Goal: Task Accomplishment & Management: Manage account settings

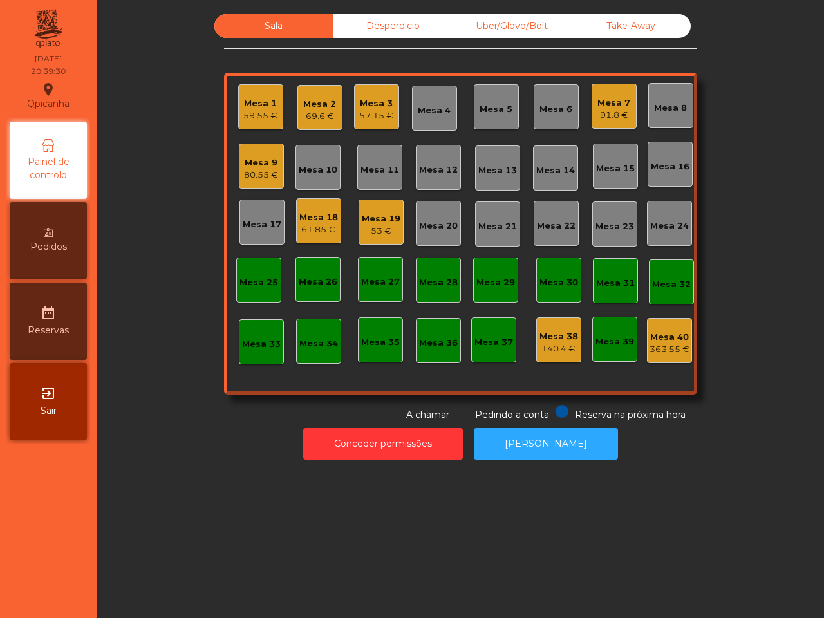
drag, startPoint x: 0, startPoint y: 0, endPoint x: 285, endPoint y: 137, distance: 316.0
click at [261, 235] on div "Mesa 1 59.55 € Mesa 2 69.6 € Mesa 3 57.15 € Mesa 4 Mesa 5 Mesa 6 Mesa 7 91.8 € …" at bounding box center [460, 234] width 473 height 322
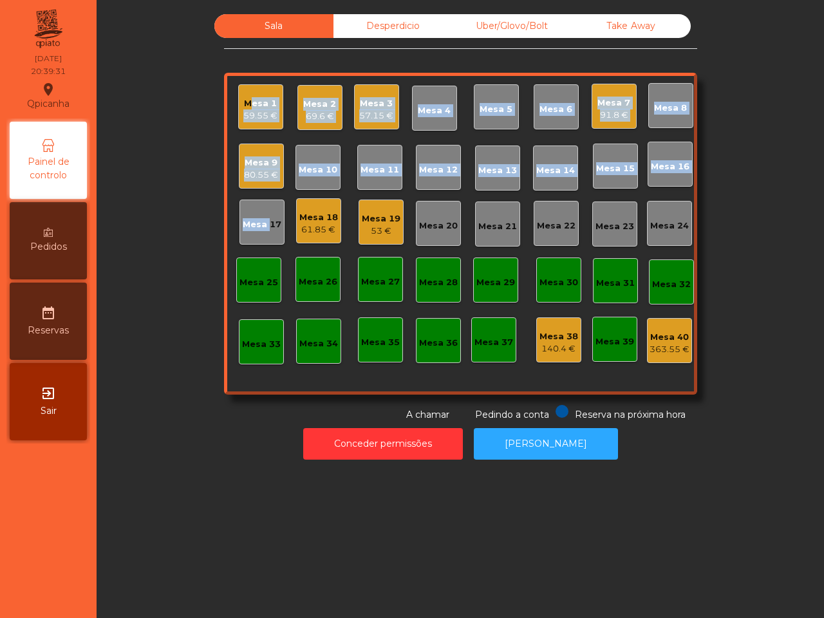
click at [616, 109] on div "91.8 €" at bounding box center [614, 115] width 33 height 13
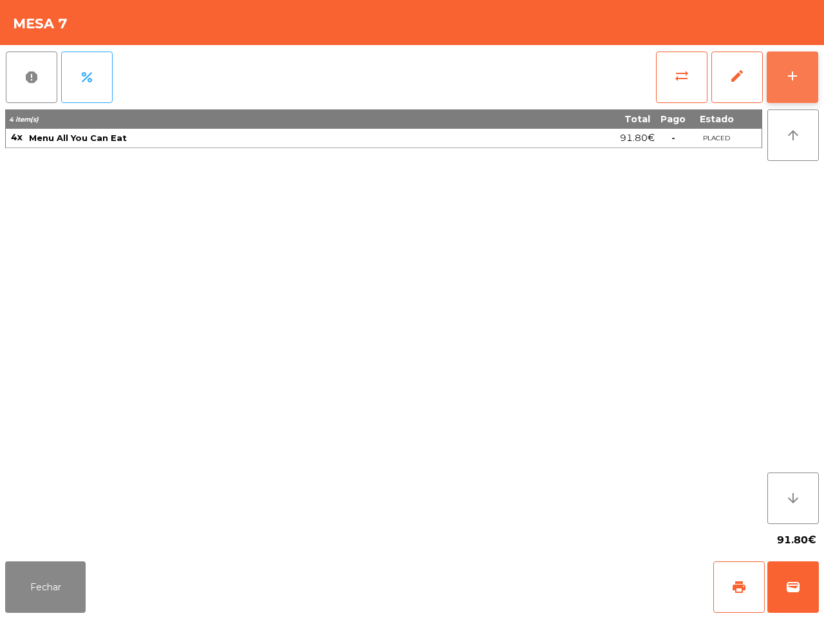
click at [789, 60] on button "add" at bounding box center [793, 78] width 52 height 52
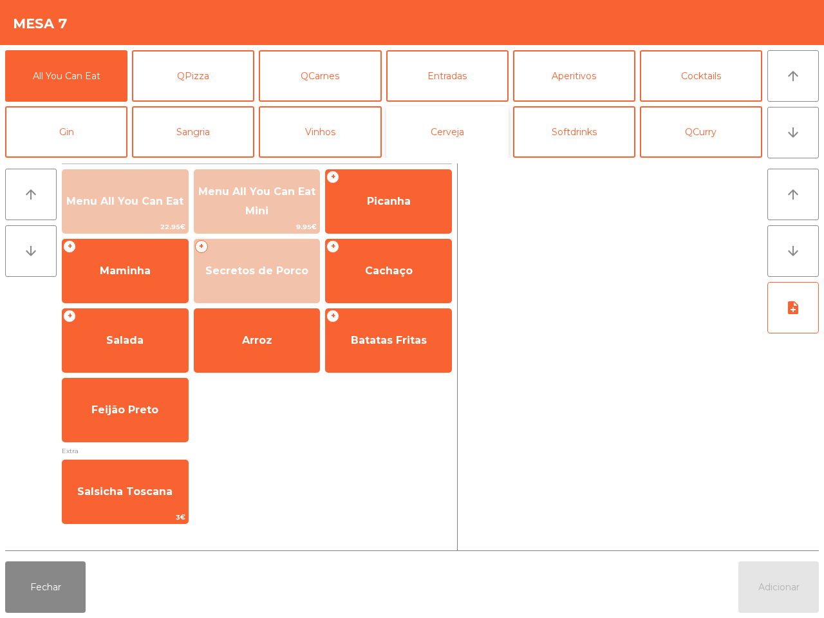
click at [457, 139] on button "Cerveja" at bounding box center [447, 132] width 122 height 52
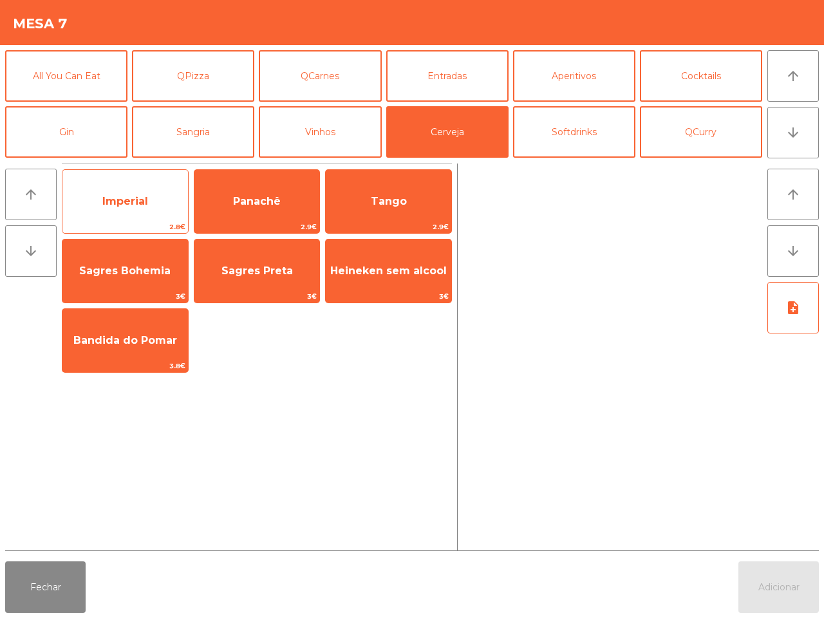
click at [165, 205] on span "Imperial" at bounding box center [125, 201] width 126 height 35
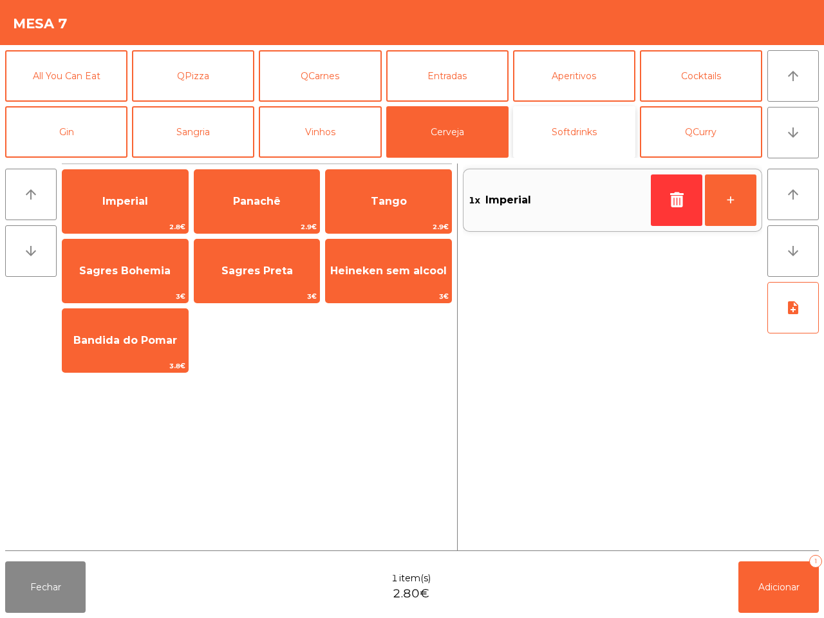
click at [574, 138] on button "Softdrinks" at bounding box center [574, 132] width 122 height 52
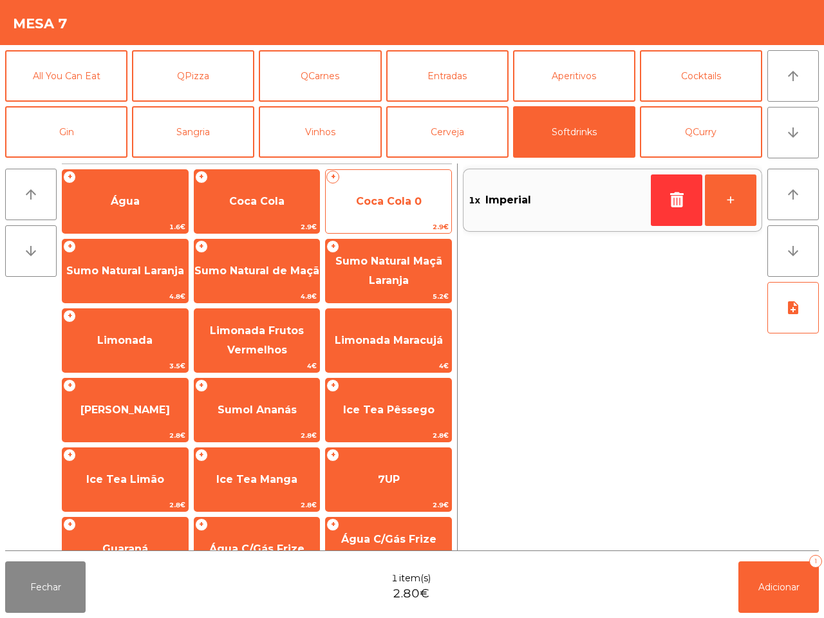
click at [359, 201] on span "Coca Cola 0" at bounding box center [389, 201] width 66 height 12
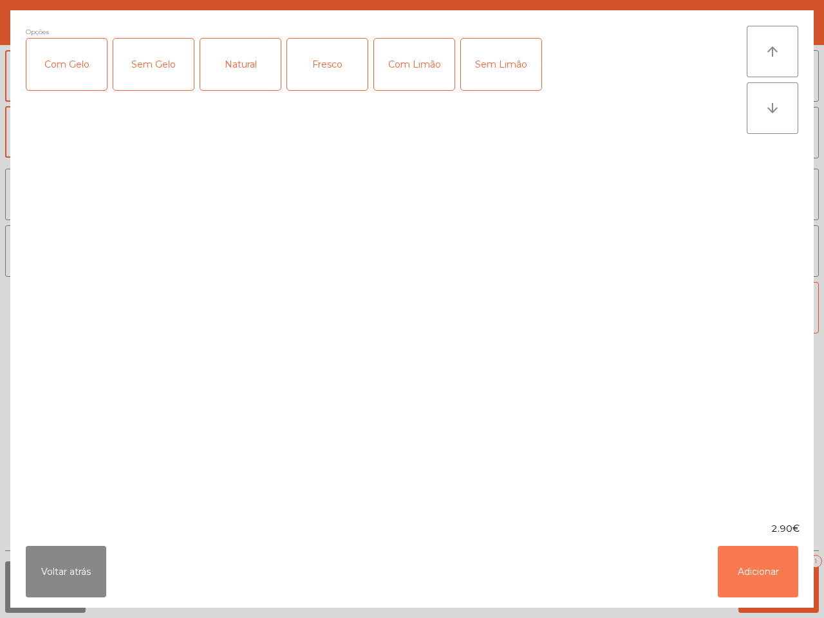
drag, startPoint x: 757, startPoint y: 567, endPoint x: 744, endPoint y: 493, distance: 75.3
click at [758, 565] on button "Adicionar" at bounding box center [758, 572] width 80 height 52
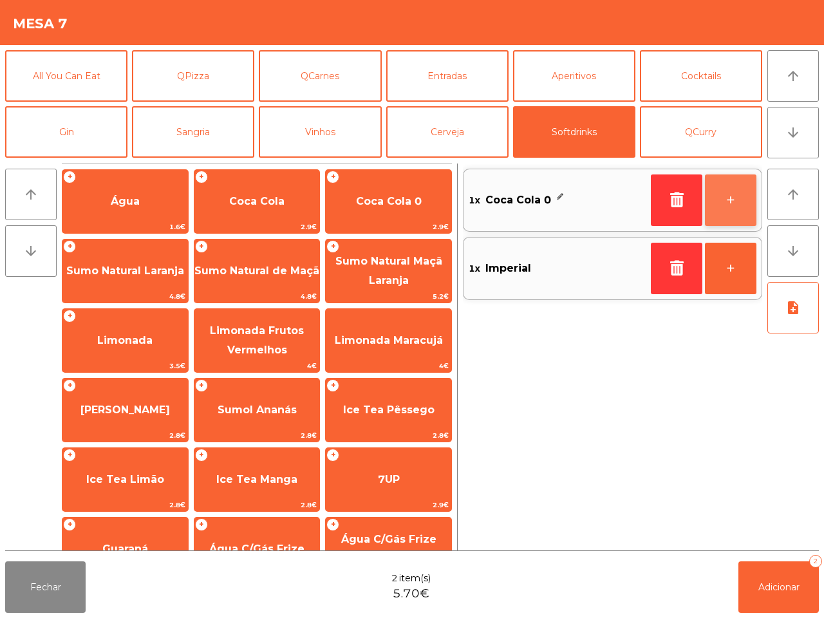
click at [724, 193] on button "+" at bounding box center [731, 201] width 52 height 52
click at [726, 193] on button "+" at bounding box center [731, 201] width 52 height 52
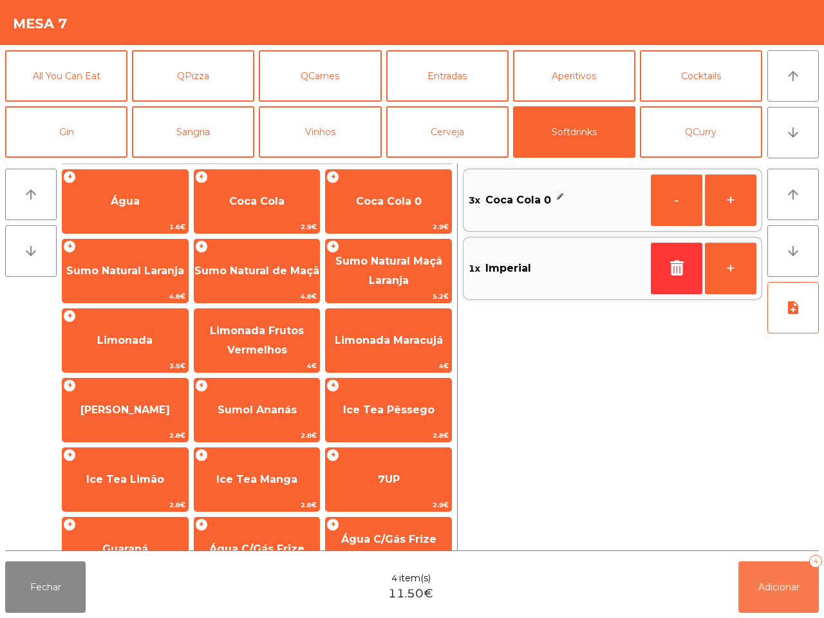
click at [797, 593] on button "Adicionar 4" at bounding box center [779, 588] width 80 height 52
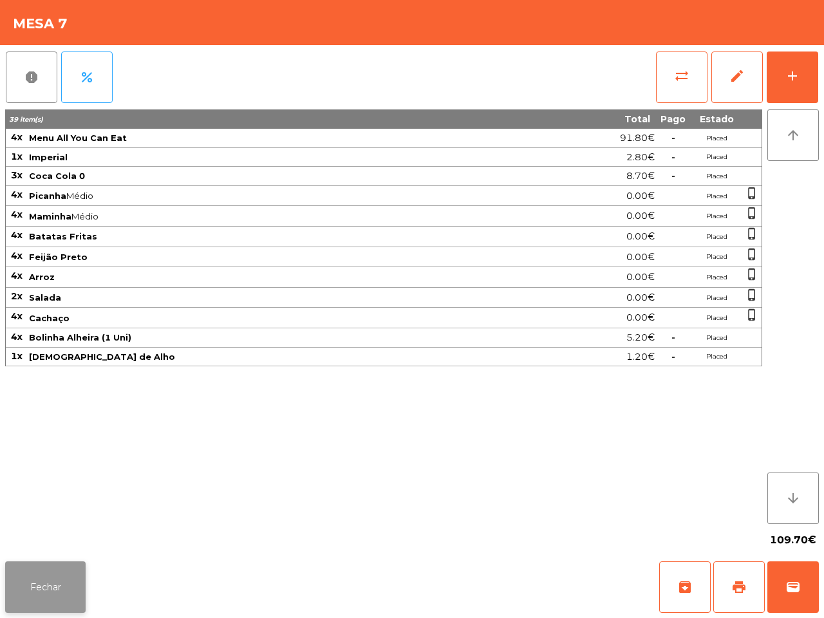
click at [53, 596] on button "Fechar" at bounding box center [45, 588] width 80 height 52
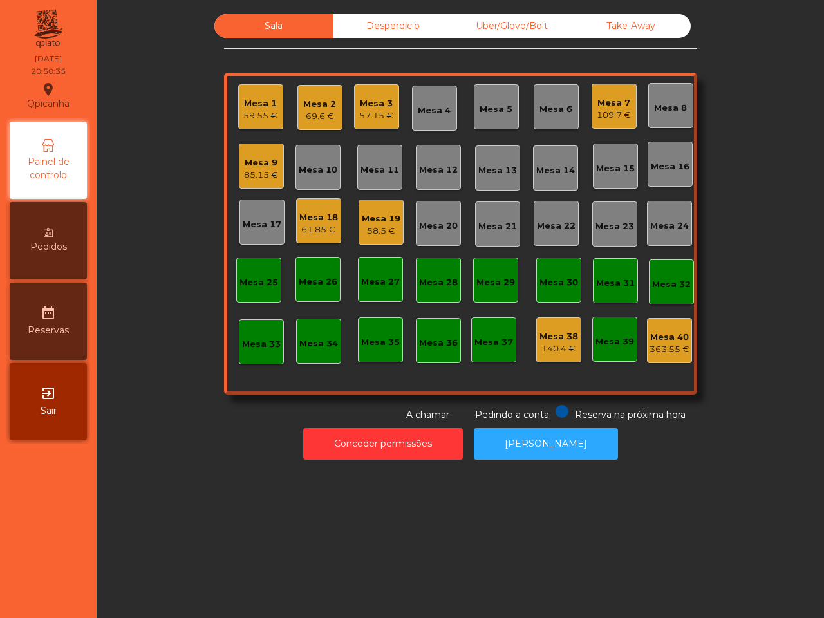
click at [311, 221] on div "Mesa 18" at bounding box center [318, 217] width 39 height 13
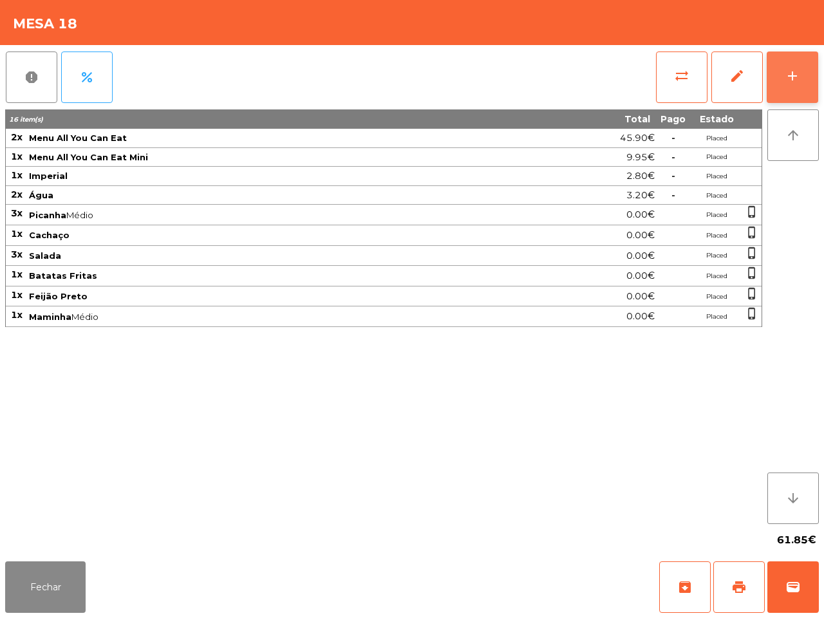
click at [802, 62] on button "add" at bounding box center [793, 78] width 52 height 52
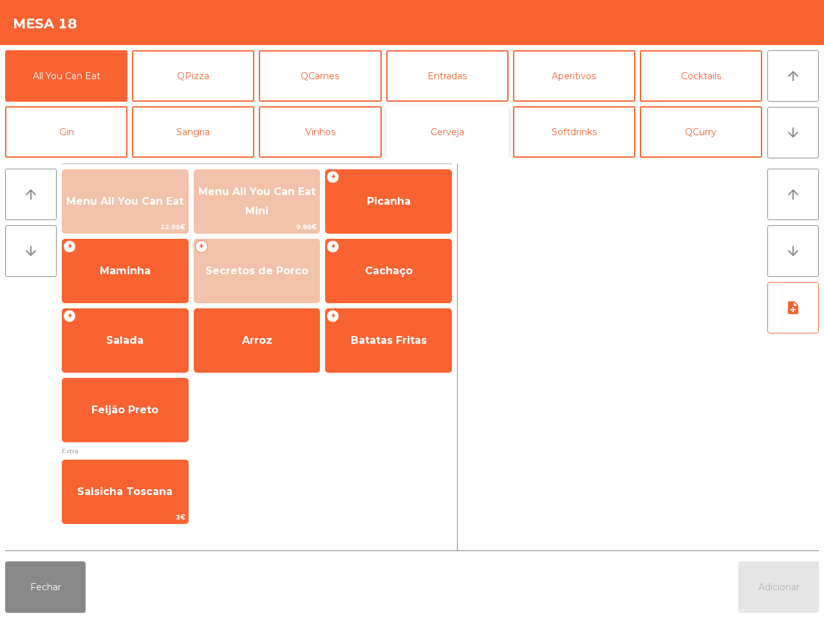
click at [472, 140] on button "Cerveja" at bounding box center [447, 132] width 122 height 52
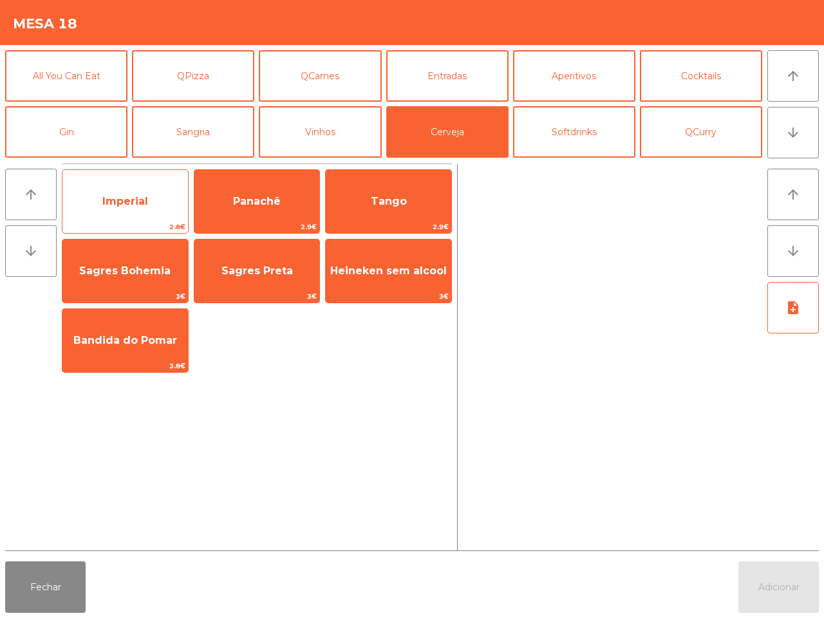
click at [159, 195] on span "Imperial" at bounding box center [125, 201] width 126 height 35
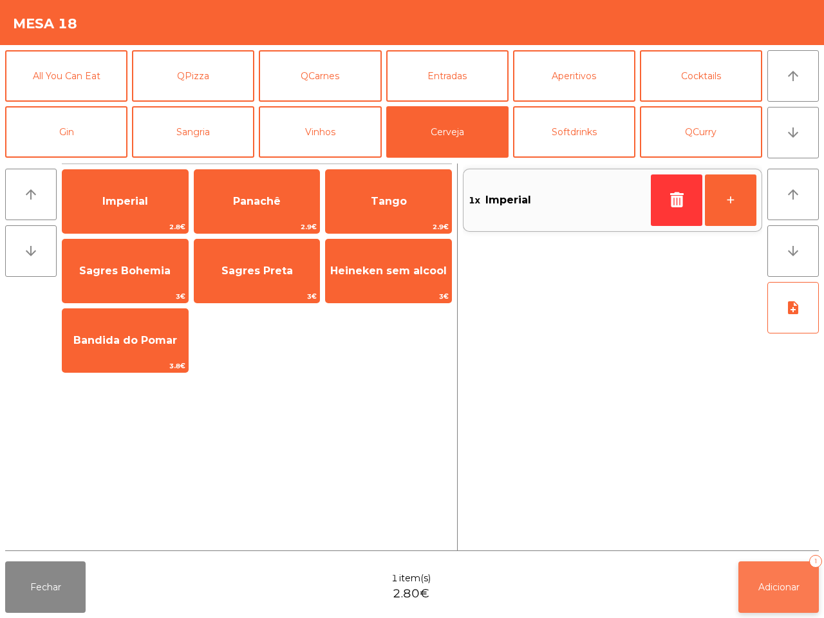
click at [770, 577] on button "Adicionar 1" at bounding box center [779, 588] width 80 height 52
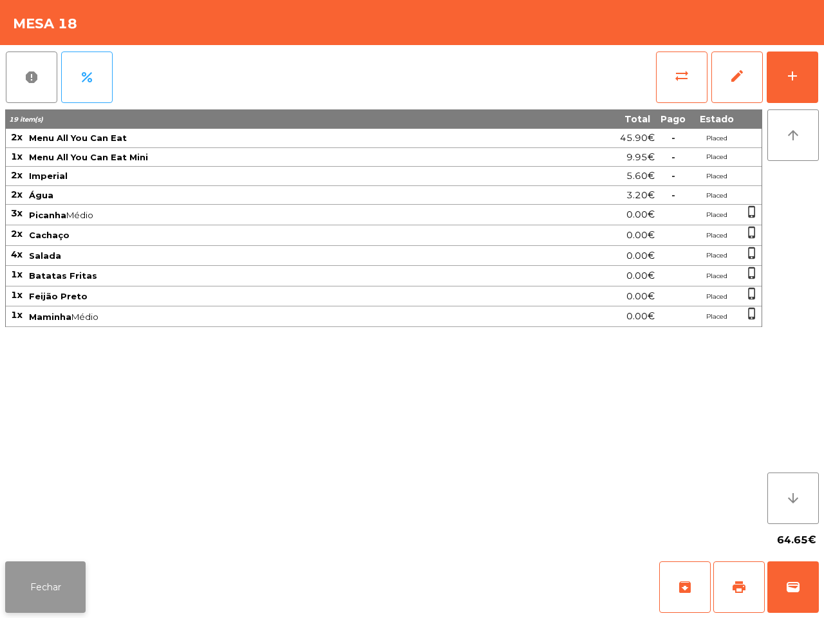
click at [63, 587] on button "Fechar" at bounding box center [45, 588] width 80 height 52
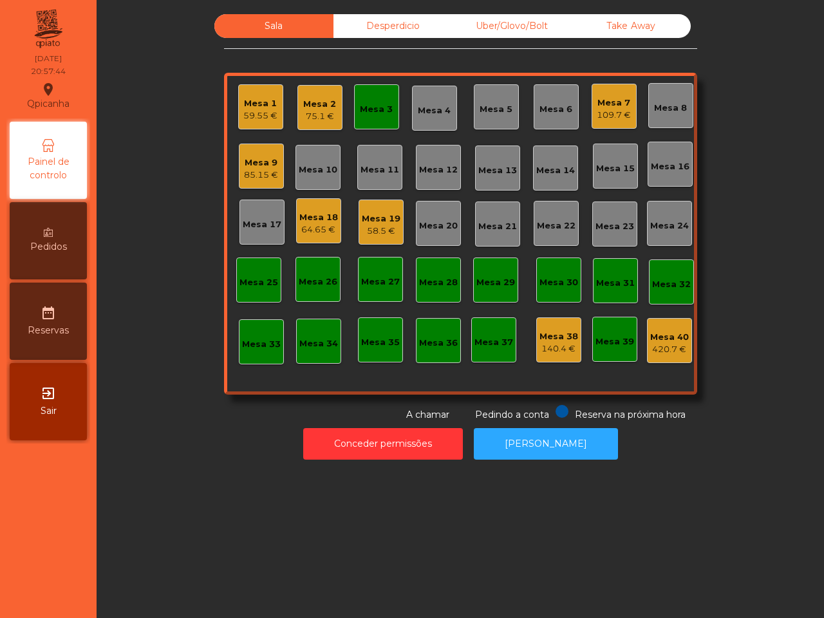
click at [386, 225] on div "58.5 €" at bounding box center [381, 231] width 39 height 13
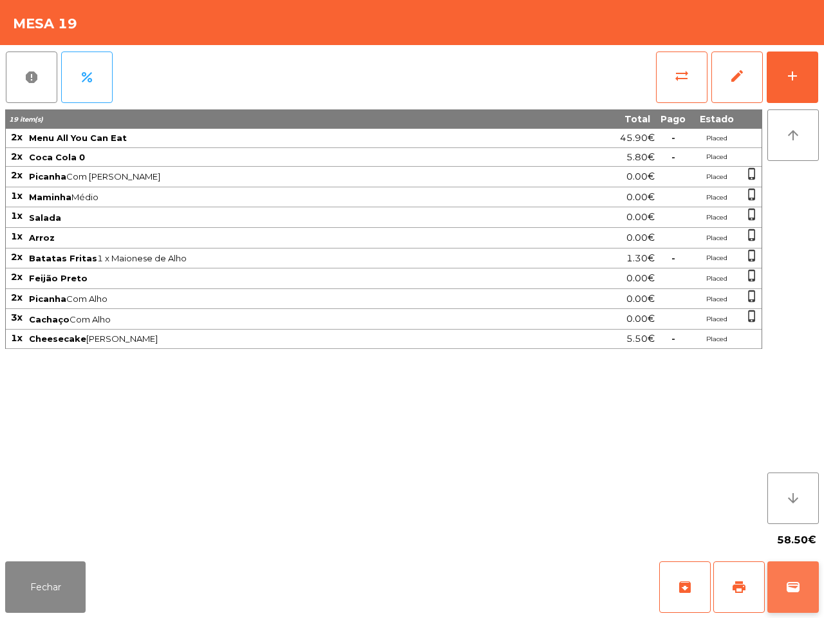
click at [792, 592] on span "wallet" at bounding box center [793, 587] width 15 height 15
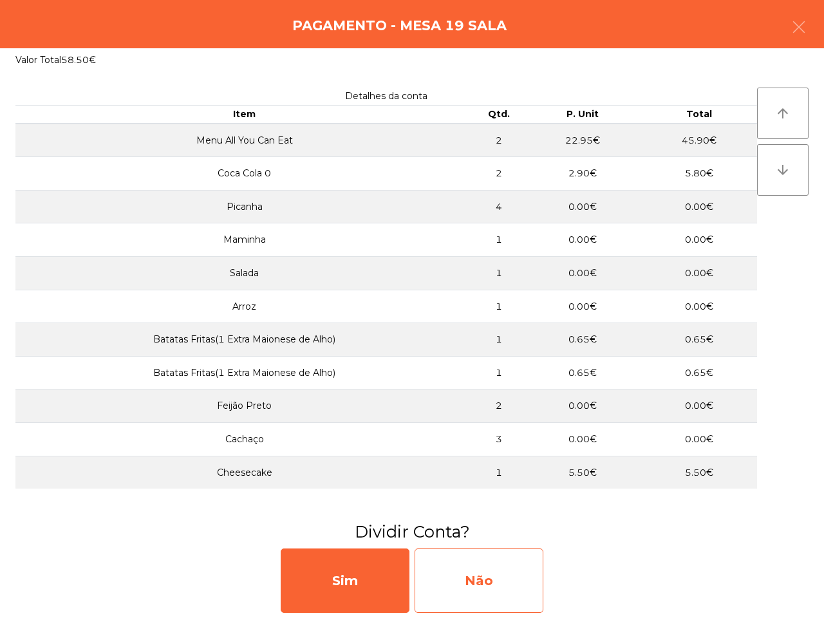
click at [466, 571] on div "Não" at bounding box center [479, 581] width 129 height 64
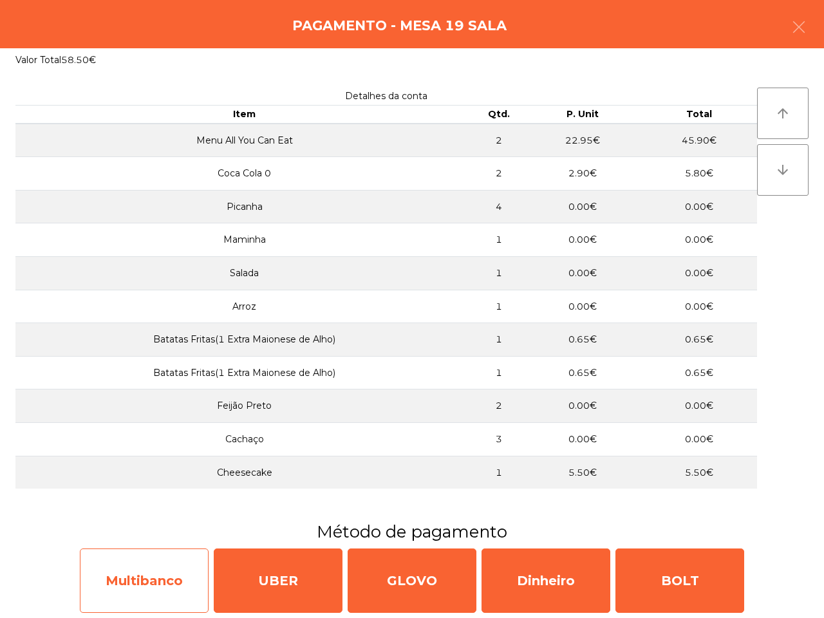
click at [155, 586] on div "Multibanco" at bounding box center [144, 581] width 129 height 64
select select "**"
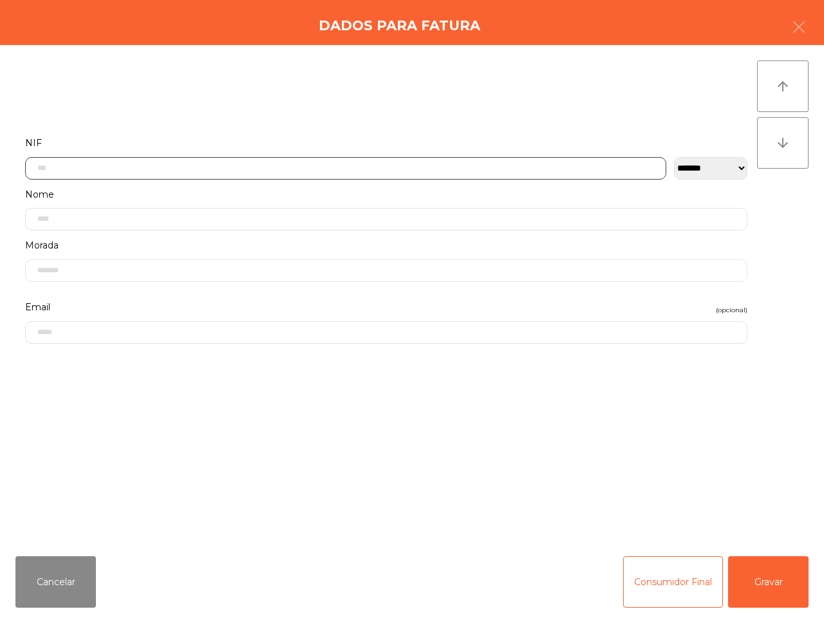
click at [146, 164] on input "text" at bounding box center [345, 168] width 641 height 23
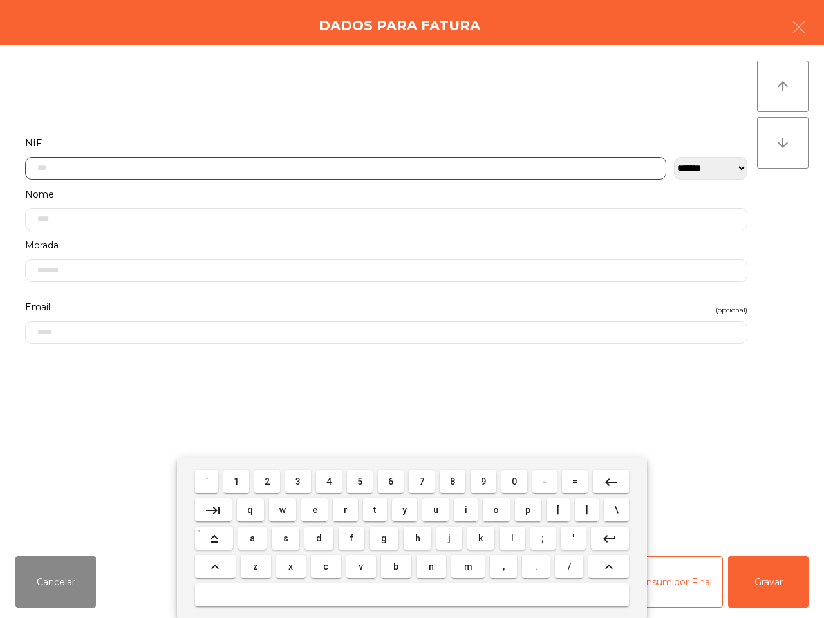
scroll to position [72, 0]
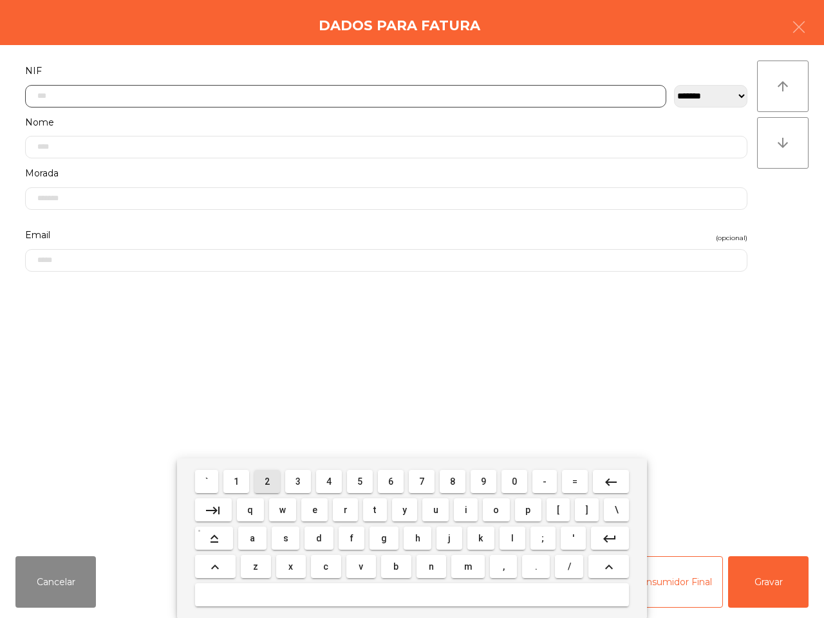
click at [262, 478] on button "2" at bounding box center [267, 481] width 26 height 23
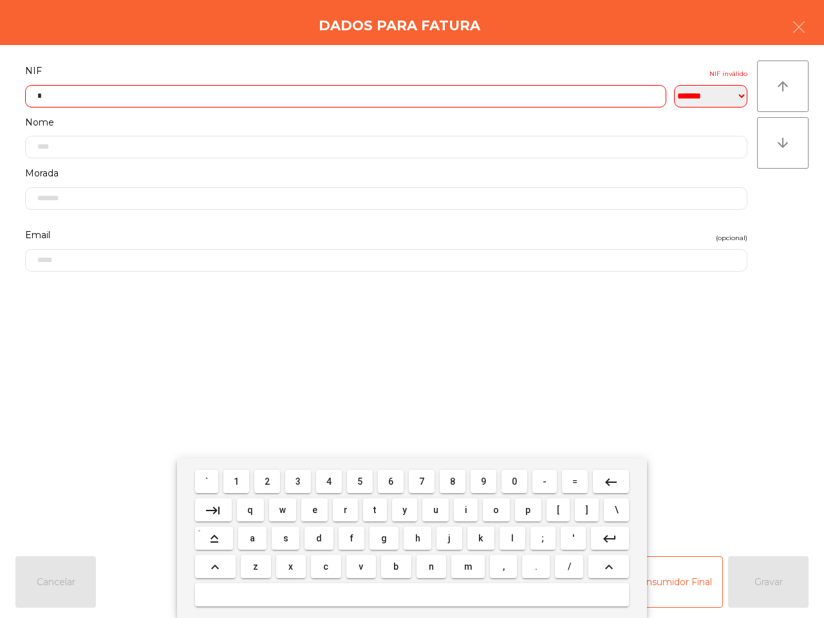
click at [262, 478] on button "2" at bounding box center [267, 481] width 26 height 23
click at [397, 480] on button "6" at bounding box center [391, 481] width 26 height 23
click at [303, 475] on button "3" at bounding box center [298, 481] width 26 height 23
click at [270, 485] on span "2" at bounding box center [267, 482] width 5 height 10
click at [297, 475] on button "3" at bounding box center [298, 481] width 26 height 23
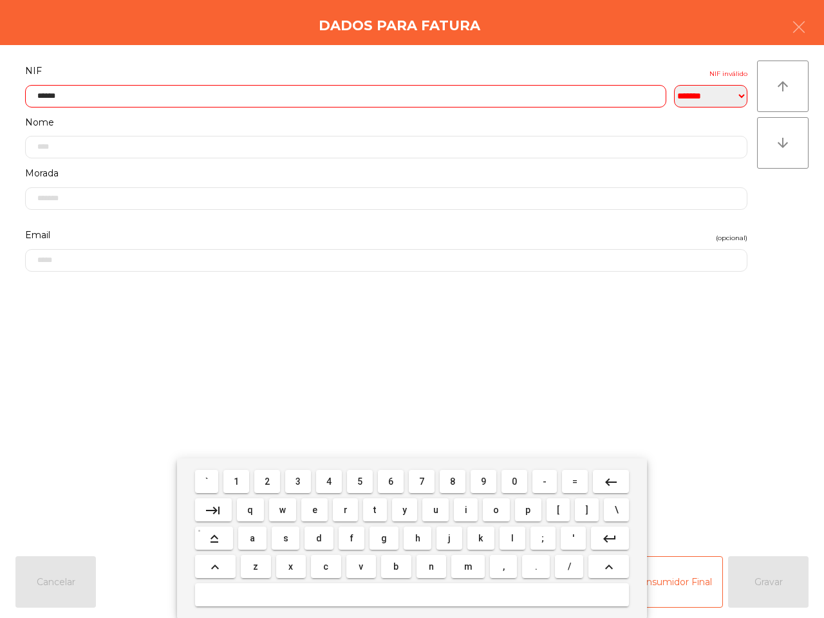
click at [358, 477] on span "5" at bounding box center [359, 482] width 5 height 10
click at [329, 477] on span "4" at bounding box center [328, 482] width 5 height 10
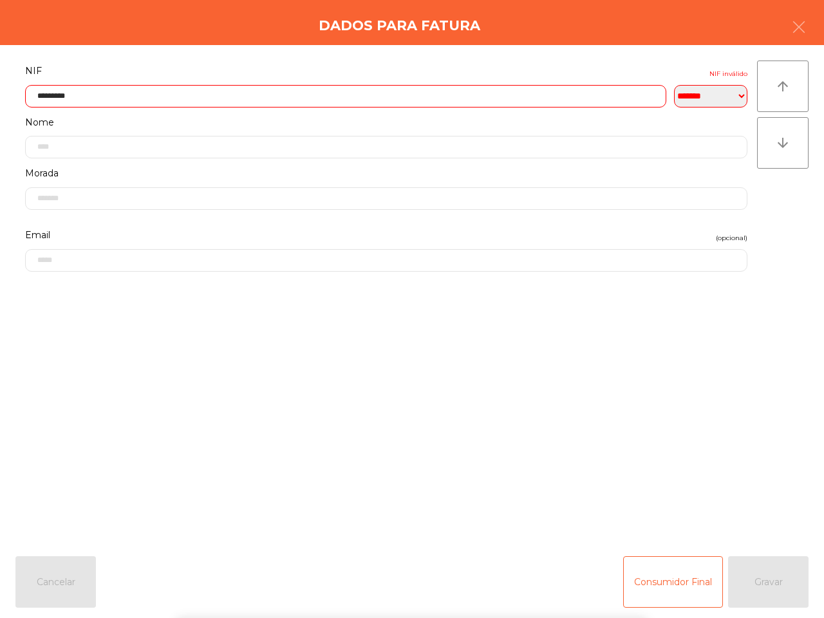
click at [348, 404] on form "**********" at bounding box center [386, 297] width 742 height 470
click at [667, 468] on form "**********" at bounding box center [386, 297] width 742 height 470
click at [69, 89] on input "*********" at bounding box center [345, 96] width 641 height 23
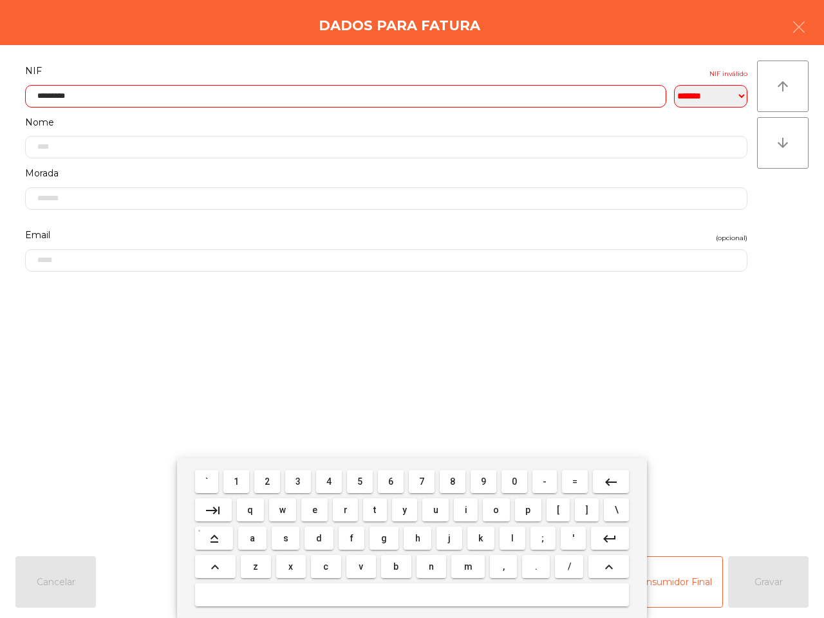
click at [607, 478] on mat-icon "keyboard_backspace" at bounding box center [610, 482] width 15 height 15
click at [448, 480] on button "8" at bounding box center [453, 481] width 26 height 23
type input "*********"
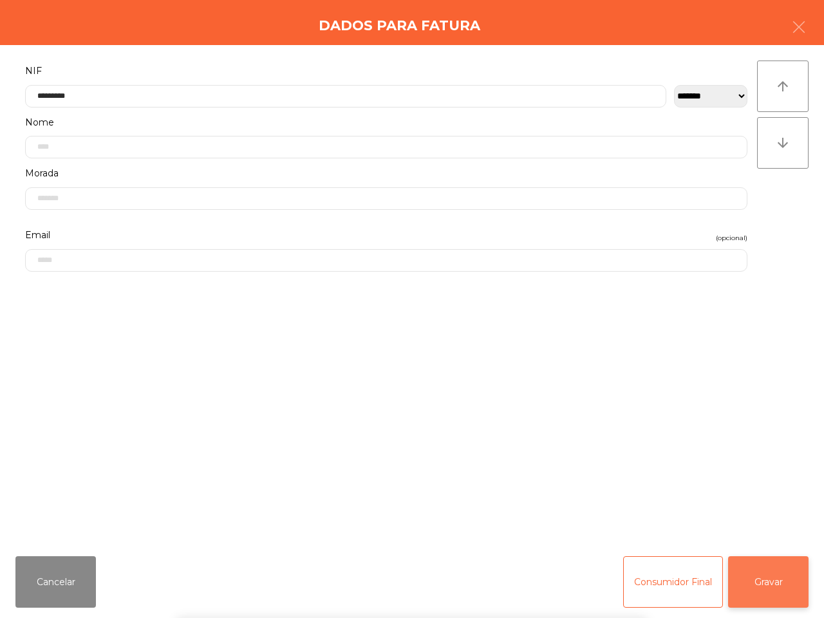
drag, startPoint x: 470, startPoint y: 364, endPoint x: 808, endPoint y: 559, distance: 390.0
click at [471, 364] on form "**********" at bounding box center [386, 297] width 742 height 470
click at [770, 567] on button "Gravar" at bounding box center [768, 582] width 80 height 52
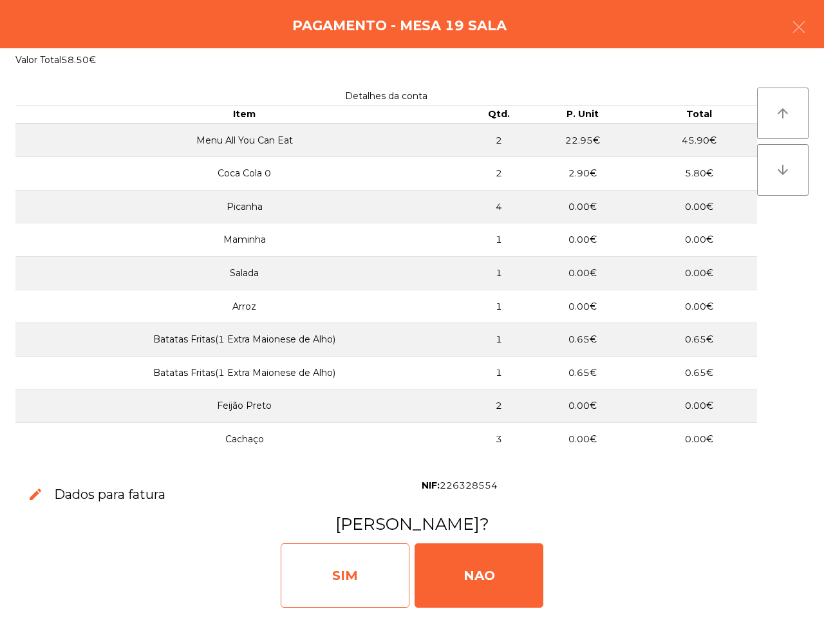
click at [343, 580] on div "SIM" at bounding box center [345, 576] width 129 height 64
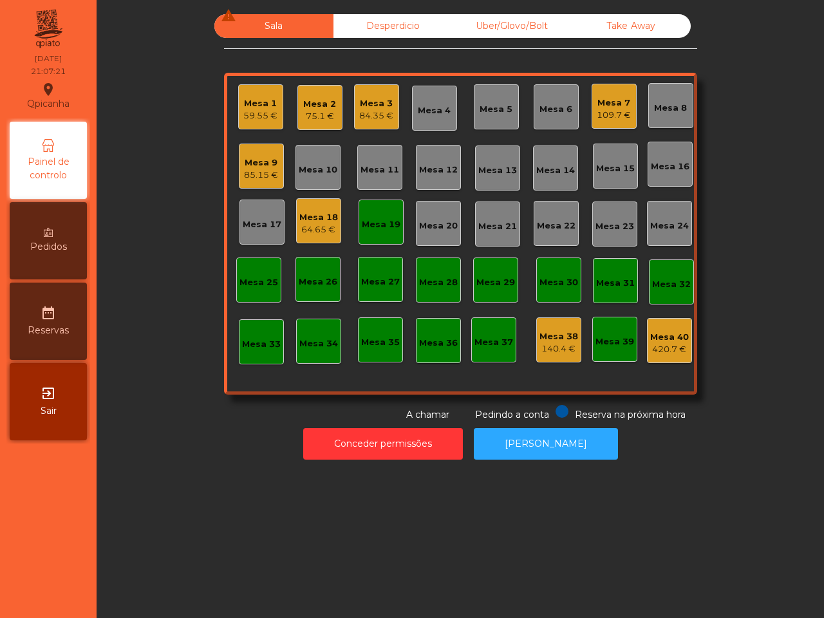
click at [325, 113] on div "75.1 €" at bounding box center [319, 116] width 33 height 13
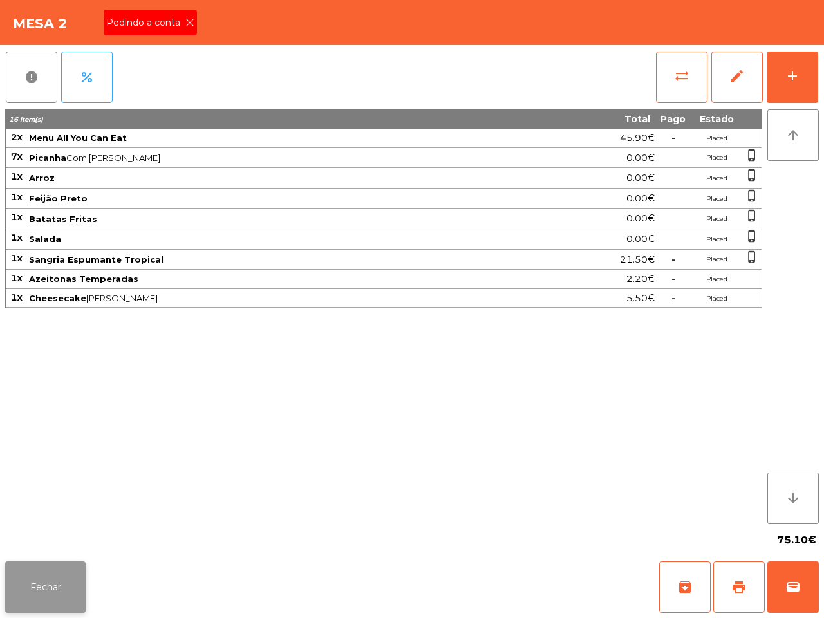
click at [27, 576] on button "Fechar" at bounding box center [45, 588] width 80 height 52
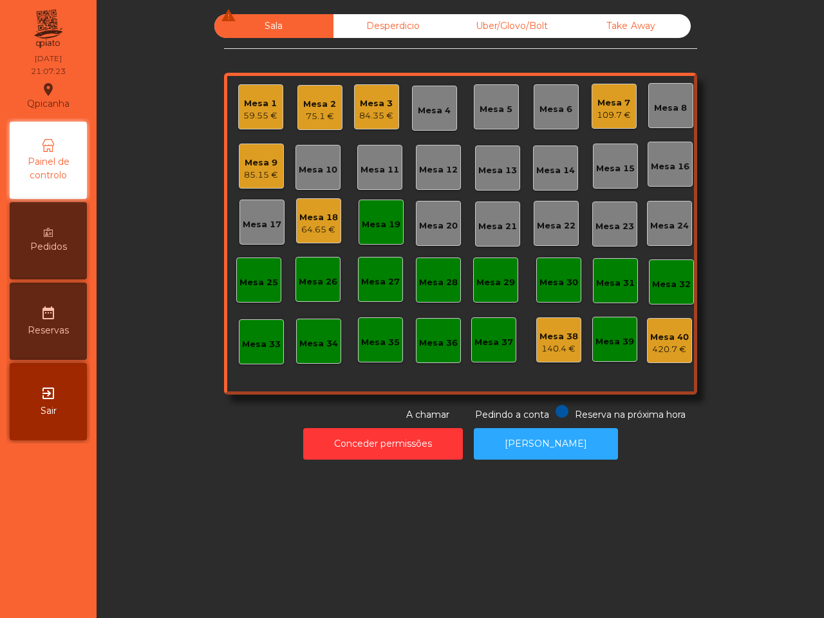
click at [247, 162] on div "Mesa 9" at bounding box center [261, 162] width 34 height 13
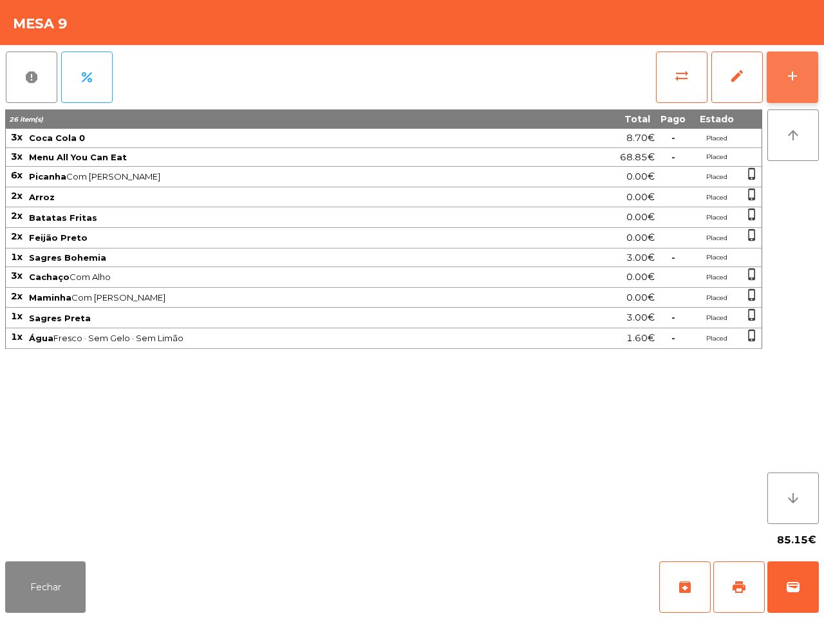
click at [791, 80] on div "add" at bounding box center [792, 75] width 15 height 15
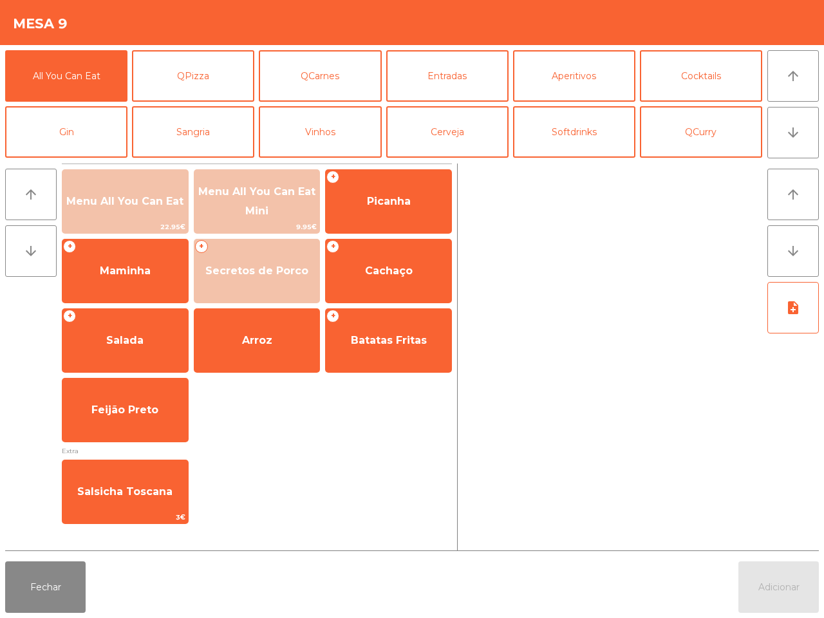
scroll to position [80, 0]
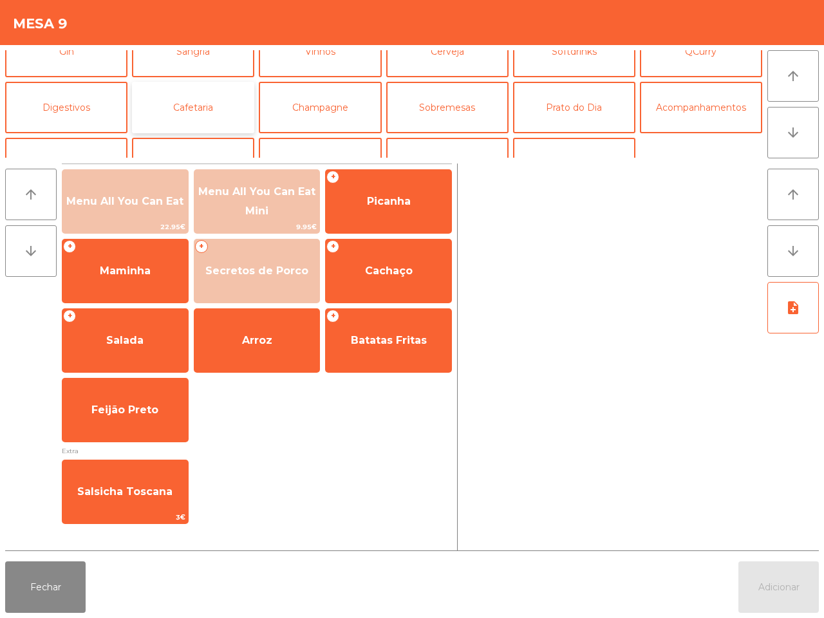
click at [194, 113] on button "Cafetaria" at bounding box center [193, 108] width 122 height 52
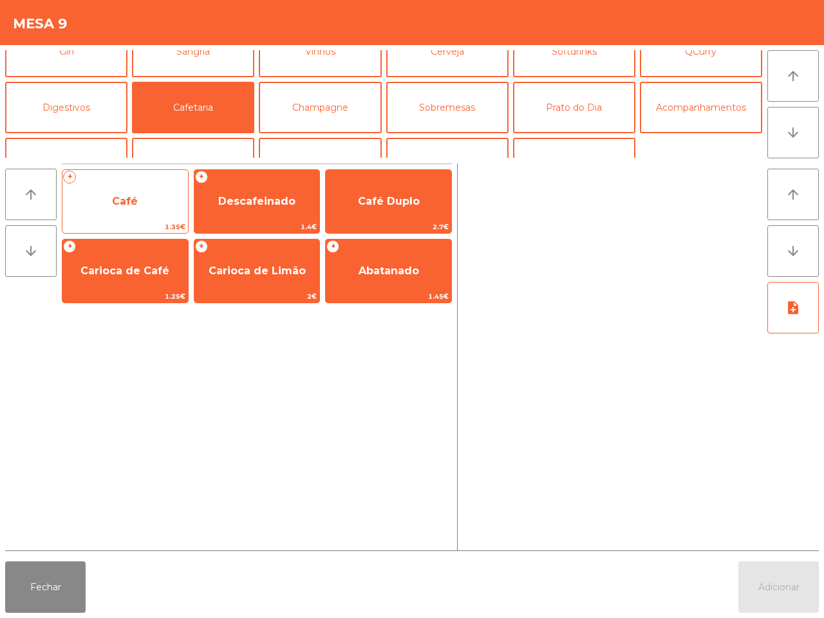
click at [142, 208] on span "Café" at bounding box center [125, 201] width 126 height 35
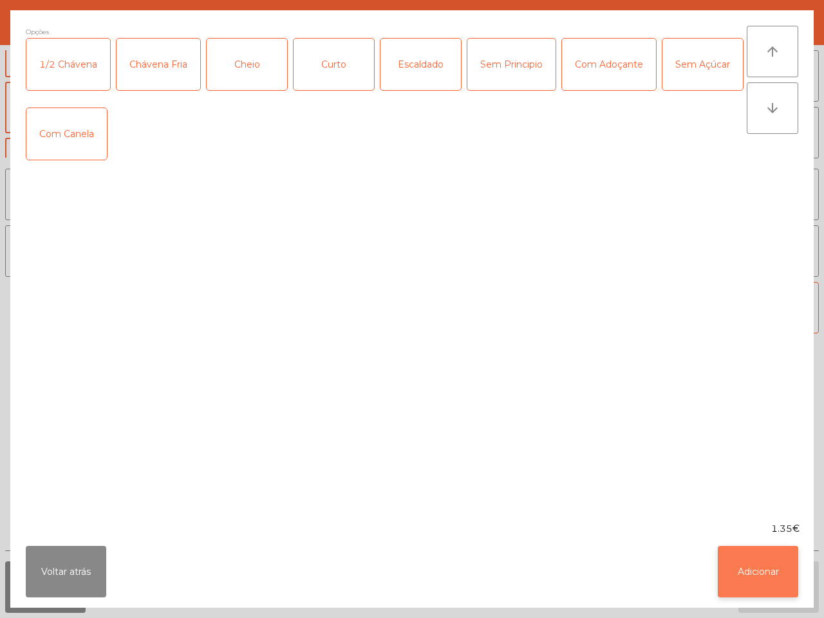
click at [763, 585] on button "Adicionar" at bounding box center [758, 572] width 80 height 52
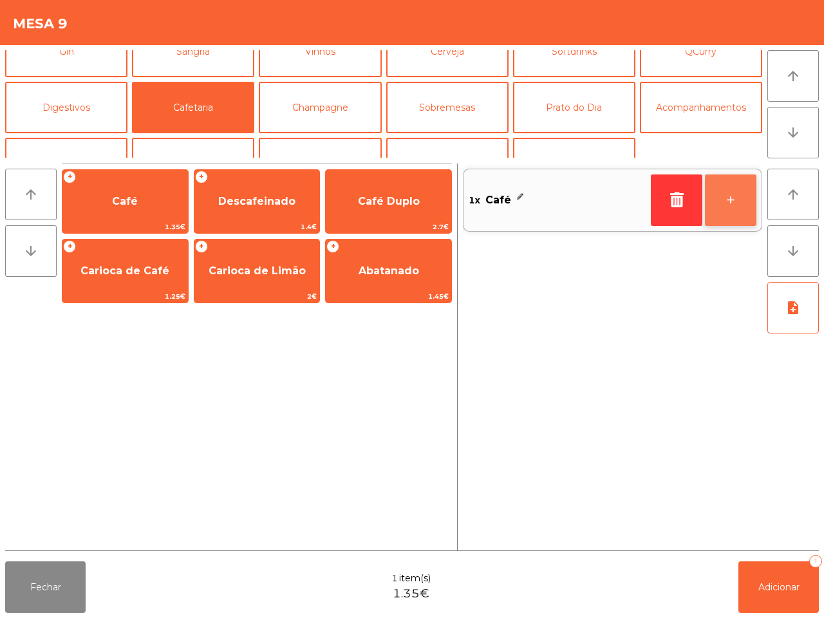
click at [735, 202] on button "+" at bounding box center [731, 201] width 52 height 52
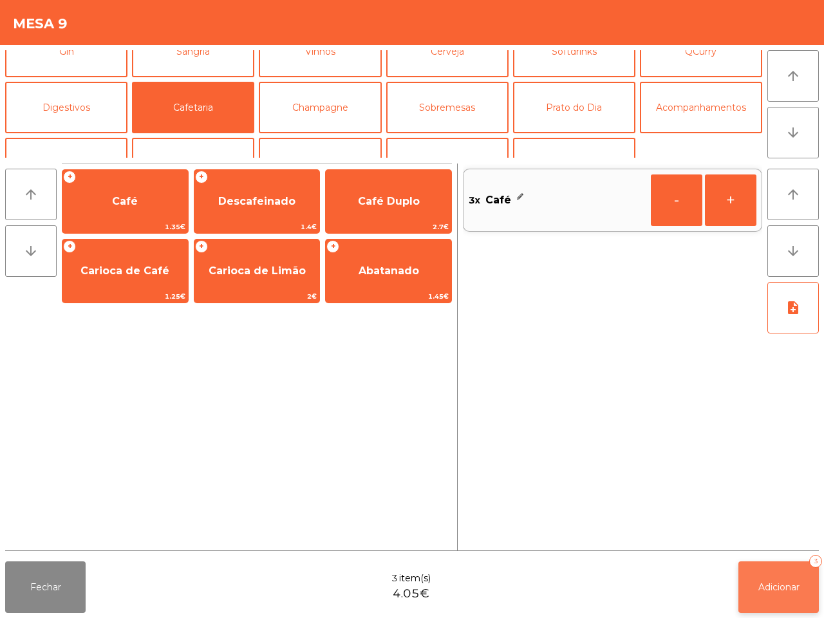
click at [755, 578] on button "Adicionar 3" at bounding box center [779, 588] width 80 height 52
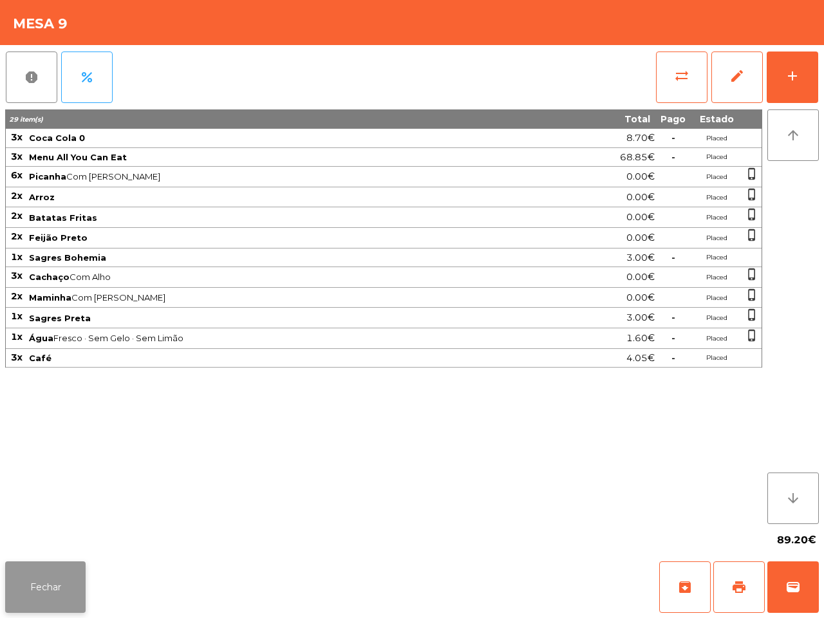
click at [50, 587] on button "Fechar" at bounding box center [45, 588] width 80 height 52
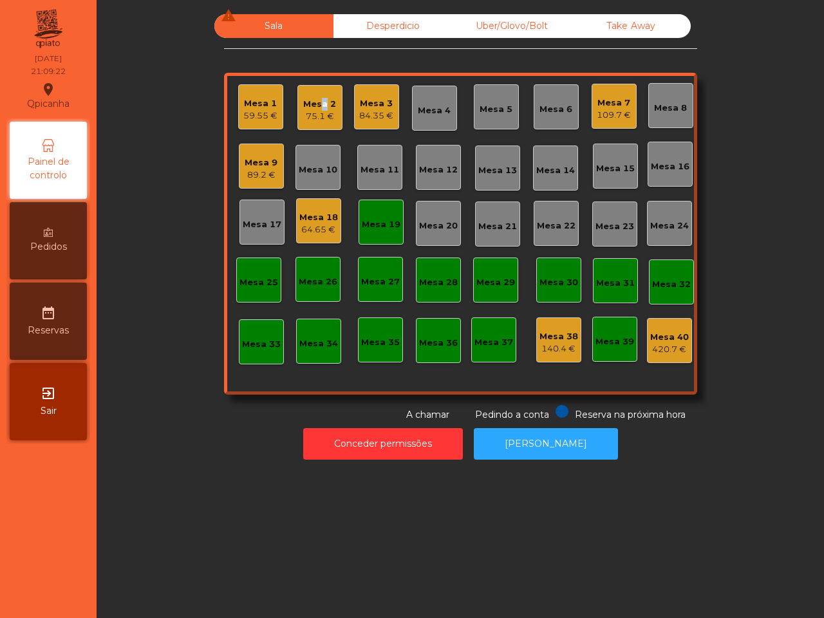
click at [314, 105] on div "Mesa 2" at bounding box center [319, 104] width 33 height 13
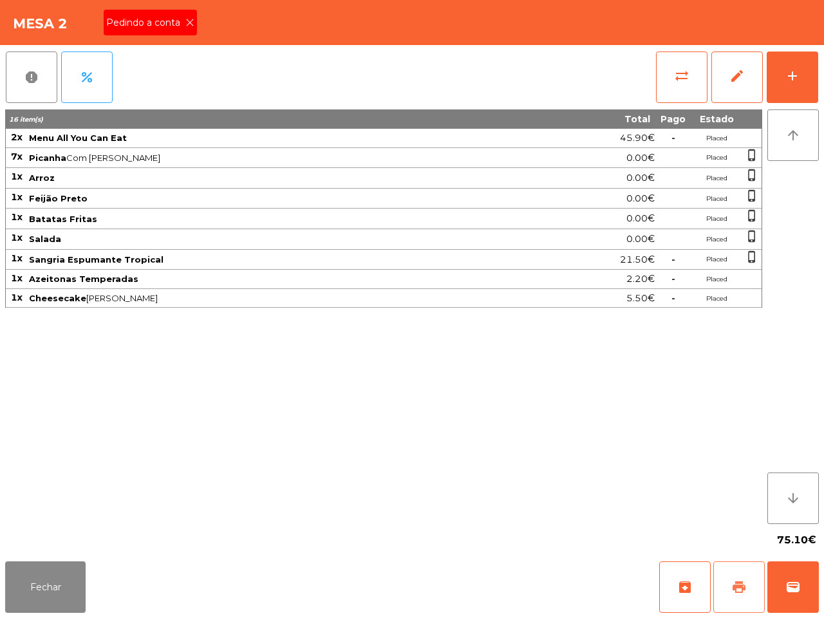
click at [739, 571] on button "print" at bounding box center [740, 588] width 52 height 52
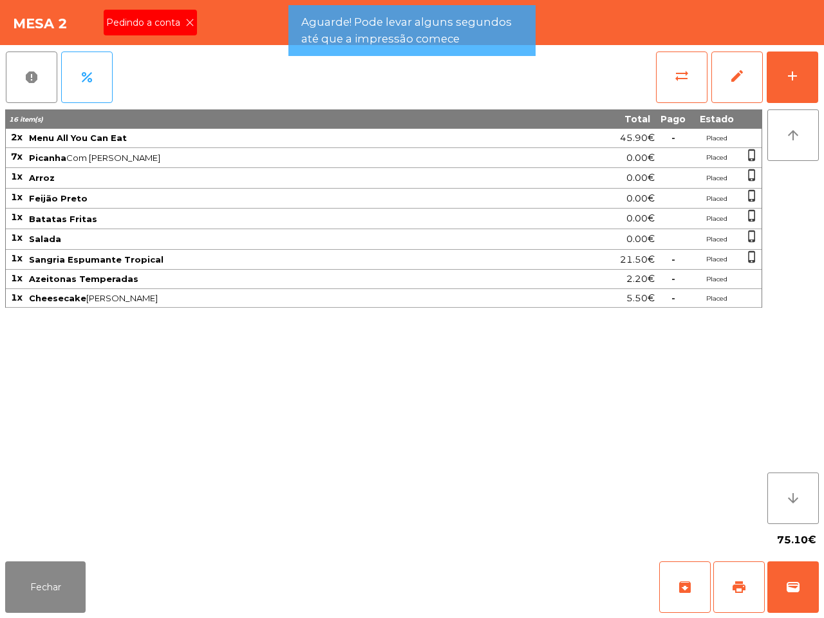
click at [185, 21] on icon at bounding box center [189, 22] width 9 height 9
click at [31, 591] on button "Fechar" at bounding box center [45, 588] width 80 height 52
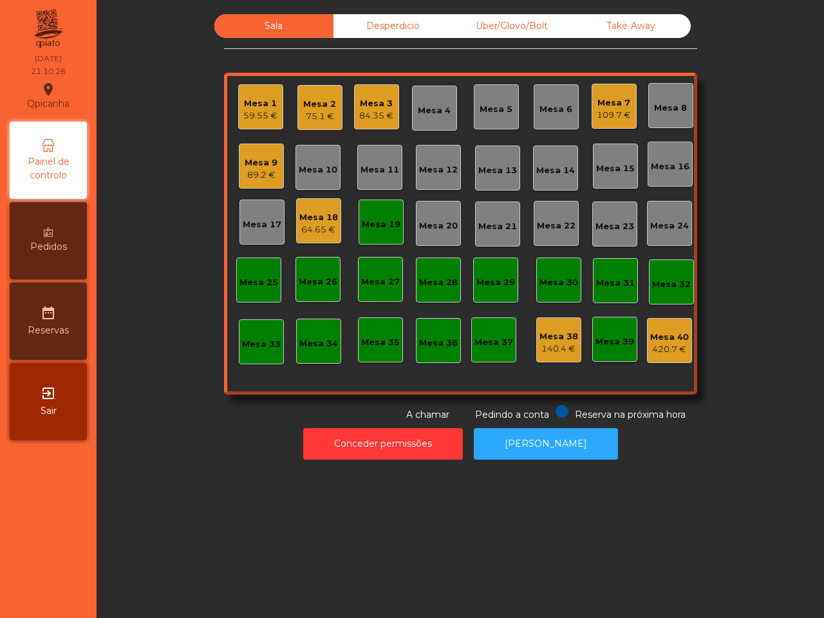
click at [309, 110] on div "75.1 €" at bounding box center [319, 116] width 33 height 13
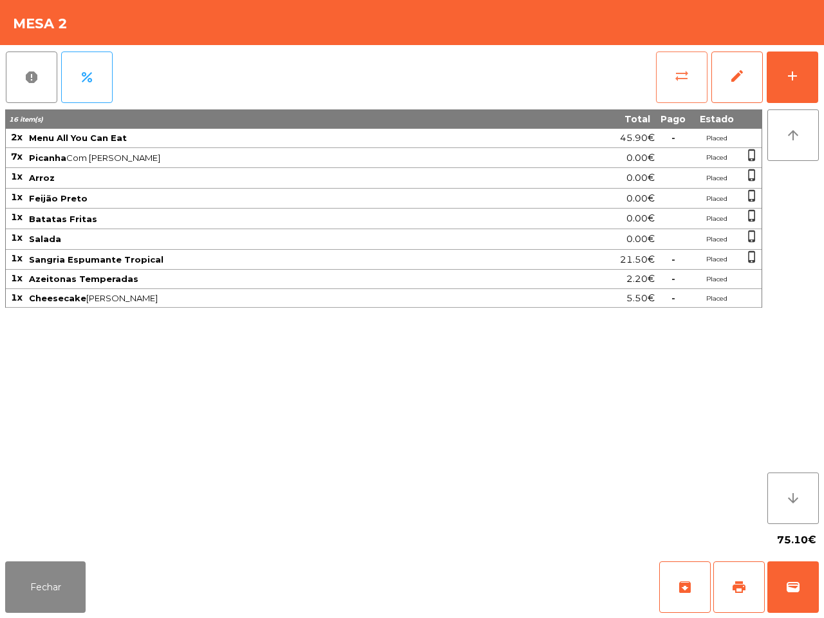
click at [668, 79] on button "sync_alt" at bounding box center [682, 78] width 52 height 52
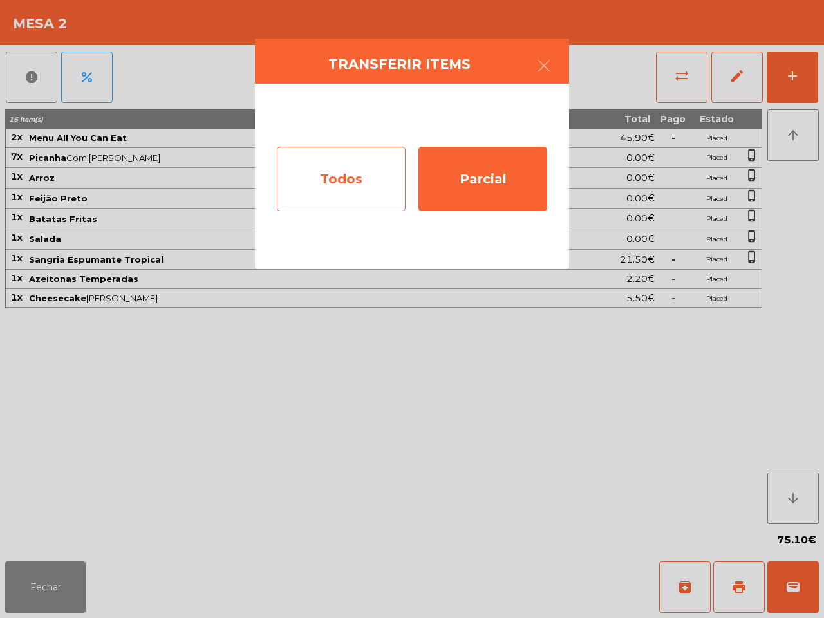
click at [353, 181] on div "Todos" at bounding box center [341, 179] width 129 height 64
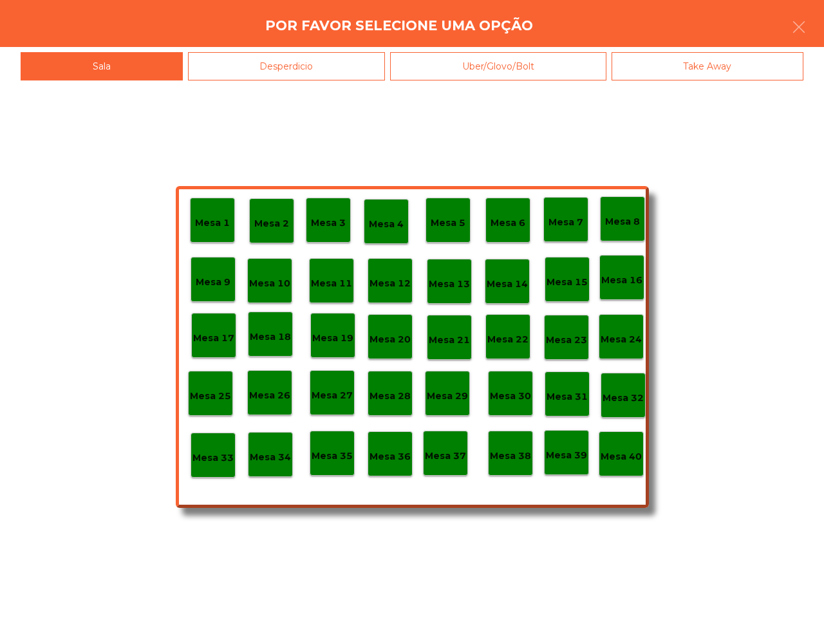
click at [507, 461] on p "Mesa 38" at bounding box center [510, 456] width 41 height 15
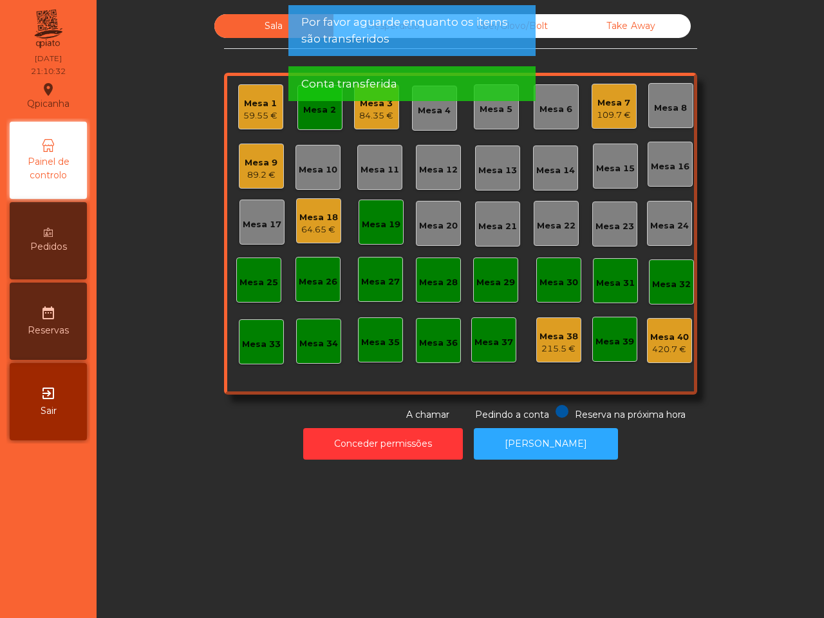
click at [547, 343] on div "215.5 €" at bounding box center [559, 349] width 39 height 13
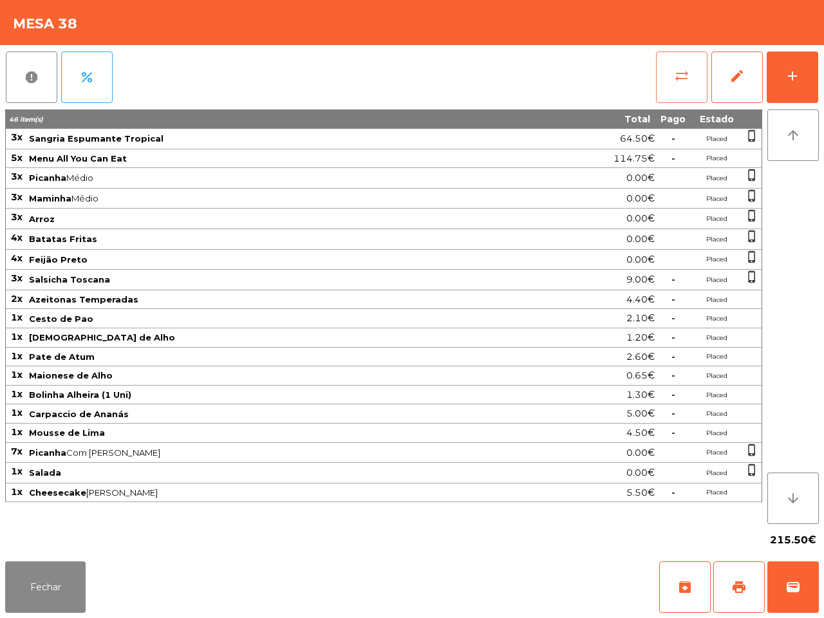
click at [678, 73] on span "sync_alt" at bounding box center [681, 75] width 15 height 15
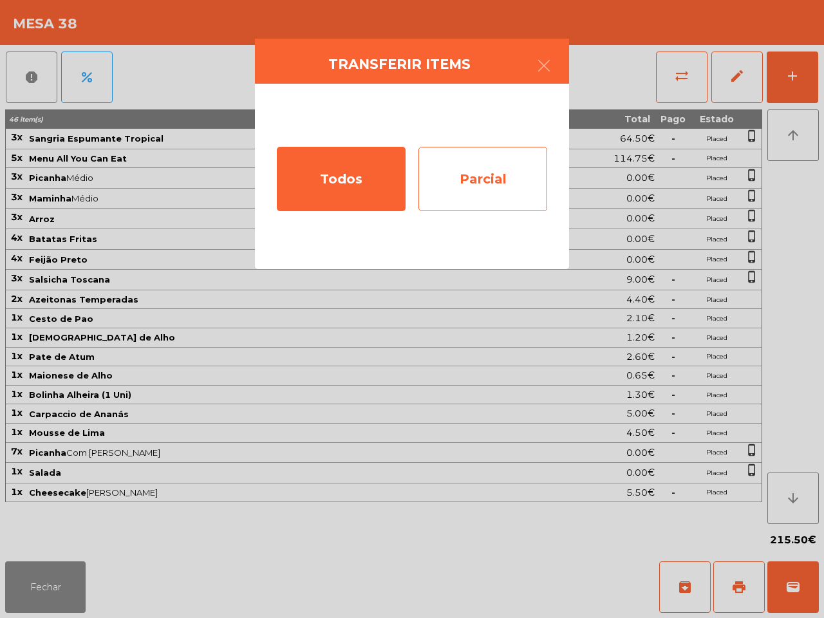
click at [489, 179] on div "Parcial" at bounding box center [483, 179] width 129 height 64
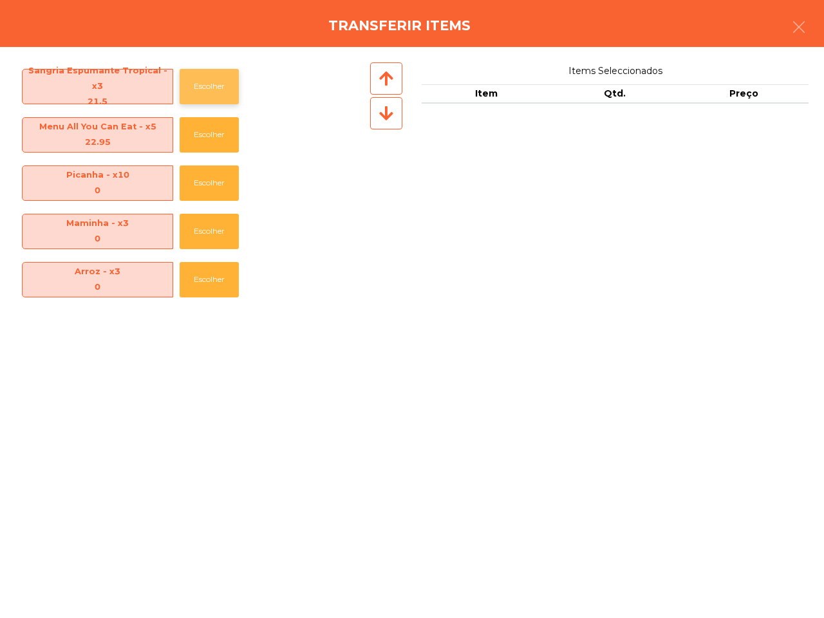
click at [194, 84] on button "Escolher" at bounding box center [209, 86] width 59 height 35
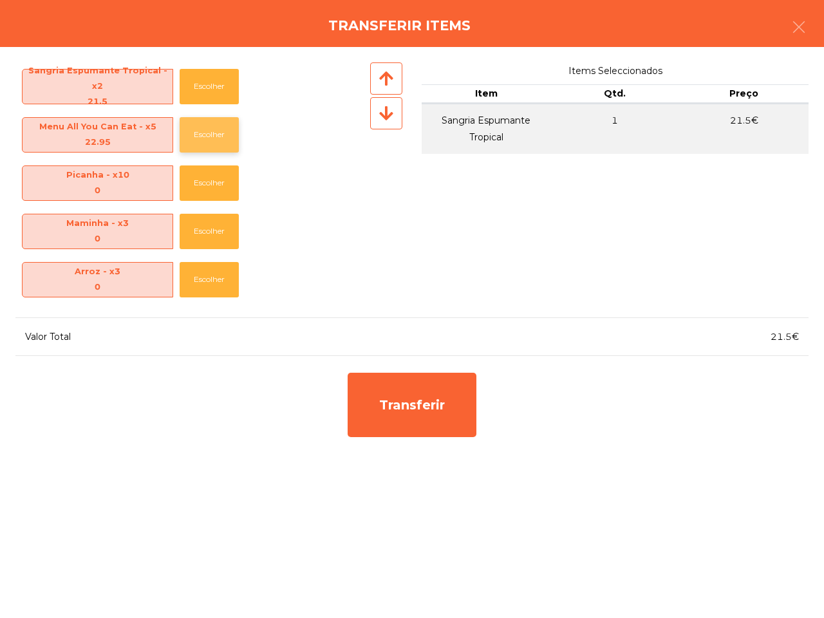
click at [196, 135] on button "Escolher" at bounding box center [209, 134] width 59 height 35
click at [197, 134] on button "Escolher" at bounding box center [209, 134] width 59 height 35
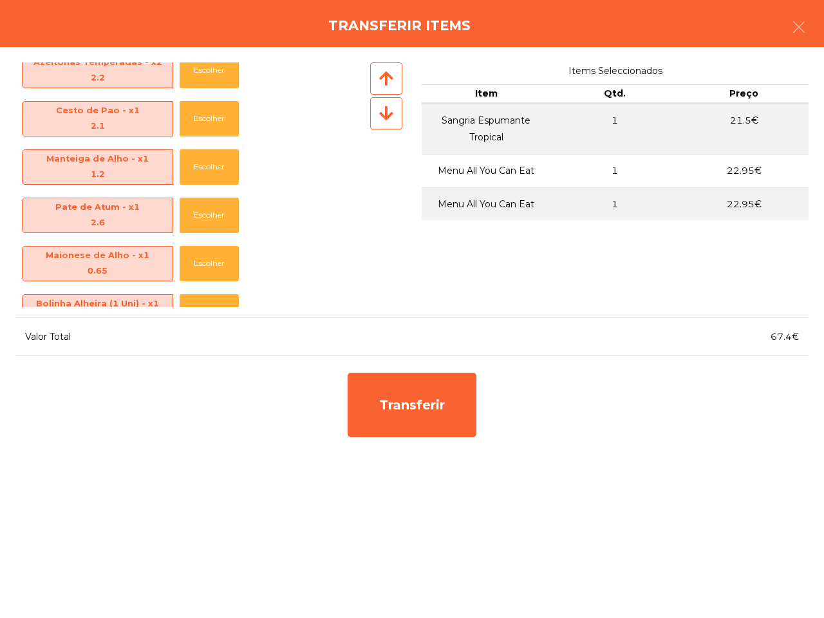
scroll to position [322, 0]
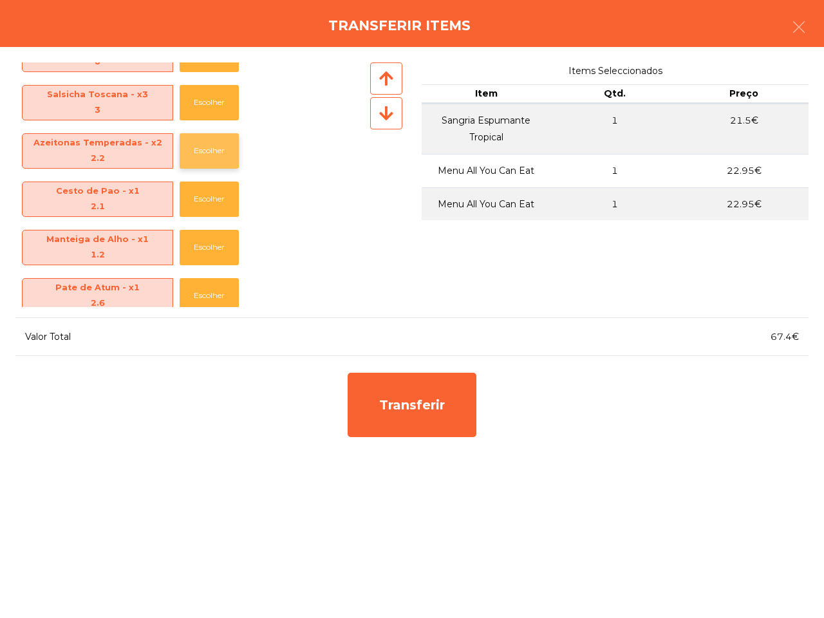
click at [203, 151] on button "Escolher" at bounding box center [209, 150] width 59 height 35
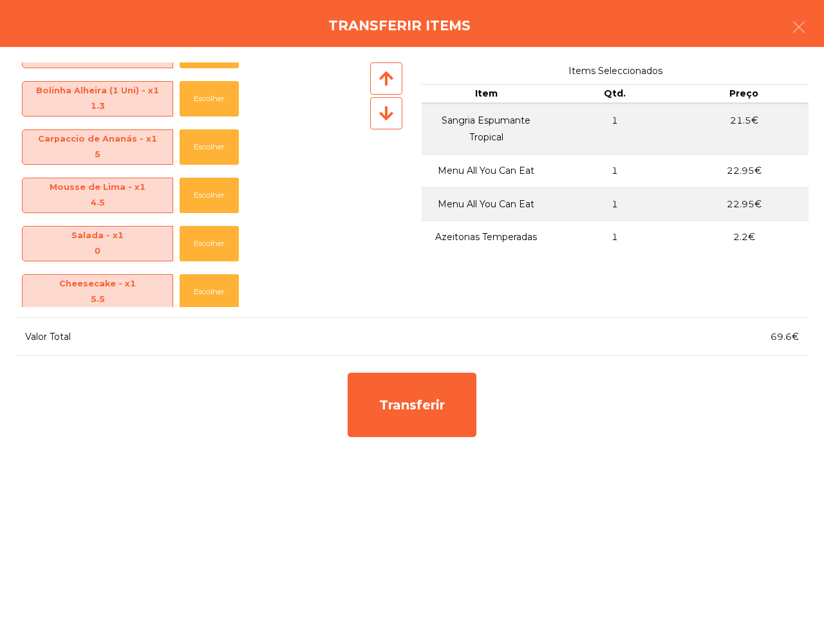
scroll to position [625, 0]
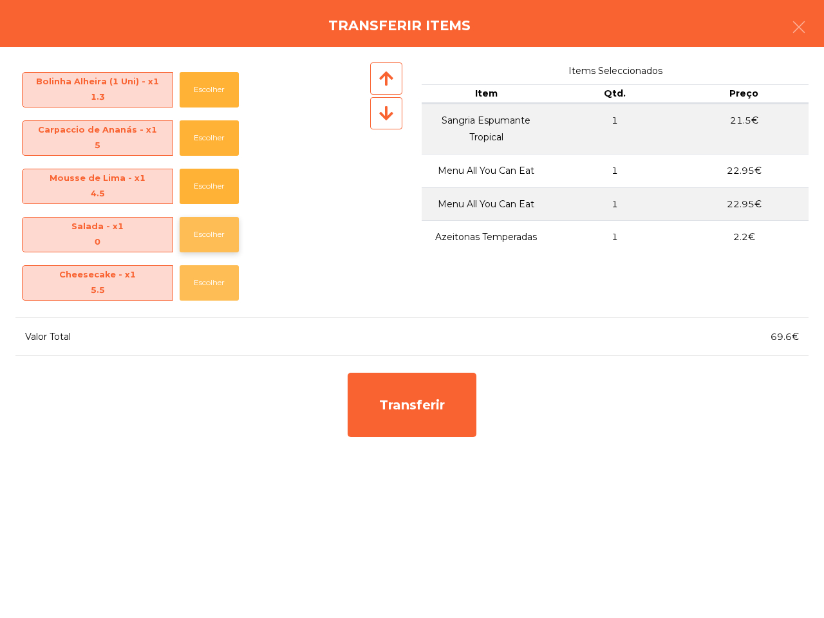
click at [207, 279] on button "Escolher" at bounding box center [209, 282] width 59 height 35
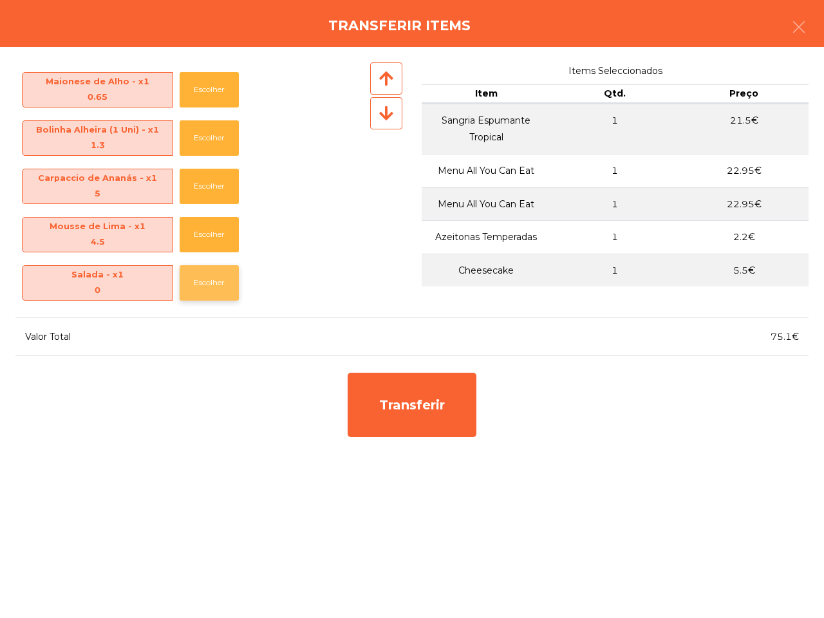
scroll to position [576, 0]
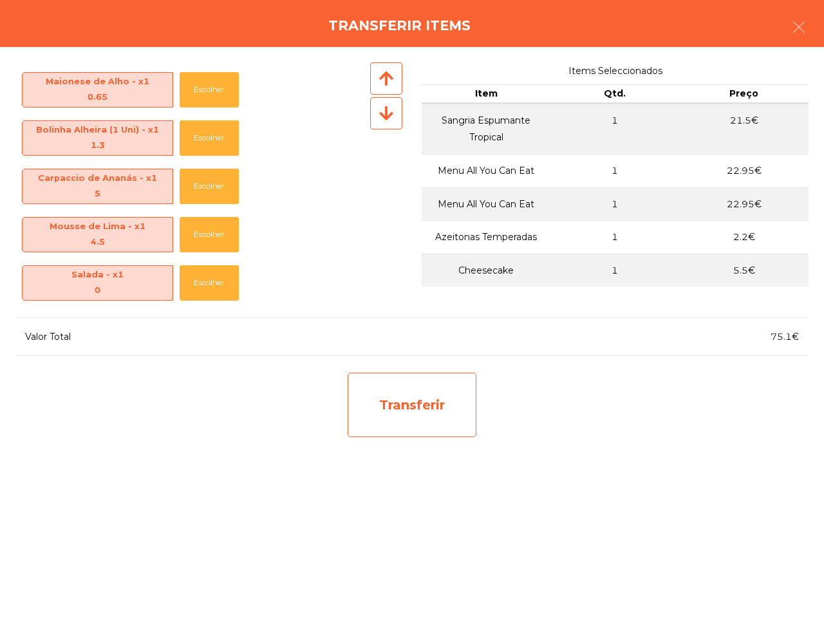
click at [387, 410] on div "Transferir" at bounding box center [412, 405] width 129 height 64
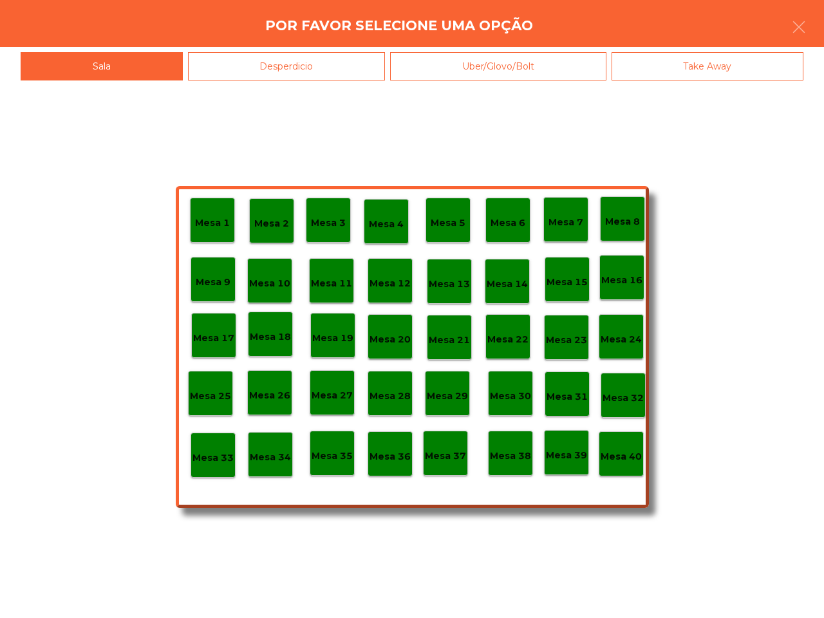
click at [552, 454] on p "Mesa 39" at bounding box center [566, 455] width 41 height 15
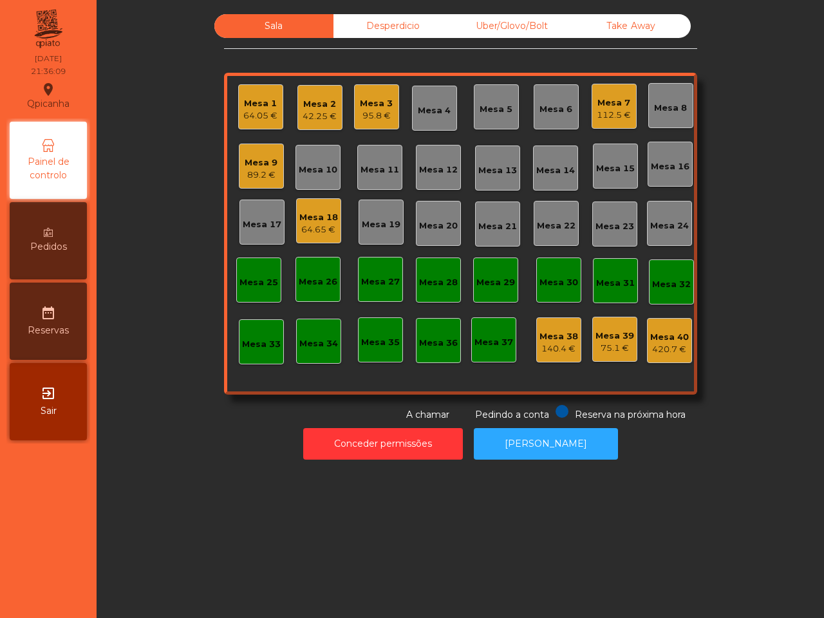
click at [269, 167] on div "Mesa 9" at bounding box center [261, 162] width 33 height 13
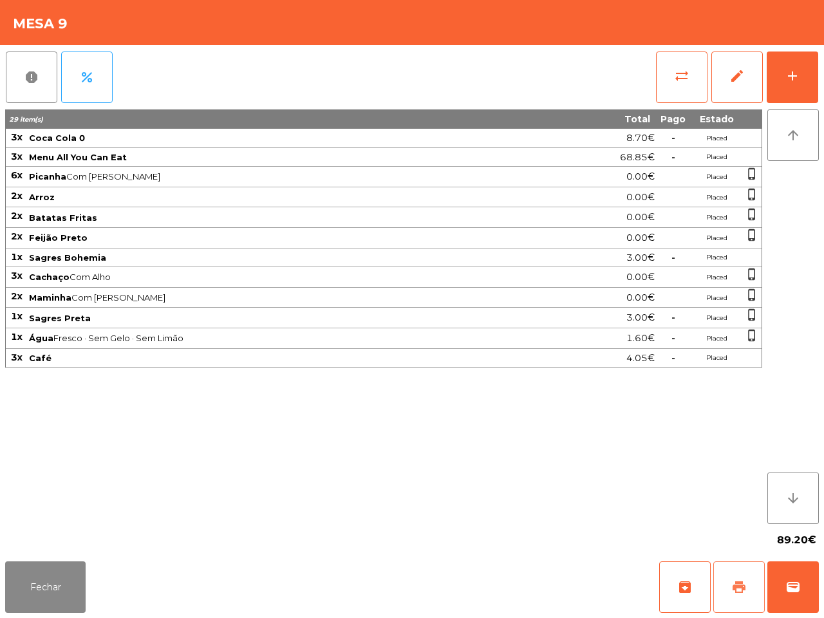
click at [735, 581] on span "print" at bounding box center [739, 587] width 15 height 15
click at [59, 584] on button "Fechar" at bounding box center [45, 588] width 80 height 52
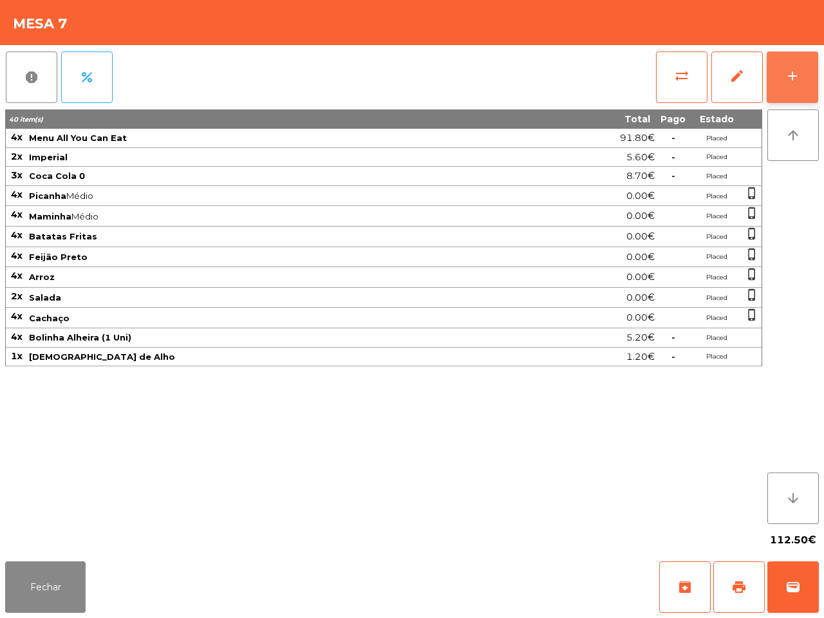
click at [781, 86] on button "add" at bounding box center [793, 78] width 52 height 52
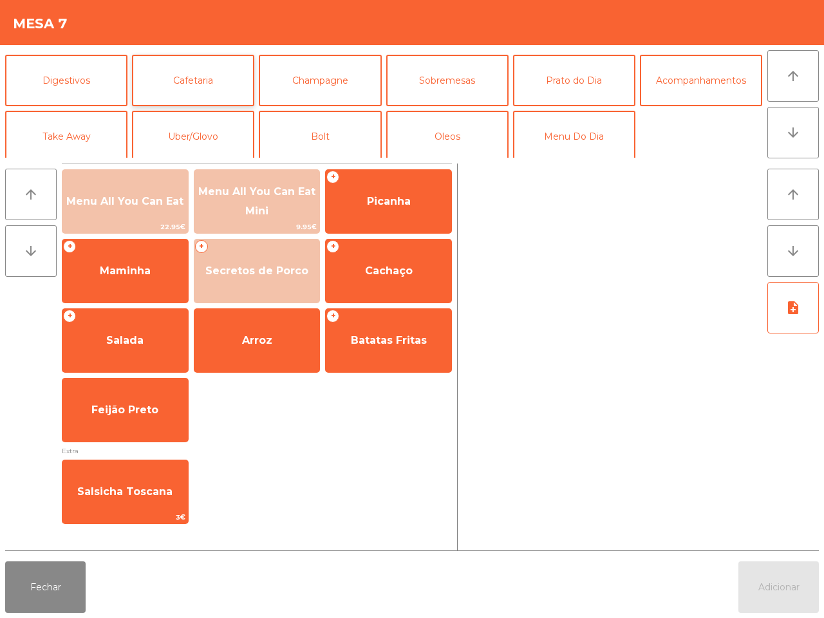
scroll to position [111, 0]
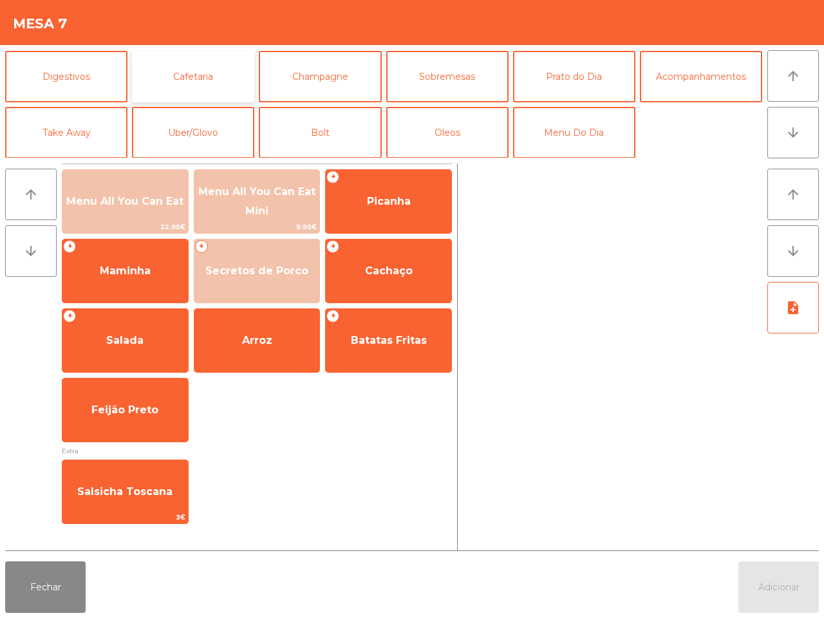
click at [207, 84] on button "Cafetaria" at bounding box center [193, 77] width 122 height 52
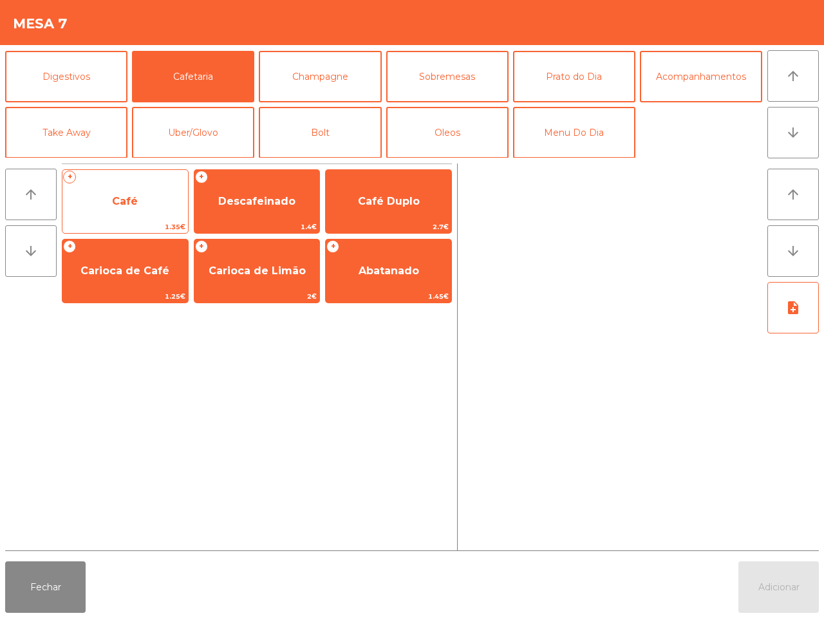
click at [158, 207] on span "Café" at bounding box center [125, 201] width 126 height 35
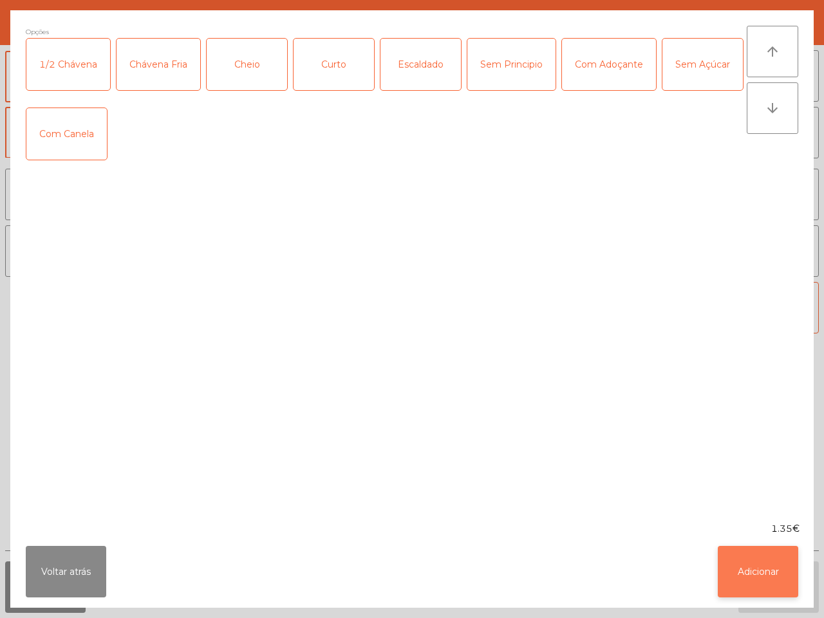
click at [761, 570] on button "Adicionar" at bounding box center [758, 572] width 80 height 52
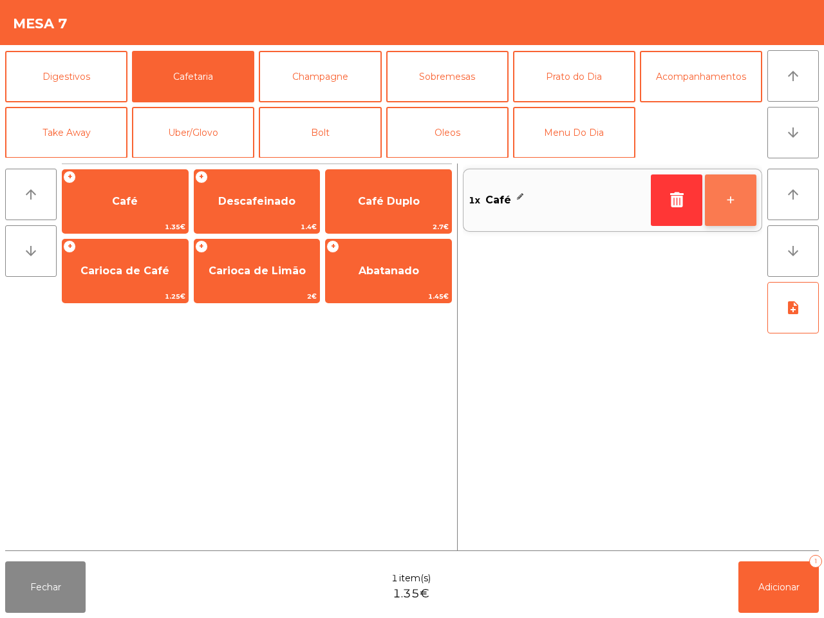
click at [739, 202] on button "+" at bounding box center [731, 201] width 52 height 52
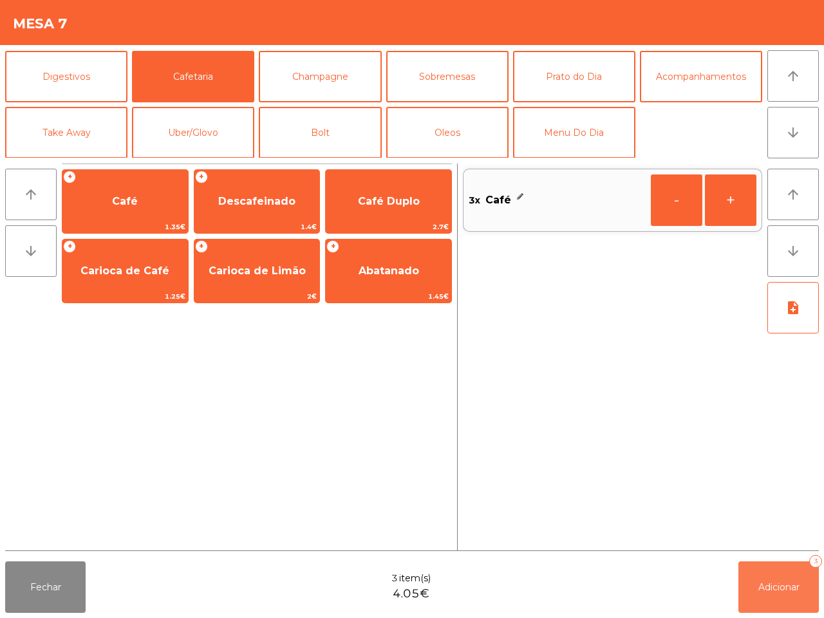
click at [777, 578] on button "Adicionar 3" at bounding box center [779, 588] width 80 height 52
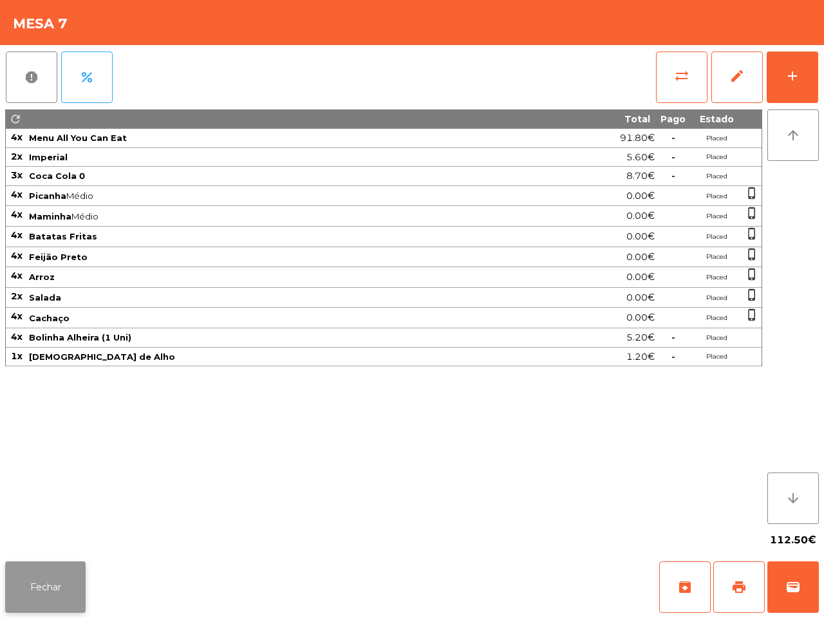
click at [43, 592] on button "Fechar" at bounding box center [45, 588] width 80 height 52
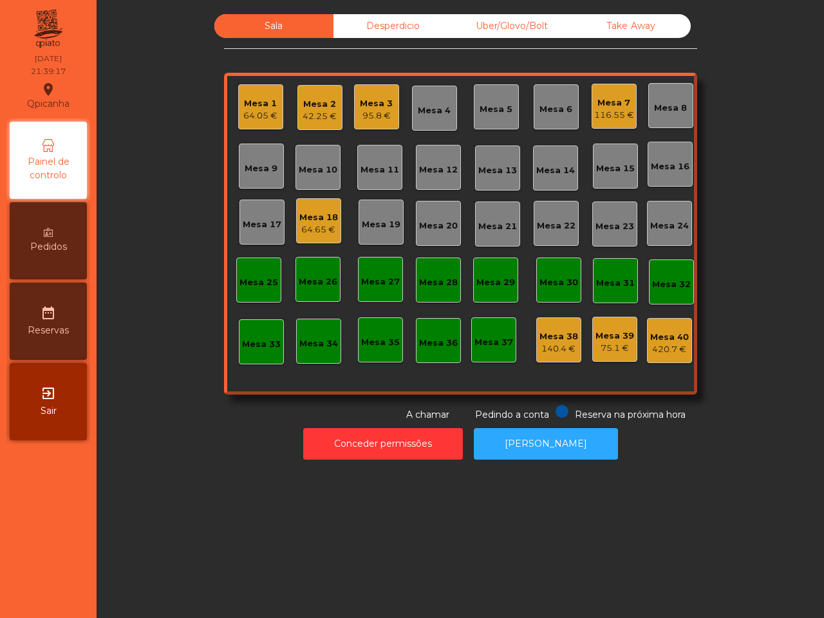
click at [621, 111] on div "116.55 €" at bounding box center [614, 115] width 40 height 13
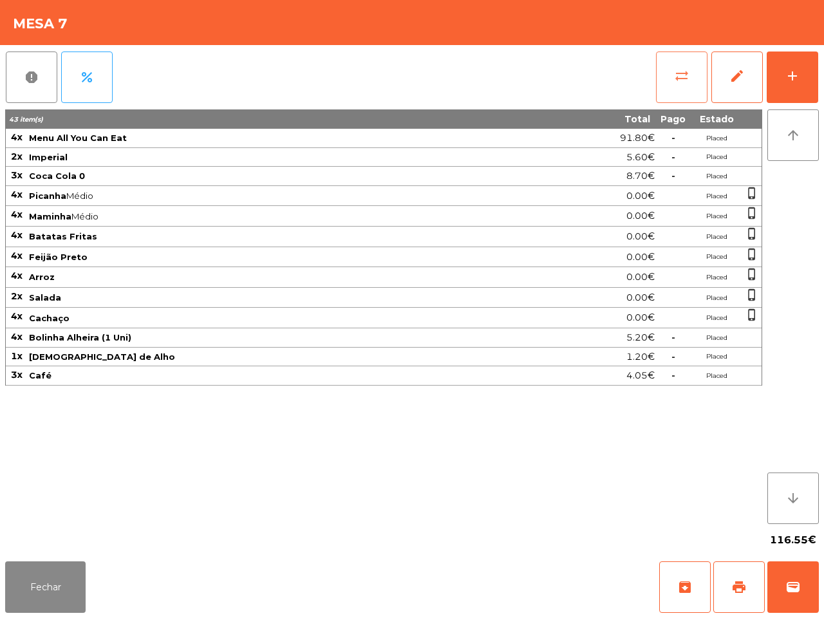
click at [673, 78] on button "sync_alt" at bounding box center [682, 78] width 52 height 52
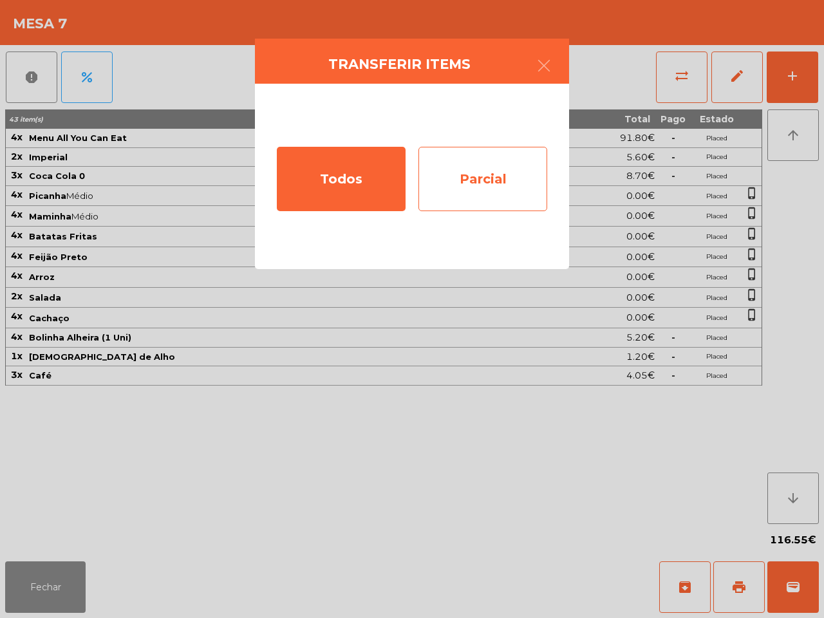
click at [484, 180] on div "Parcial" at bounding box center [483, 179] width 129 height 64
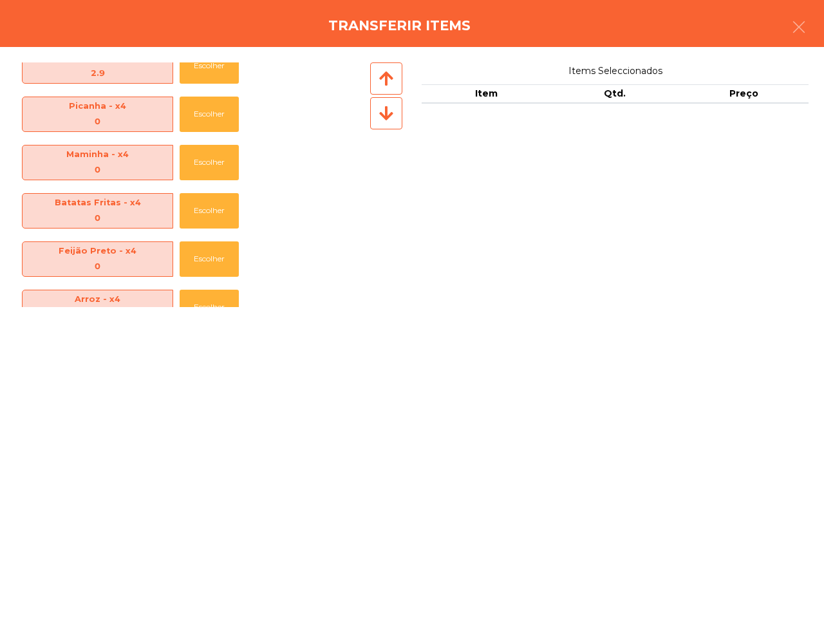
scroll to position [383, 0]
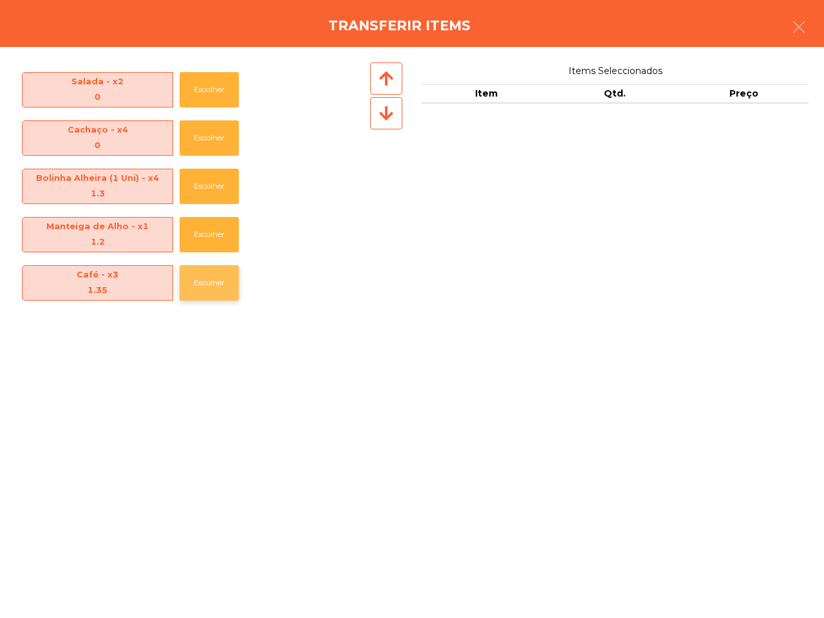
click at [209, 287] on button "Escolher" at bounding box center [209, 282] width 59 height 35
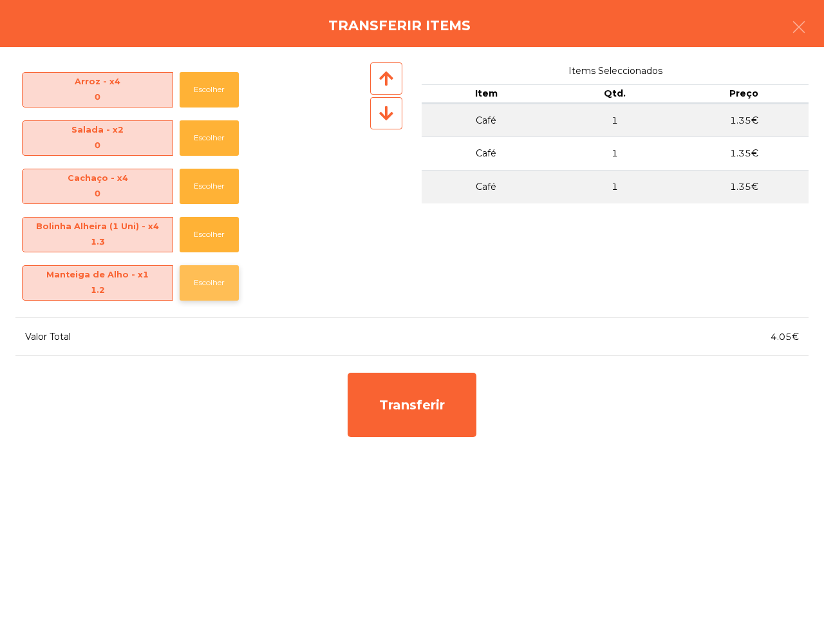
scroll to position [335, 0]
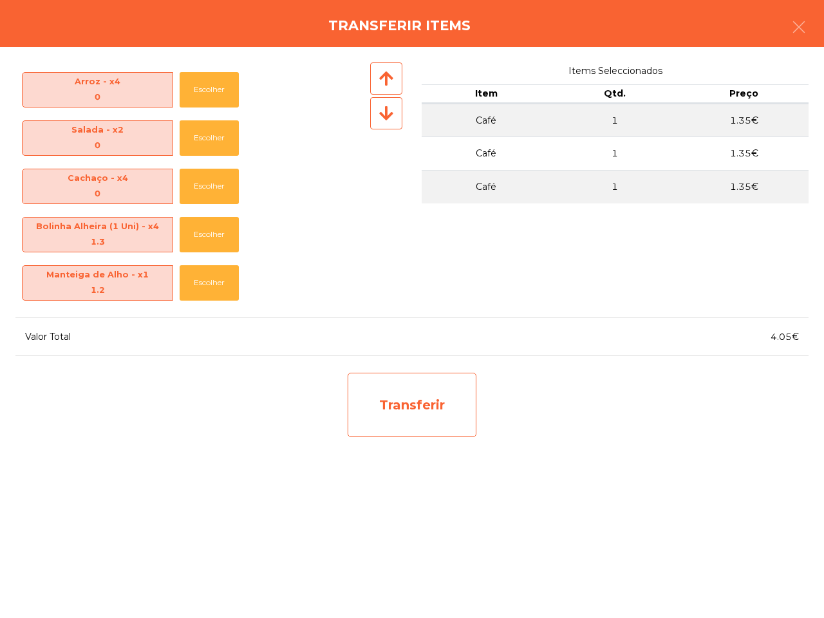
click at [424, 400] on div "Transferir" at bounding box center [412, 405] width 129 height 64
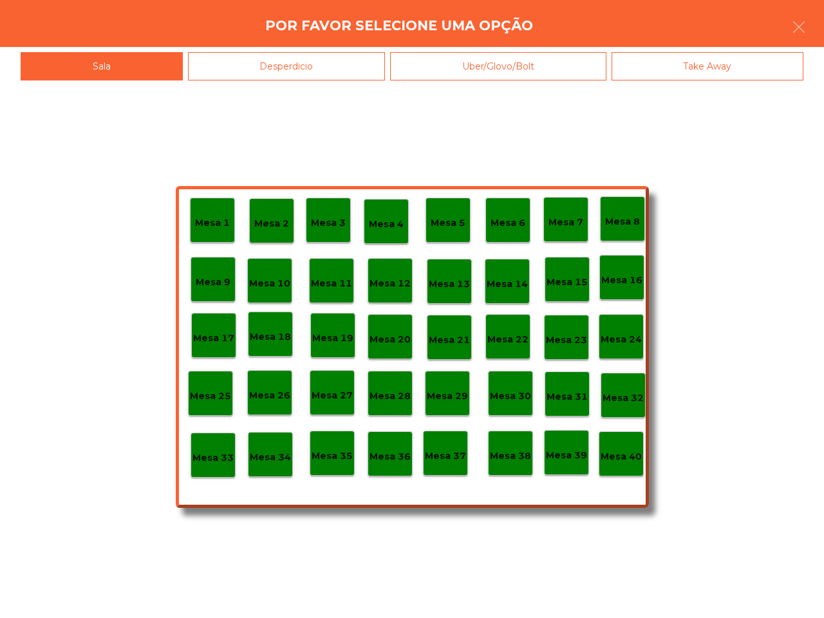
click at [278, 68] on div "Desperdicio" at bounding box center [287, 66] width 198 height 29
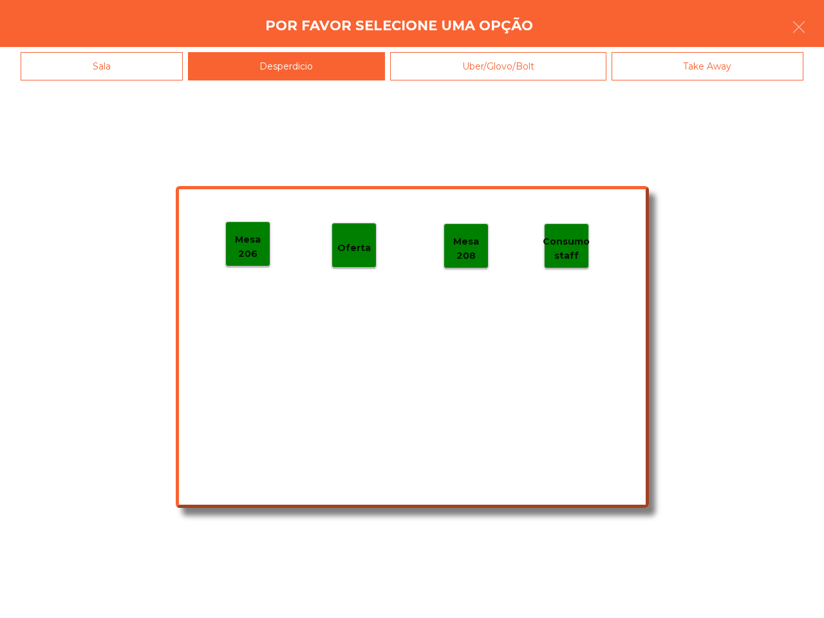
click at [249, 250] on p "Mesa 206" at bounding box center [248, 246] width 44 height 29
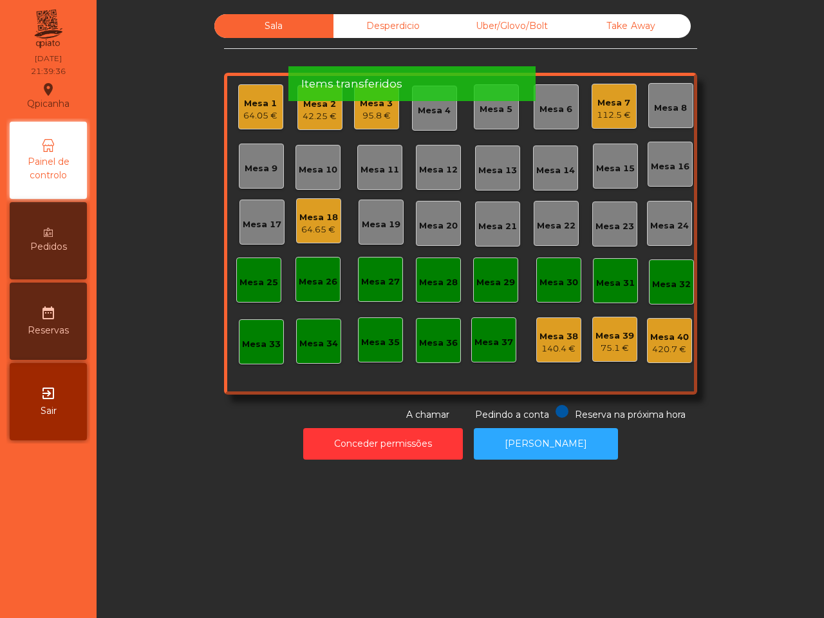
click at [614, 111] on div "112.5 €" at bounding box center [614, 115] width 34 height 13
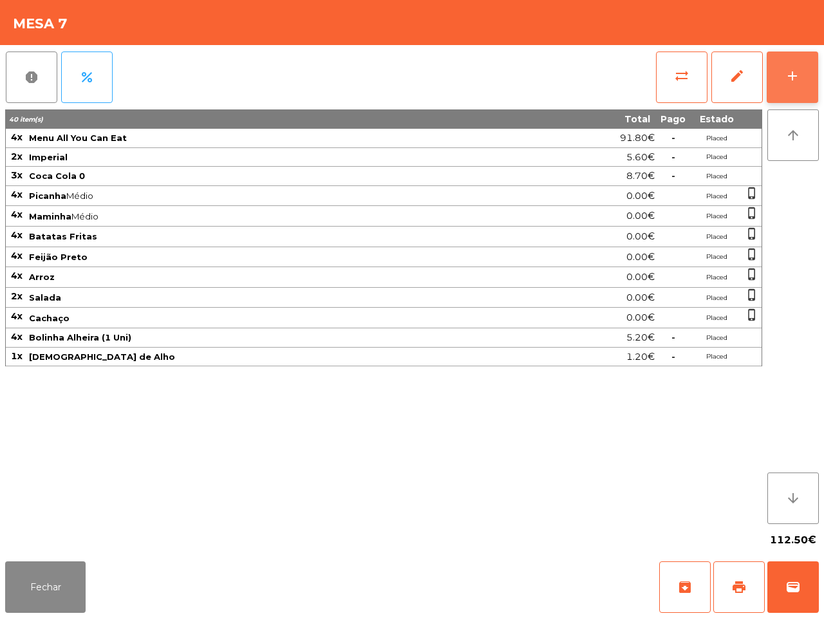
click at [802, 88] on button "add" at bounding box center [793, 78] width 52 height 52
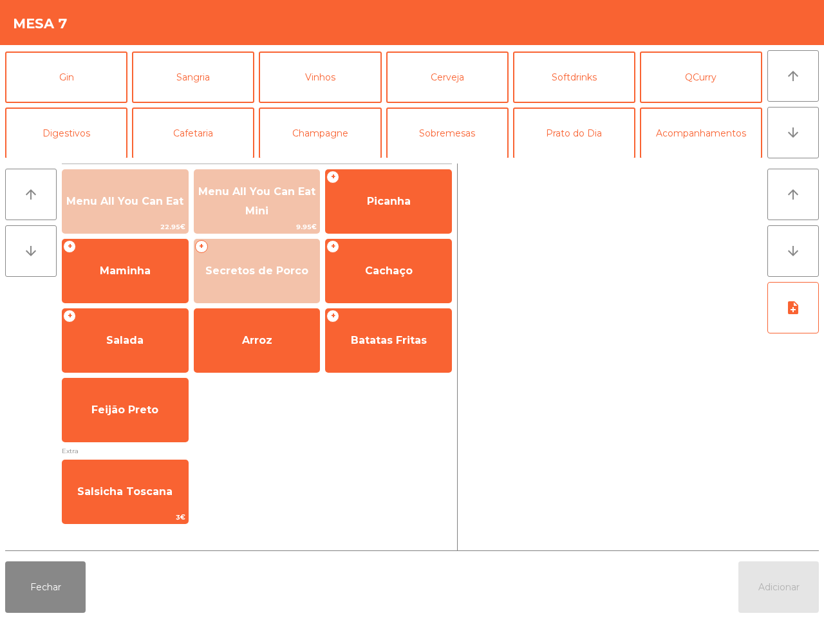
scroll to position [80, 0]
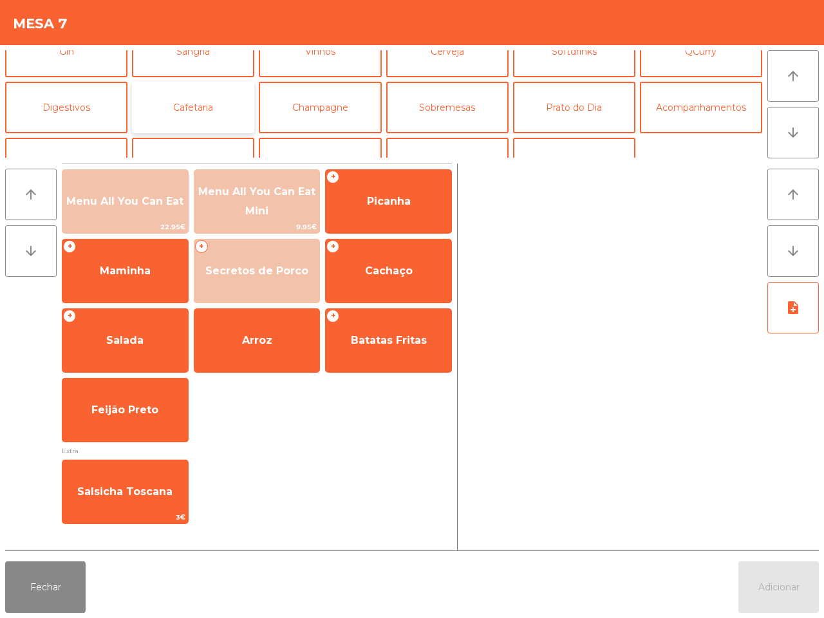
click at [201, 113] on button "Cafetaria" at bounding box center [193, 108] width 122 height 52
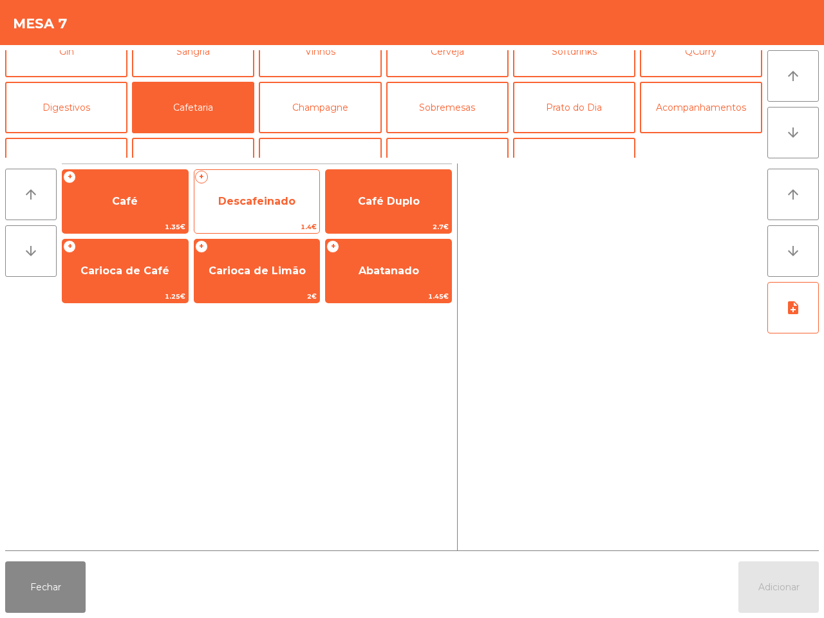
click at [264, 206] on span "Descafeinado" at bounding box center [256, 201] width 77 height 12
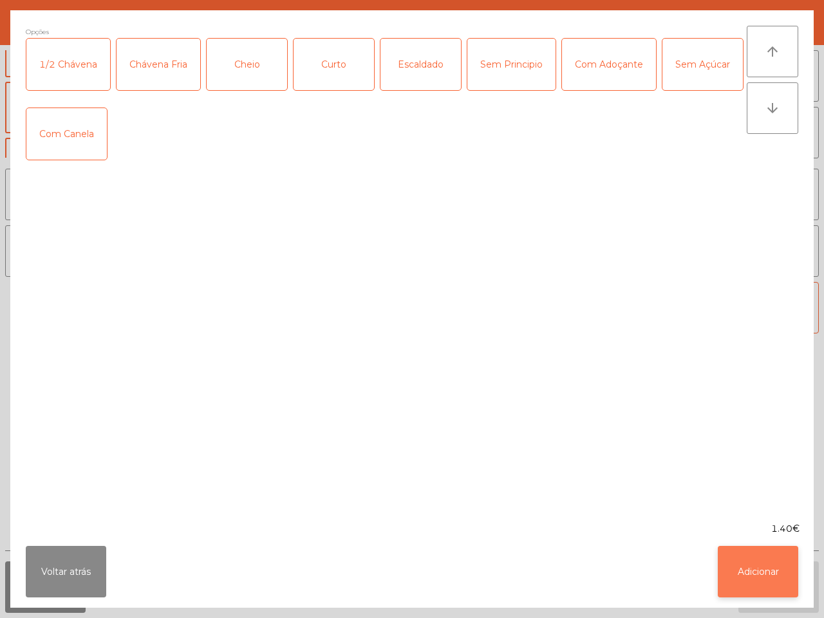
click at [765, 561] on button "Adicionar" at bounding box center [758, 572] width 80 height 52
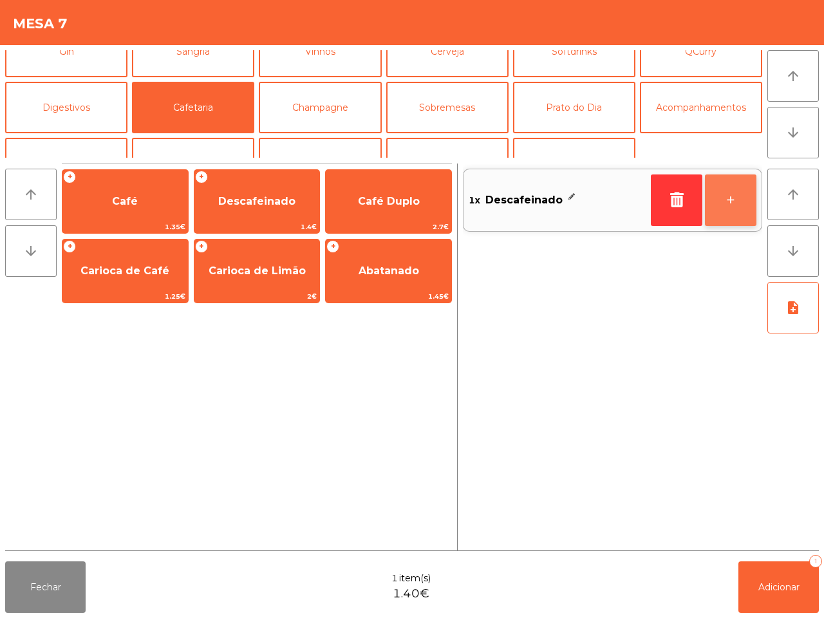
click at [738, 205] on button "+" at bounding box center [731, 201] width 52 height 52
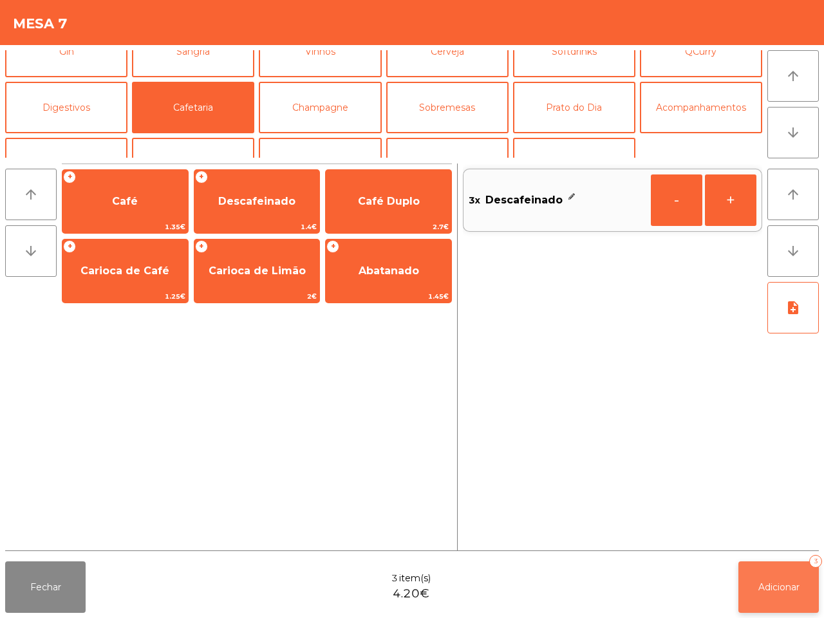
click at [758, 596] on button "Adicionar 3" at bounding box center [779, 588] width 80 height 52
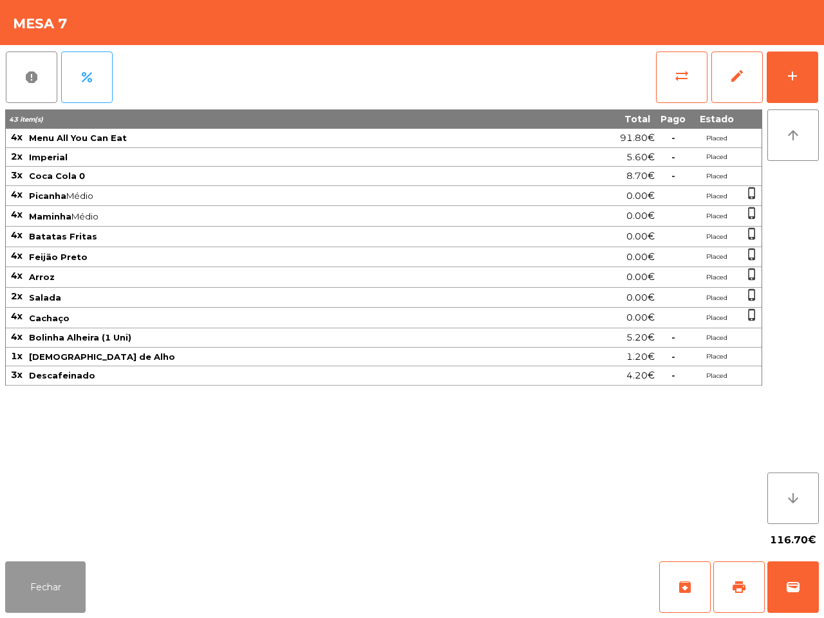
click at [55, 573] on button "Fechar" at bounding box center [45, 588] width 80 height 52
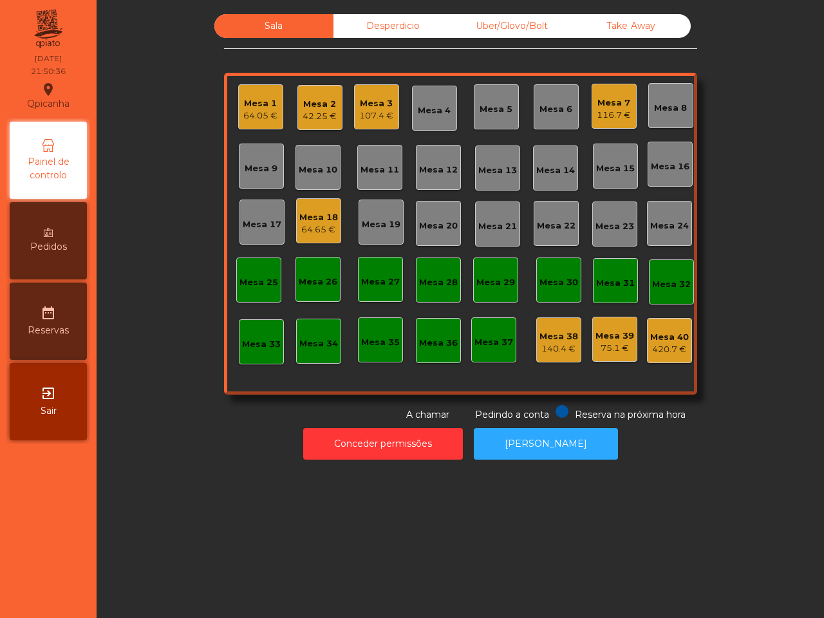
click at [320, 100] on div "Mesa 2" at bounding box center [320, 104] width 34 height 13
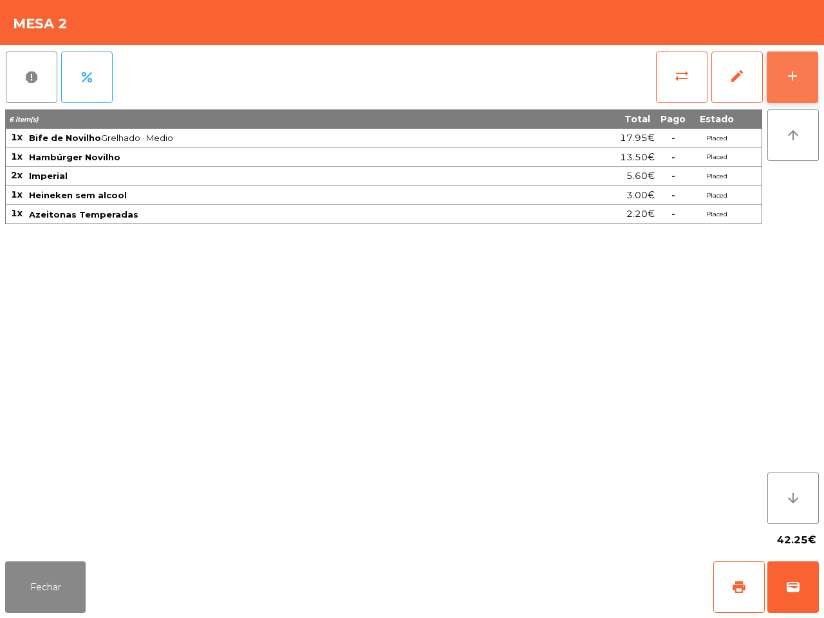
click at [810, 73] on button "add" at bounding box center [793, 78] width 52 height 52
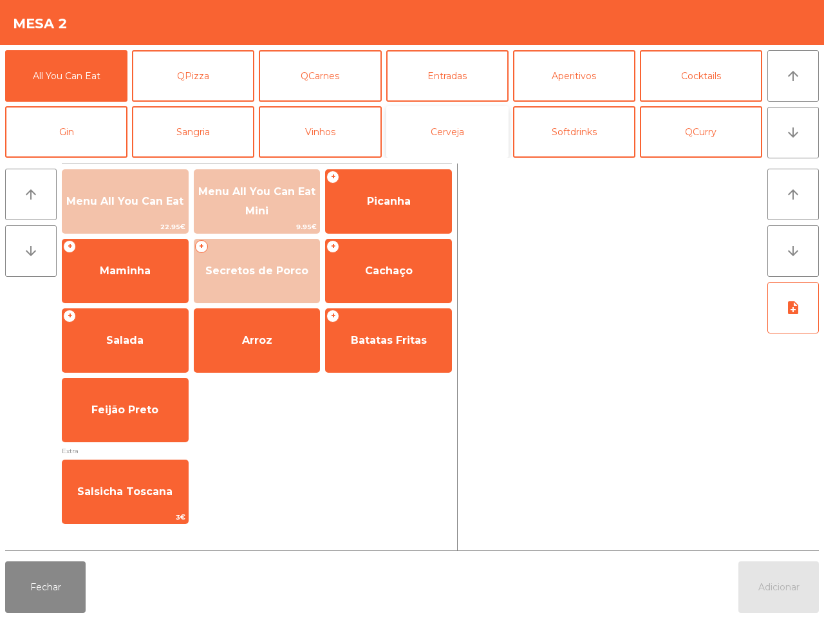
click at [433, 130] on button "Cerveja" at bounding box center [447, 132] width 122 height 52
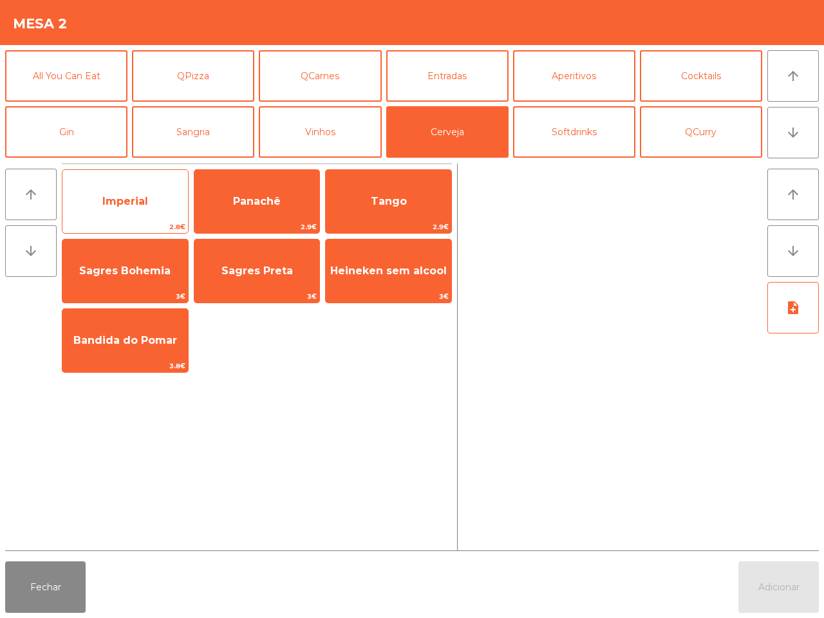
click at [128, 201] on span "Imperial" at bounding box center [125, 201] width 46 height 12
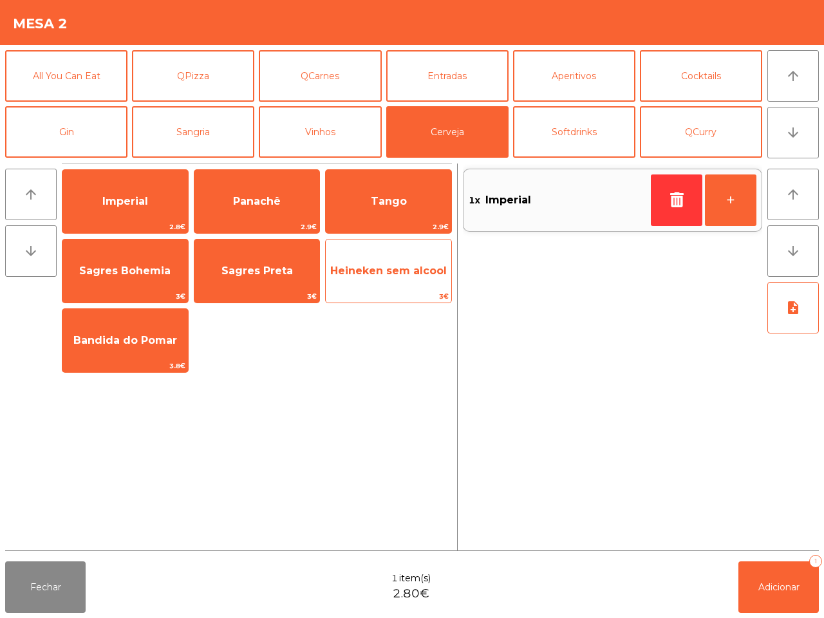
click at [398, 269] on span "Heineken sem alcool" at bounding box center [388, 271] width 117 height 12
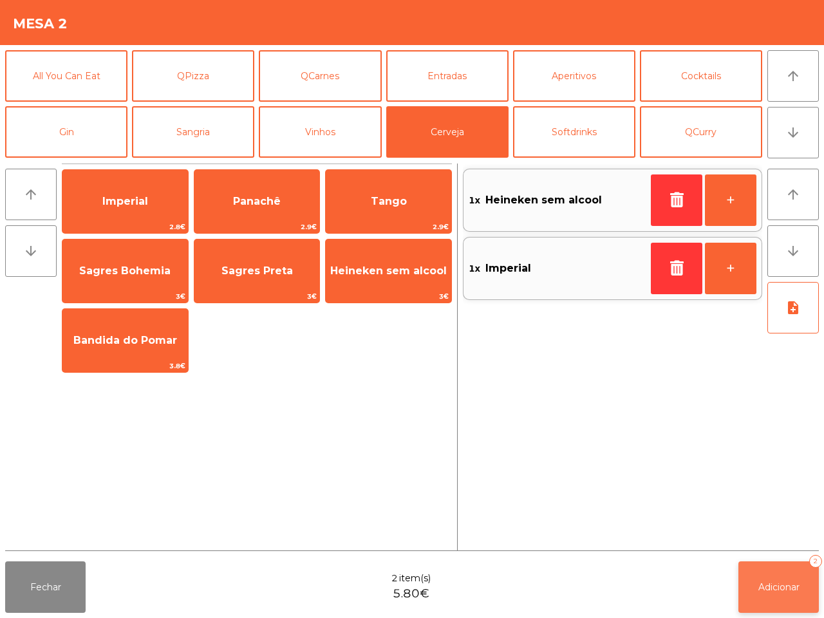
click at [793, 581] on span "Adicionar" at bounding box center [779, 587] width 41 height 12
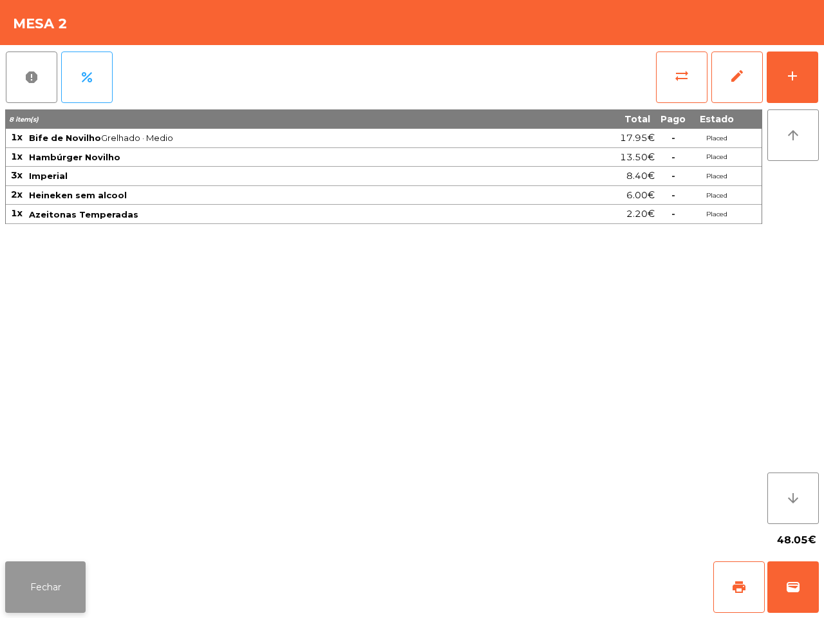
click at [60, 573] on button "Fechar" at bounding box center [45, 588] width 80 height 52
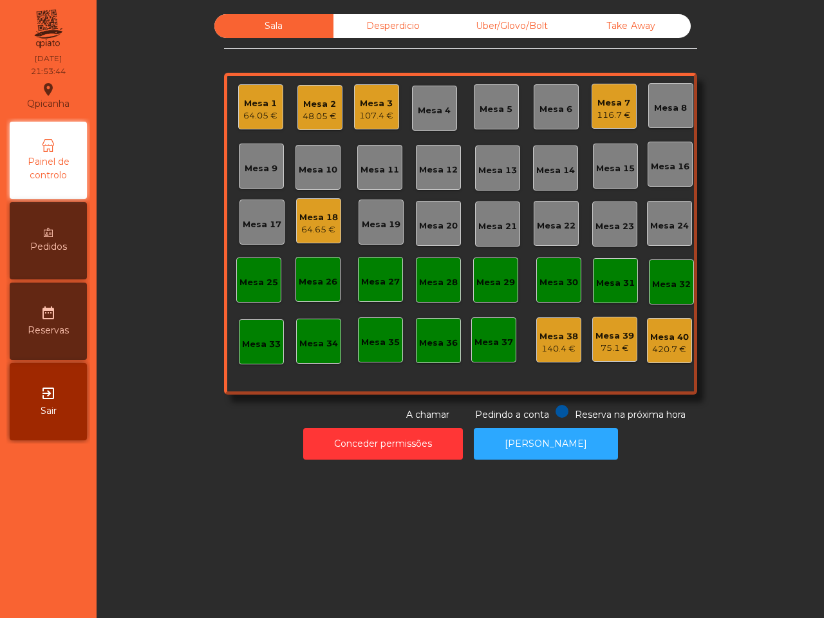
click at [610, 108] on div "Mesa 7" at bounding box center [614, 103] width 34 height 13
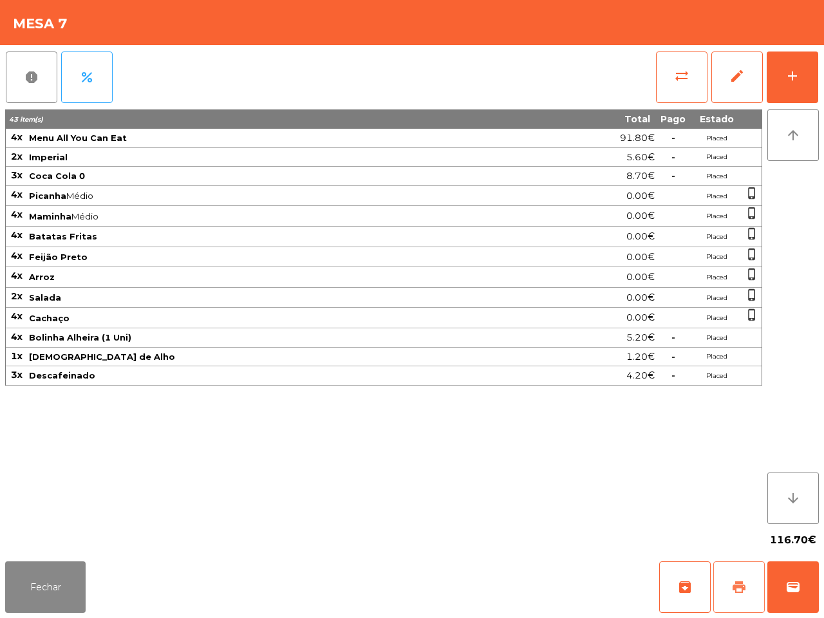
click at [741, 574] on button "print" at bounding box center [740, 588] width 52 height 52
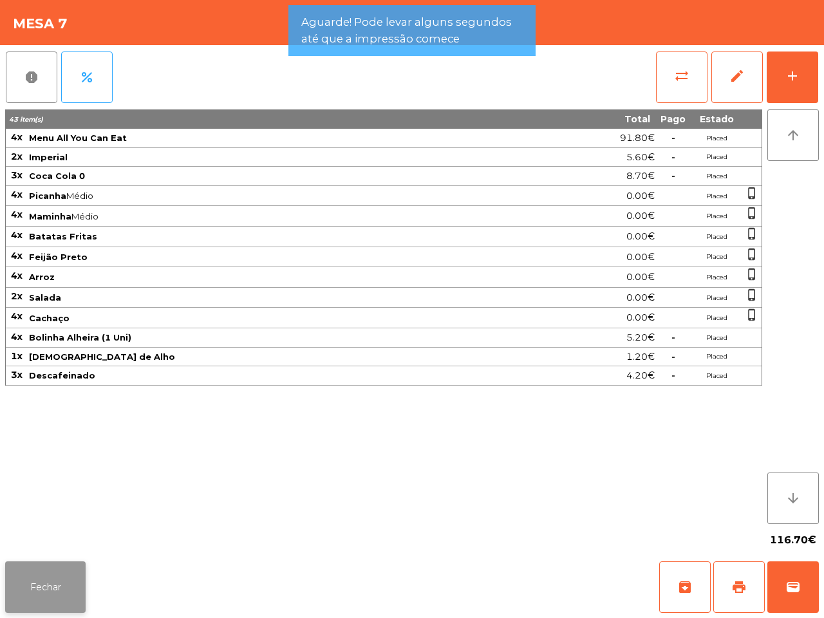
click at [44, 589] on button "Fechar" at bounding box center [45, 588] width 80 height 52
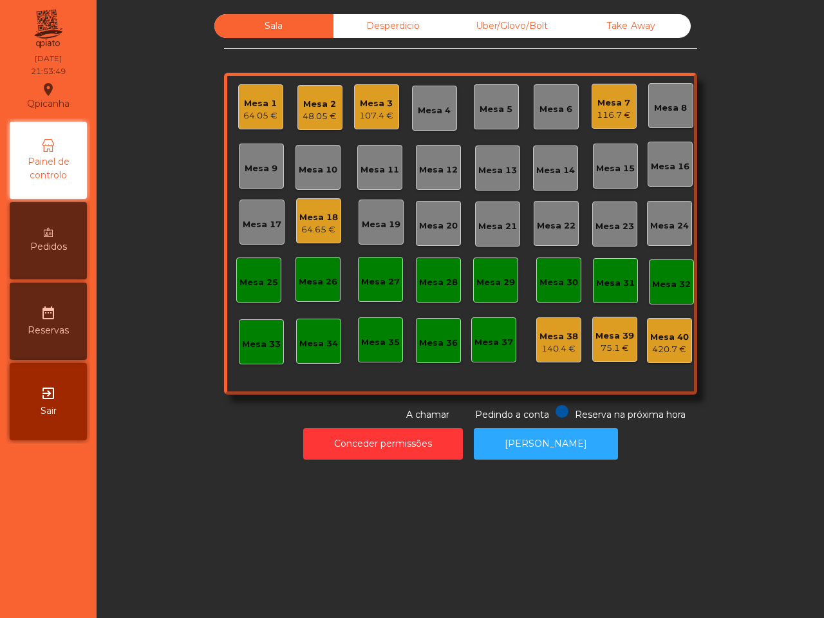
click at [256, 108] on div "Mesa 1" at bounding box center [260, 103] width 34 height 13
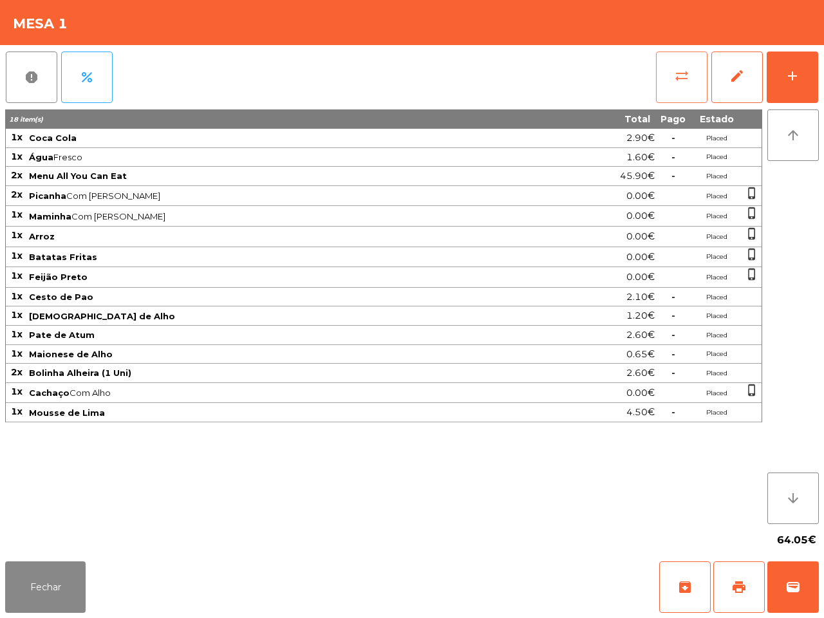
click at [681, 75] on span "sync_alt" at bounding box center [681, 75] width 15 height 15
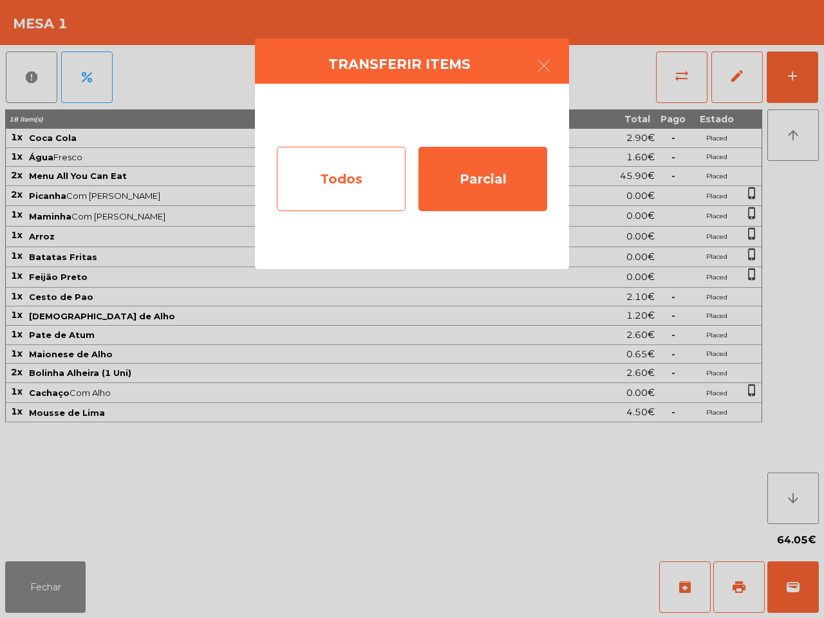
click at [358, 187] on div "Todos" at bounding box center [341, 179] width 129 height 64
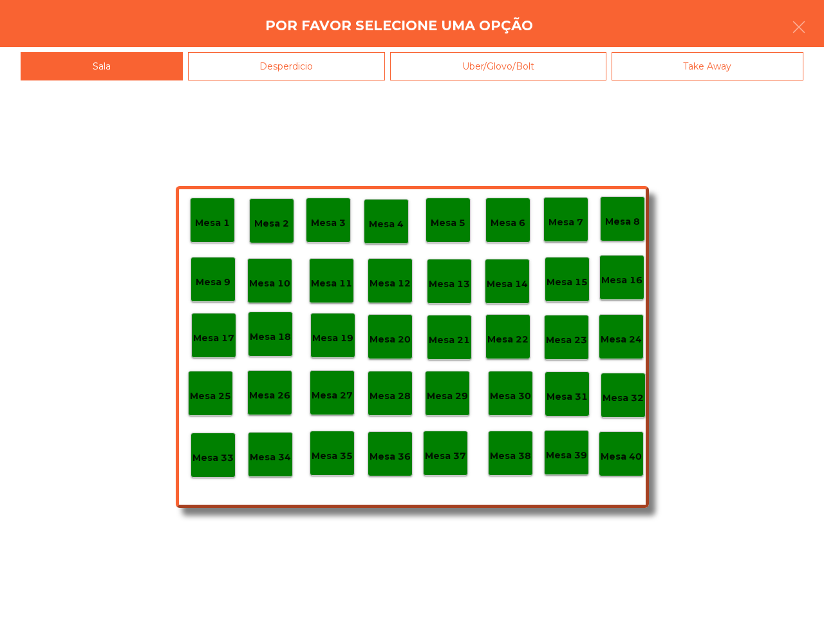
click at [623, 453] on p "Mesa 40" at bounding box center [621, 456] width 41 height 15
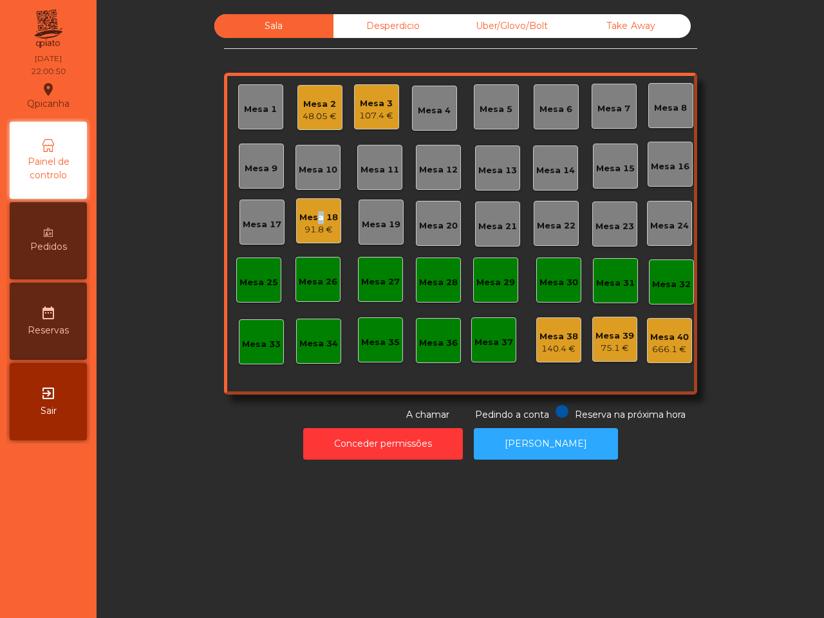
click at [314, 214] on div "Mesa 18" at bounding box center [318, 217] width 39 height 13
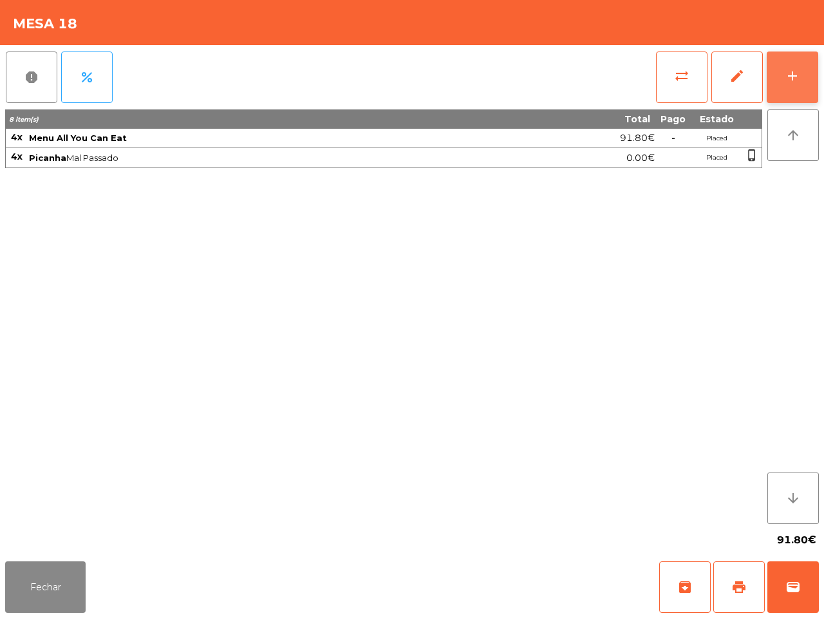
drag, startPoint x: 786, startPoint y: 63, endPoint x: 776, endPoint y: 62, distance: 9.7
click at [787, 64] on button "add" at bounding box center [793, 78] width 52 height 52
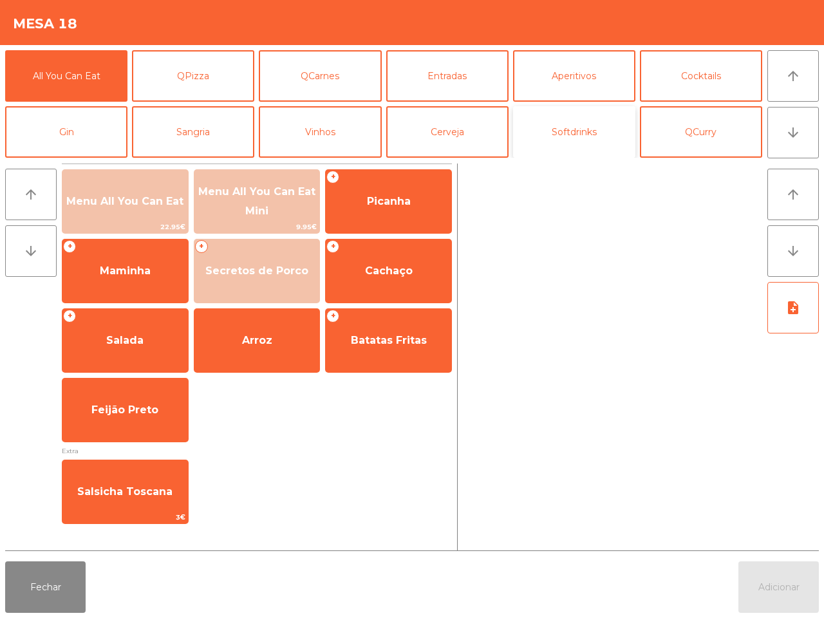
drag, startPoint x: 553, startPoint y: 124, endPoint x: 541, endPoint y: 129, distance: 12.4
click at [555, 126] on button "Softdrinks" at bounding box center [574, 132] width 122 height 52
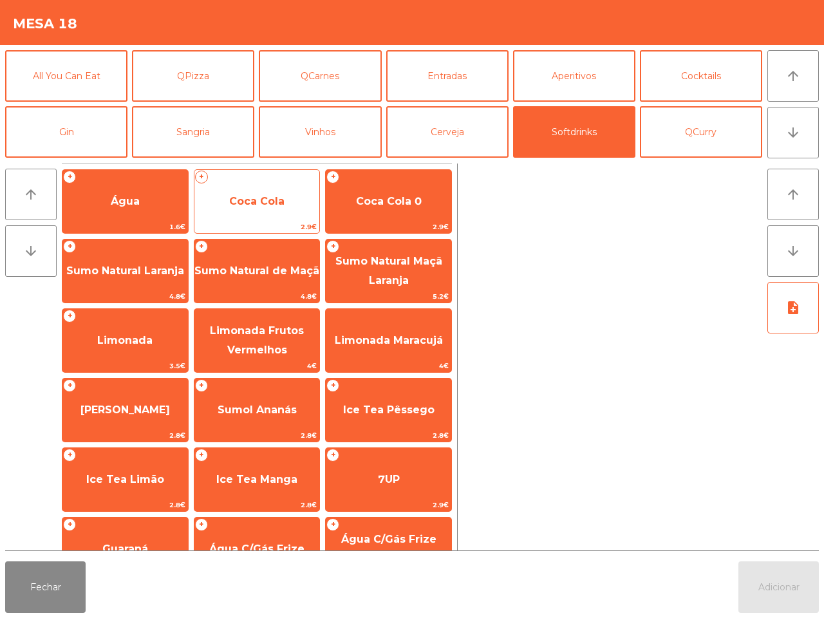
click at [290, 201] on span "Coca Cola" at bounding box center [257, 201] width 126 height 35
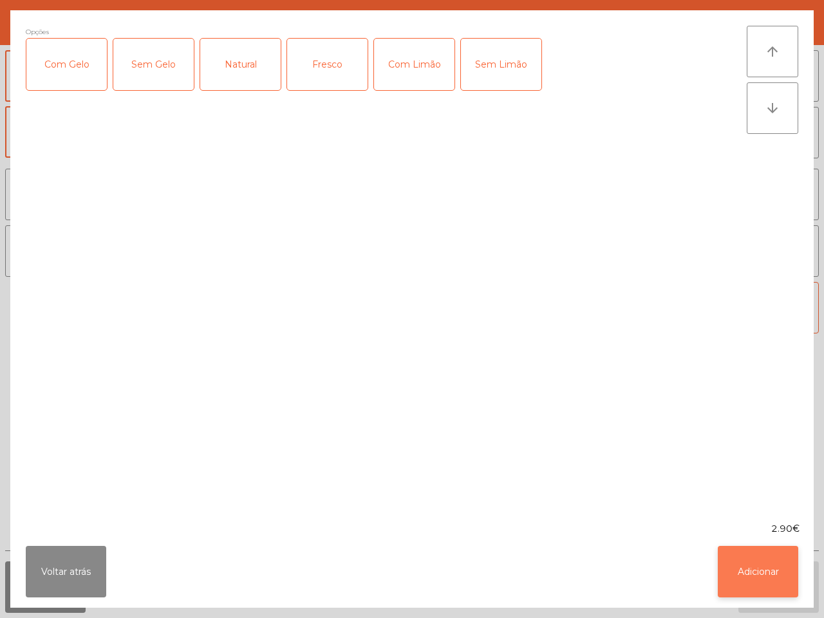
click at [750, 567] on button "Adicionar" at bounding box center [758, 572] width 80 height 52
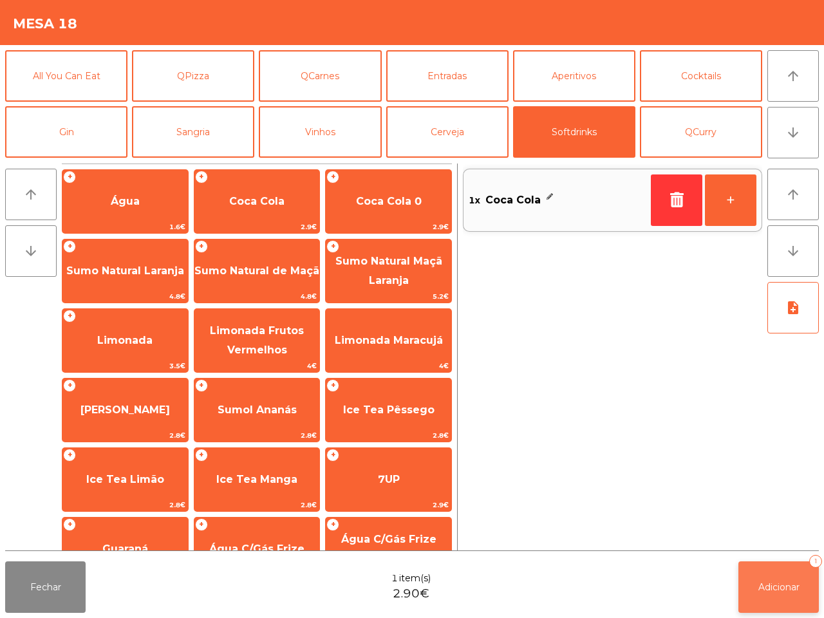
click at [748, 565] on button "Adicionar 1" at bounding box center [779, 588] width 80 height 52
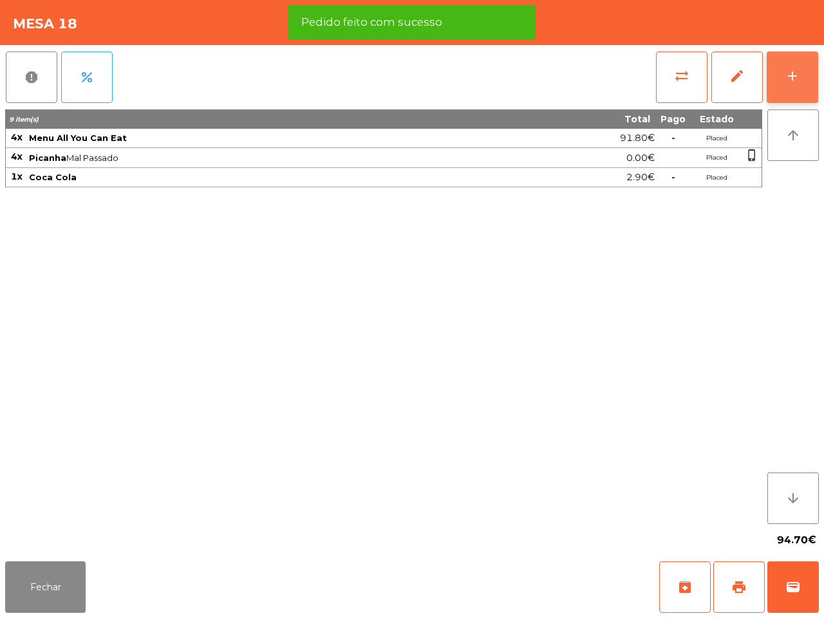
click at [795, 70] on div "add" at bounding box center [792, 75] width 15 height 15
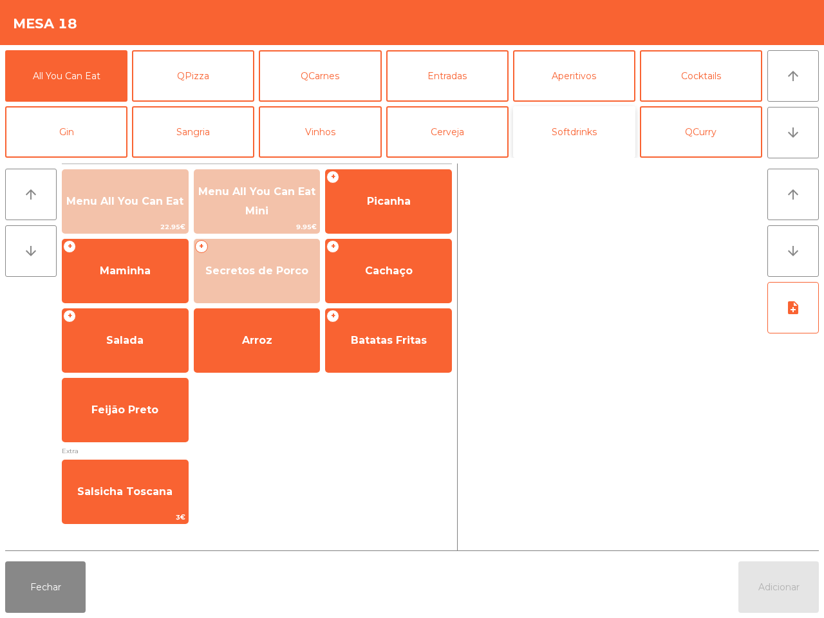
click at [568, 124] on button "Softdrinks" at bounding box center [574, 132] width 122 height 52
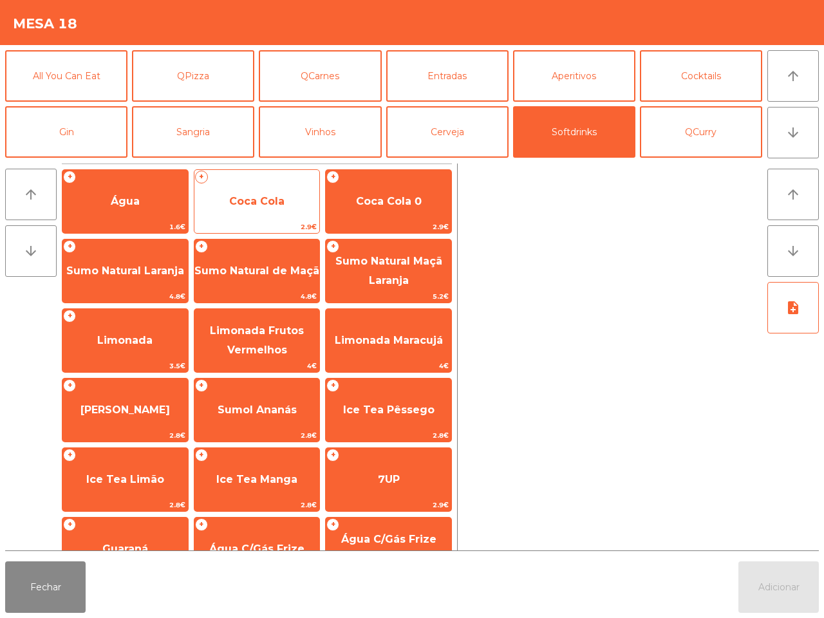
drag, startPoint x: 301, startPoint y: 209, endPoint x: 308, endPoint y: 213, distance: 8.1
click at [308, 213] on span "Coca Cola" at bounding box center [257, 201] width 126 height 35
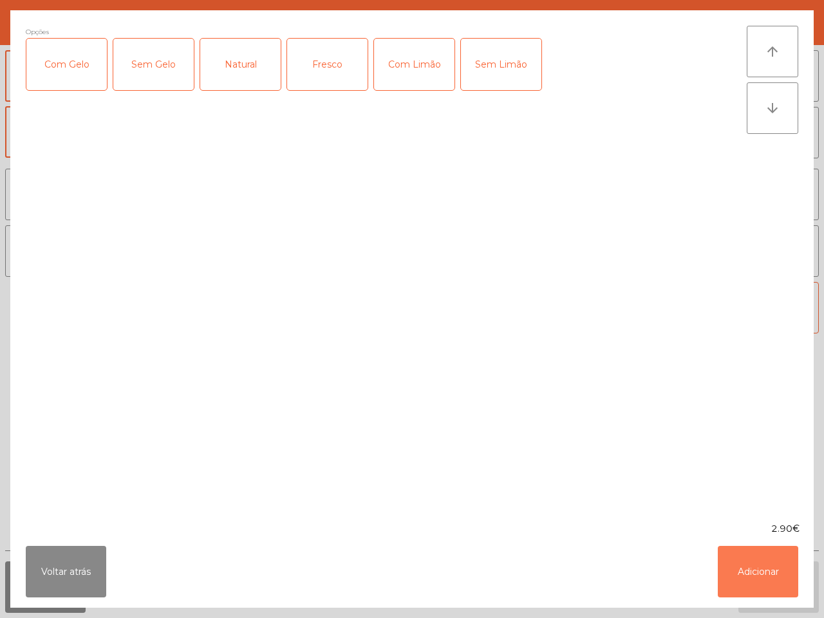
drag, startPoint x: 755, startPoint y: 561, endPoint x: 672, endPoint y: 531, distance: 88.8
click at [754, 559] on button "Adicionar" at bounding box center [758, 572] width 80 height 52
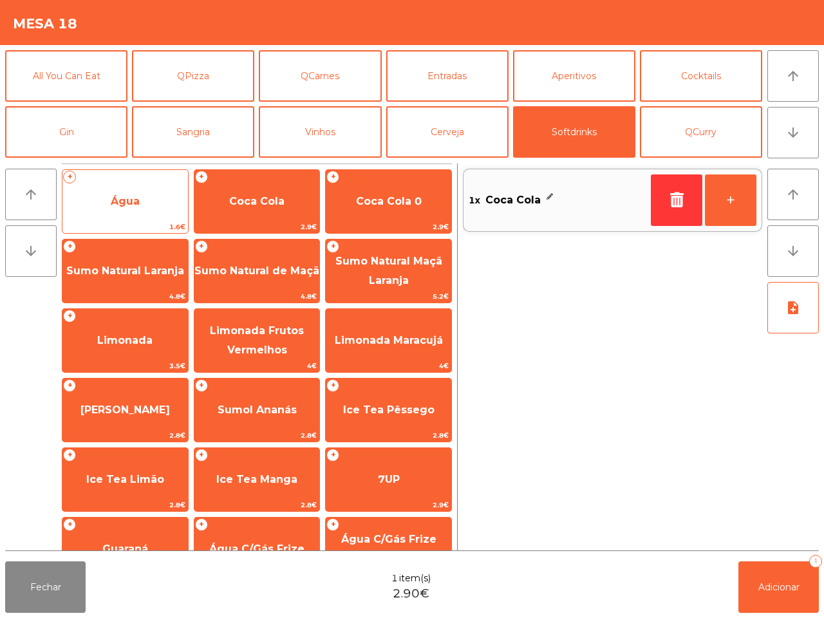
click at [147, 193] on span "Água" at bounding box center [125, 201] width 126 height 35
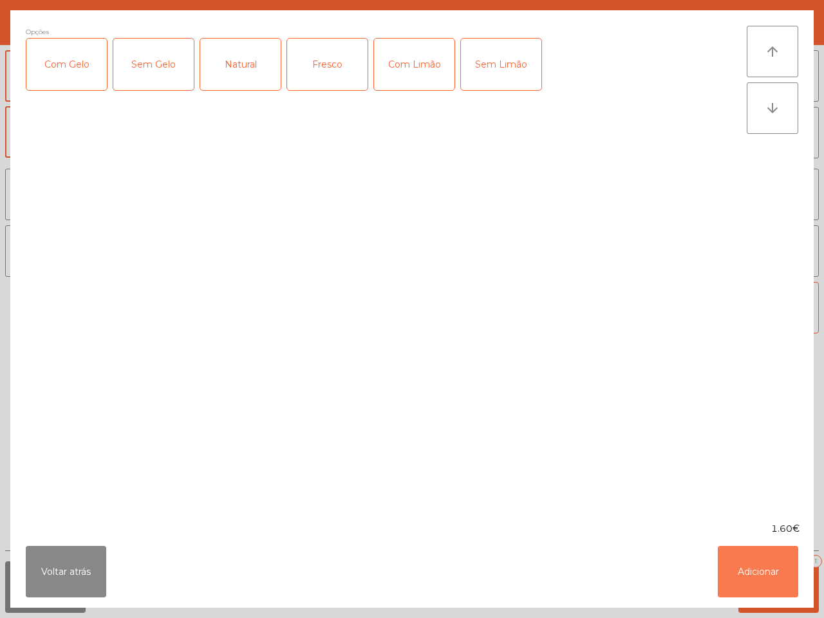
click at [780, 572] on button "Adicionar" at bounding box center [758, 572] width 80 height 52
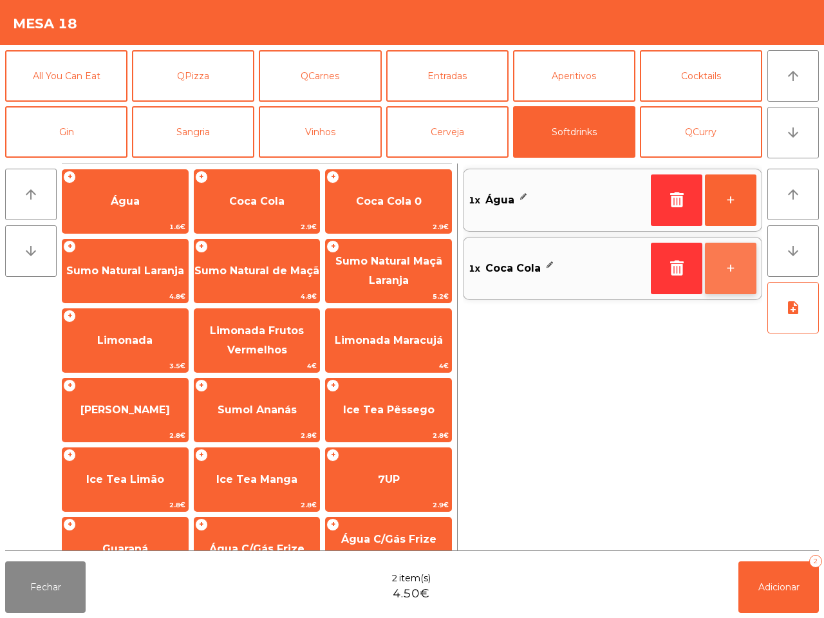
click at [734, 259] on button "+" at bounding box center [731, 269] width 52 height 52
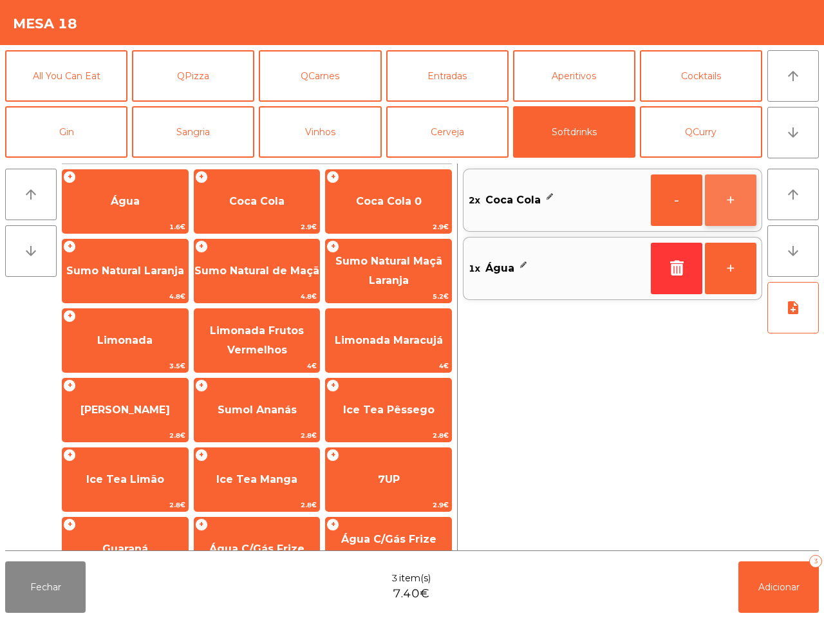
click at [732, 204] on button "+" at bounding box center [731, 201] width 52 height 52
click at [684, 207] on button "-" at bounding box center [677, 201] width 52 height 52
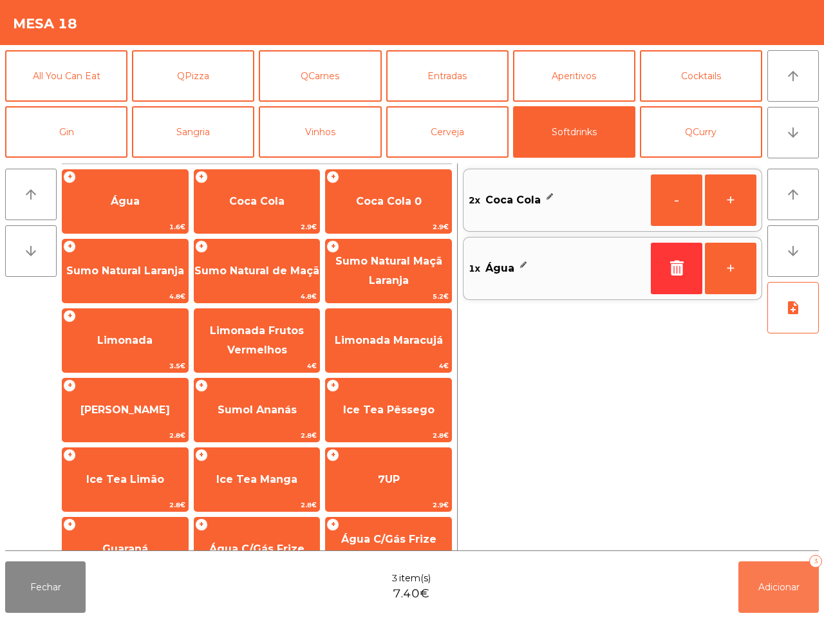
click at [793, 591] on span "Adicionar" at bounding box center [779, 587] width 41 height 12
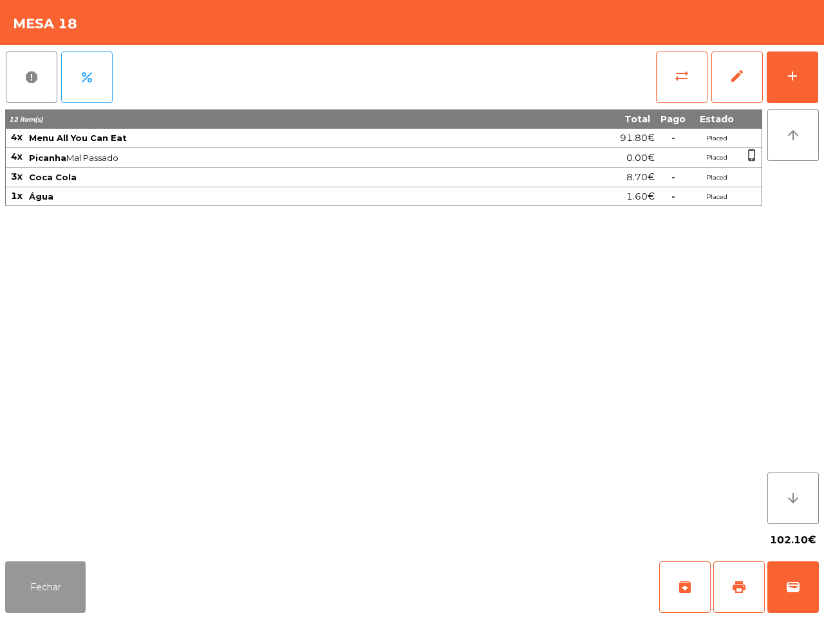
drag, startPoint x: 43, startPoint y: 577, endPoint x: 46, endPoint y: 569, distance: 9.0
click at [48, 578] on button "Fechar" at bounding box center [45, 588] width 80 height 52
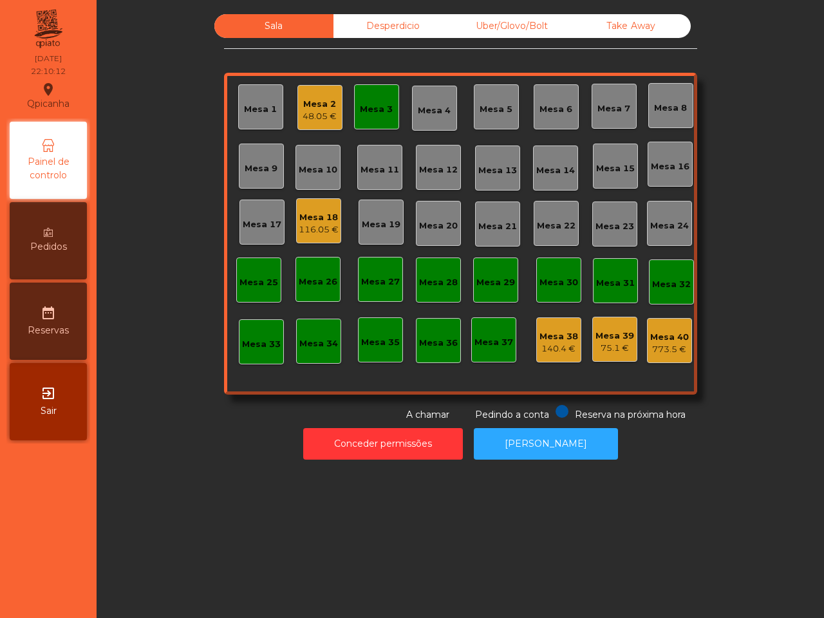
click at [573, 314] on div "Mesa 1 Mesa 2 48.05 € Mesa 3 Mesa 4 Mesa 5 Mesa 6 Mesa 7 Mesa 8 Mesa 9 Mesa 10 …" at bounding box center [460, 234] width 473 height 322
click at [309, 106] on div "Mesa 2" at bounding box center [320, 104] width 34 height 13
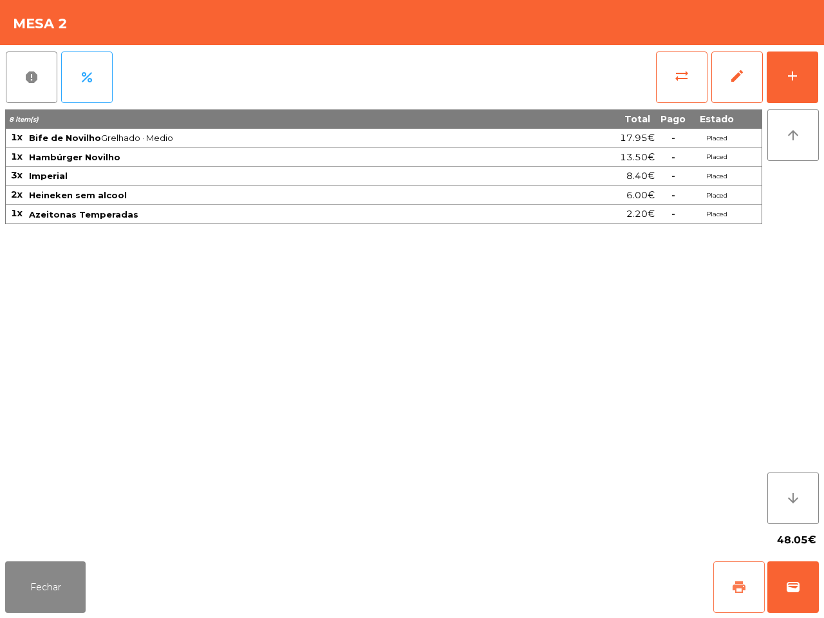
click at [744, 589] on span "print" at bounding box center [739, 587] width 15 height 15
drag, startPoint x: 64, startPoint y: 583, endPoint x: 79, endPoint y: 562, distance: 25.0
click at [64, 580] on button "Fechar" at bounding box center [45, 588] width 80 height 52
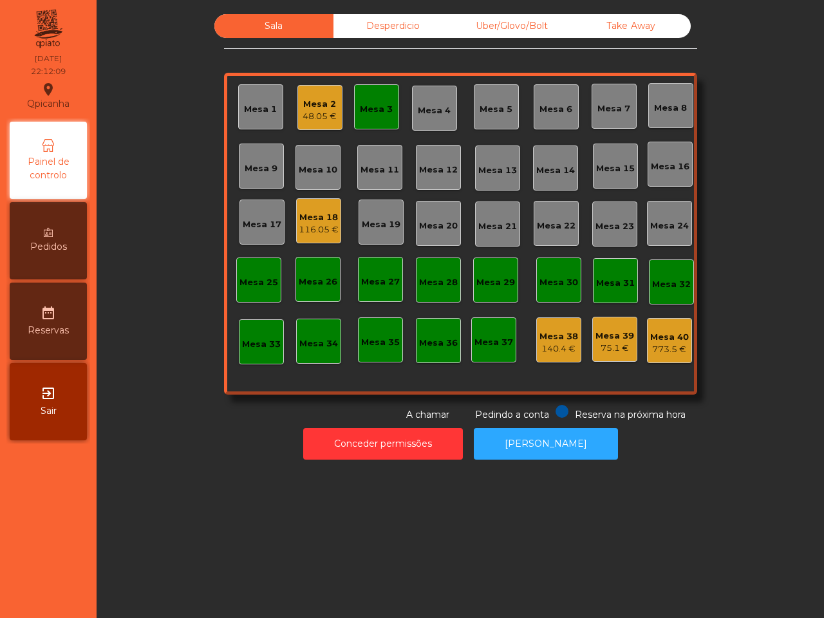
click at [316, 227] on div "116.05 €" at bounding box center [319, 229] width 40 height 13
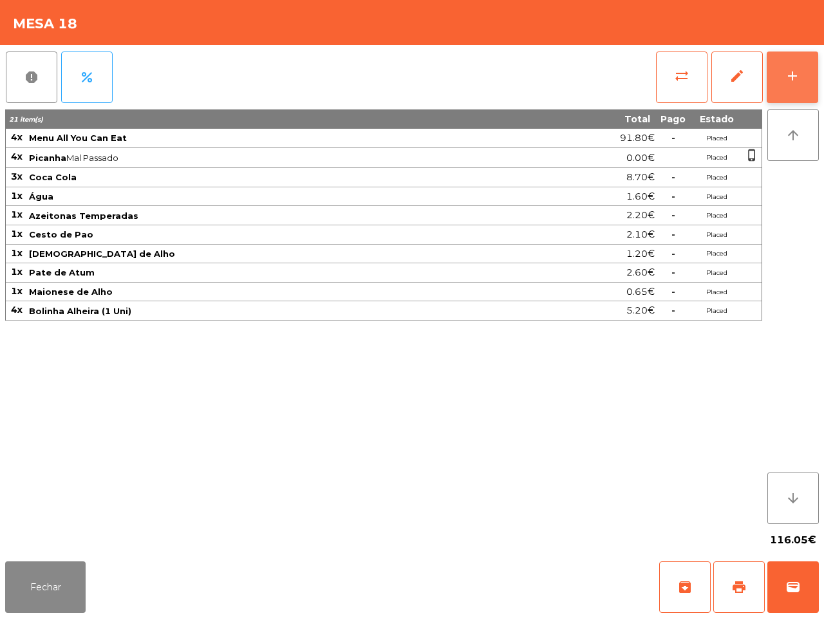
click at [800, 73] on button "add" at bounding box center [793, 78] width 52 height 52
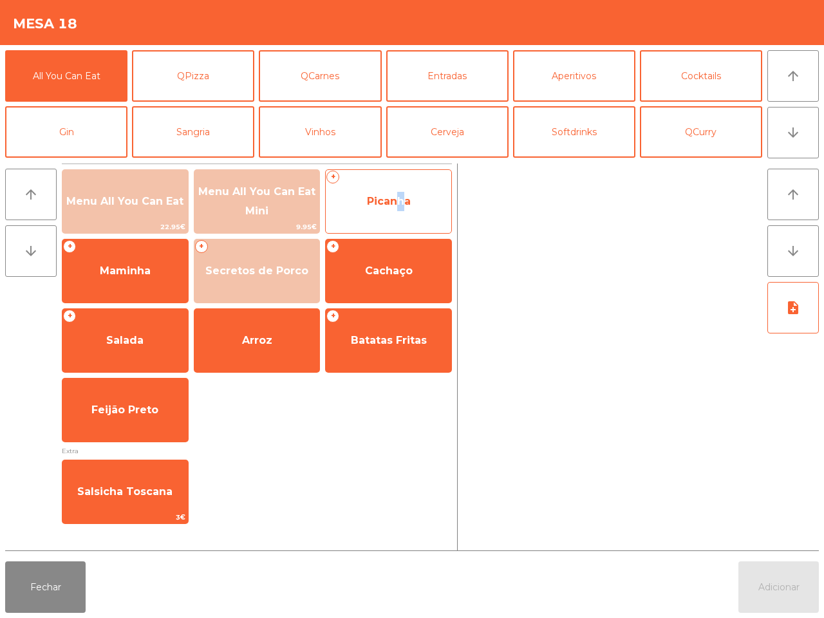
drag, startPoint x: 390, startPoint y: 208, endPoint x: 402, endPoint y: 214, distance: 14.1
click at [402, 214] on span "Picanha" at bounding box center [389, 201] width 126 height 35
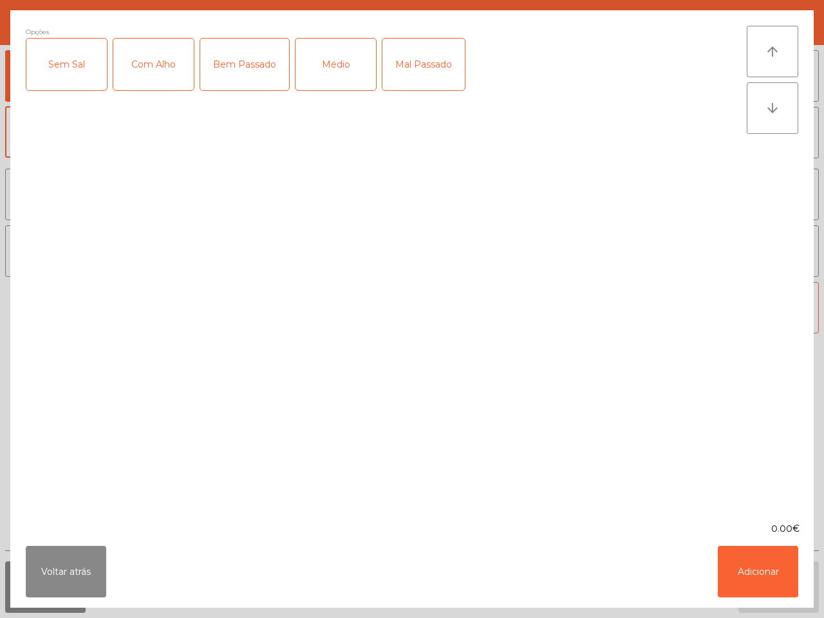
click at [398, 64] on div "Mal Passado" at bounding box center [424, 65] width 82 height 52
click at [156, 81] on div "Com Alho" at bounding box center [153, 65] width 80 height 52
click at [137, 73] on div "Com Alho" at bounding box center [153, 65] width 80 height 52
drag, startPoint x: 739, startPoint y: 562, endPoint x: 735, endPoint y: 553, distance: 10.7
click at [739, 559] on button "Adicionar" at bounding box center [758, 572] width 80 height 52
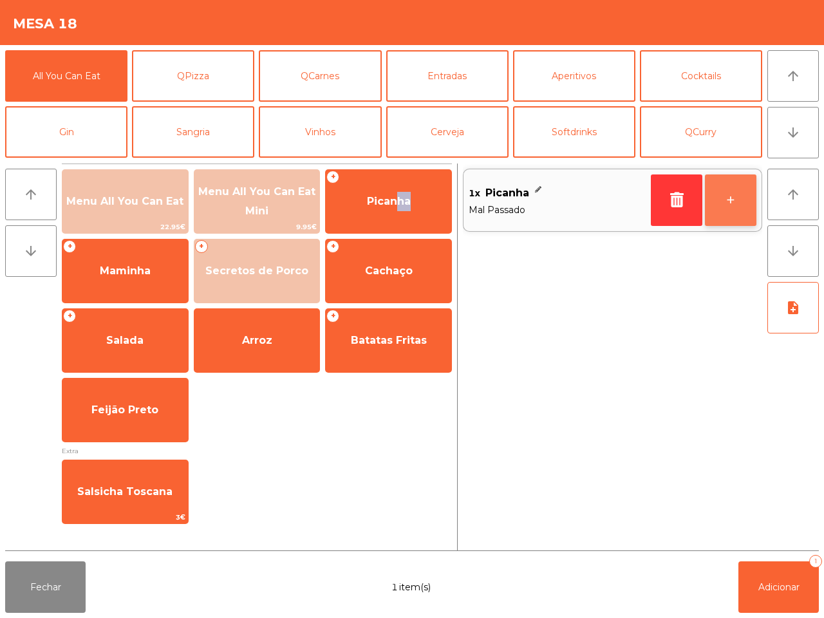
click at [725, 187] on button "+" at bounding box center [731, 201] width 52 height 52
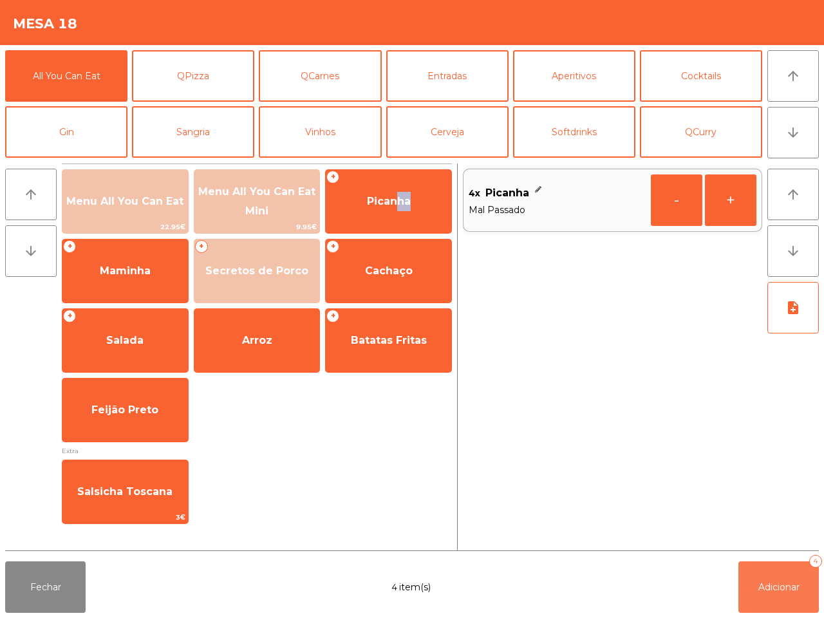
drag, startPoint x: 797, startPoint y: 593, endPoint x: 791, endPoint y: 585, distance: 10.6
click at [796, 591] on button "Adicionar 4" at bounding box center [779, 588] width 80 height 52
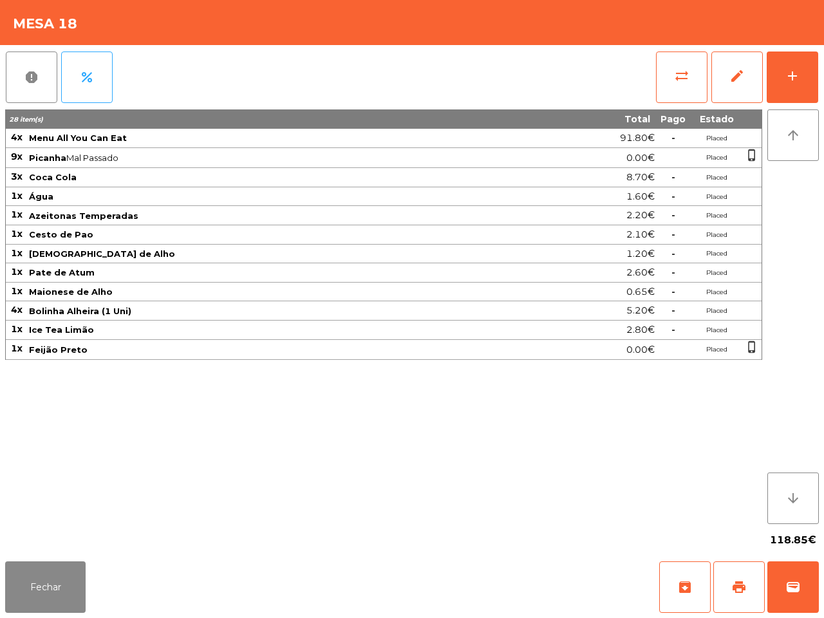
drag, startPoint x: 540, startPoint y: 481, endPoint x: 527, endPoint y: 484, distance: 13.1
click at [539, 481] on div "28 item(s) Total Pago Estado 4x Menu All You Can Eat 91.80€ - Placed 9x Picanha…" at bounding box center [383, 316] width 757 height 415
click at [43, 578] on button "Fechar" at bounding box center [45, 588] width 80 height 52
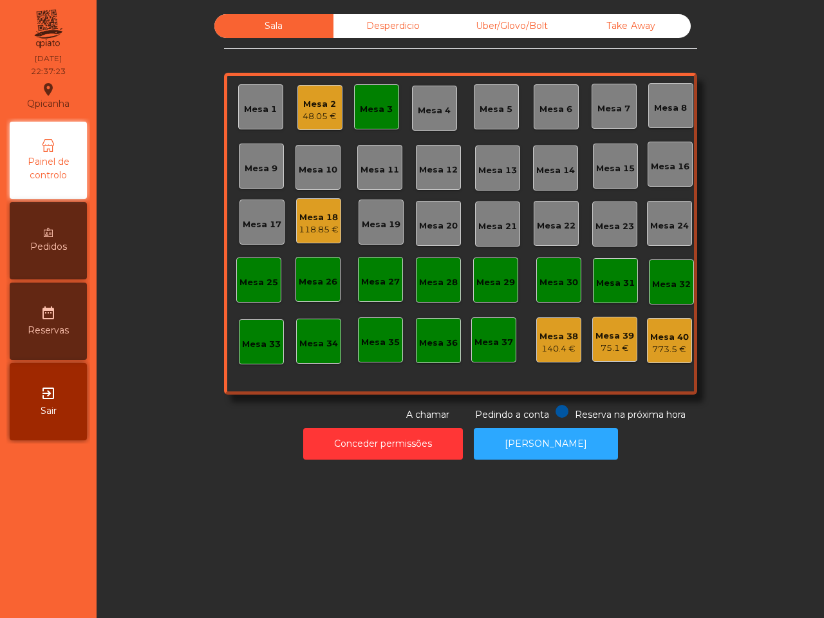
click at [319, 114] on div "48.05 €" at bounding box center [320, 116] width 34 height 13
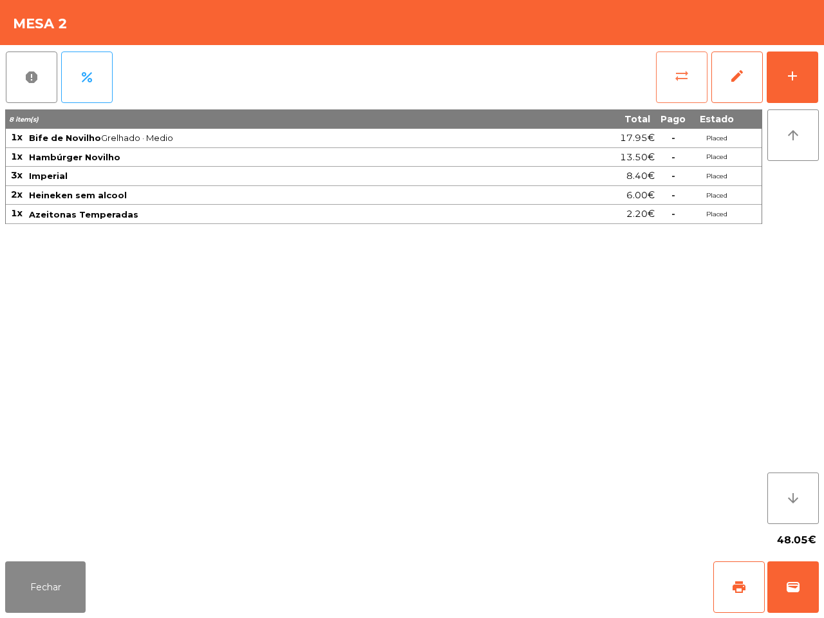
click at [671, 79] on button "sync_alt" at bounding box center [682, 78] width 52 height 52
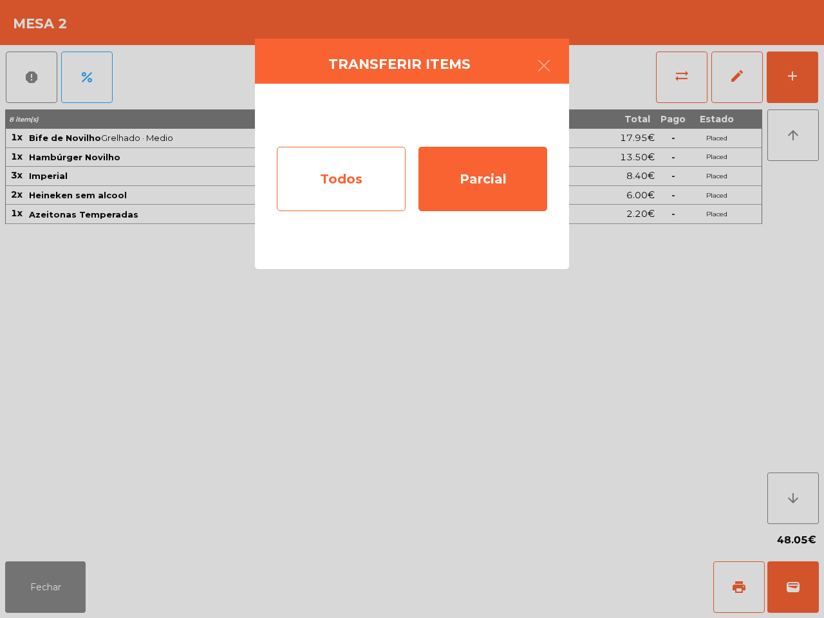
click at [340, 184] on div "Todos" at bounding box center [341, 179] width 129 height 64
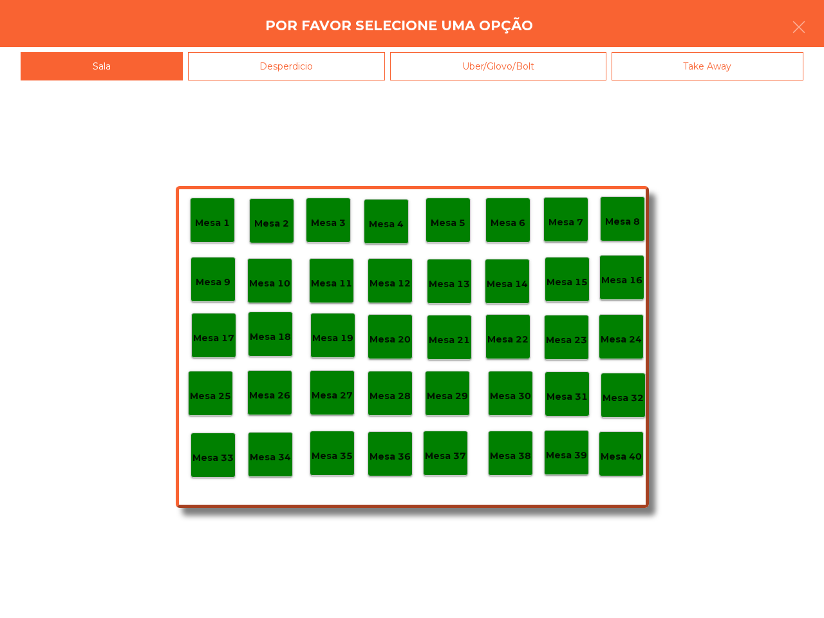
click at [516, 458] on p "Mesa 38" at bounding box center [510, 456] width 41 height 15
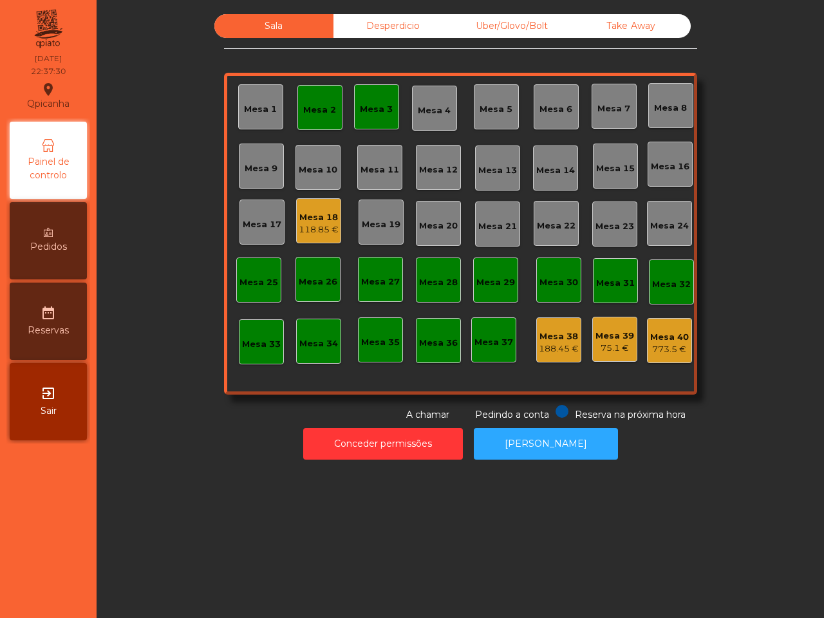
click at [604, 346] on div "75.1 €" at bounding box center [615, 348] width 39 height 13
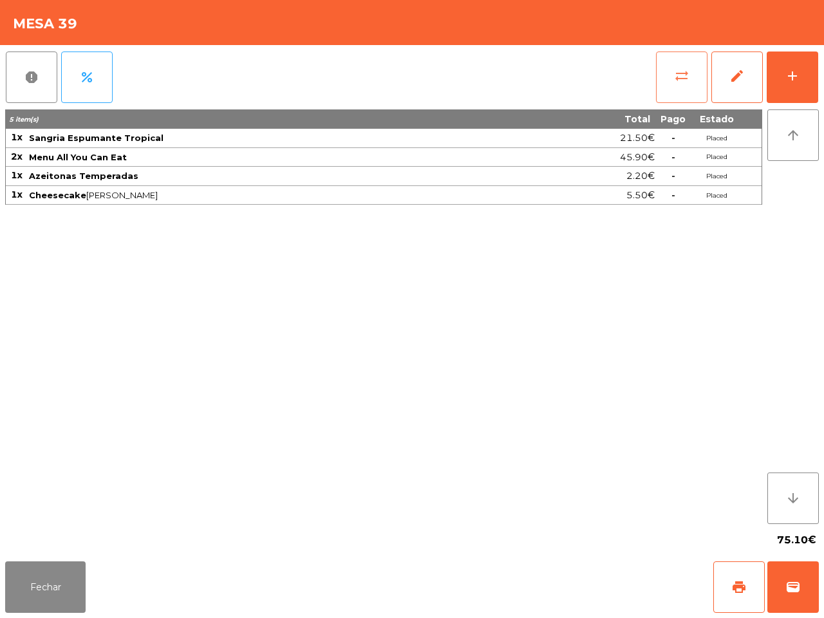
click at [675, 82] on span "sync_alt" at bounding box center [681, 75] width 15 height 15
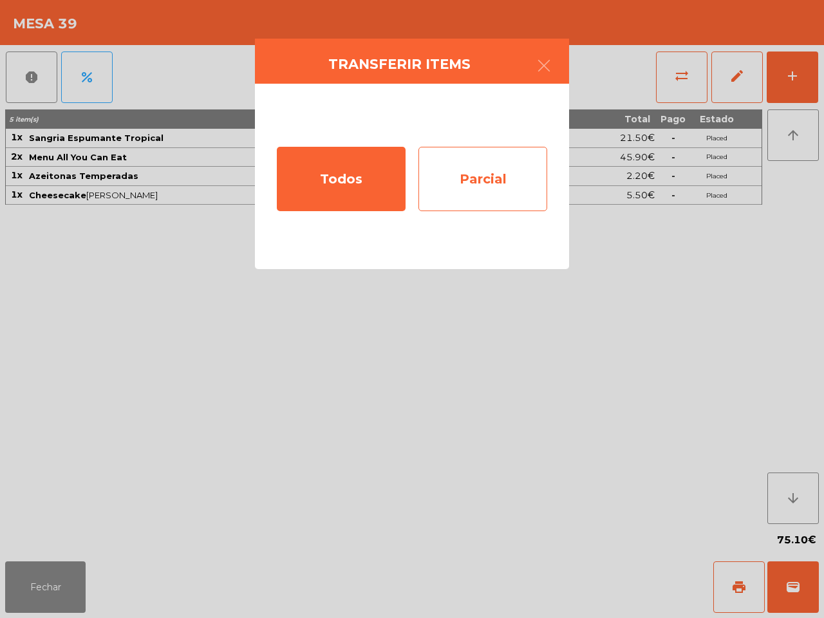
click at [525, 182] on div "Parcial" at bounding box center [483, 179] width 129 height 64
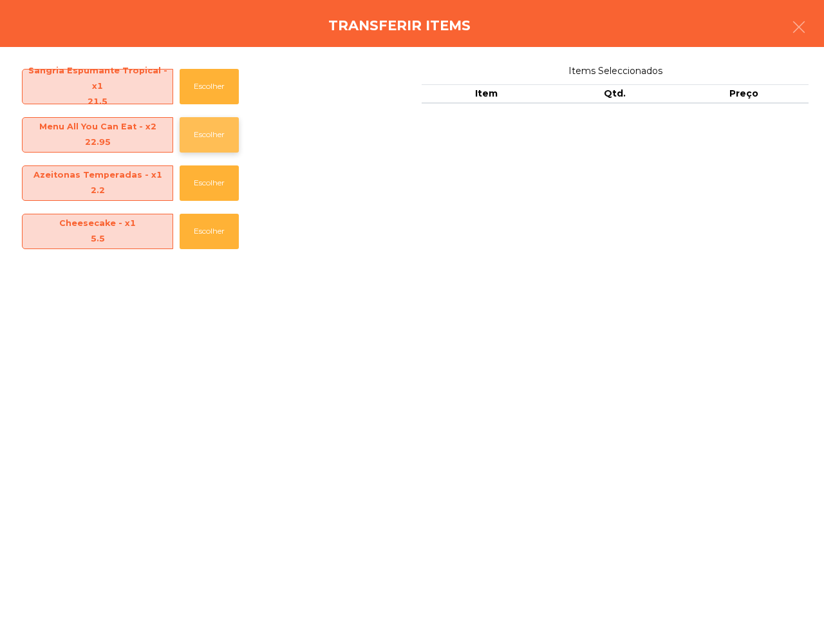
click at [208, 142] on button "Escolher" at bounding box center [209, 134] width 59 height 35
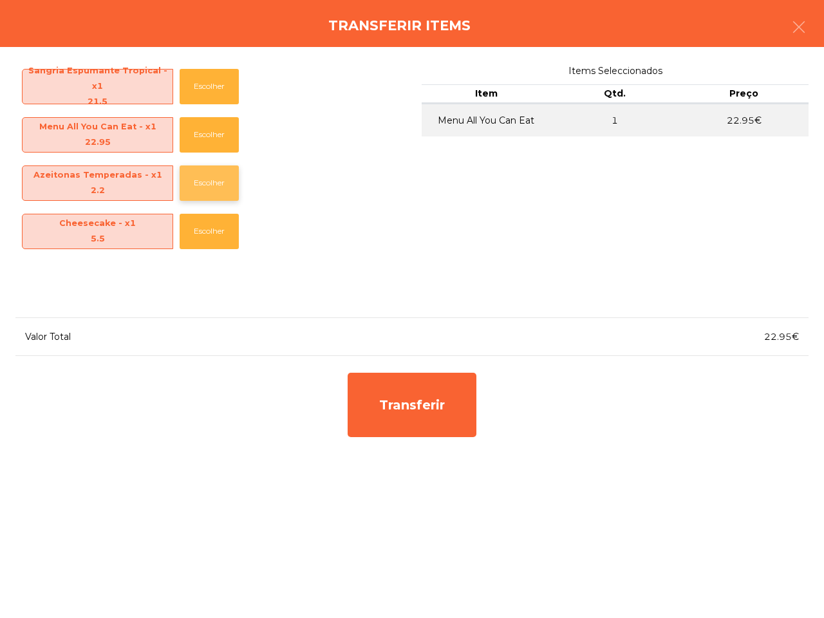
click at [211, 175] on button "Escolher" at bounding box center [209, 182] width 59 height 35
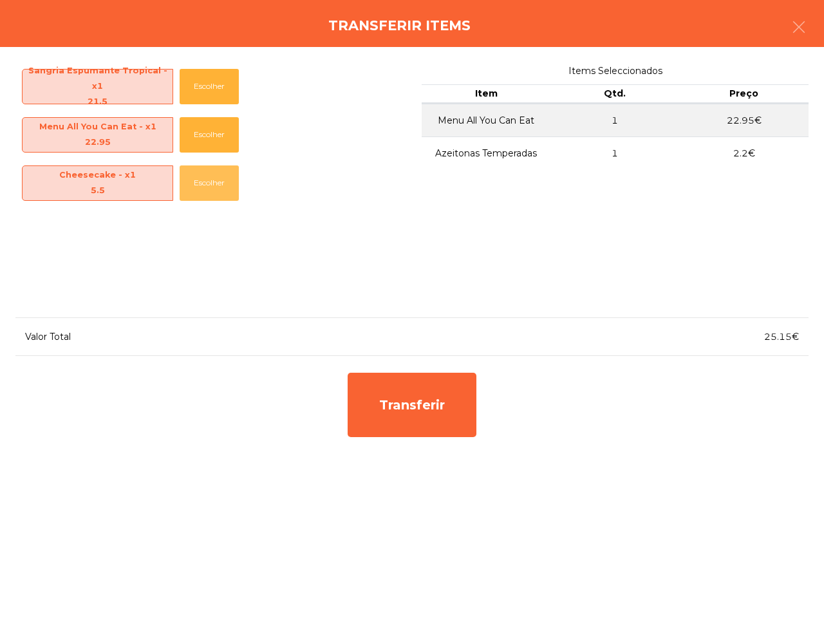
click at [211, 175] on button "Escolher" at bounding box center [209, 182] width 59 height 35
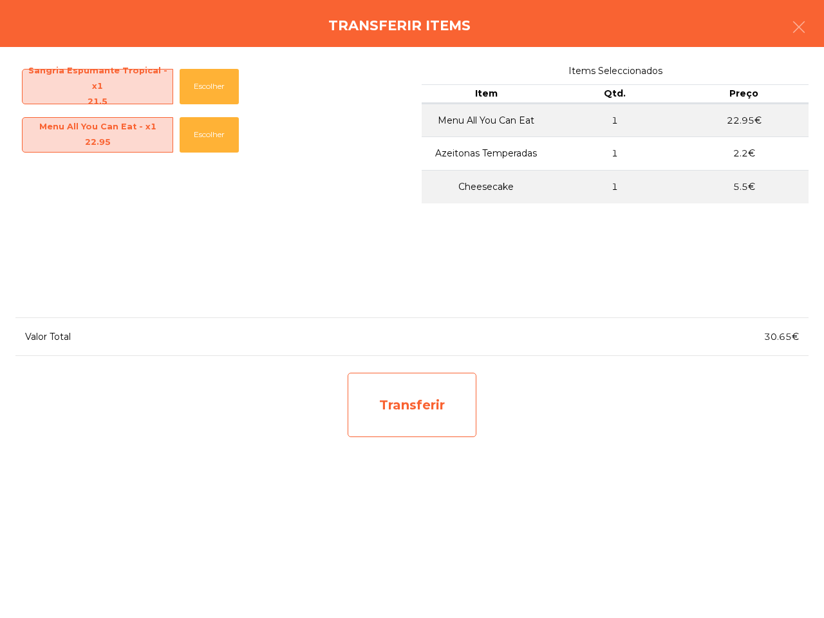
click at [390, 407] on div "Transferir" at bounding box center [412, 405] width 129 height 64
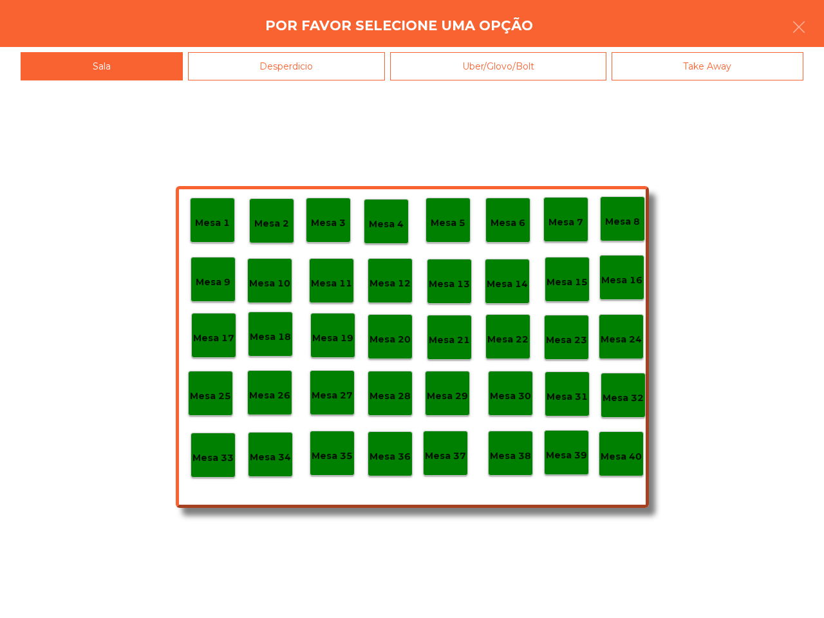
click at [507, 459] on p "Mesa 38" at bounding box center [510, 456] width 41 height 15
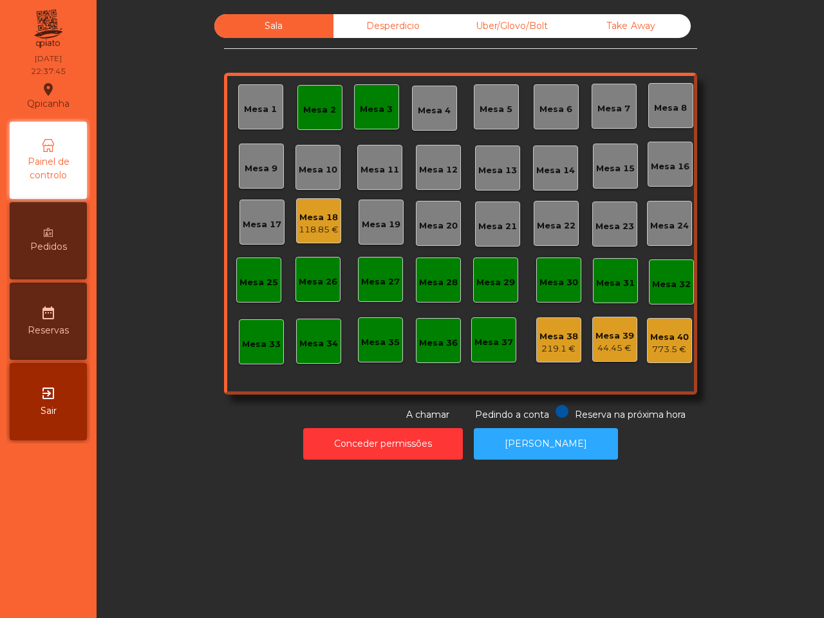
click at [609, 340] on div "Mesa 39" at bounding box center [615, 336] width 39 height 13
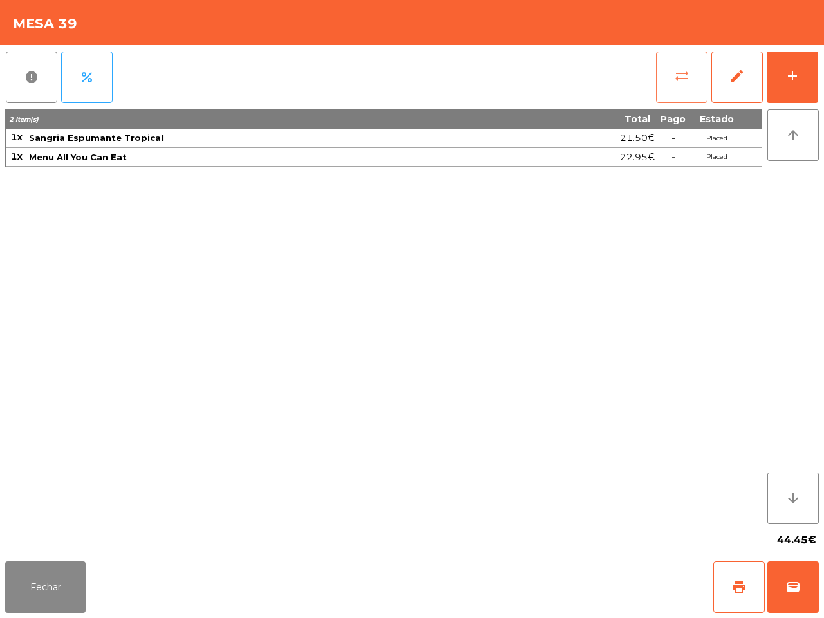
click at [680, 75] on span "sync_alt" at bounding box center [681, 75] width 15 height 15
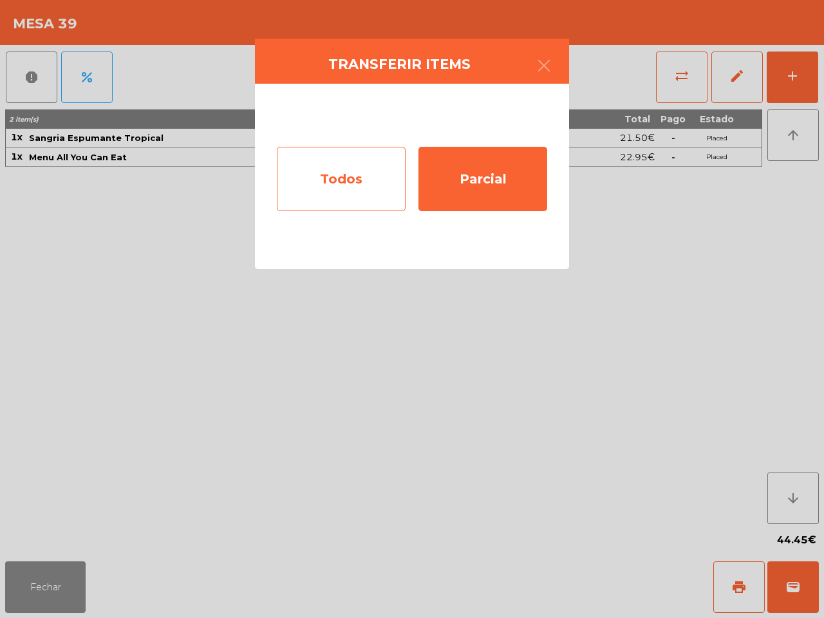
click at [372, 187] on div "Todos" at bounding box center [341, 179] width 129 height 64
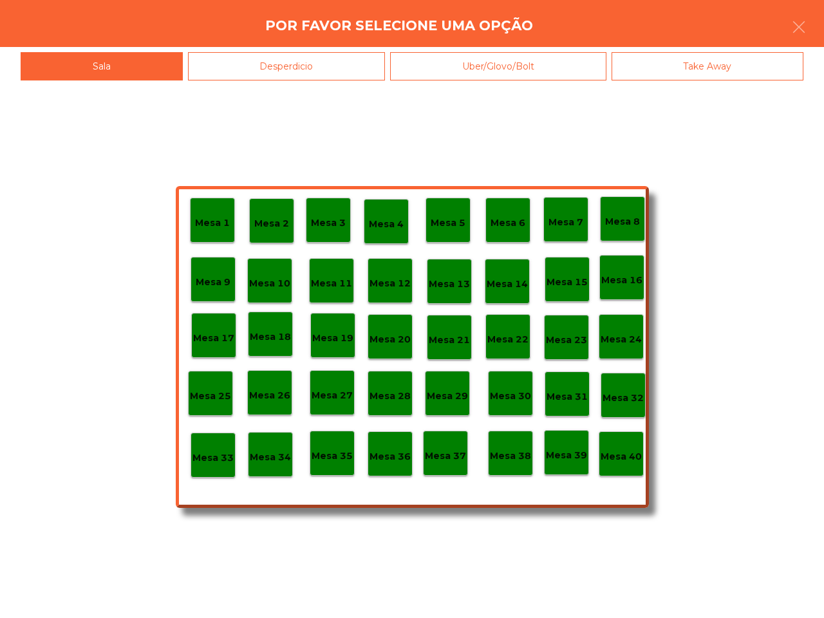
click at [619, 448] on div "Mesa 40" at bounding box center [621, 454] width 41 height 20
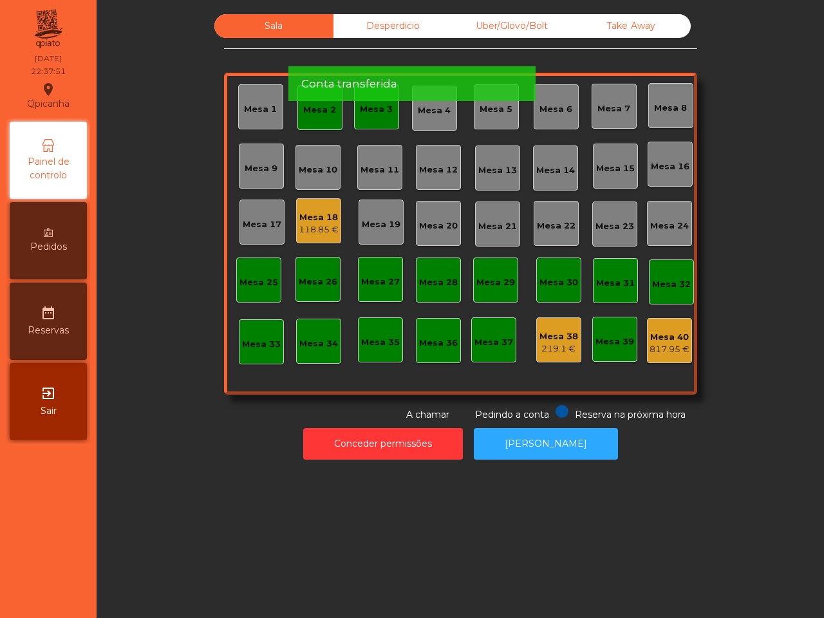
click at [303, 111] on div "Mesa 2" at bounding box center [319, 110] width 33 height 13
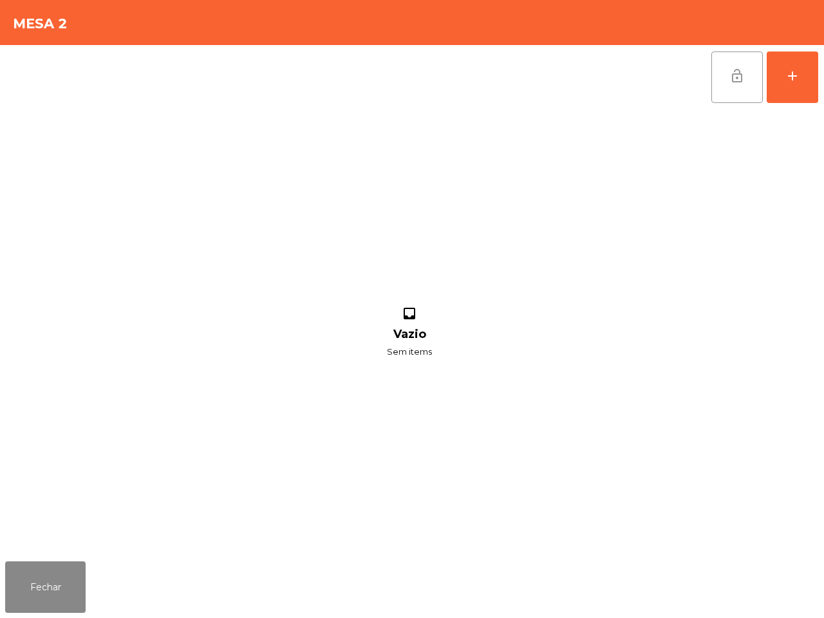
click at [726, 70] on button "lock_open" at bounding box center [738, 78] width 52 height 52
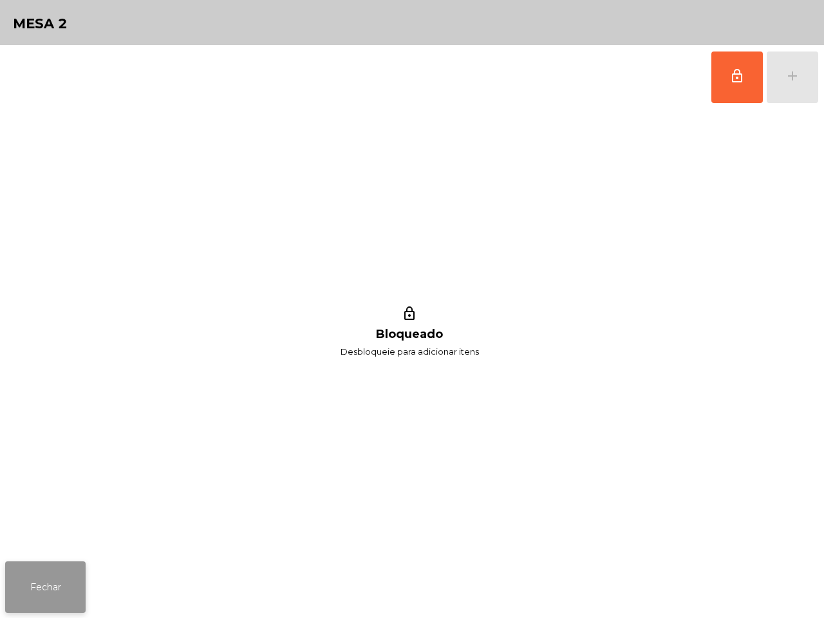
click at [30, 597] on button "Fechar" at bounding box center [45, 588] width 80 height 52
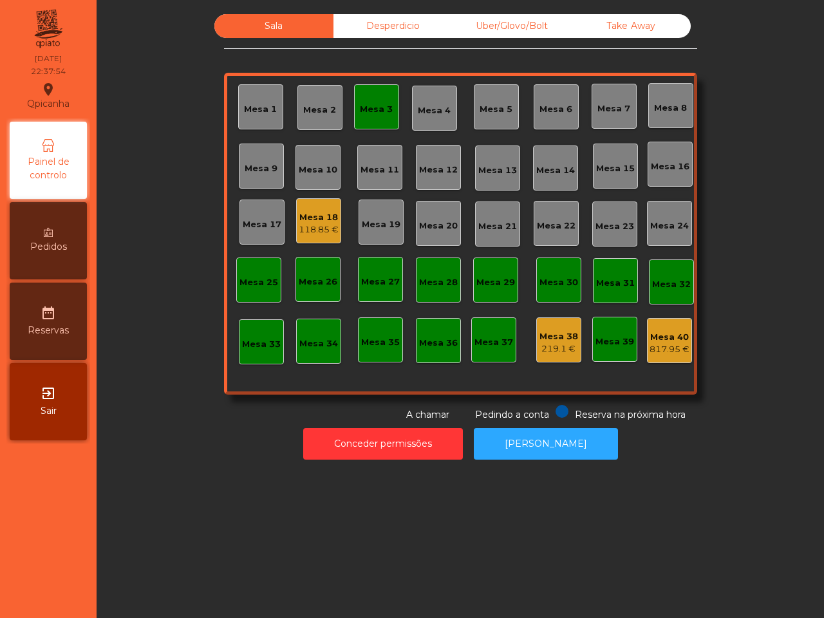
click at [375, 113] on div "Mesa 3" at bounding box center [376, 109] width 33 height 13
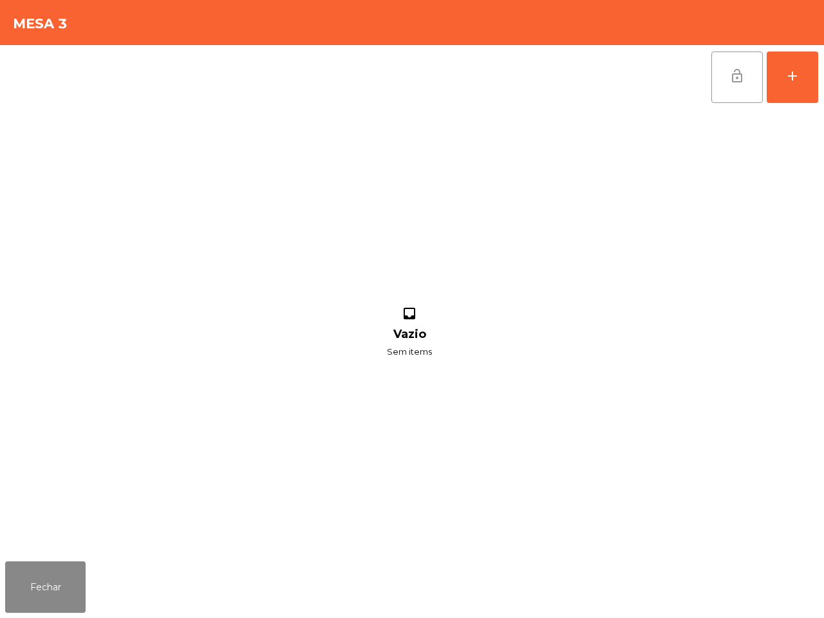
click at [729, 57] on button "lock_open" at bounding box center [738, 78] width 52 height 52
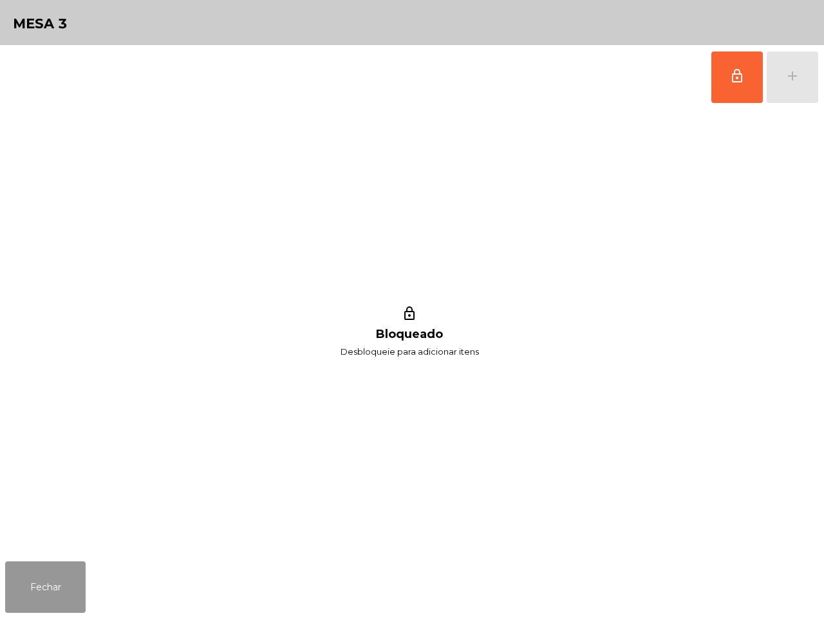
drag, startPoint x: 37, startPoint y: 589, endPoint x: 75, endPoint y: 578, distance: 39.5
click at [40, 589] on button "Fechar" at bounding box center [45, 588] width 80 height 52
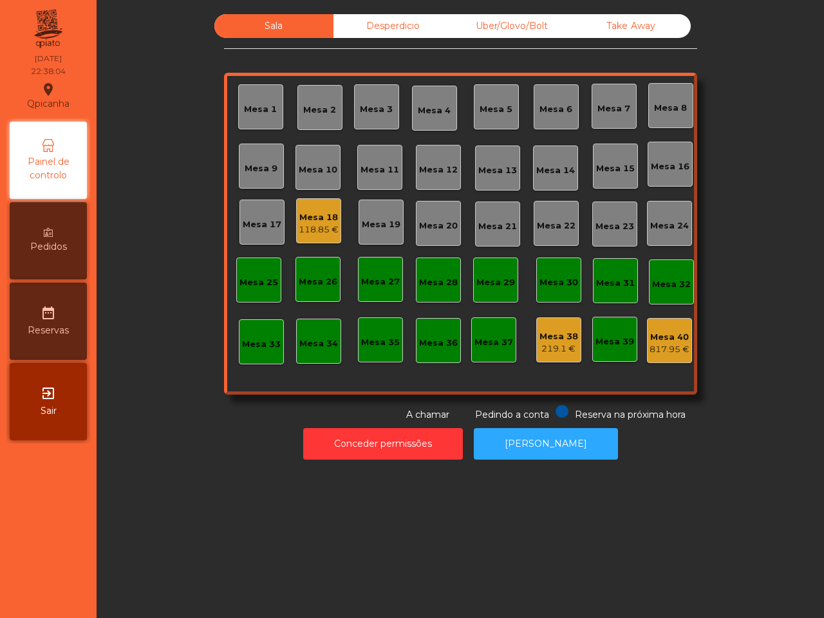
click at [661, 354] on div "817.95 €" at bounding box center [670, 349] width 40 height 13
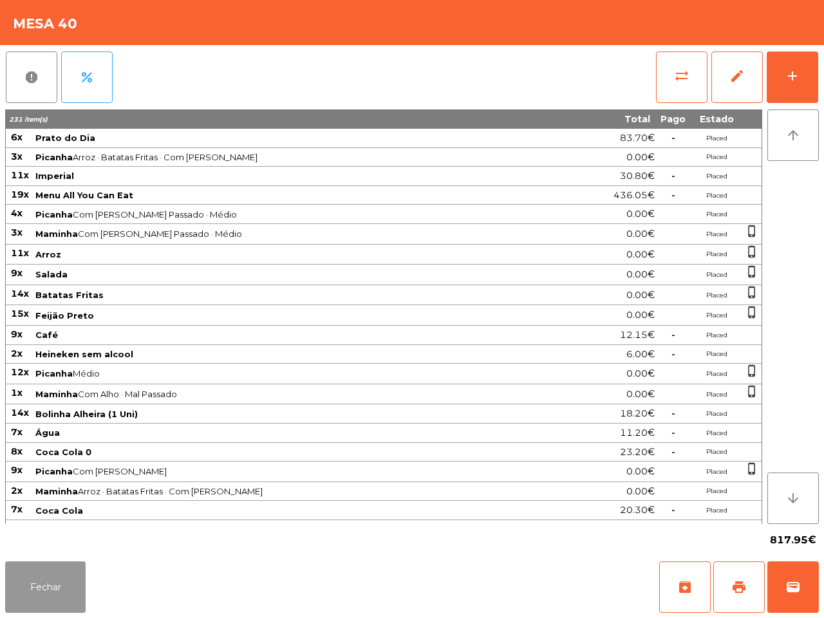
click at [55, 587] on button "Fechar" at bounding box center [45, 588] width 80 height 52
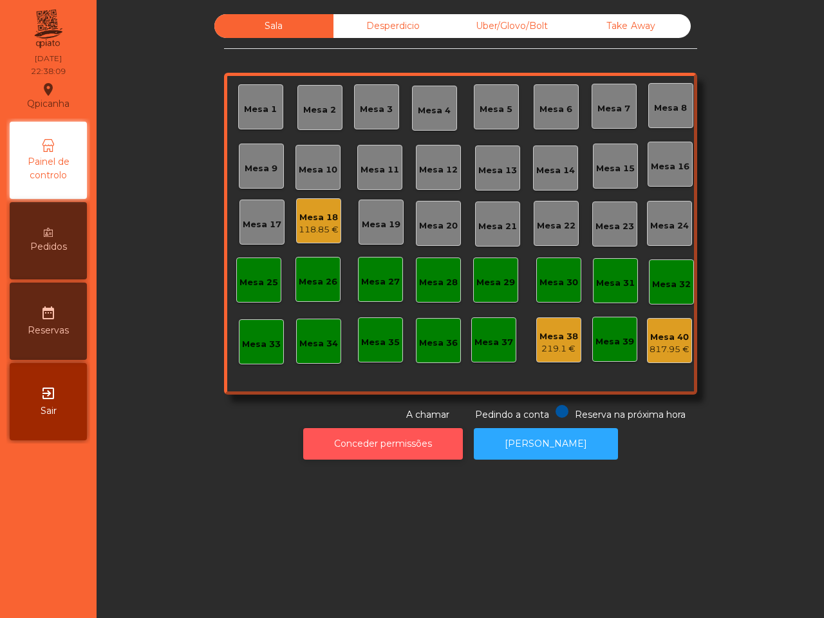
click at [348, 441] on button "Conceder permissões" at bounding box center [383, 444] width 160 height 32
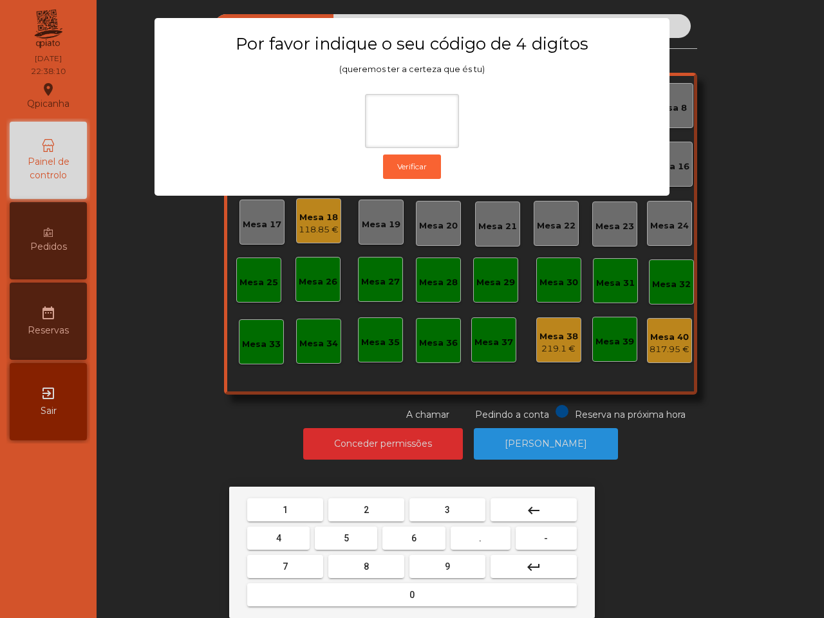
click at [277, 506] on button "1" at bounding box center [285, 509] width 76 height 23
drag, startPoint x: 465, startPoint y: 567, endPoint x: 361, endPoint y: 563, distance: 103.8
click at [466, 570] on button "9" at bounding box center [448, 566] width 76 height 23
click at [292, 538] on button "4" at bounding box center [278, 538] width 62 height 23
click at [317, 586] on button "0" at bounding box center [412, 594] width 330 height 23
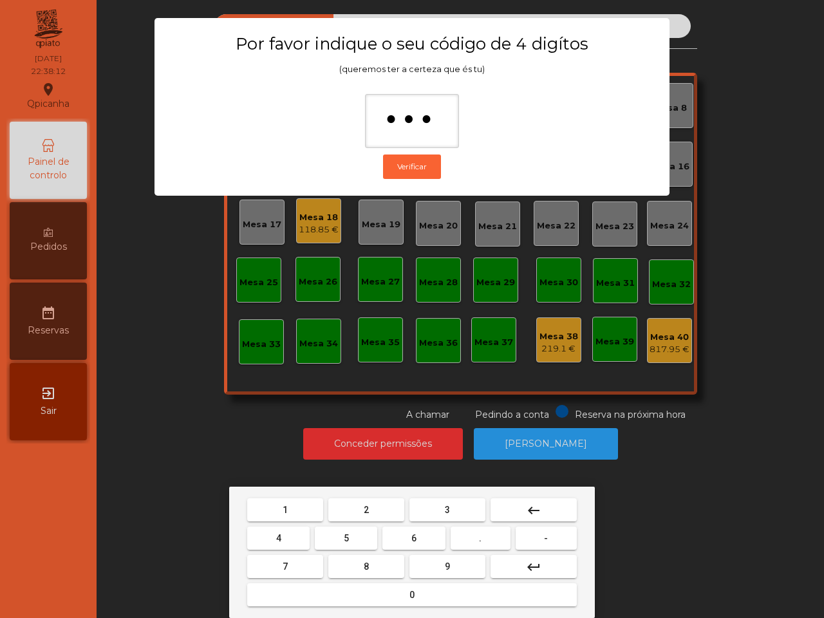
type input "****"
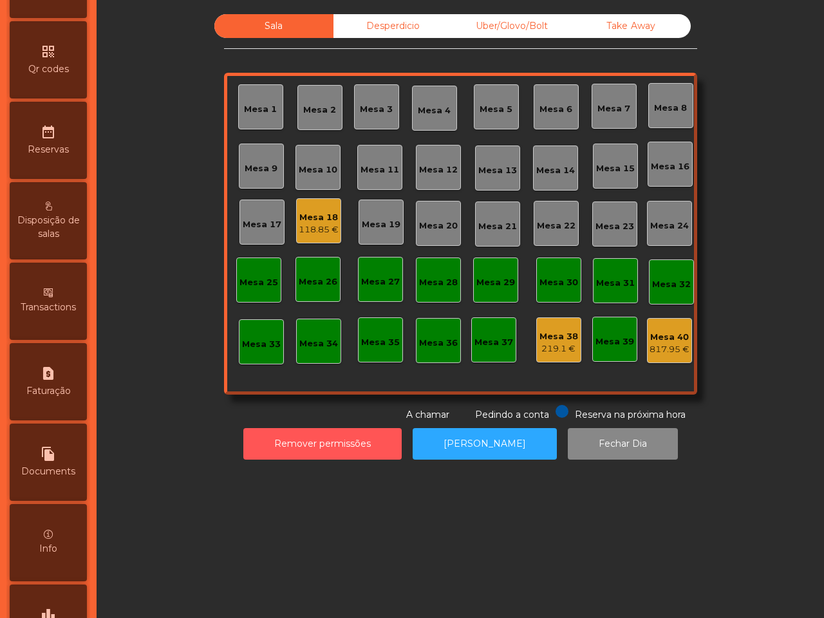
scroll to position [489, 0]
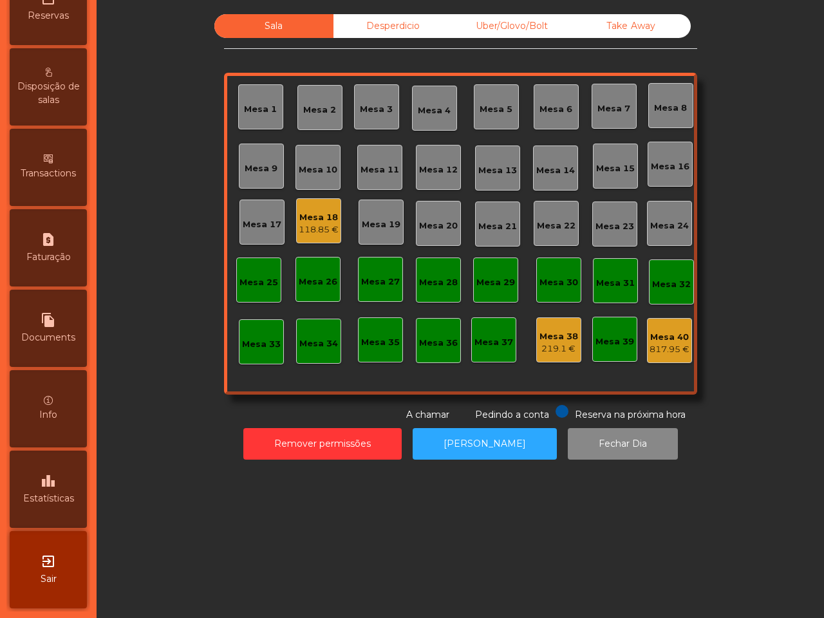
click at [45, 469] on div "leaderboard Estatísticas" at bounding box center [48, 489] width 77 height 77
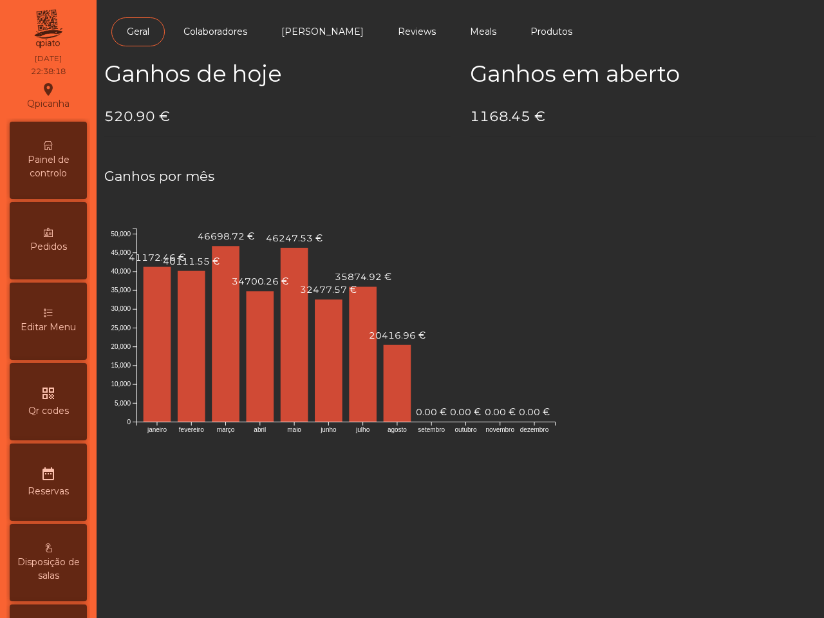
click at [73, 166] on span "Painel de controlo" at bounding box center [48, 166] width 71 height 27
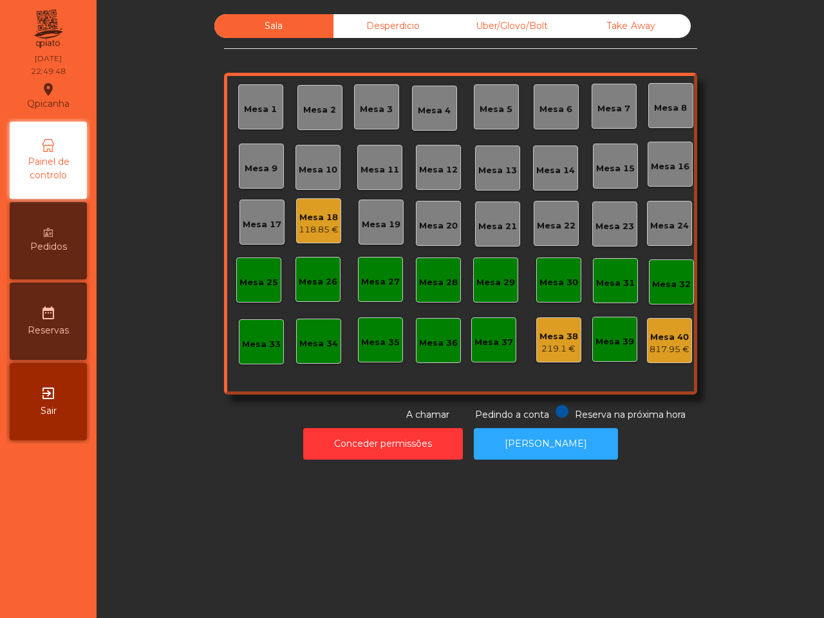
click at [307, 232] on div "118.85 €" at bounding box center [319, 229] width 40 height 13
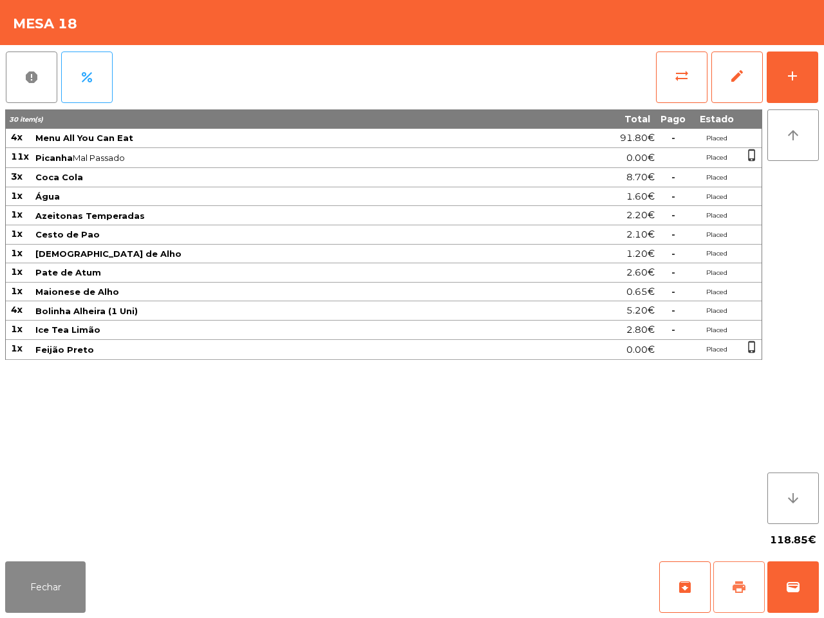
click at [748, 583] on button "print" at bounding box center [740, 588] width 52 height 52
click at [802, 587] on button "wallet" at bounding box center [794, 588] width 52 height 52
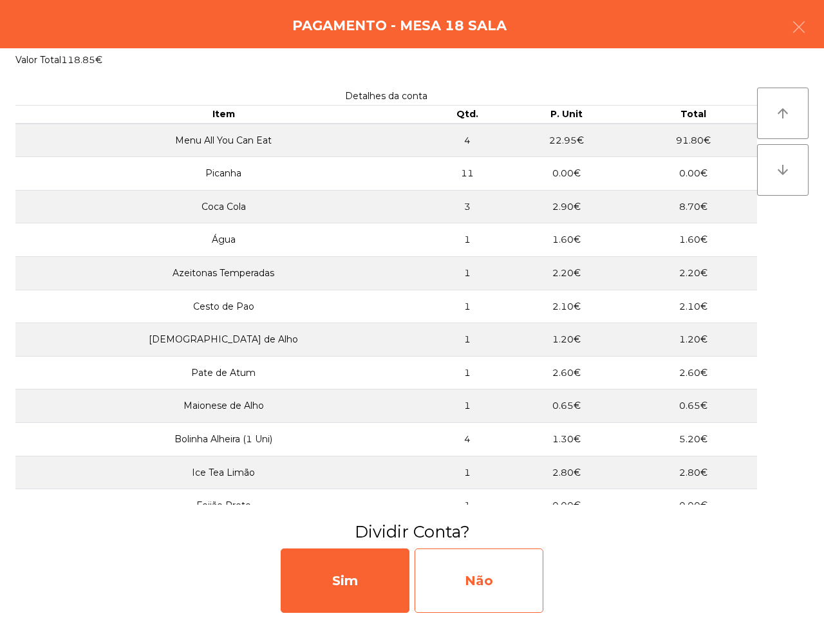
click at [487, 578] on div "Não" at bounding box center [479, 581] width 129 height 64
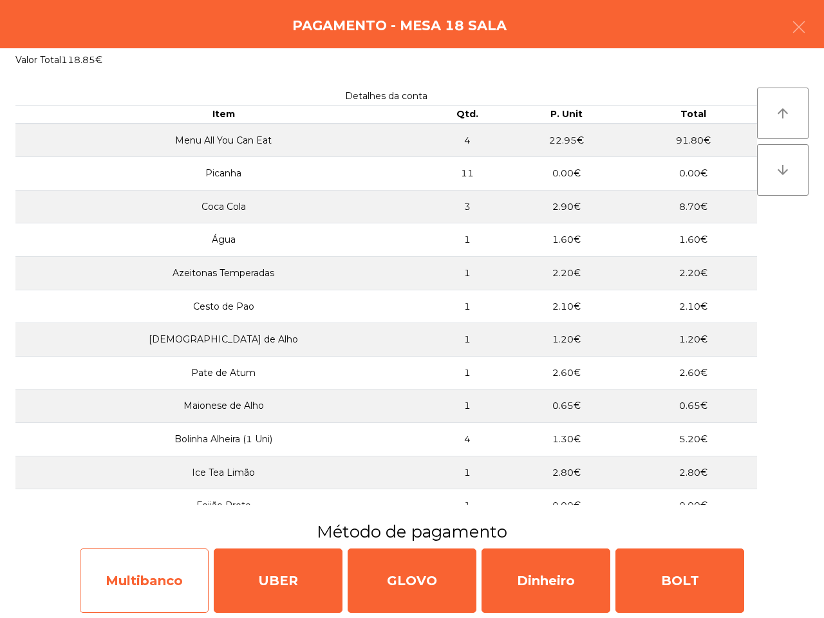
click at [155, 580] on div "Multibanco" at bounding box center [144, 581] width 129 height 64
select select "**"
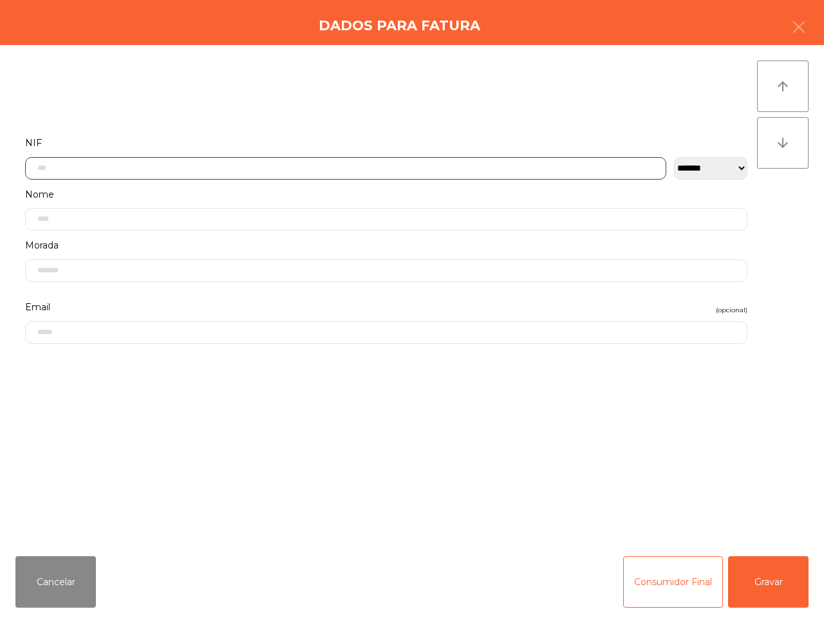
click at [101, 167] on input "text" at bounding box center [345, 168] width 641 height 23
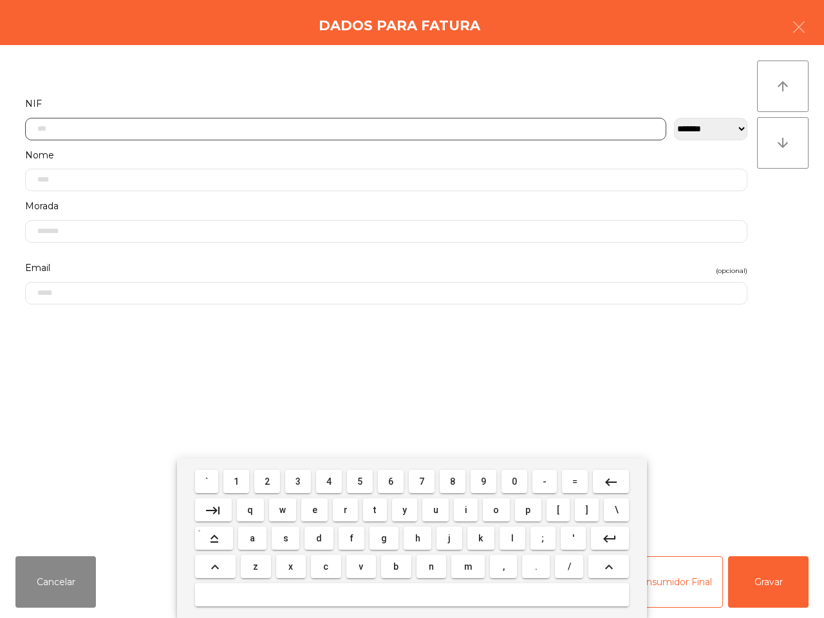
scroll to position [72, 0]
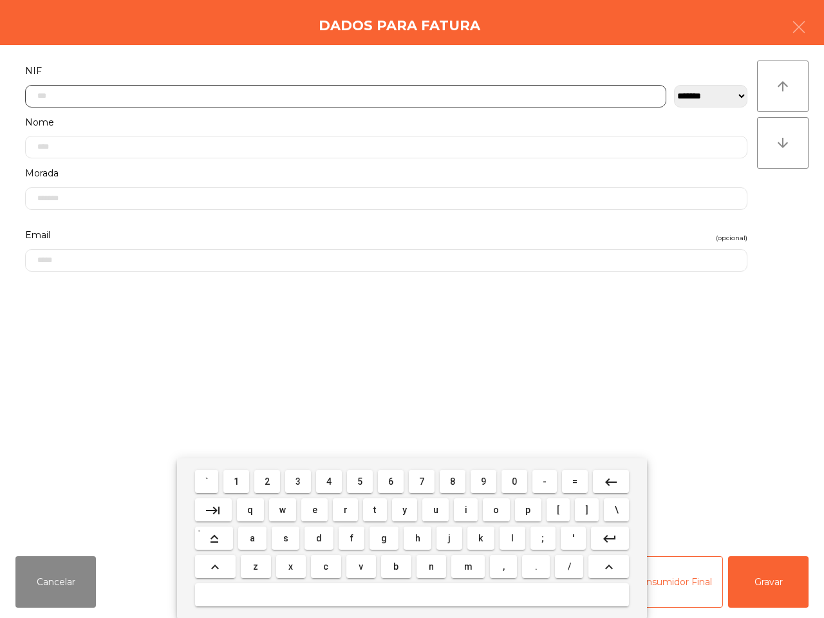
click at [269, 480] on span "2" at bounding box center [267, 482] width 5 height 10
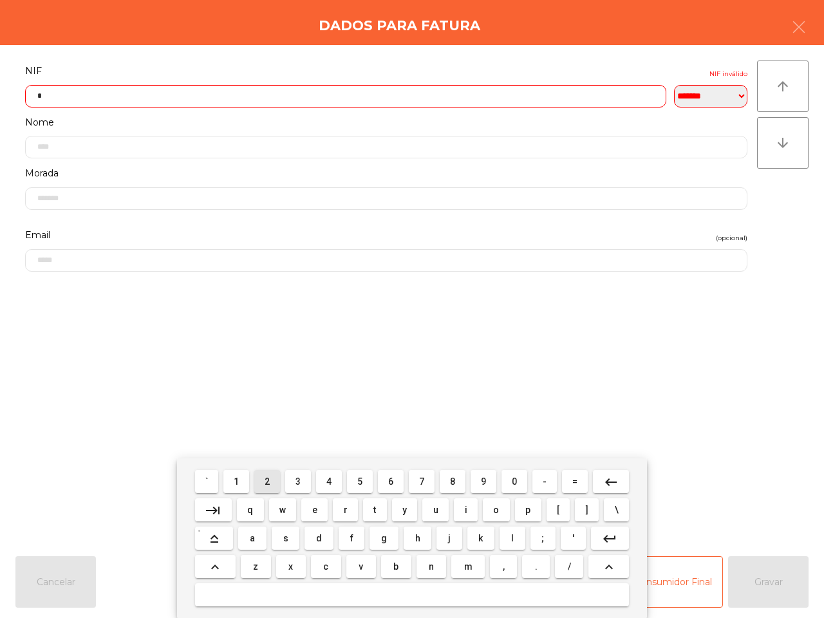
click at [269, 480] on span "2" at bounding box center [267, 482] width 5 height 10
click at [419, 480] on span "7" at bounding box center [421, 482] width 5 height 10
click at [299, 483] on span "3" at bounding box center [298, 482] width 5 height 10
click at [513, 477] on span "0" at bounding box center [514, 482] width 5 height 10
click at [322, 478] on button "4" at bounding box center [329, 481] width 26 height 23
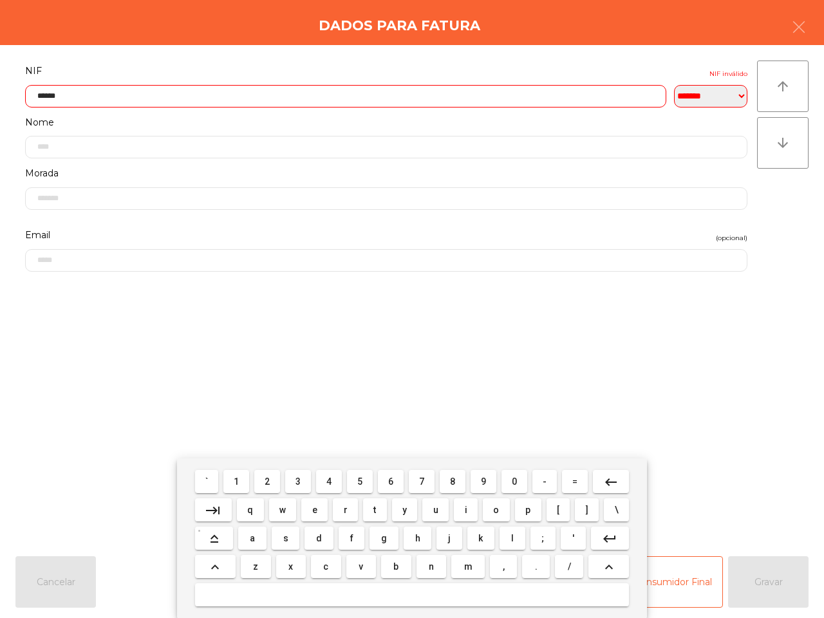
click at [356, 482] on button "5" at bounding box center [360, 481] width 26 height 23
click at [448, 478] on button "8" at bounding box center [453, 481] width 26 height 23
click at [387, 480] on button "6" at bounding box center [391, 481] width 26 height 23
type input "*********"
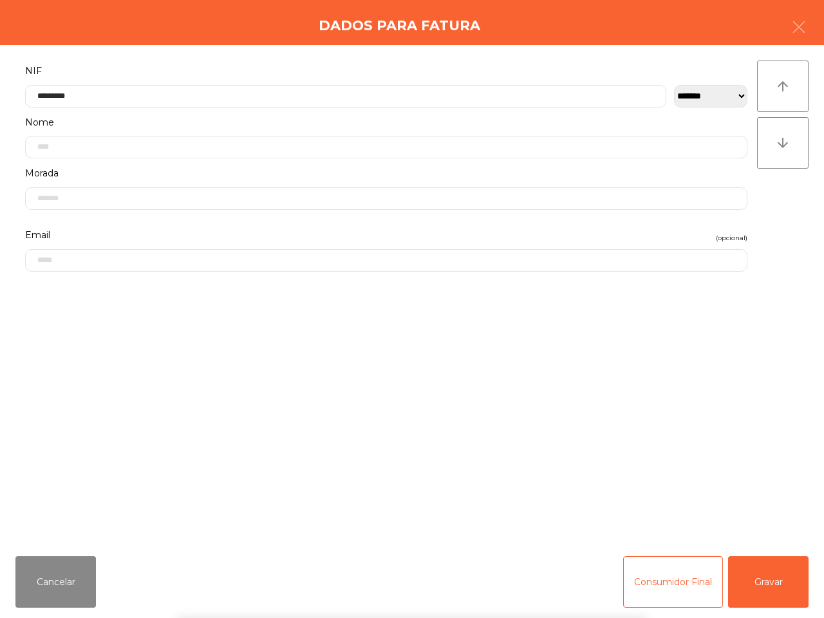
click at [766, 581] on div "` 1 2 3 4 5 6 7 8 9 0 - = keyboard_backspace keyboard_tab q w e r t y u i o p […" at bounding box center [412, 539] width 824 height 160
click at [764, 581] on button "Gravar" at bounding box center [768, 582] width 80 height 52
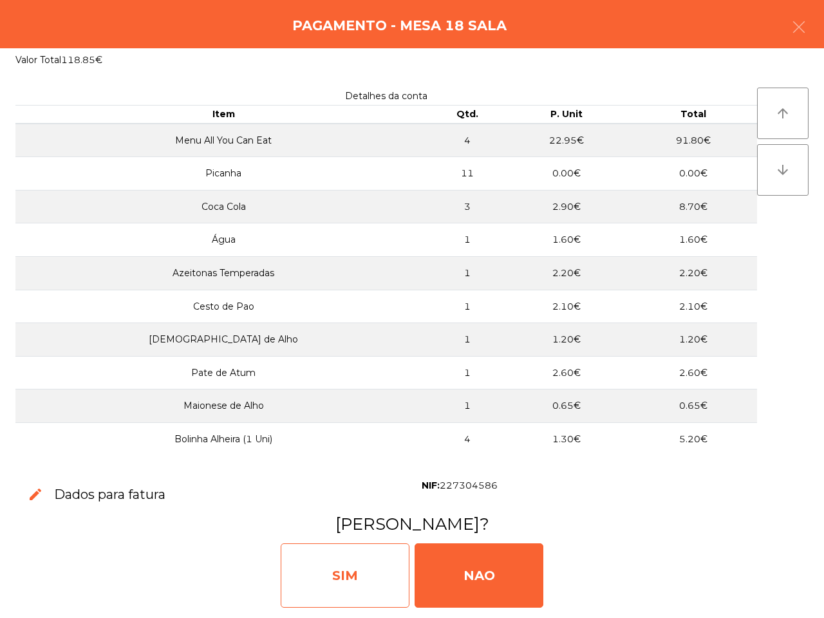
click at [368, 580] on div "SIM" at bounding box center [345, 576] width 129 height 64
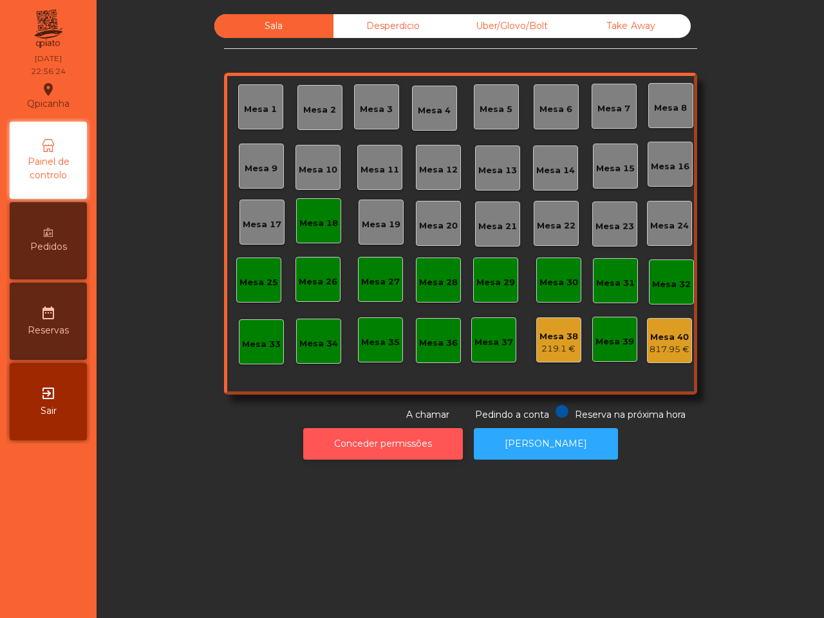
click at [388, 442] on button "Conceder permissões" at bounding box center [383, 444] width 160 height 32
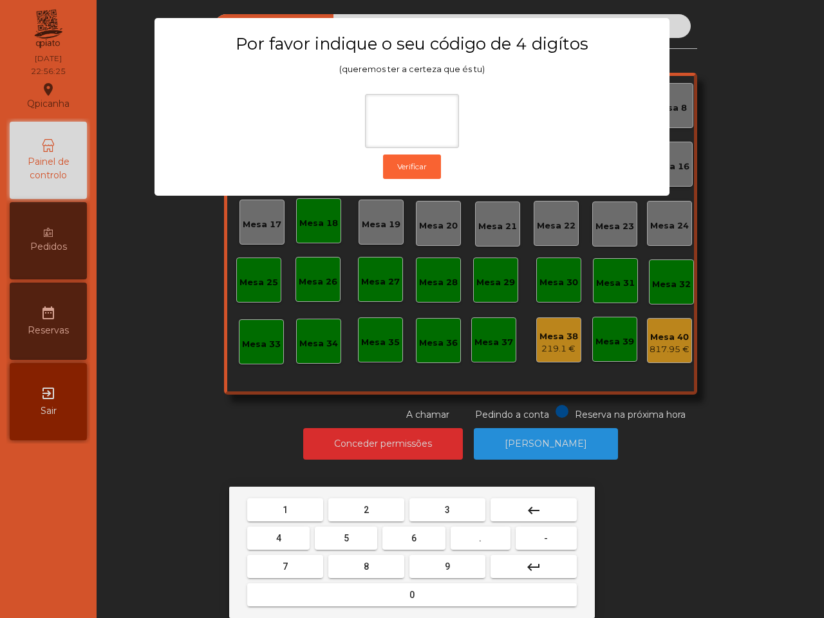
click at [269, 504] on button "1" at bounding box center [285, 509] width 76 height 23
drag, startPoint x: 454, startPoint y: 561, endPoint x: 391, endPoint y: 551, distance: 63.8
click at [452, 561] on button "9" at bounding box center [448, 566] width 76 height 23
click at [296, 538] on button "4" at bounding box center [278, 538] width 62 height 23
click at [345, 594] on button "0" at bounding box center [412, 594] width 330 height 23
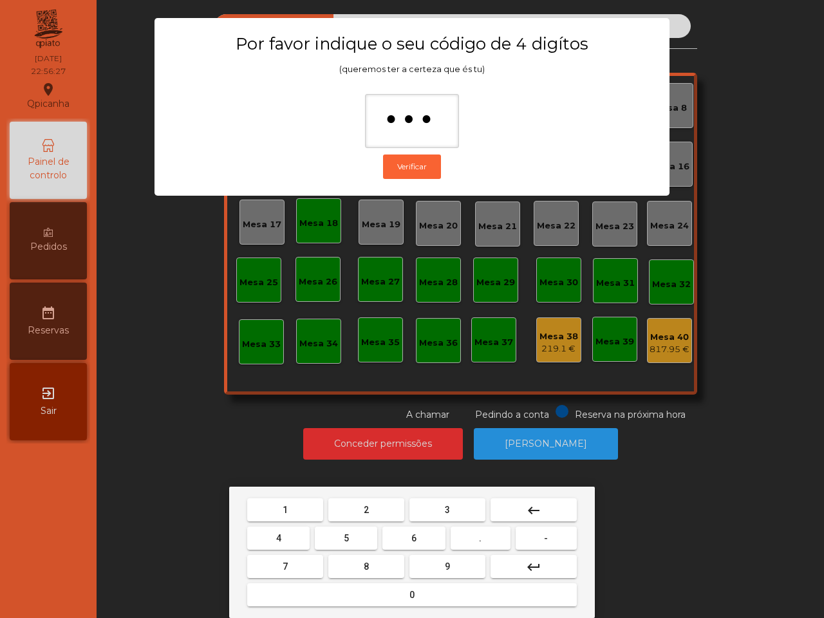
type input "****"
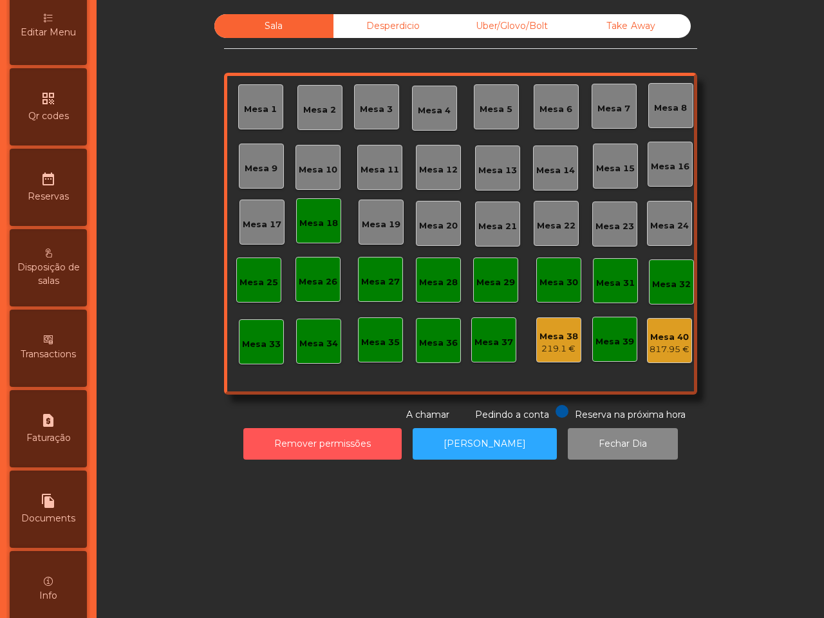
scroll to position [402, 0]
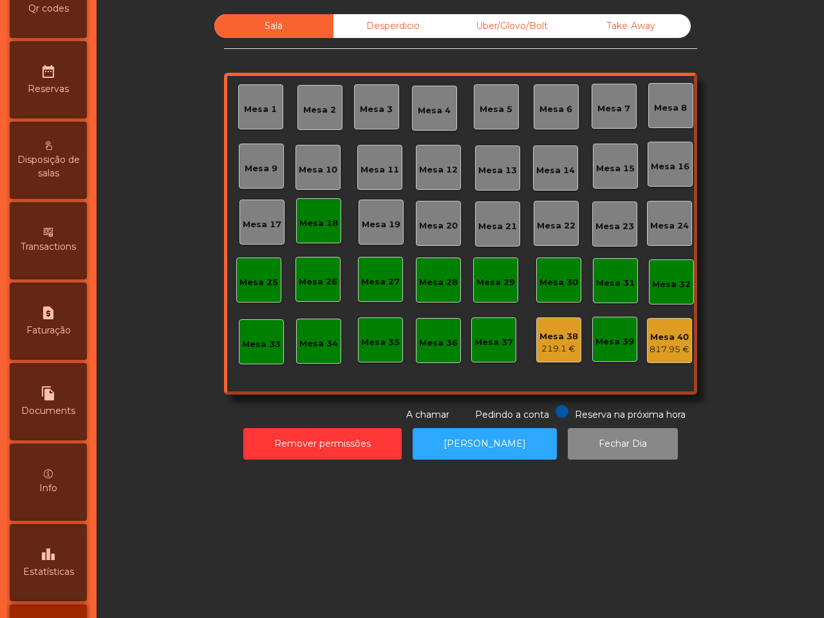
click at [56, 554] on icon "leaderboard" at bounding box center [48, 554] width 15 height 15
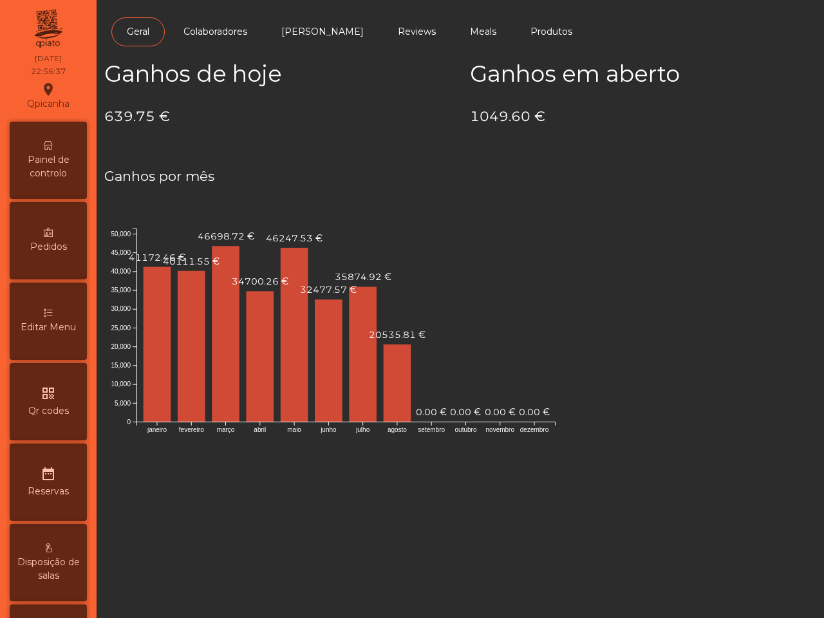
click at [70, 156] on span "Painel de controlo" at bounding box center [48, 166] width 71 height 27
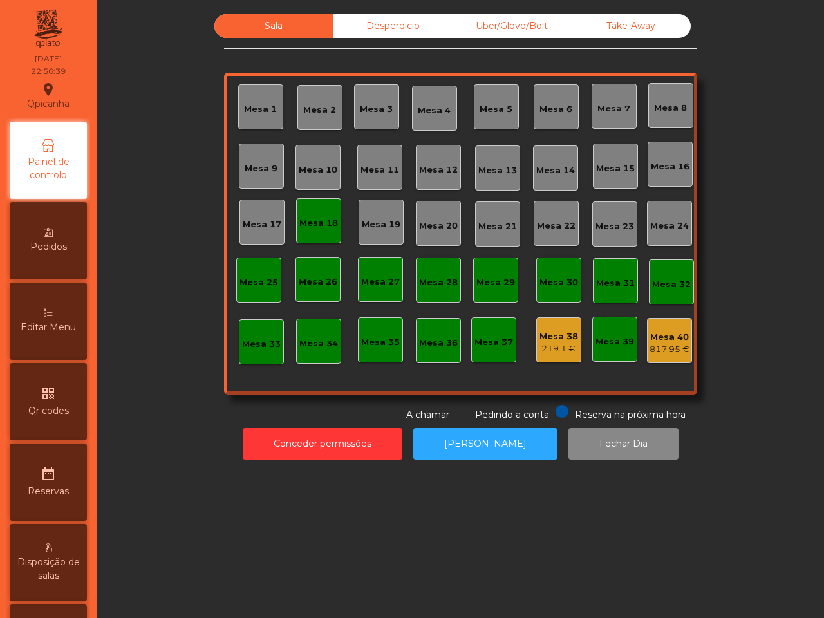
click at [662, 343] on div "817.95 €" at bounding box center [670, 349] width 40 height 13
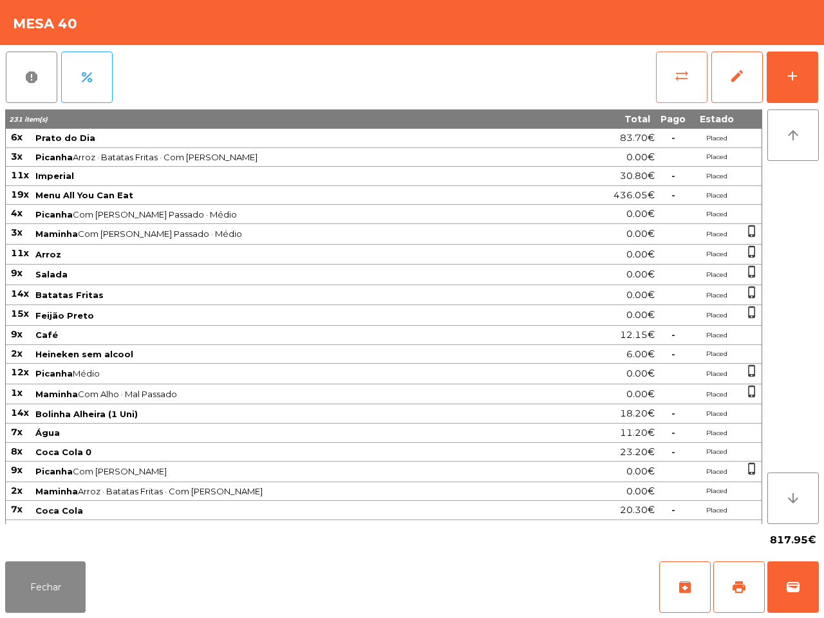
click at [671, 88] on button "sync_alt" at bounding box center [682, 78] width 52 height 52
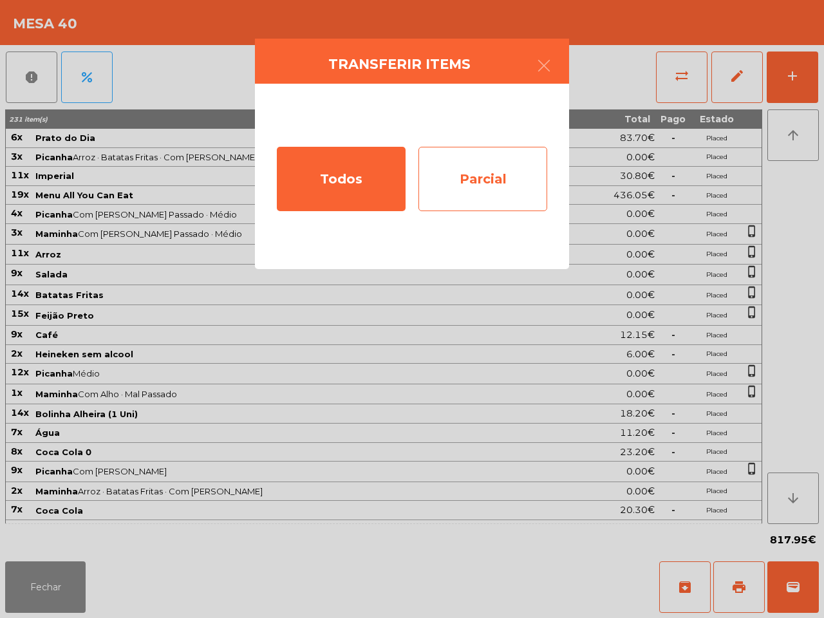
click at [524, 175] on div "Parcial" at bounding box center [483, 179] width 129 height 64
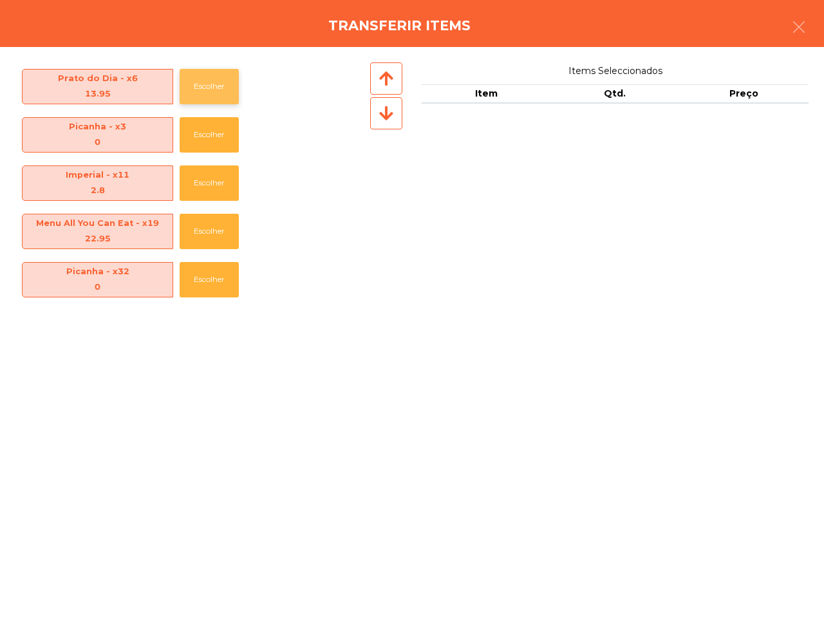
click at [193, 95] on button "Escolher" at bounding box center [209, 86] width 59 height 35
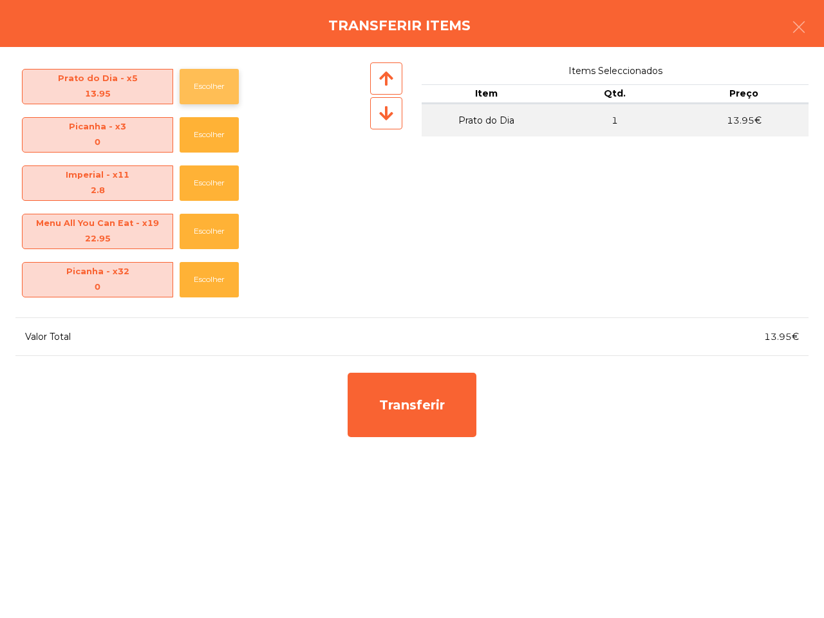
click at [193, 95] on button "Escolher" at bounding box center [209, 86] width 59 height 35
click at [211, 229] on button "Escolher" at bounding box center [209, 231] width 59 height 35
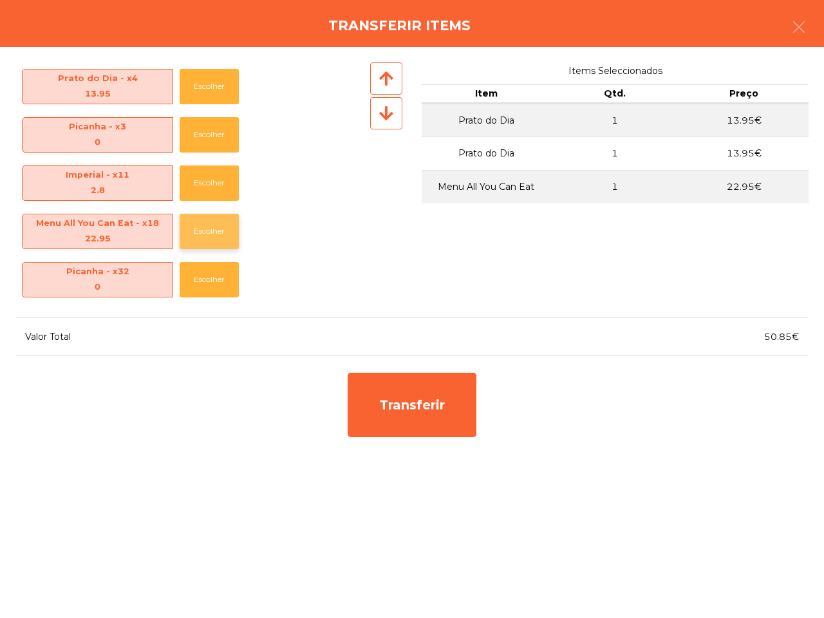
click at [211, 229] on button "Escolher" at bounding box center [209, 231] width 59 height 35
click at [200, 181] on button "Escolher" at bounding box center [209, 182] width 59 height 35
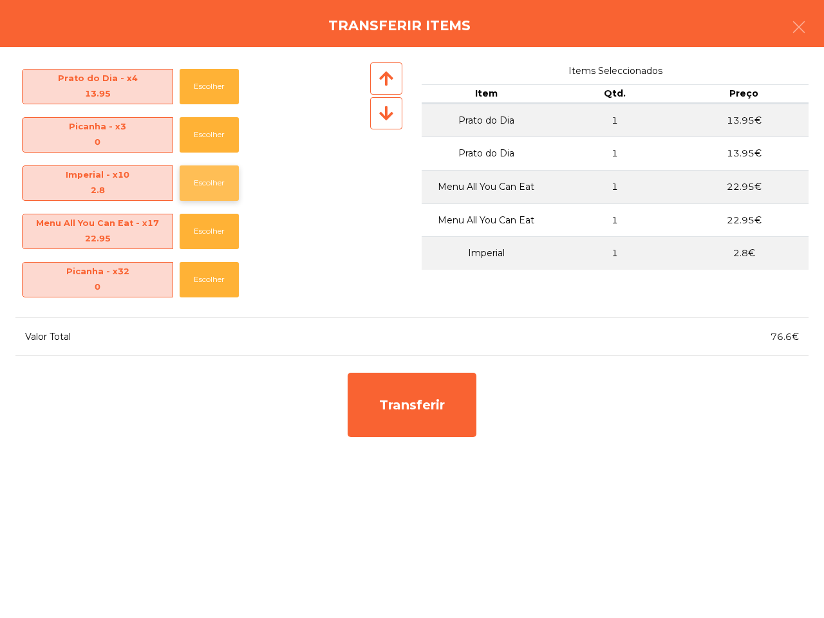
click at [201, 182] on button "Escolher" at bounding box center [209, 182] width 59 height 35
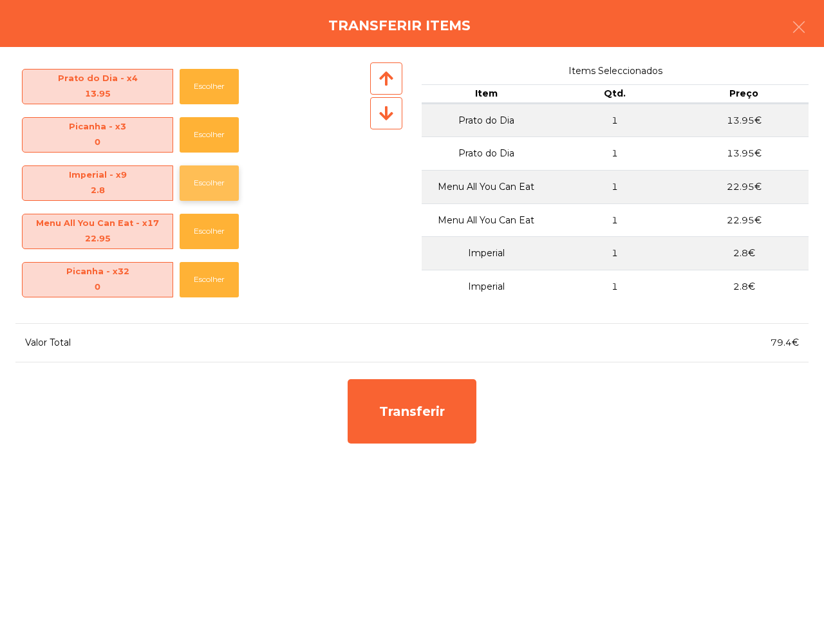
click at [200, 184] on button "Escolher" at bounding box center [209, 182] width 59 height 35
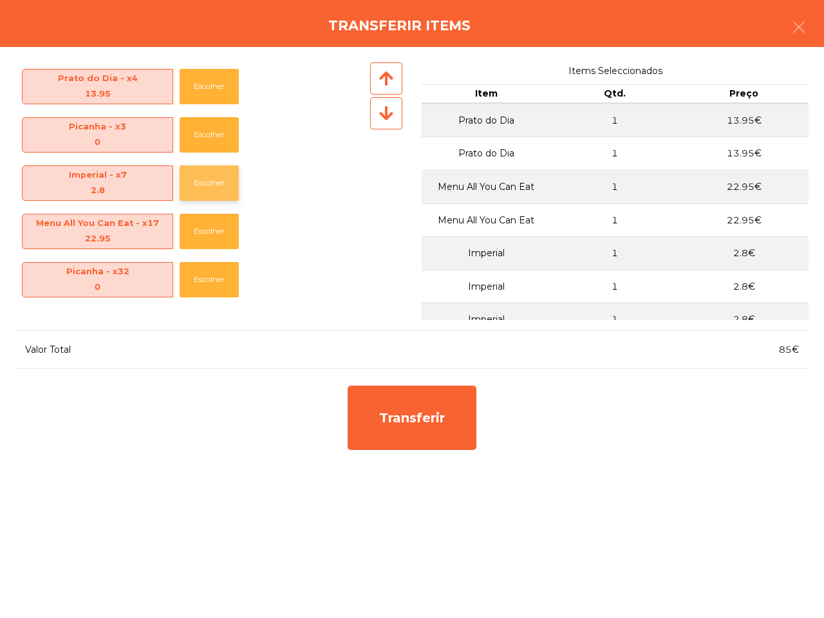
click at [200, 184] on button "Escolher" at bounding box center [209, 182] width 59 height 35
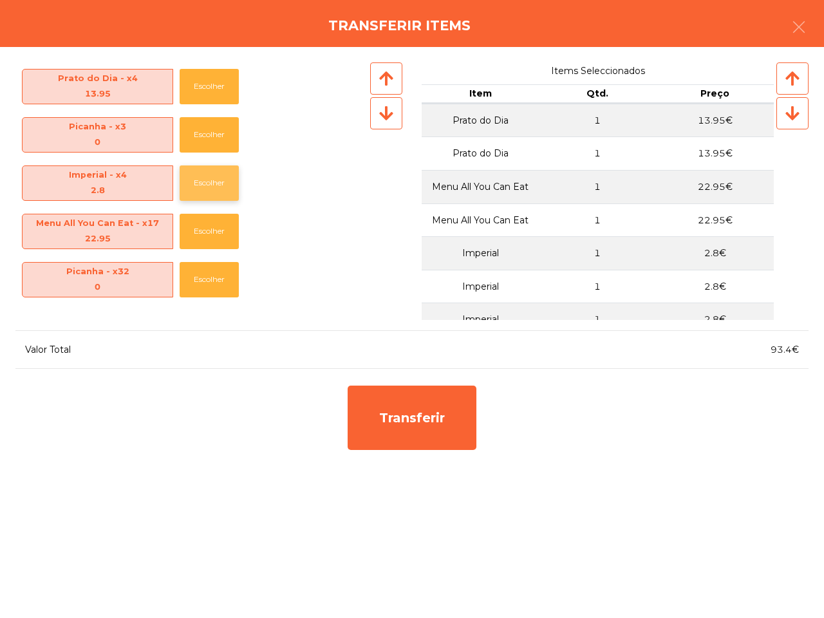
click at [200, 184] on button "Escolher" at bounding box center [209, 182] width 59 height 35
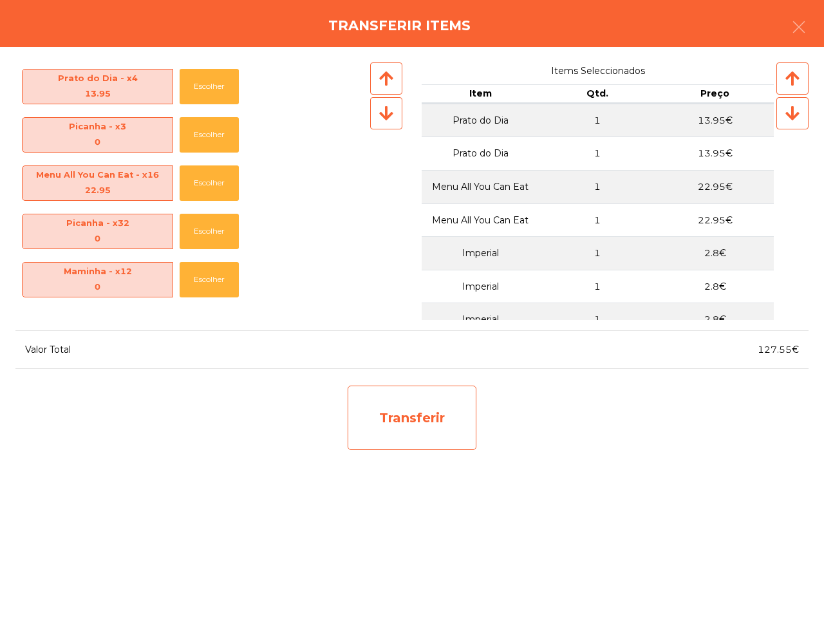
click at [387, 400] on div "Transferir" at bounding box center [412, 418] width 129 height 64
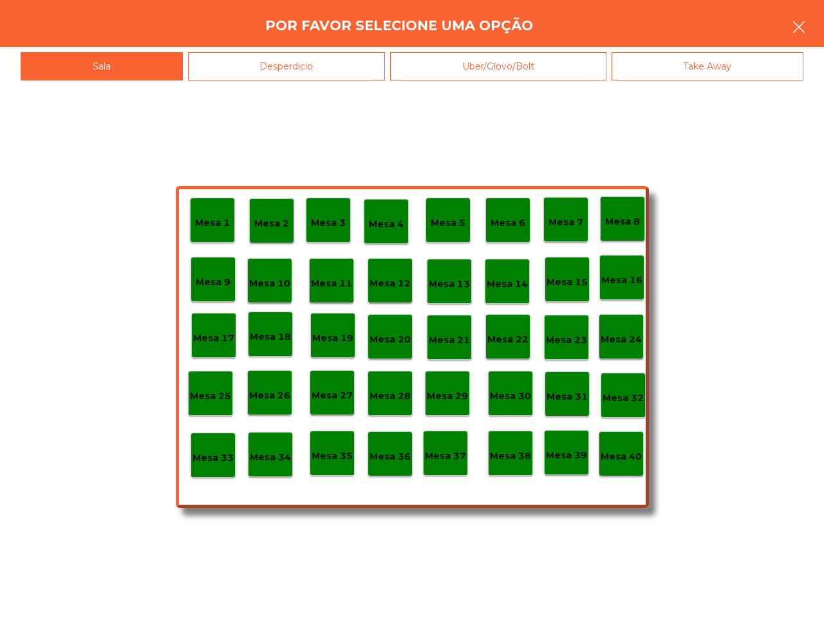
click at [797, 26] on icon "button" at bounding box center [798, 26] width 15 height 15
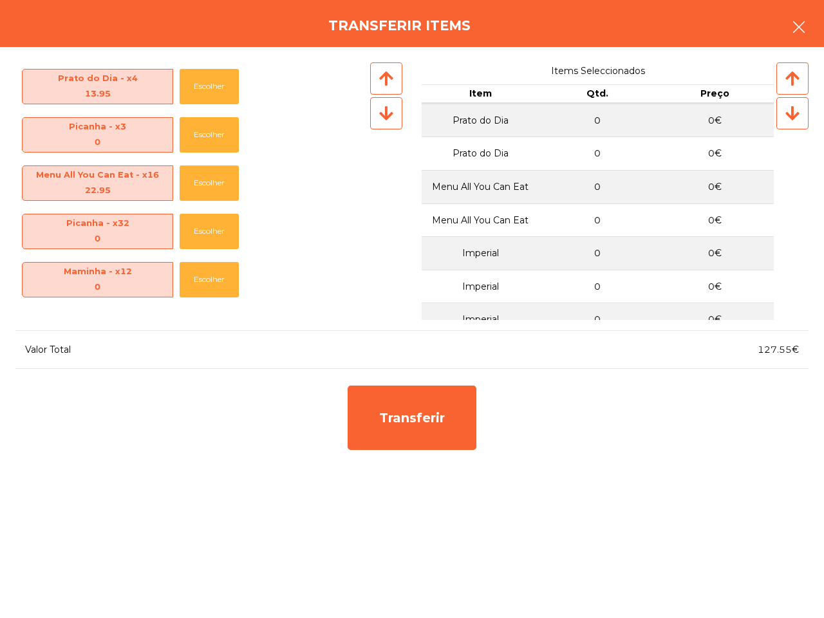
click at [800, 24] on icon "button" at bounding box center [798, 26] width 15 height 15
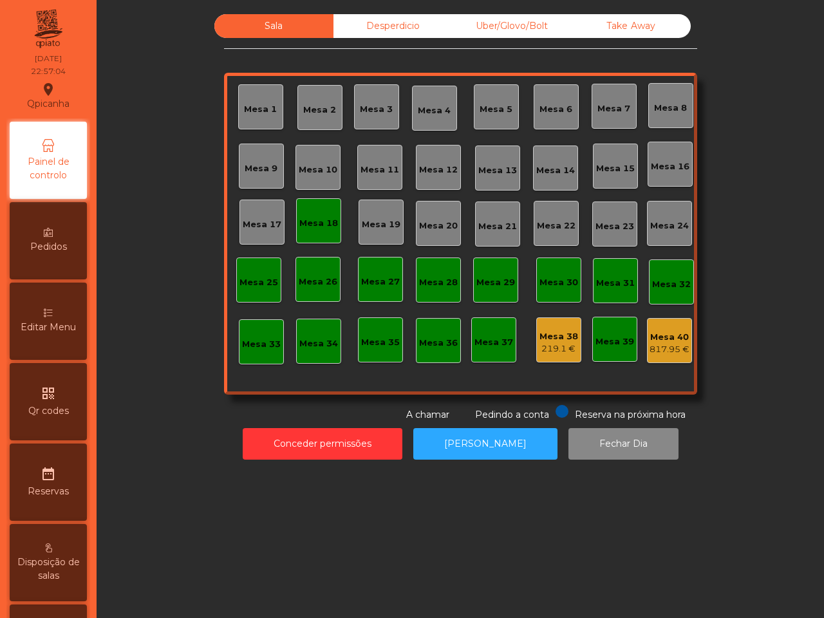
click at [664, 346] on div "817.95 €" at bounding box center [670, 349] width 40 height 13
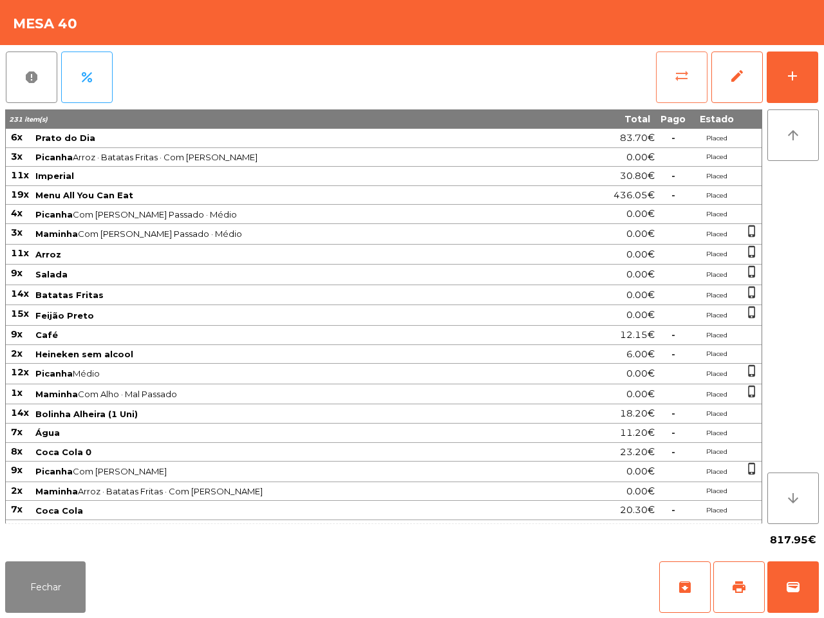
click at [679, 79] on span "sync_alt" at bounding box center [681, 75] width 15 height 15
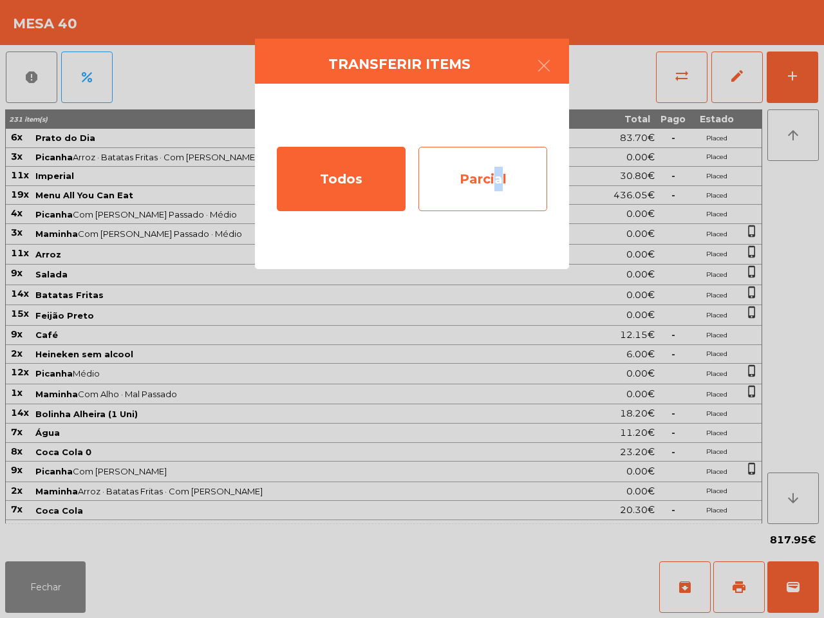
click at [495, 171] on div "Parcial" at bounding box center [483, 179] width 129 height 64
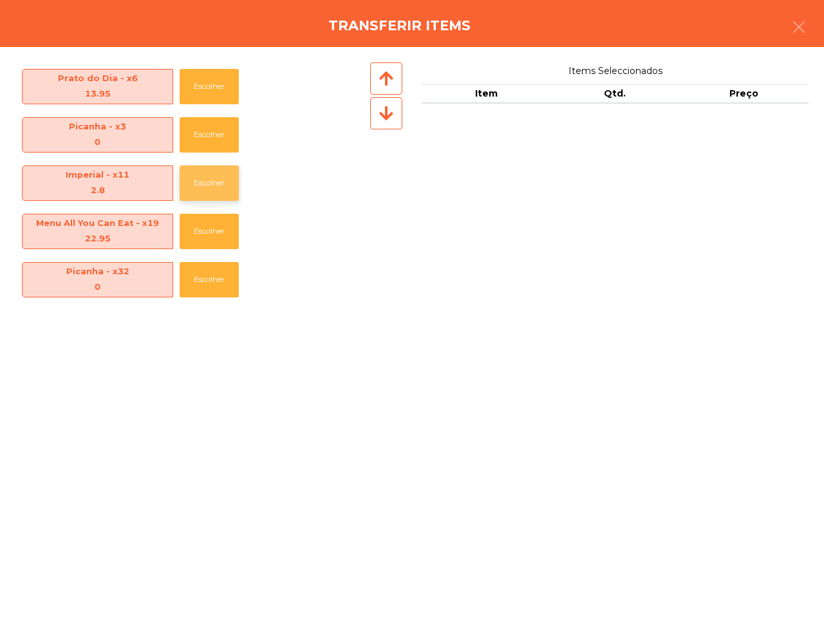
click at [192, 184] on button "Escolher" at bounding box center [209, 182] width 59 height 35
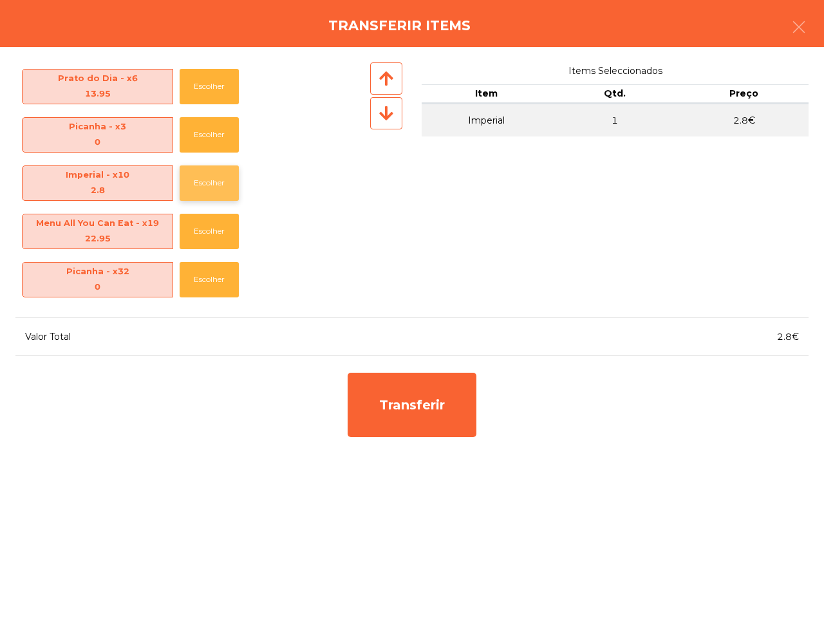
click at [192, 184] on button "Escolher" at bounding box center [209, 182] width 59 height 35
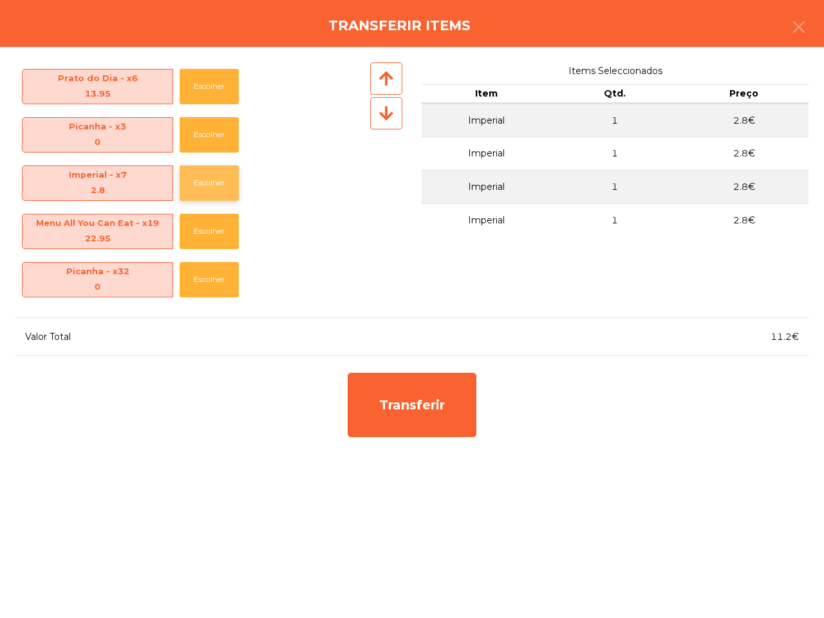
click at [192, 182] on button "Escolher" at bounding box center [209, 182] width 59 height 35
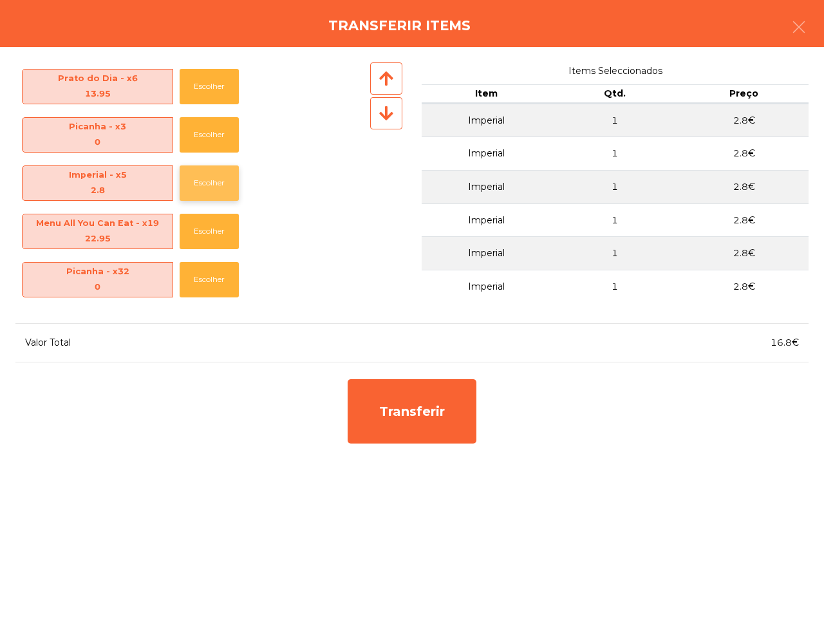
click at [192, 182] on button "Escolher" at bounding box center [209, 182] width 59 height 35
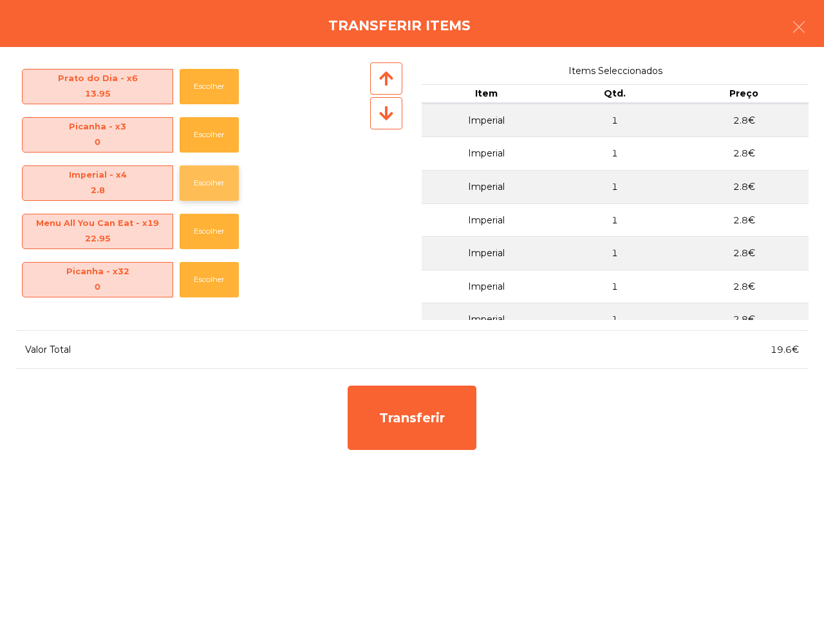
click at [192, 182] on button "Escolher" at bounding box center [209, 182] width 59 height 35
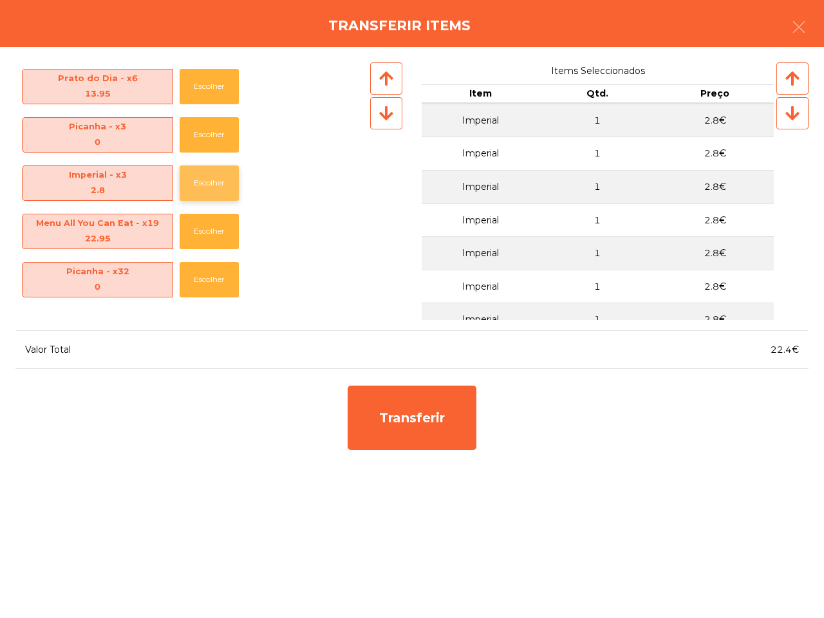
click at [192, 182] on button "Escolher" at bounding box center [209, 182] width 59 height 35
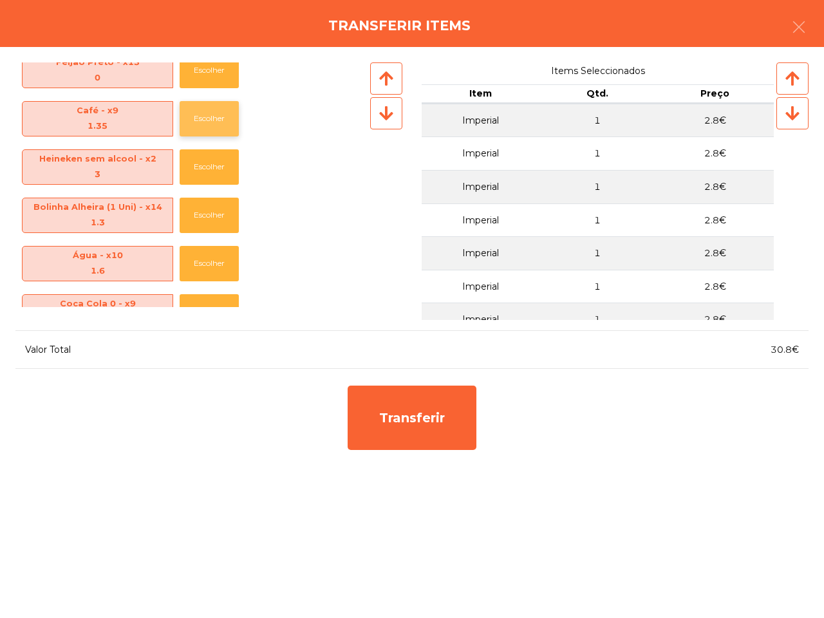
click at [197, 116] on button "Escolher" at bounding box center [209, 118] width 59 height 35
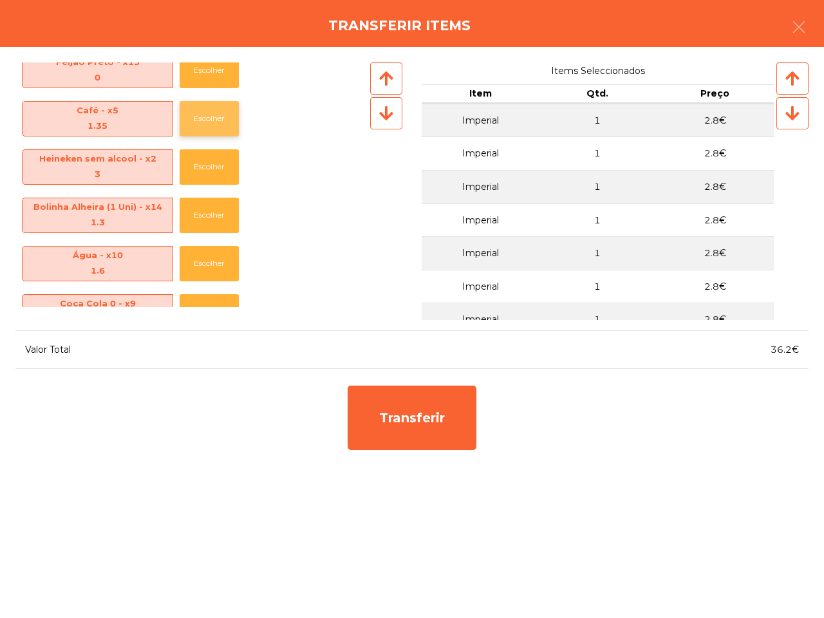
click at [197, 116] on button "Escolher" at bounding box center [209, 118] width 59 height 35
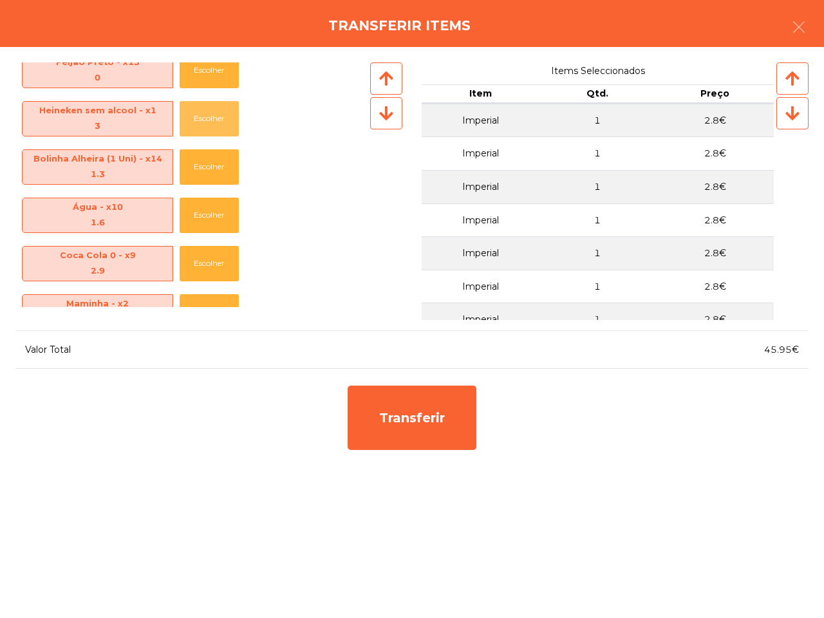
click at [197, 116] on button "Escolher" at bounding box center [209, 118] width 59 height 35
click at [200, 214] on button "Escolher" at bounding box center [209, 215] width 59 height 35
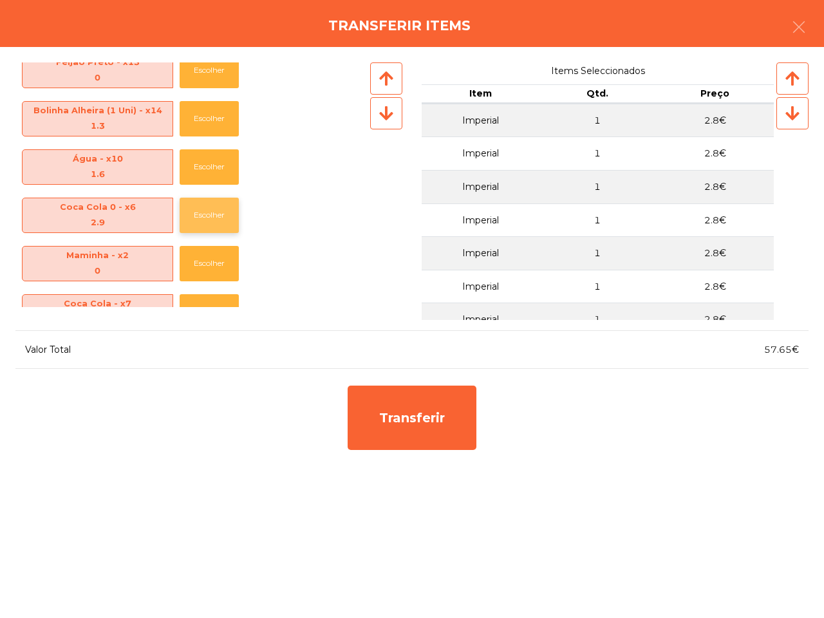
click at [200, 214] on button "Escolher" at bounding box center [209, 215] width 59 height 35
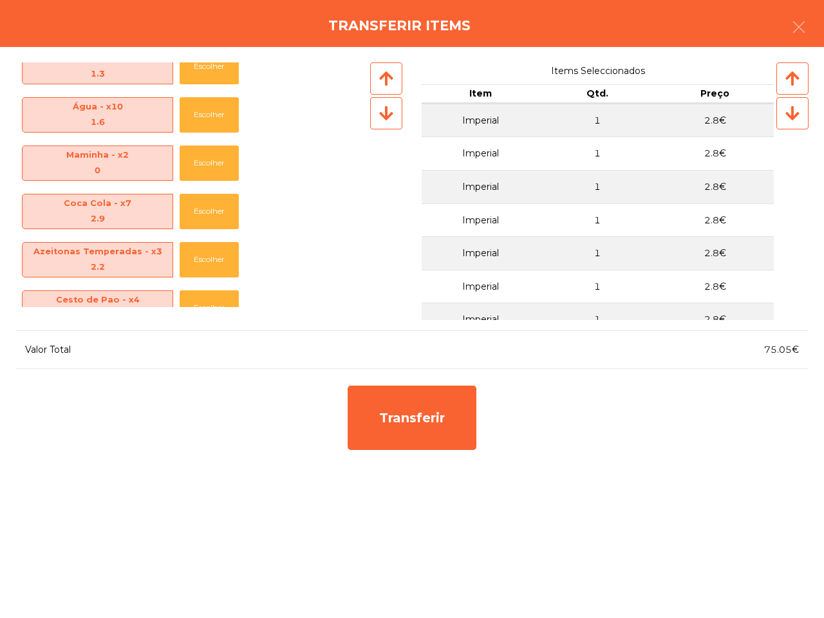
scroll to position [483, 0]
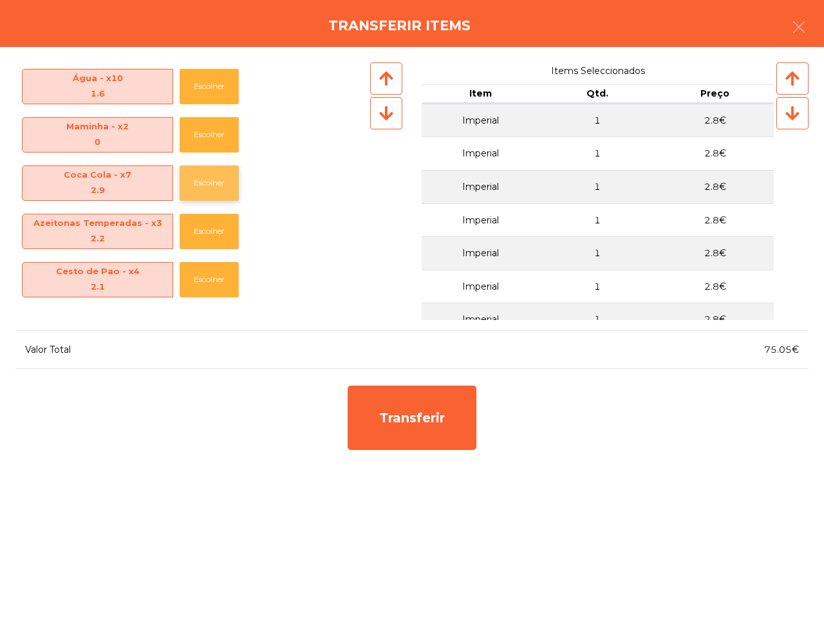
click at [206, 178] on button "Escolher" at bounding box center [209, 182] width 59 height 35
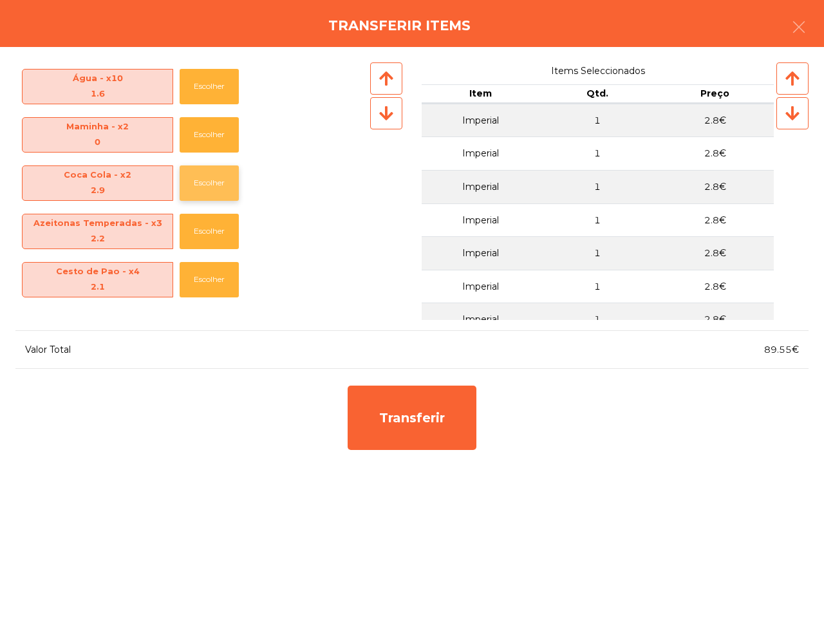
click at [206, 178] on button "Escolher" at bounding box center [209, 182] width 59 height 35
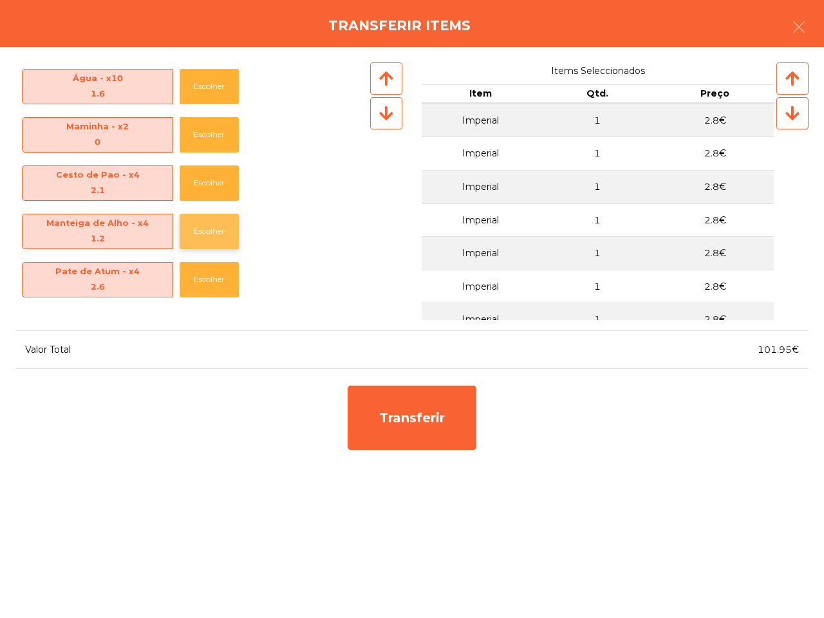
click at [206, 220] on button "Escolher" at bounding box center [209, 231] width 59 height 35
click at [211, 269] on button "Escolher" at bounding box center [209, 279] width 59 height 35
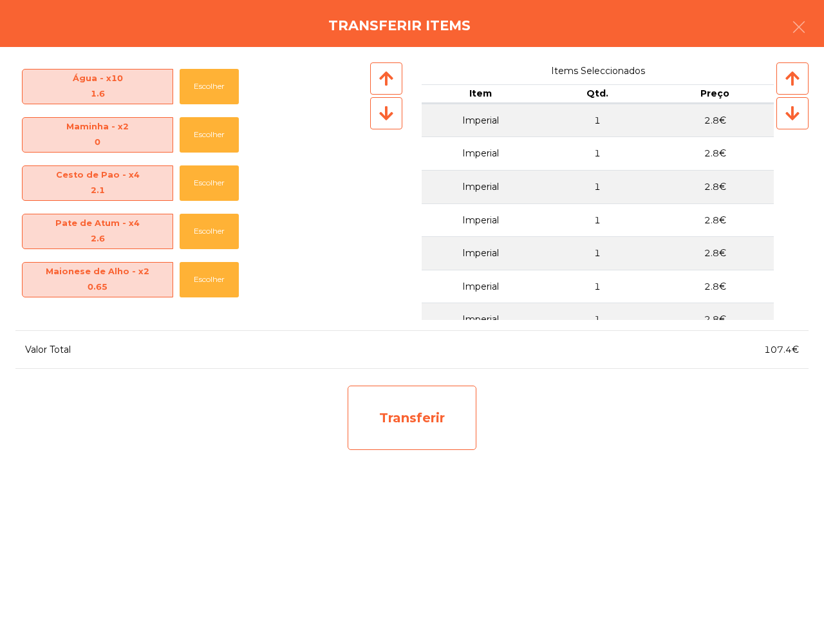
click at [415, 422] on div "Transferir" at bounding box center [412, 418] width 129 height 64
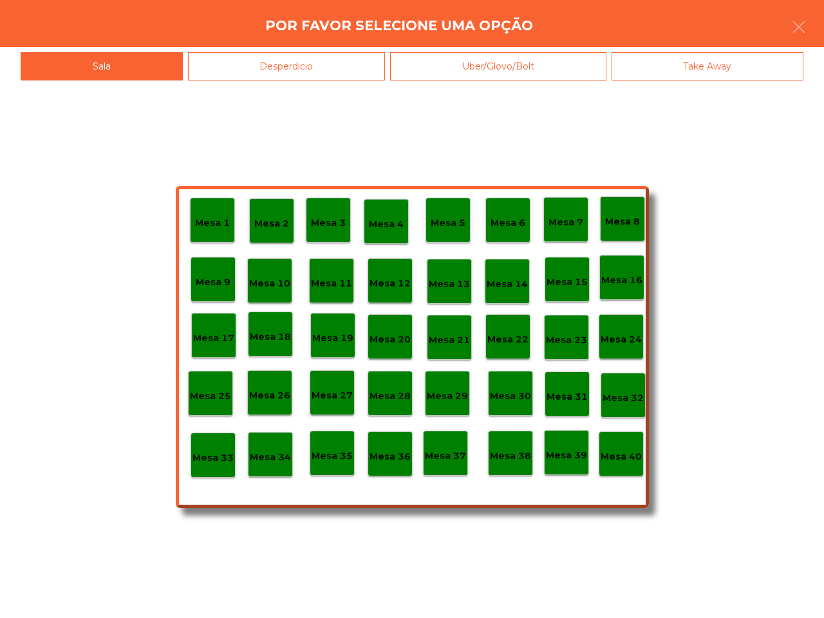
click at [506, 455] on p "Mesa 38" at bounding box center [510, 456] width 41 height 15
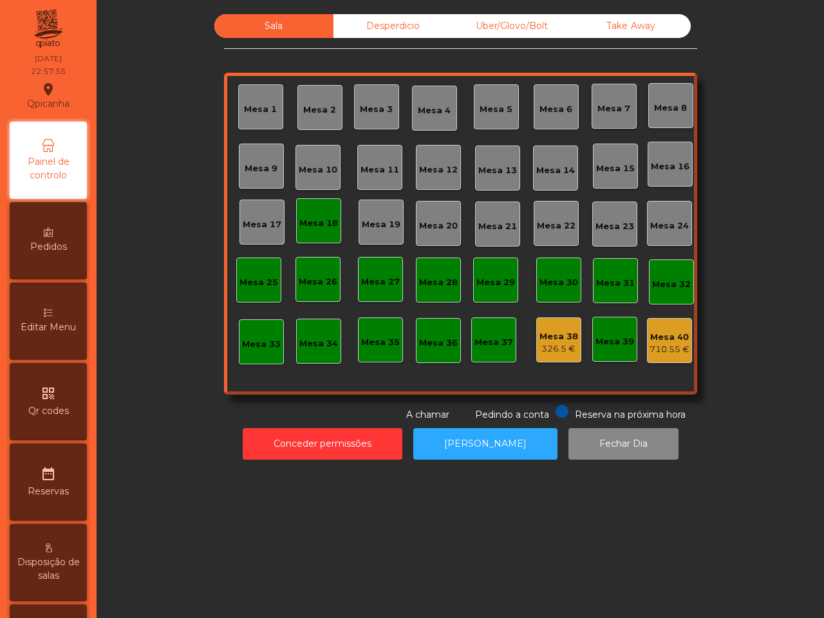
click at [659, 343] on div "710.55 €" at bounding box center [670, 349] width 40 height 13
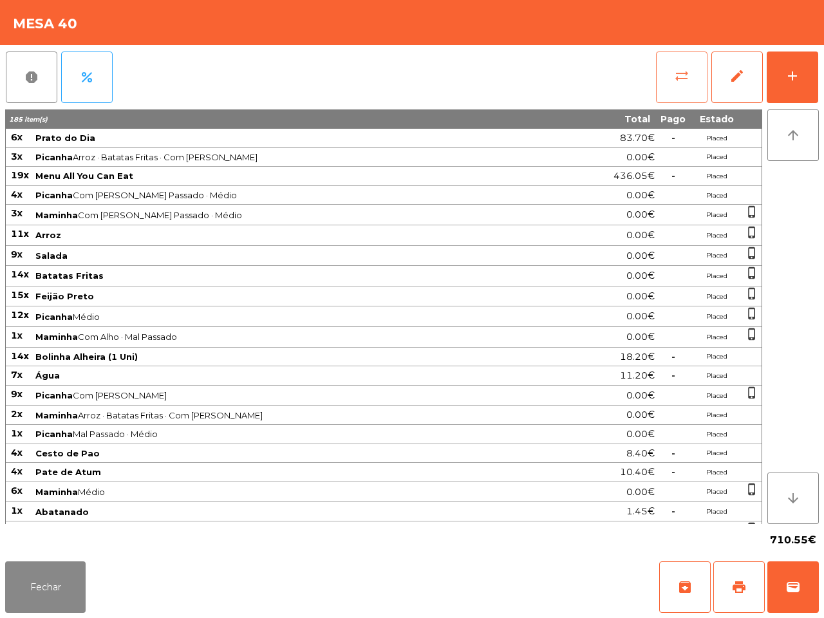
click at [678, 82] on span "sync_alt" at bounding box center [681, 75] width 15 height 15
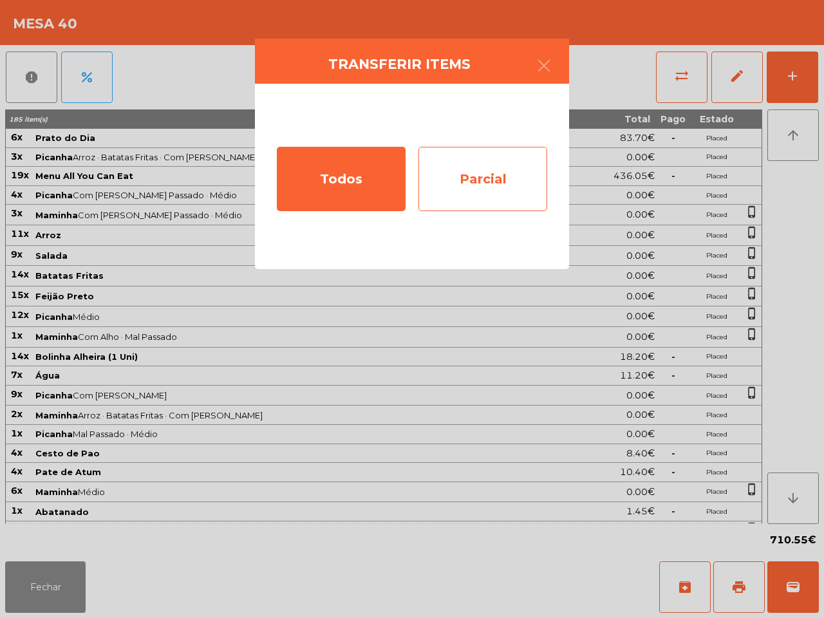
click at [522, 180] on div "Parcial" at bounding box center [483, 179] width 129 height 64
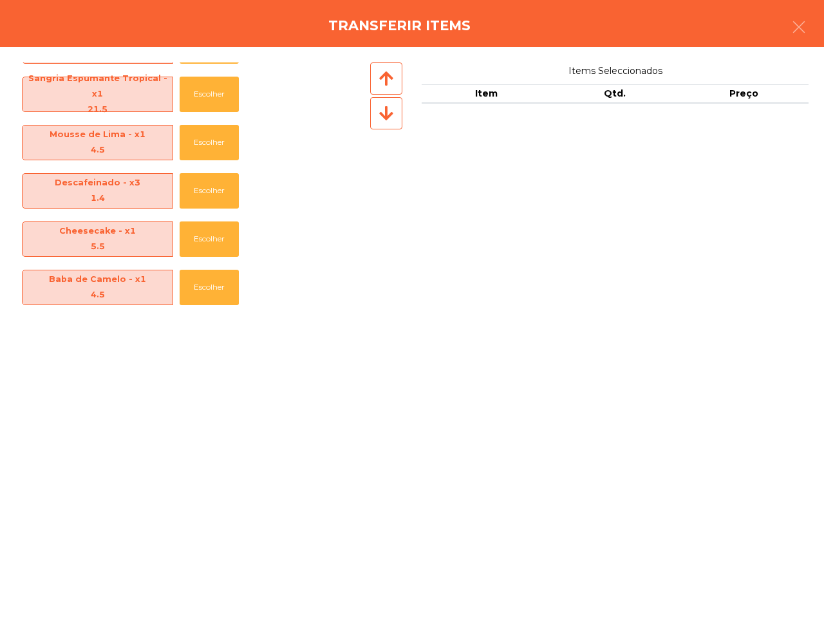
scroll to position [1156, 0]
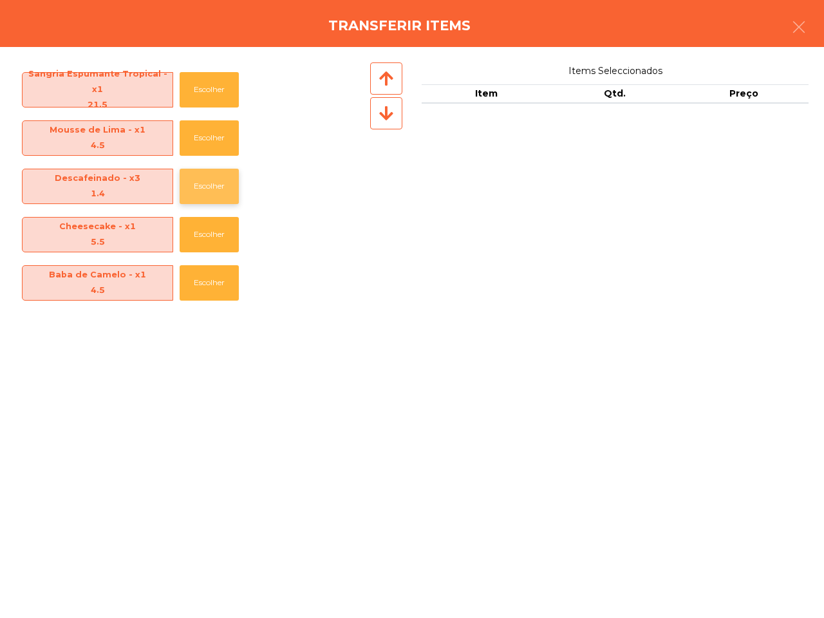
click at [209, 174] on button "Escolher" at bounding box center [209, 186] width 59 height 35
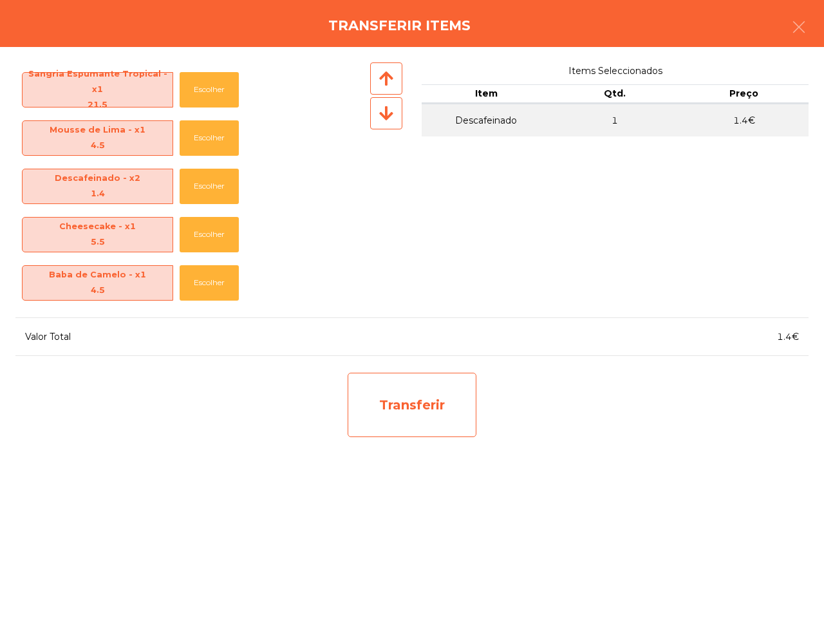
click at [394, 401] on div "Transferir" at bounding box center [412, 405] width 129 height 64
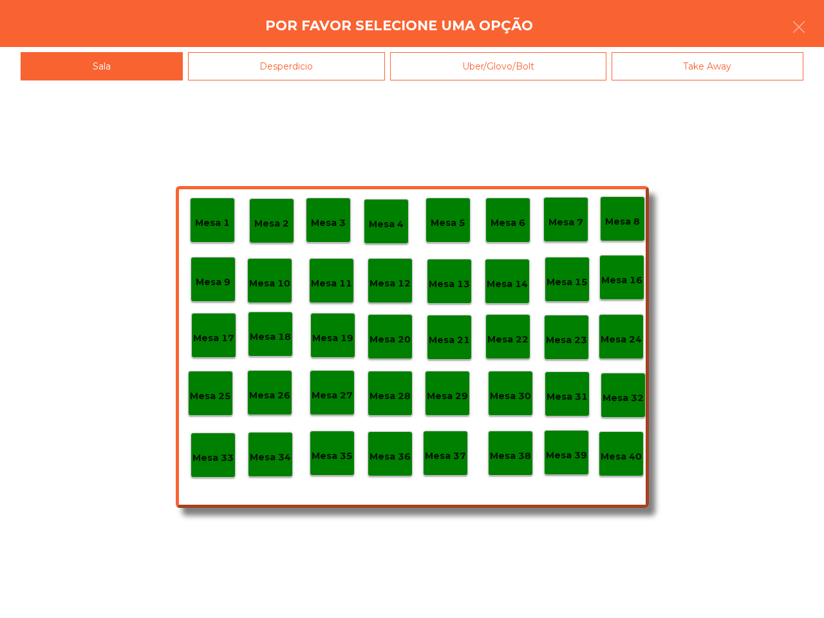
click at [513, 459] on p "Mesa 38" at bounding box center [510, 456] width 41 height 15
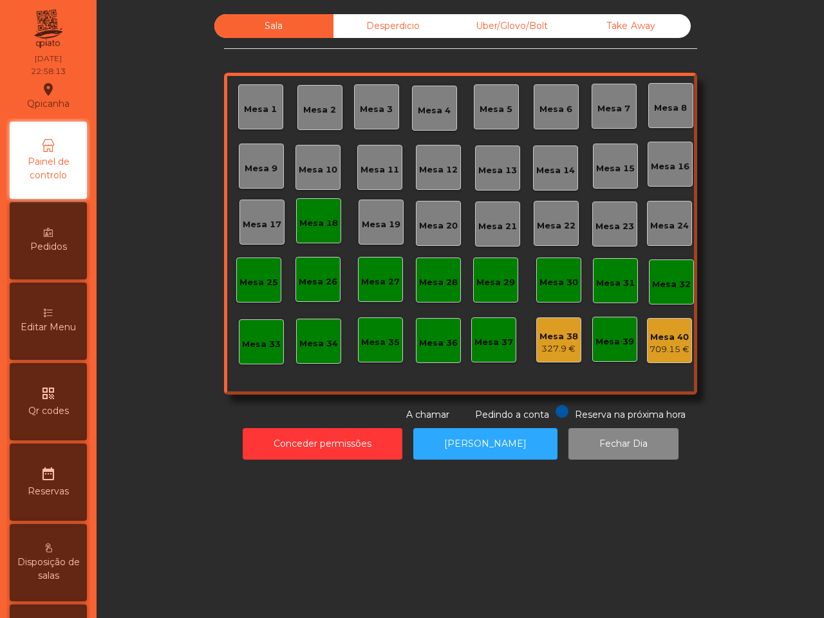
click at [547, 348] on div "327.9 €" at bounding box center [559, 349] width 39 height 13
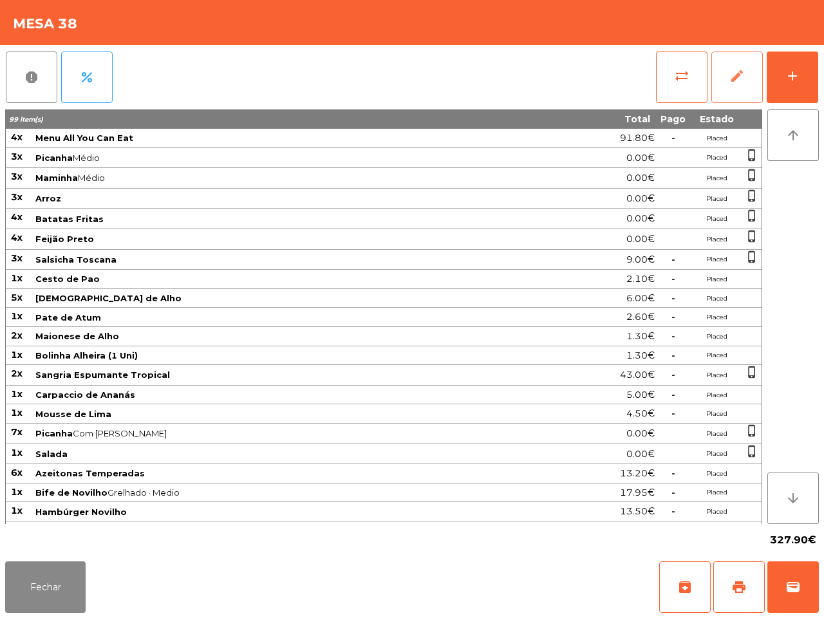
click at [739, 68] on span "edit" at bounding box center [737, 75] width 15 height 15
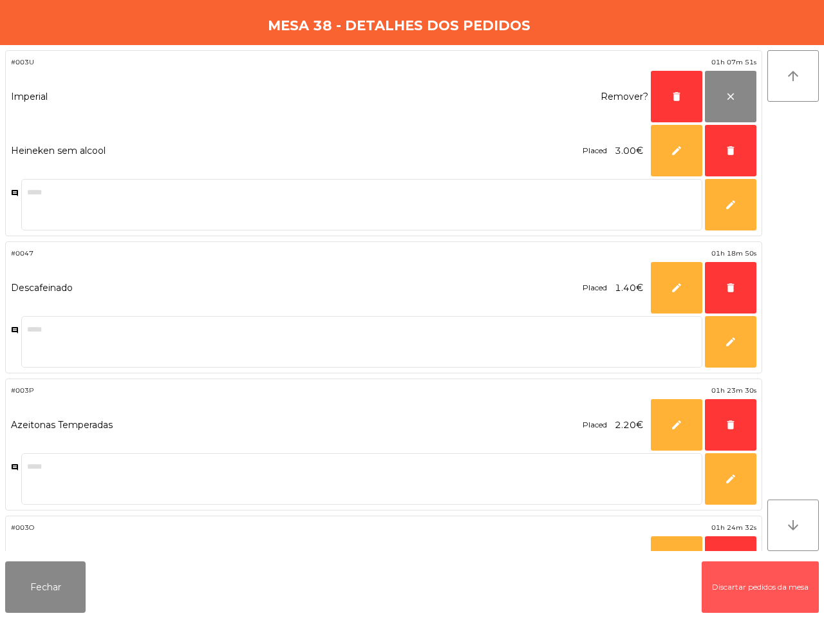
click at [757, 596] on button "Discartar pedidos da mesa" at bounding box center [760, 588] width 117 height 52
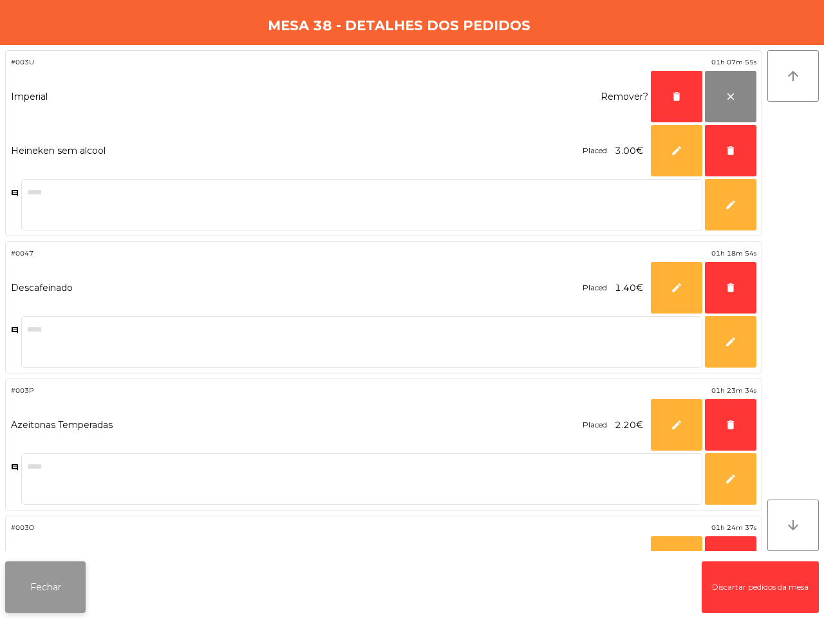
click at [74, 575] on button "Fechar" at bounding box center [45, 588] width 80 height 52
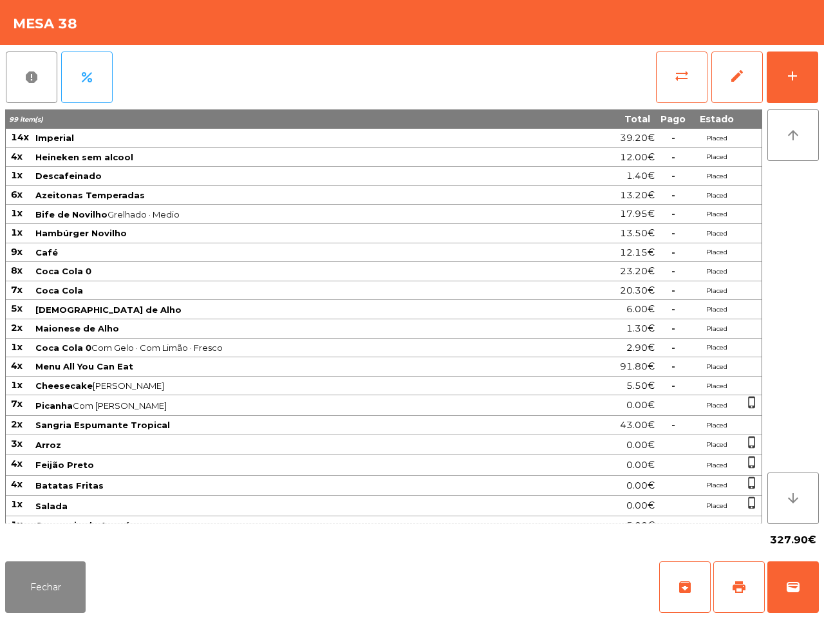
click at [64, 576] on span "Disposição de salas" at bounding box center [48, 569] width 71 height 27
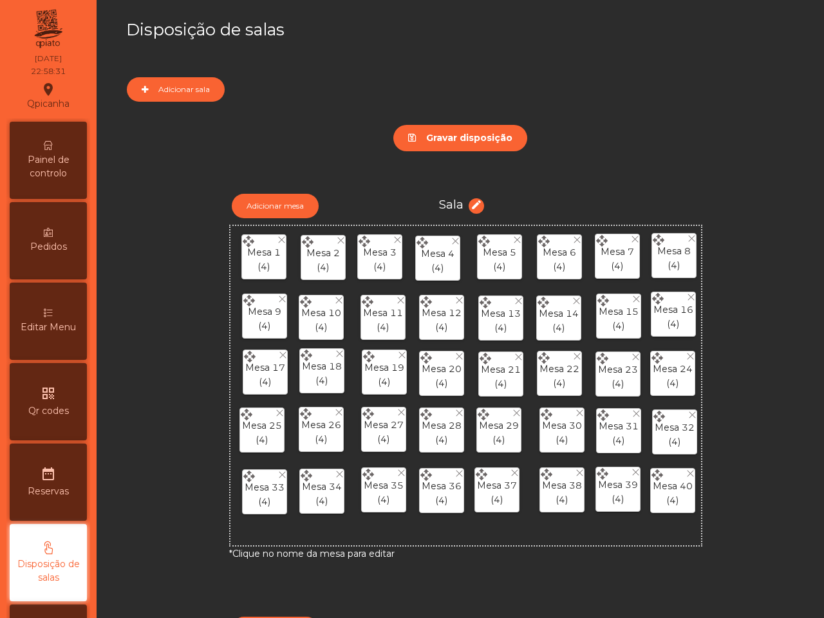
click at [62, 169] on span "Painel de controlo" at bounding box center [48, 166] width 71 height 27
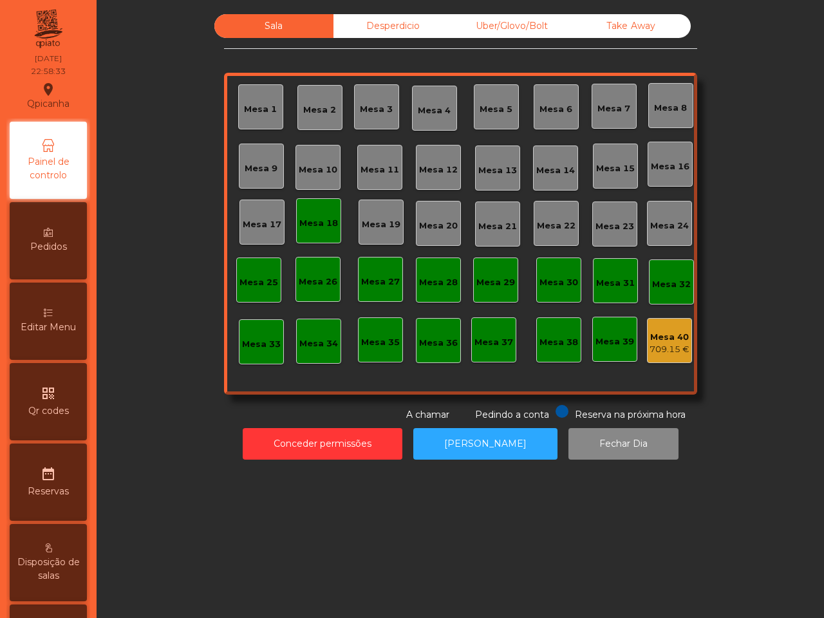
click at [654, 339] on div "Mesa 40" at bounding box center [670, 337] width 40 height 13
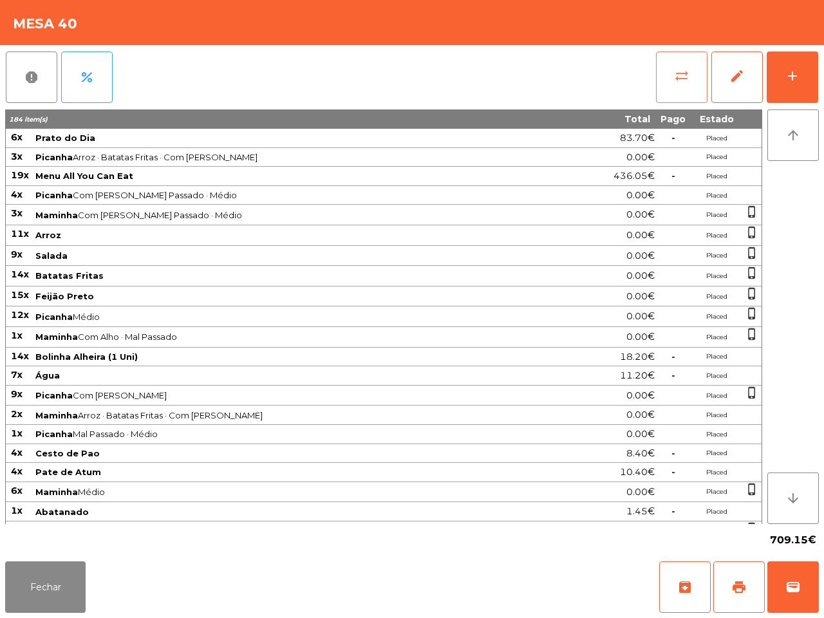
click at [665, 75] on button "sync_alt" at bounding box center [682, 78] width 52 height 52
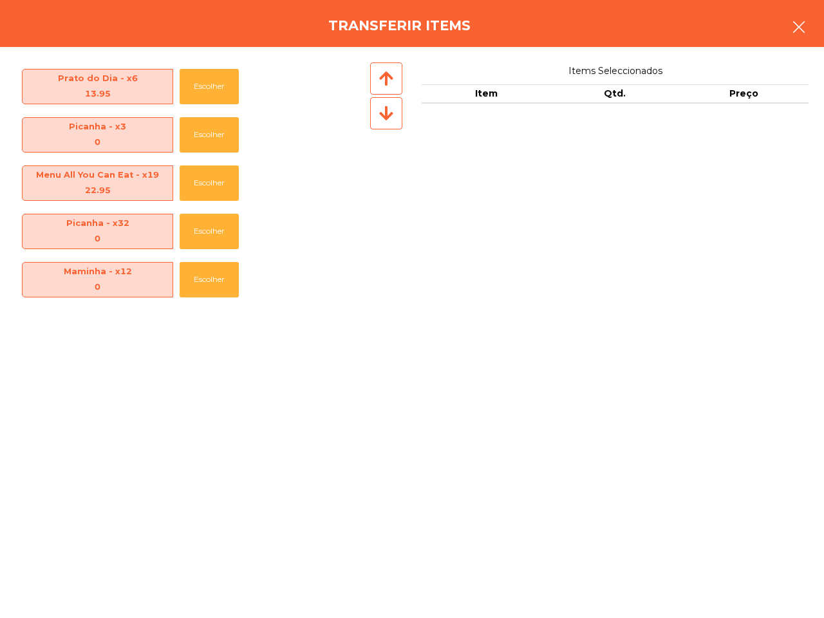
click at [799, 23] on icon "button" at bounding box center [798, 26] width 15 height 15
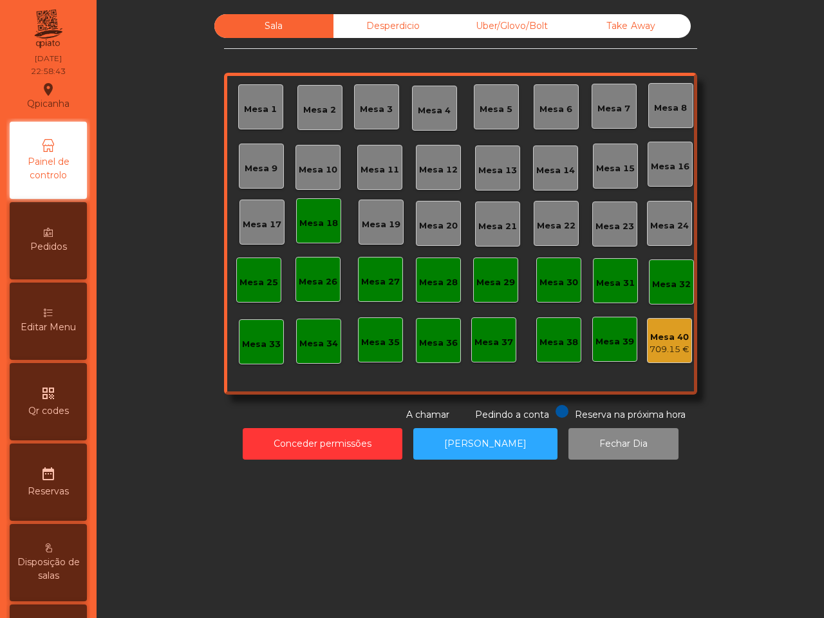
click at [668, 333] on div "Mesa 40" at bounding box center [670, 337] width 40 height 13
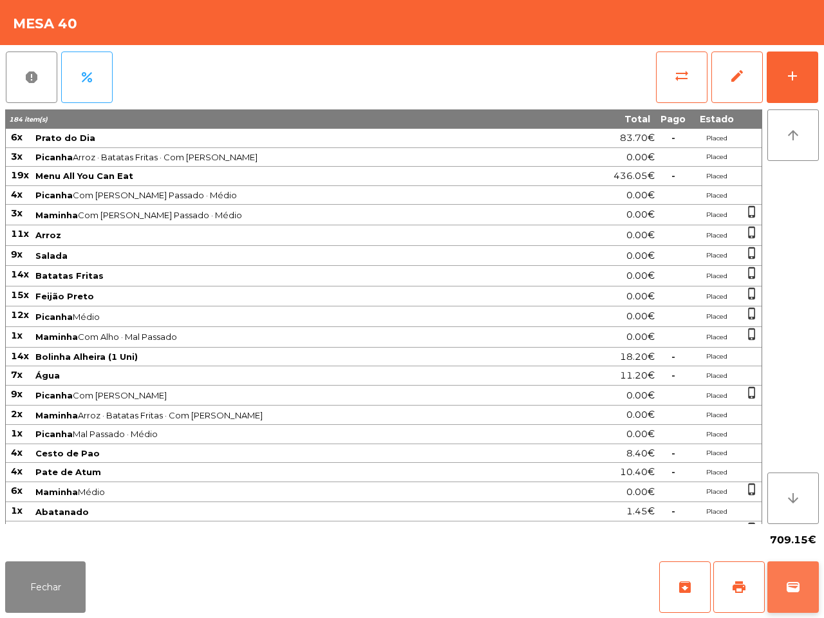
click at [786, 565] on button "wallet" at bounding box center [794, 588] width 52 height 52
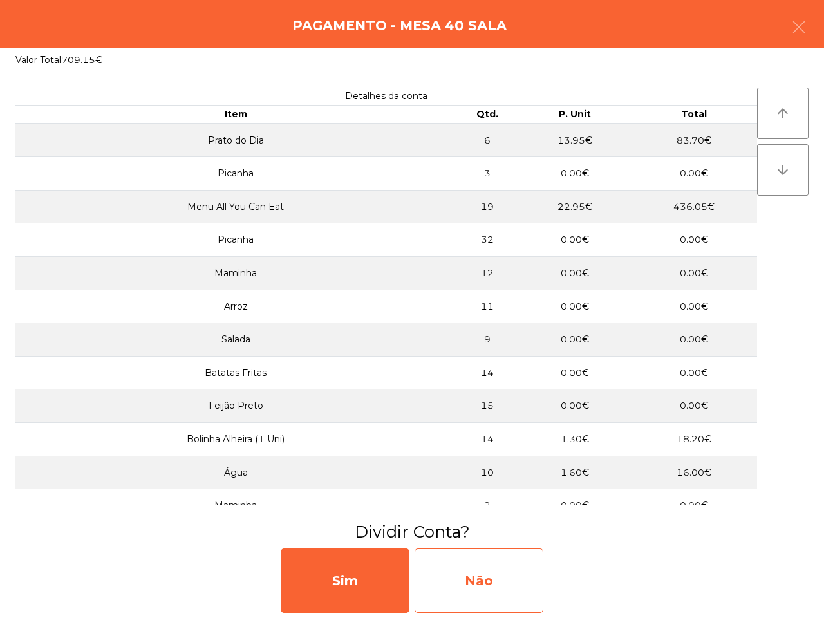
click at [493, 570] on div "Não" at bounding box center [479, 581] width 129 height 64
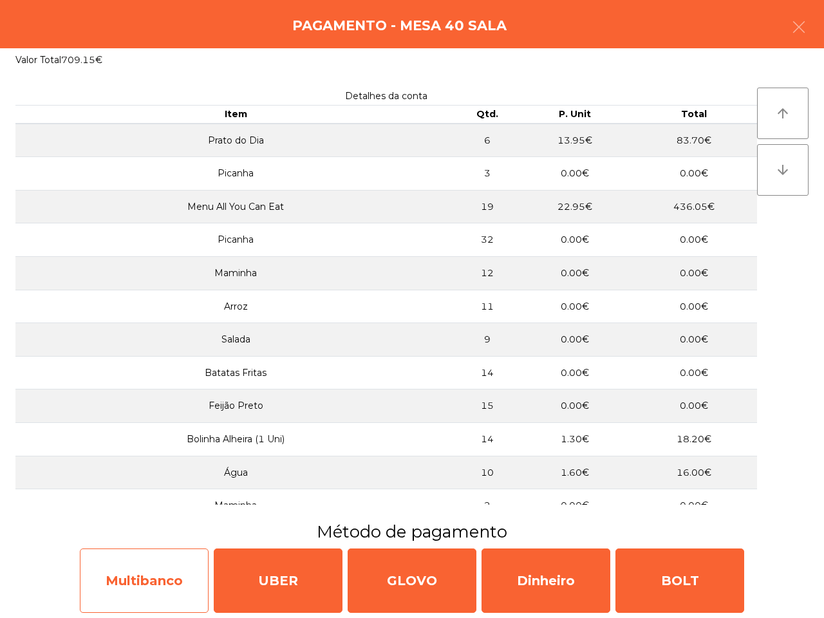
click at [153, 559] on div "Multibanco" at bounding box center [144, 581] width 129 height 64
select select "**"
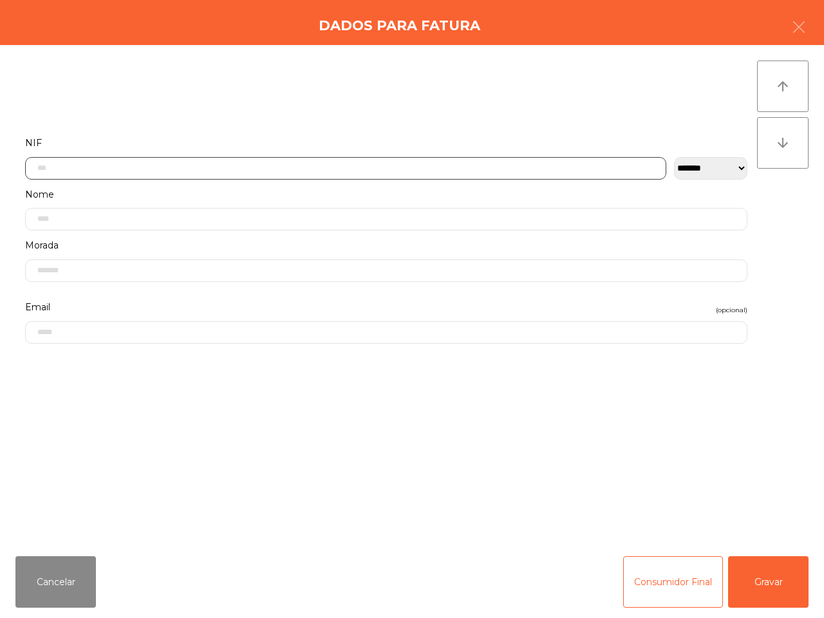
click at [129, 172] on input "text" at bounding box center [345, 168] width 641 height 23
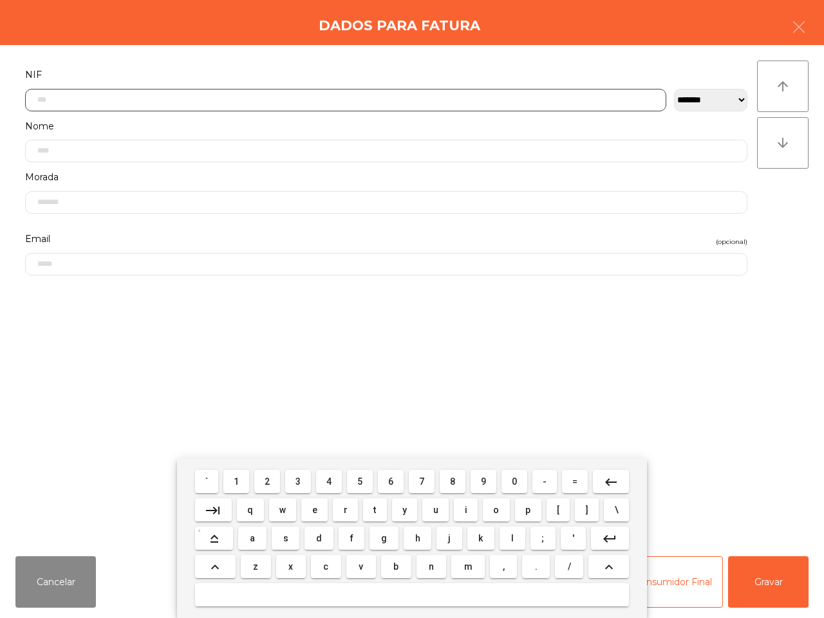
scroll to position [72, 0]
click at [355, 481] on button "5" at bounding box center [360, 481] width 26 height 23
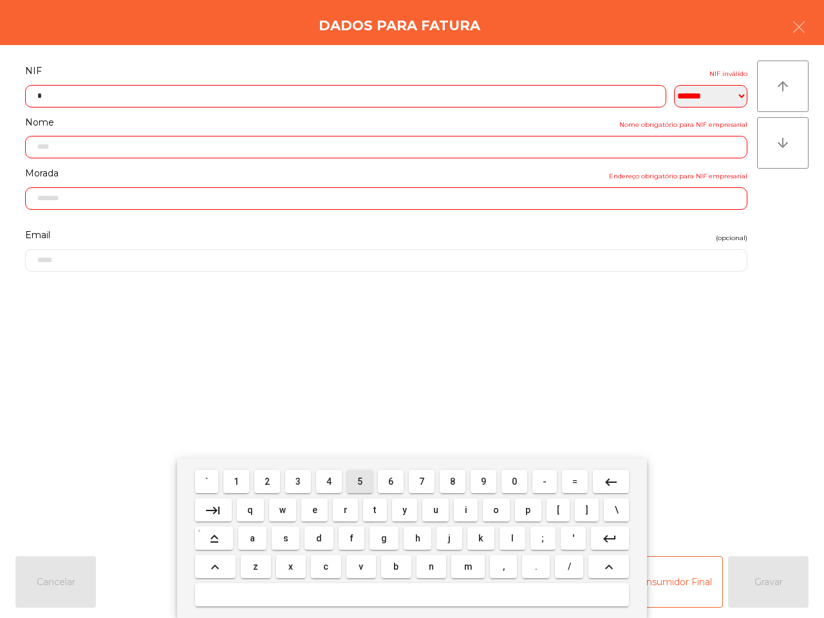
click at [241, 480] on button "1" at bounding box center [236, 481] width 26 height 23
drag, startPoint x: 453, startPoint y: 483, endPoint x: 441, endPoint y: 482, distance: 11.7
click at [455, 483] on button "8" at bounding box center [453, 481] width 26 height 23
click at [416, 480] on button "7" at bounding box center [422, 481] width 26 height 23
click at [354, 480] on button "5" at bounding box center [360, 481] width 26 height 23
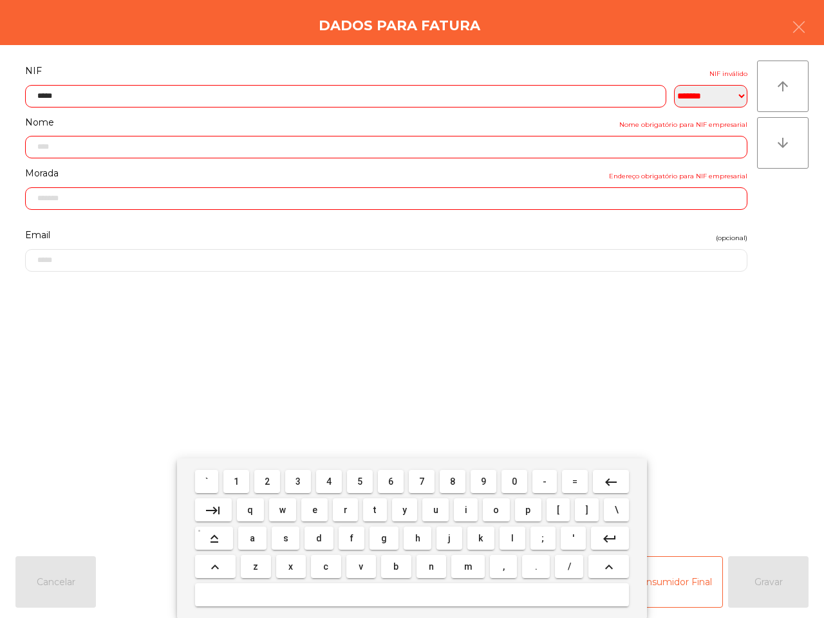
click at [269, 478] on span "2" at bounding box center [267, 482] width 5 height 10
click at [364, 480] on button "5" at bounding box center [360, 481] width 26 height 23
click at [236, 478] on span "1" at bounding box center [236, 482] width 5 height 10
click at [448, 483] on button "8" at bounding box center [453, 481] width 26 height 23
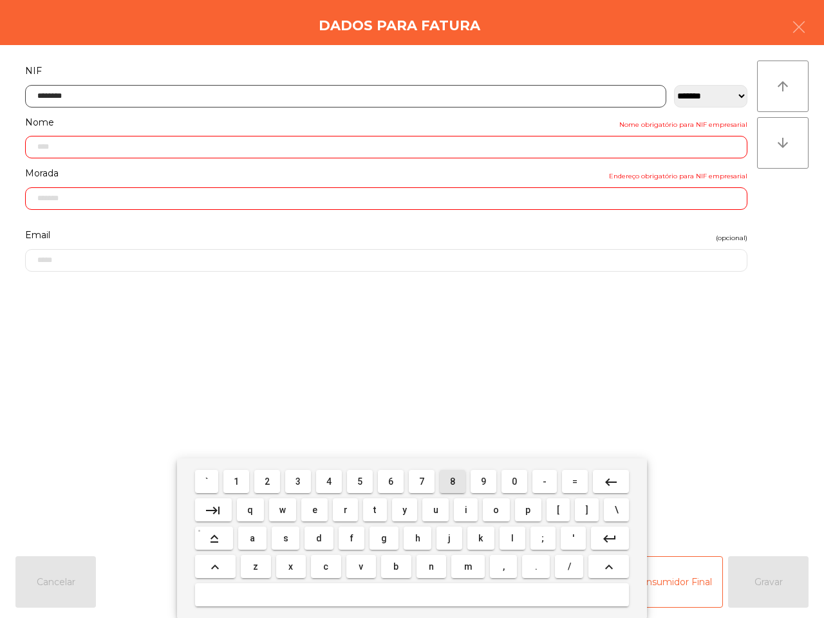
type input "*********"
type input "**********"
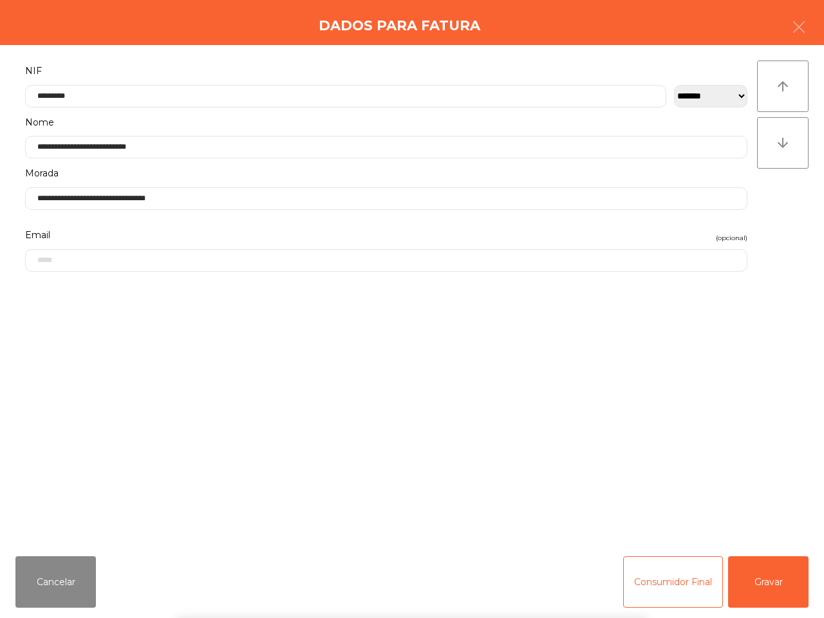
click at [780, 590] on div "` 1 2 3 4 5 6 7 8 9 0 - = keyboard_backspace keyboard_tab q w e r t y u i o p […" at bounding box center [412, 539] width 824 height 160
click at [775, 590] on button "Gravar" at bounding box center [768, 582] width 80 height 52
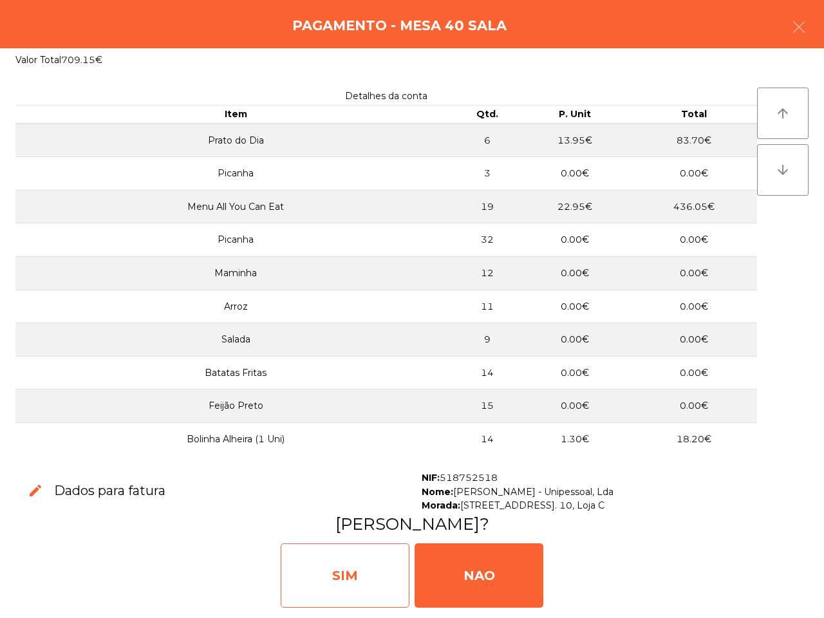
click at [381, 574] on div "SIM" at bounding box center [345, 576] width 129 height 64
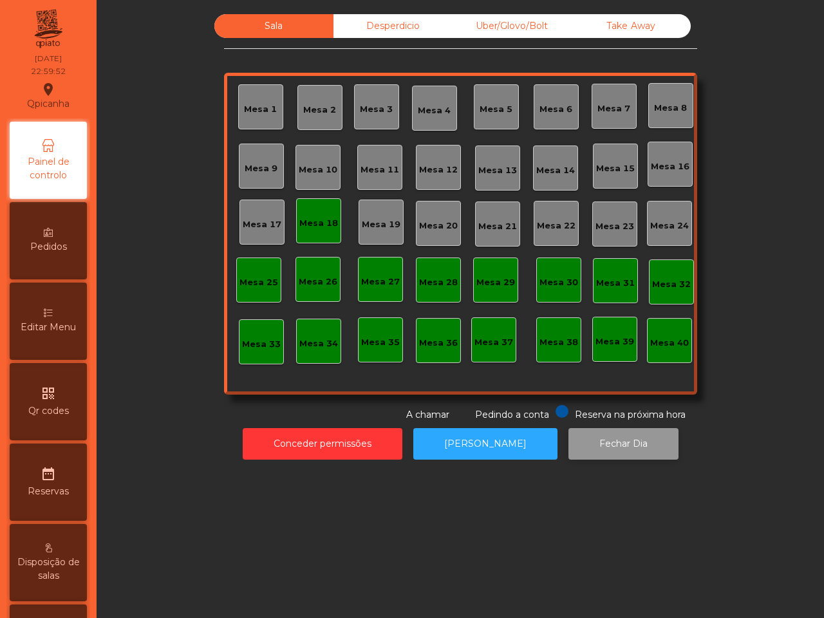
click at [594, 445] on button "Fechar Dia" at bounding box center [624, 444] width 110 height 32
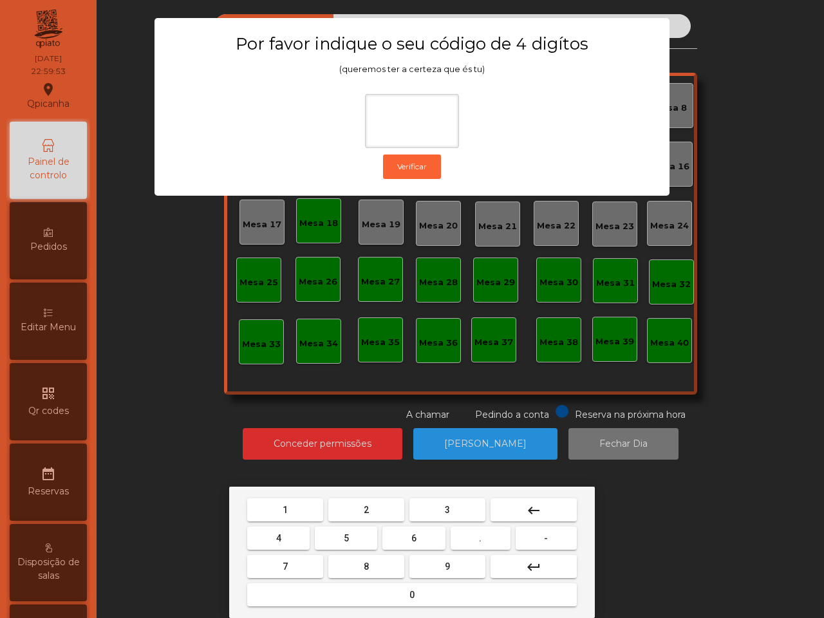
drag, startPoint x: 291, startPoint y: 510, endPoint x: 314, endPoint y: 520, distance: 24.5
click at [293, 510] on button "1" at bounding box center [285, 509] width 76 height 23
drag, startPoint x: 465, startPoint y: 570, endPoint x: 372, endPoint y: 548, distance: 95.3
click at [464, 570] on button "9" at bounding box center [448, 566] width 76 height 23
drag, startPoint x: 281, startPoint y: 533, endPoint x: 288, endPoint y: 545, distance: 13.9
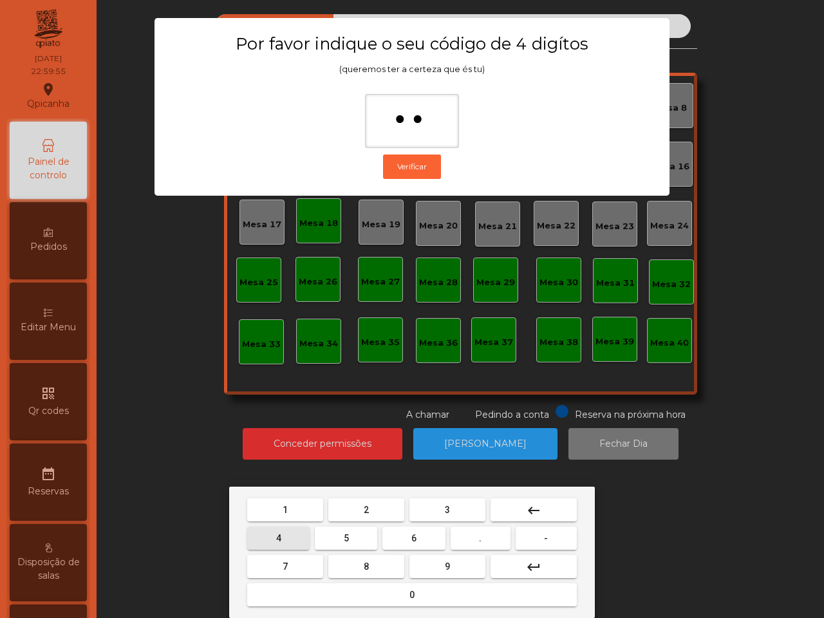
click at [282, 533] on button "4" at bounding box center [278, 538] width 62 height 23
click at [350, 593] on button "0" at bounding box center [412, 594] width 330 height 23
type input "****"
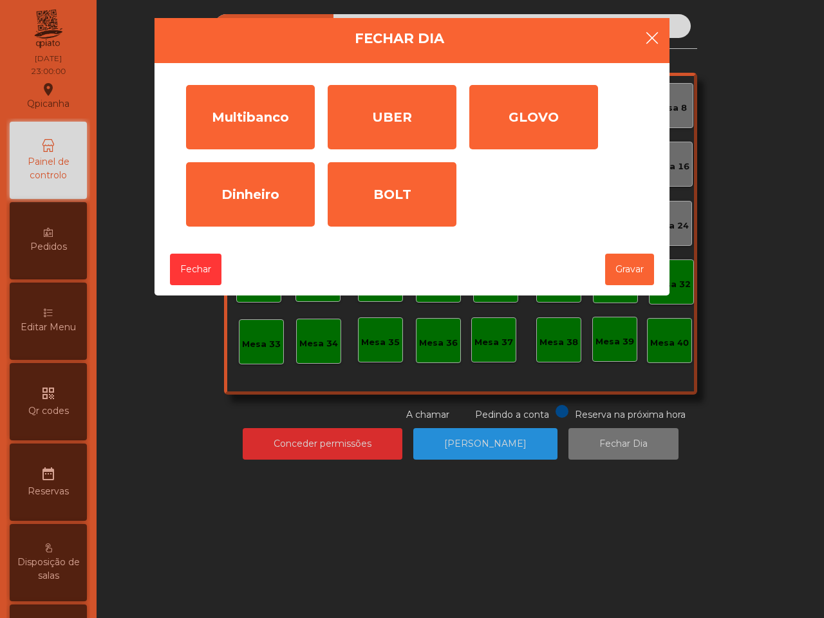
click at [648, 35] on icon "button" at bounding box center [652, 37] width 15 height 15
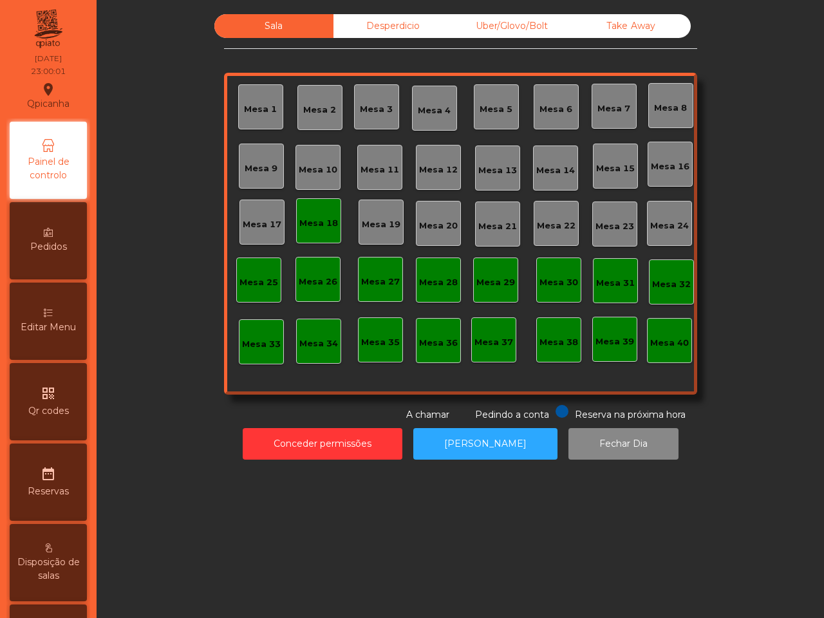
click at [397, 24] on div "Desperdicio" at bounding box center [393, 26] width 119 height 24
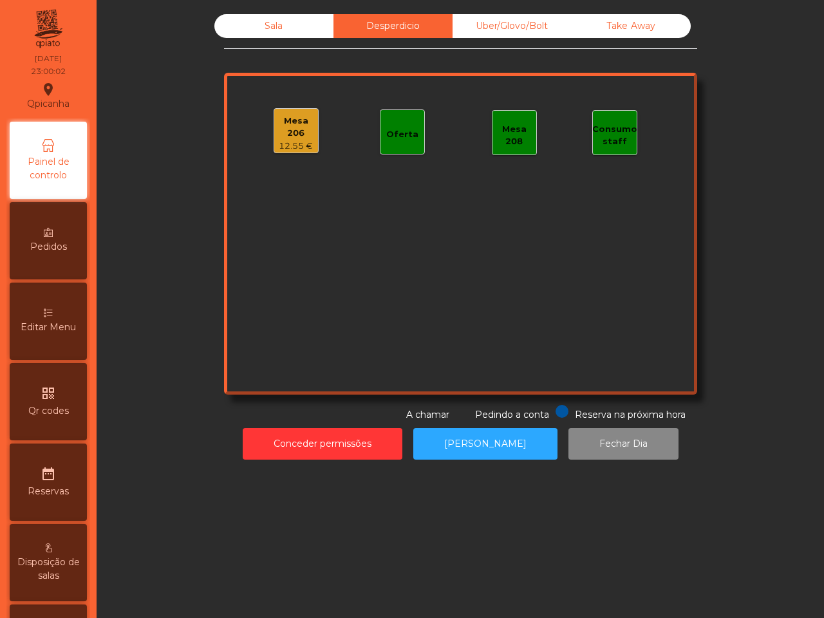
click at [285, 123] on div "Mesa 206" at bounding box center [296, 127] width 44 height 25
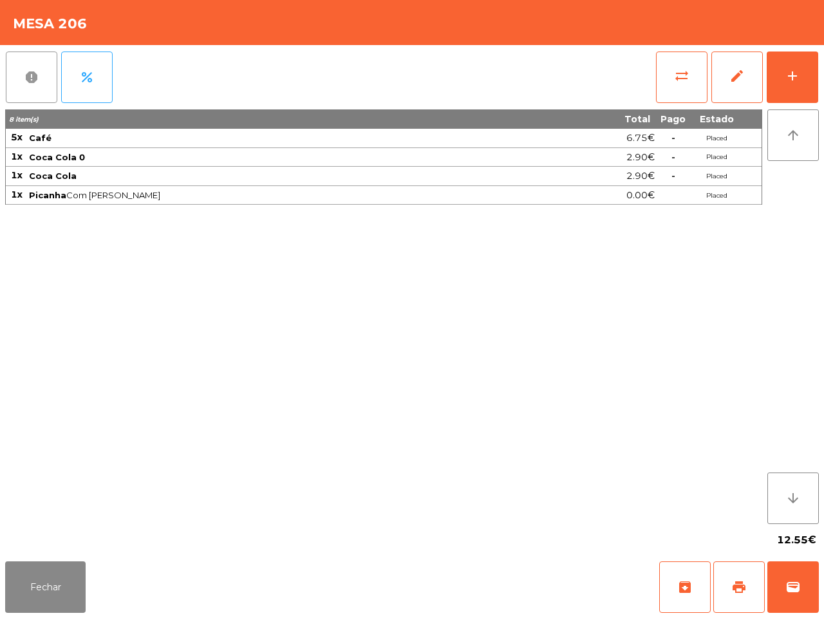
click at [10, 74] on button "report" at bounding box center [32, 78] width 52 height 52
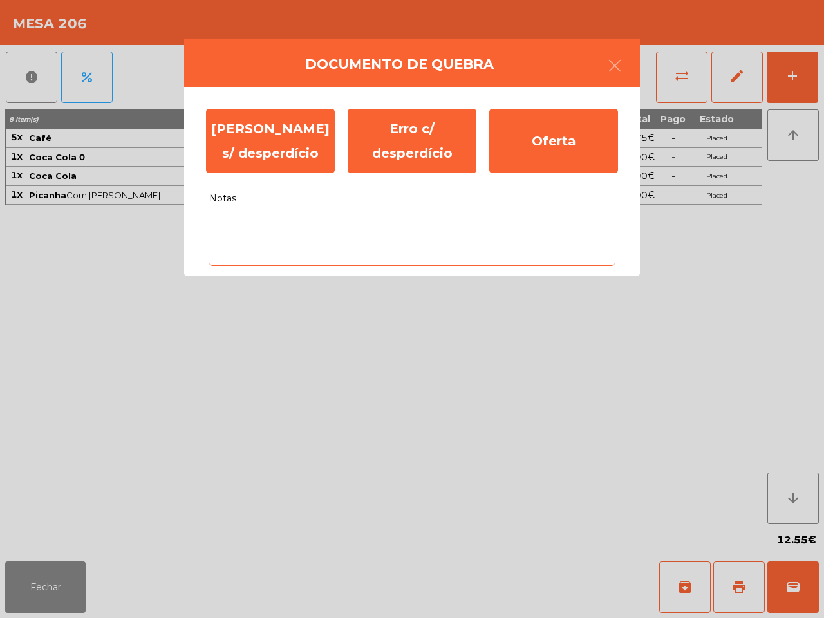
click at [288, 249] on textarea "Notas" at bounding box center [412, 239] width 406 height 53
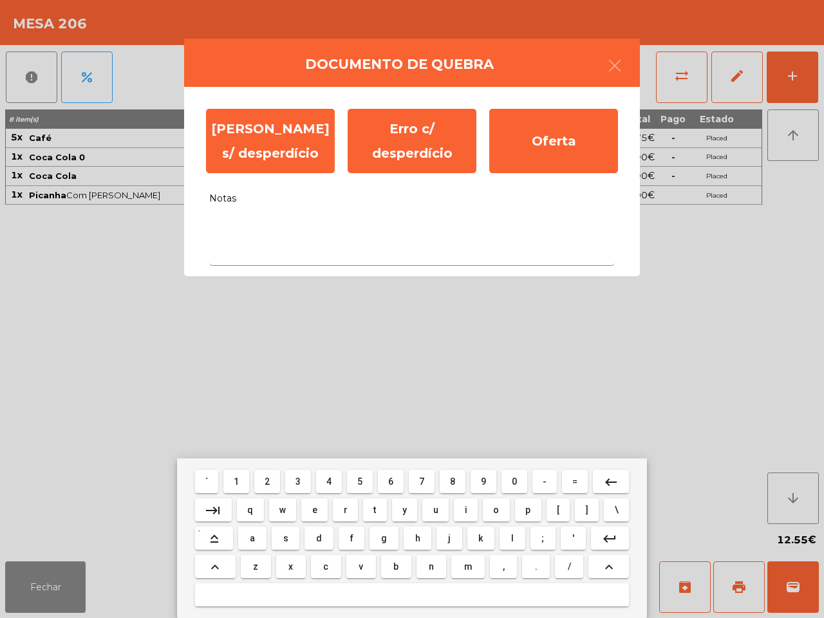
click at [295, 534] on button "s" at bounding box center [286, 538] width 28 height 23
type textarea "*"
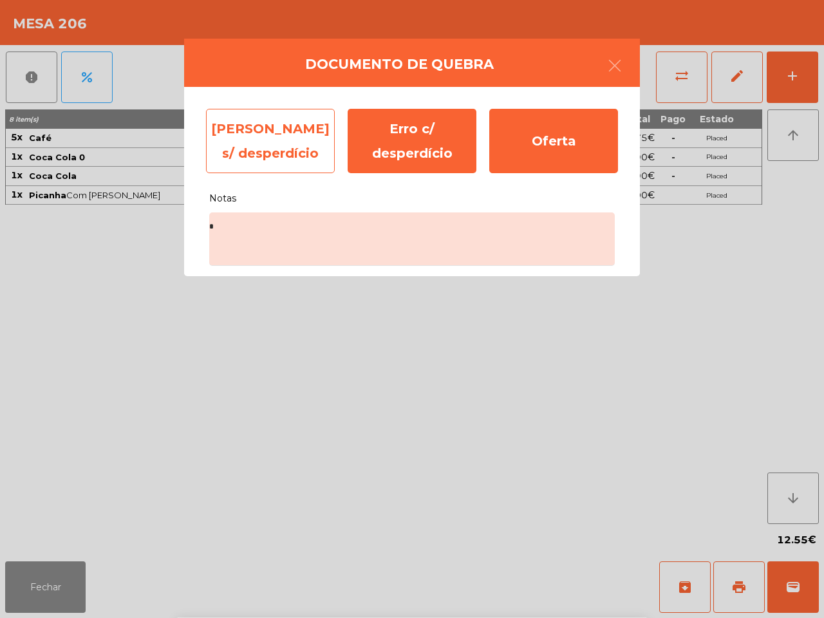
click at [314, 156] on div "Erro s/ desperdício" at bounding box center [270, 141] width 129 height 64
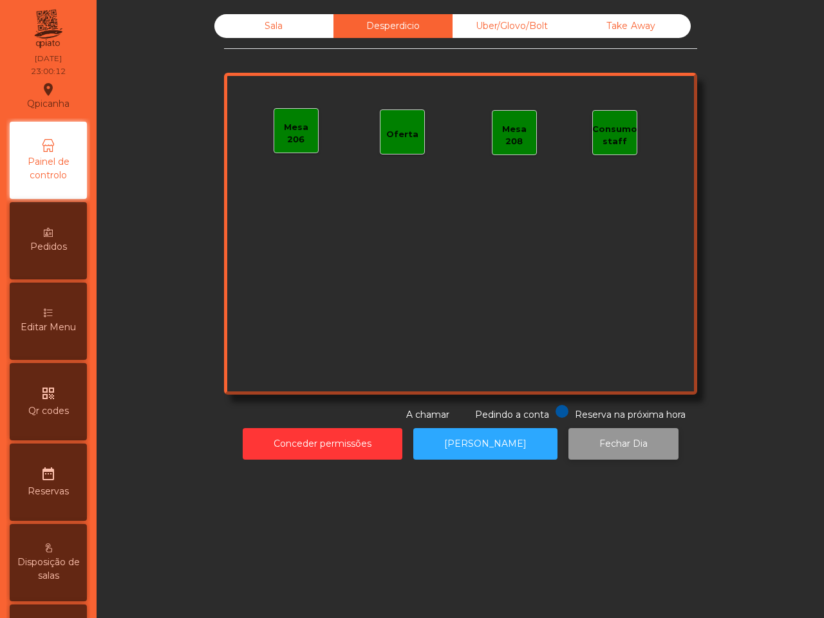
click at [589, 451] on button "Fechar Dia" at bounding box center [624, 444] width 110 height 32
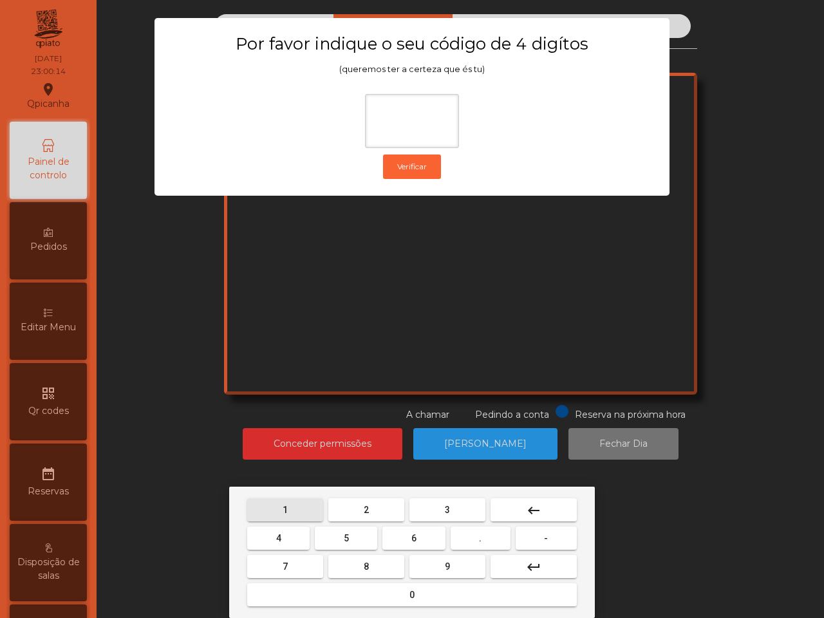
click at [285, 513] on span "1" at bounding box center [285, 510] width 5 height 10
drag, startPoint x: 460, startPoint y: 565, endPoint x: 284, endPoint y: 520, distance: 182.3
click at [455, 565] on button "9" at bounding box center [448, 566] width 76 height 23
click at [281, 535] on span "4" at bounding box center [278, 538] width 5 height 10
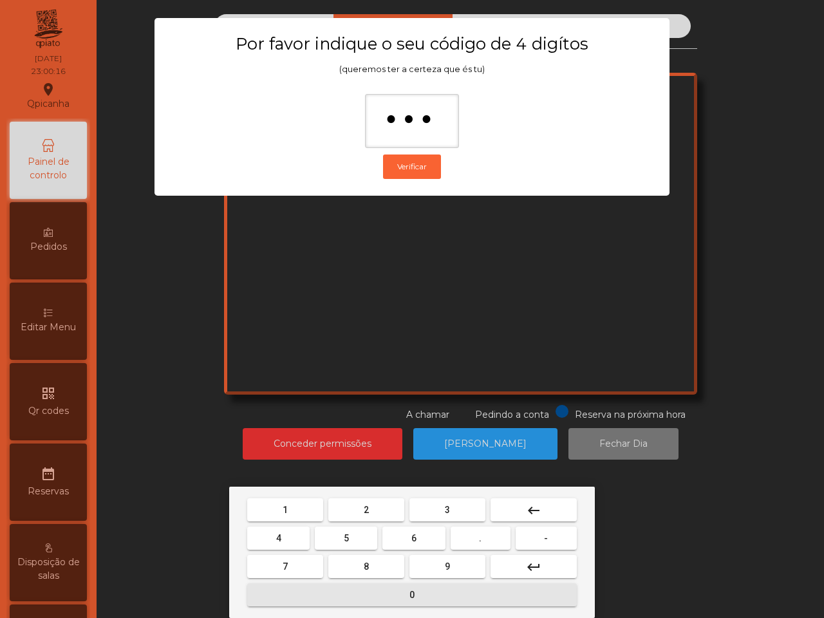
click at [346, 590] on button "0" at bounding box center [412, 594] width 330 height 23
type input "****"
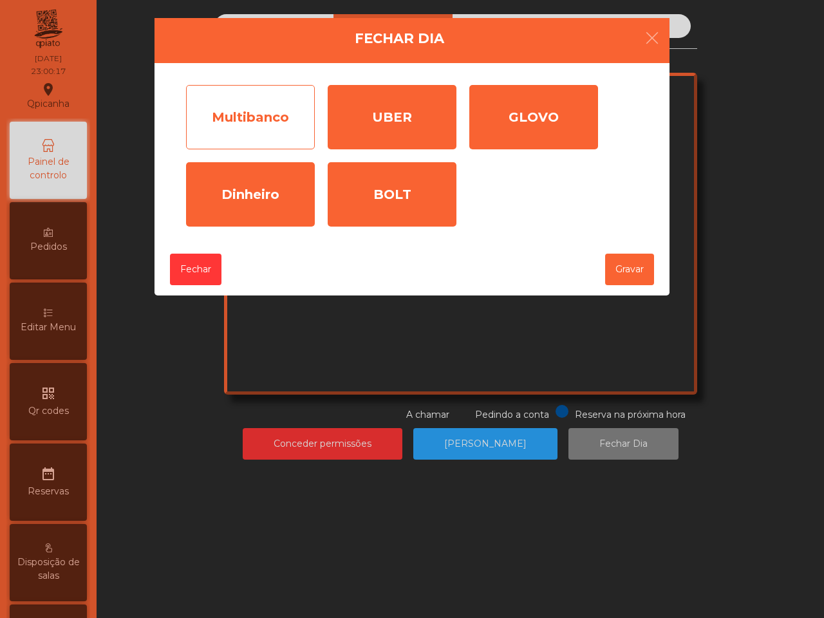
click at [249, 137] on div "Multibanco" at bounding box center [250, 117] width 129 height 64
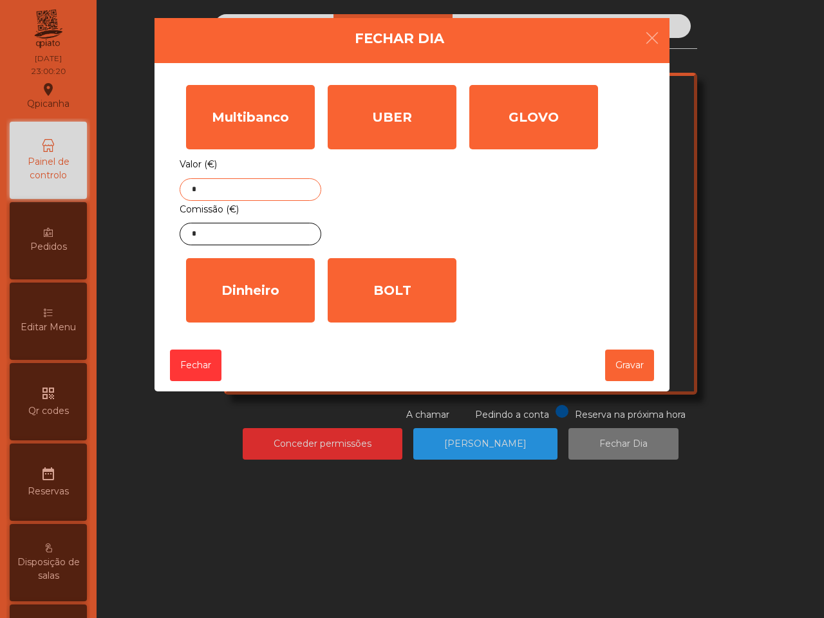
click at [225, 191] on input "*" at bounding box center [251, 189] width 142 height 23
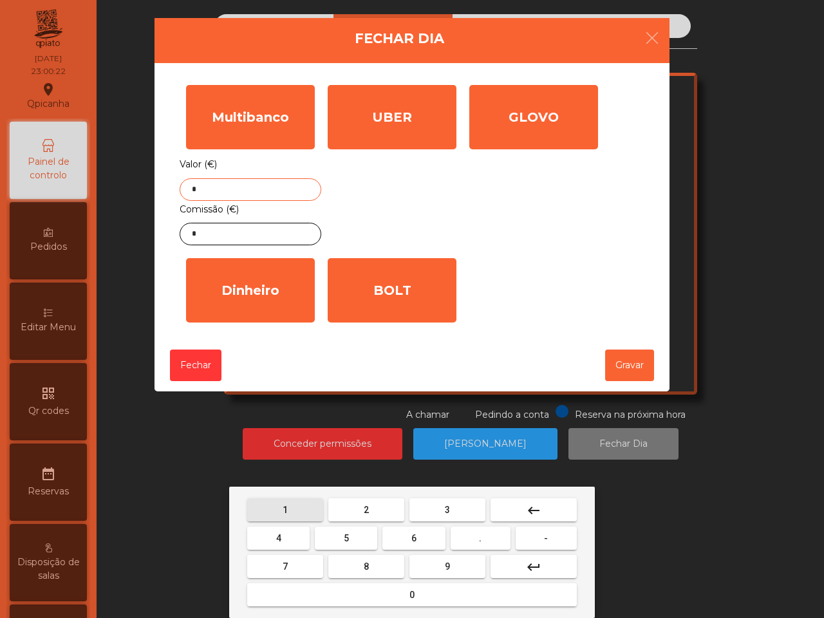
click at [288, 506] on button "1" at bounding box center [285, 509] width 76 height 23
drag, startPoint x: 343, startPoint y: 509, endPoint x: 355, endPoint y: 513, distance: 13.0
click at [346, 509] on button "2" at bounding box center [366, 509] width 76 height 23
click at [388, 567] on button "8" at bounding box center [366, 566] width 76 height 23
click at [442, 506] on button "3" at bounding box center [448, 509] width 76 height 23
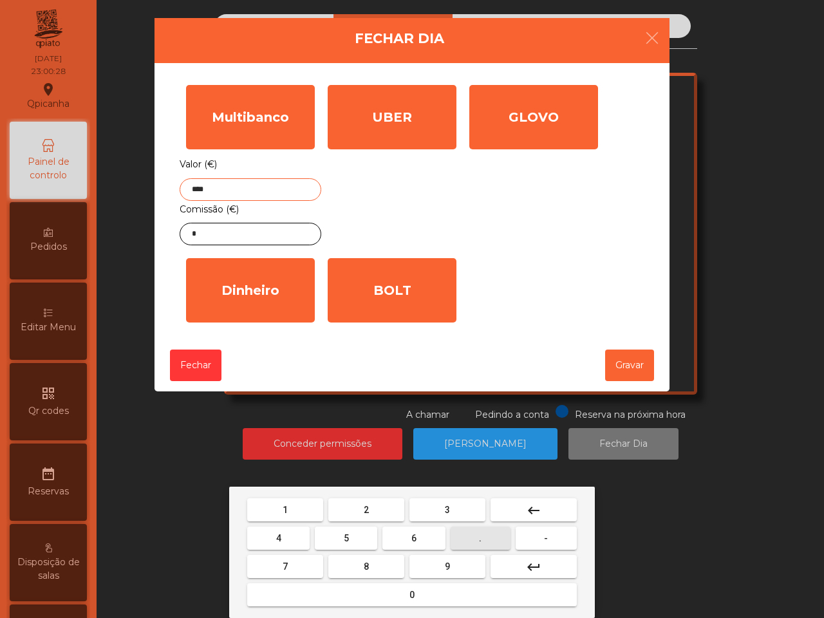
click at [480, 538] on span "." at bounding box center [480, 538] width 3 height 10
click at [390, 504] on button "2" at bounding box center [366, 509] width 76 height 23
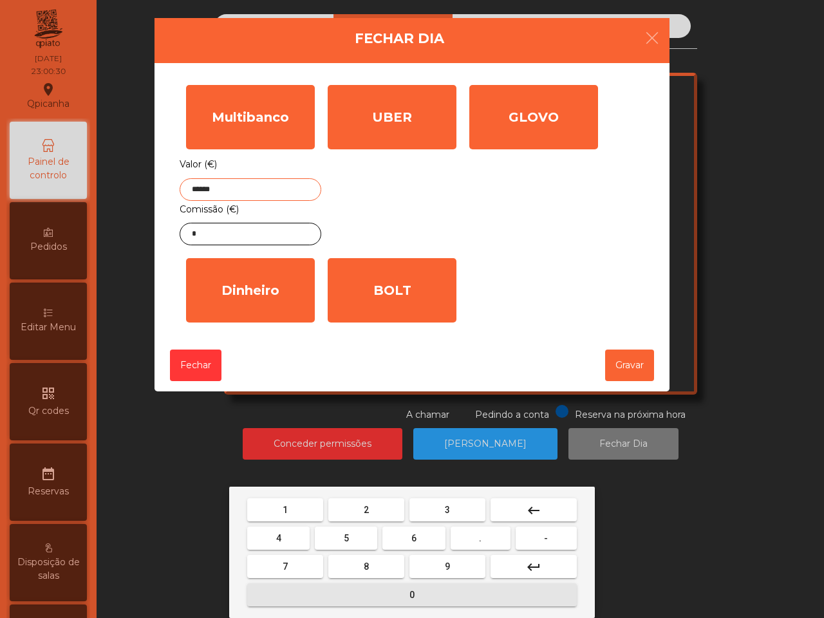
click at [413, 593] on span "0" at bounding box center [412, 595] width 5 height 10
type input "*******"
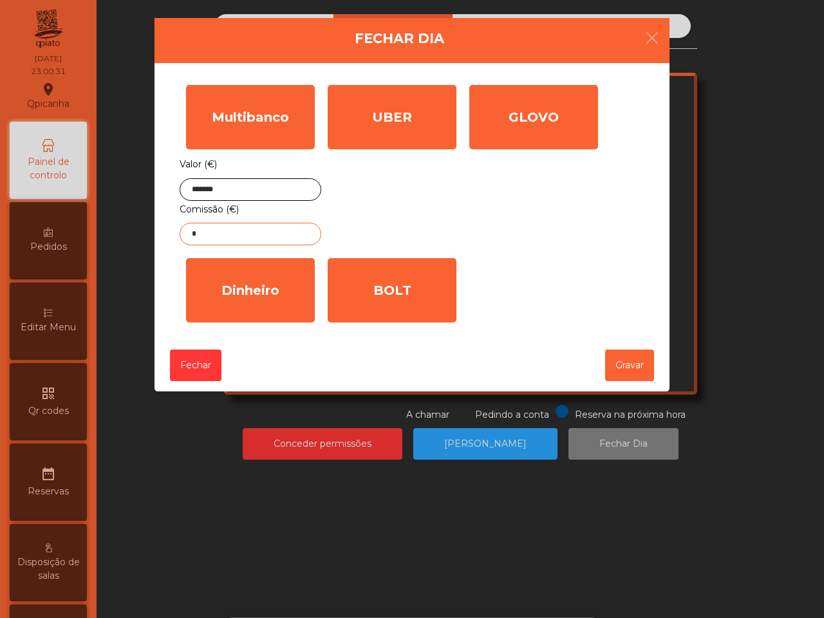
click at [262, 236] on input "*" at bounding box center [251, 234] width 142 height 23
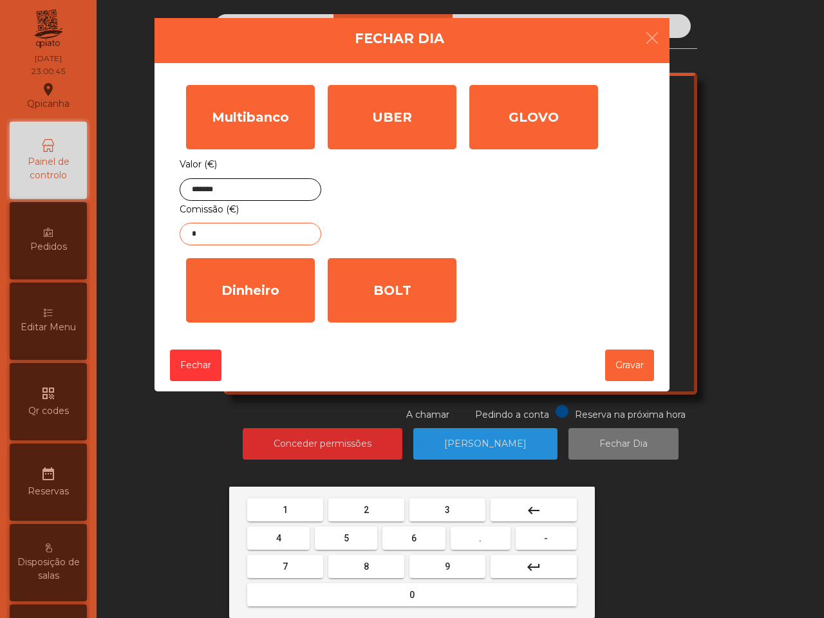
click at [265, 243] on input "*" at bounding box center [251, 234] width 142 height 23
click at [452, 509] on button "3" at bounding box center [448, 509] width 76 height 23
click at [489, 539] on button "." at bounding box center [481, 538] width 60 height 23
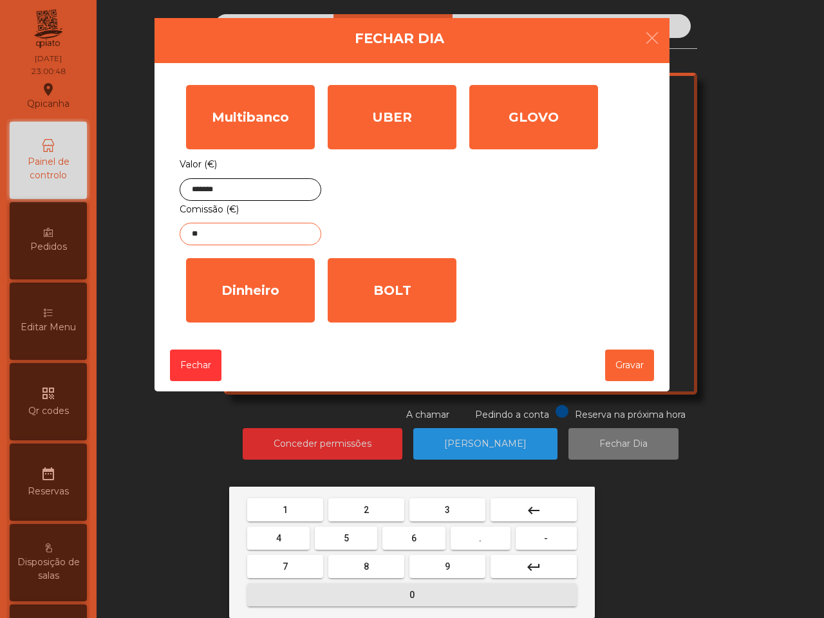
drag, startPoint x: 406, startPoint y: 591, endPoint x: 317, endPoint y: 545, distance: 99.9
click at [404, 591] on button "0" at bounding box center [412, 594] width 330 height 23
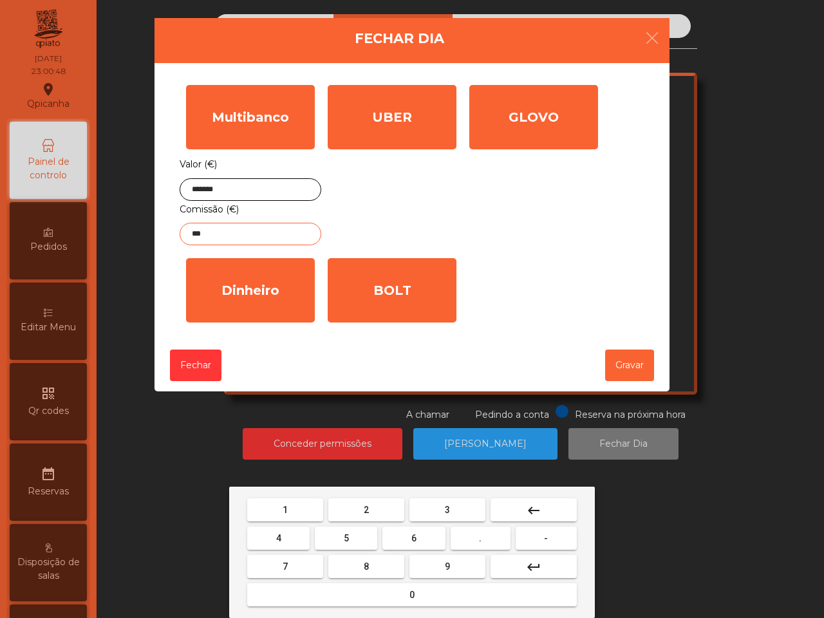
click at [294, 502] on button "1" at bounding box center [285, 509] width 76 height 23
type input "****"
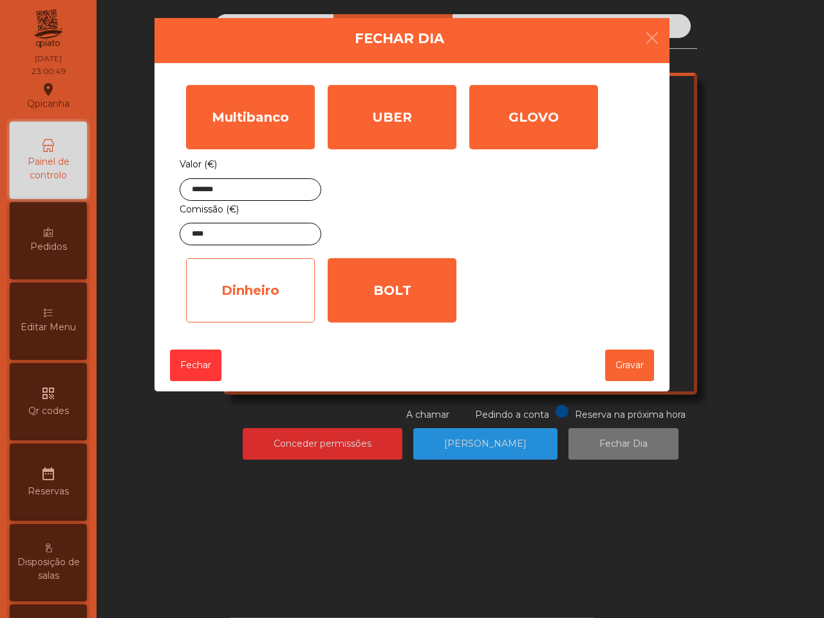
click at [264, 301] on div "Dinheiro" at bounding box center [250, 290] width 129 height 64
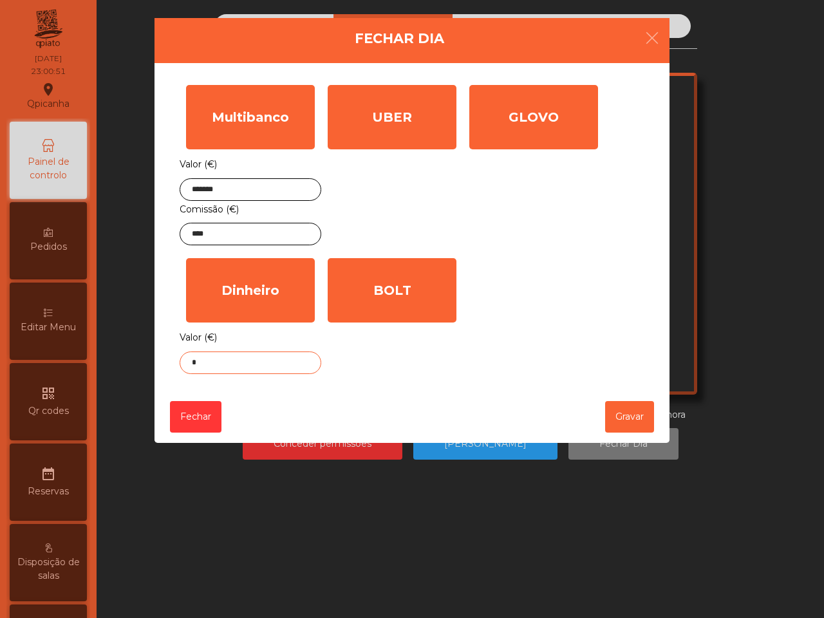
click at [252, 364] on input "*" at bounding box center [251, 363] width 142 height 23
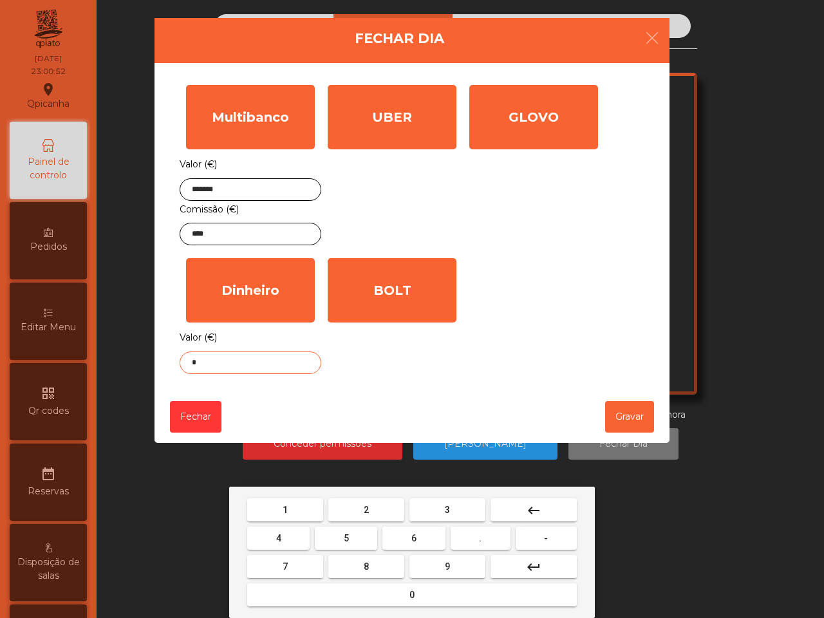
click at [472, 538] on button "." at bounding box center [481, 538] width 60 height 23
click at [363, 506] on button "2" at bounding box center [366, 509] width 76 height 23
click at [333, 541] on button "5" at bounding box center [346, 538] width 62 height 23
type input "***"
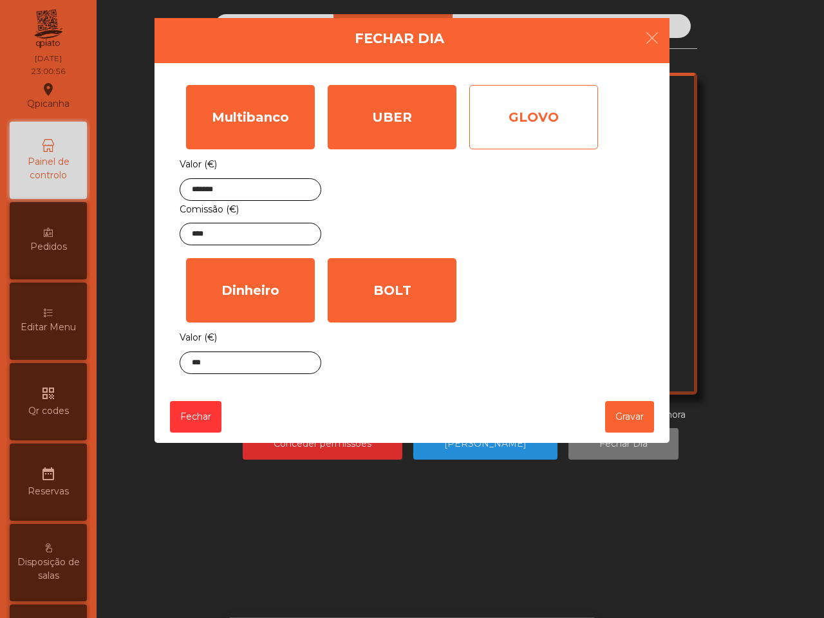
click at [500, 124] on div "GLOVO" at bounding box center [533, 117] width 129 height 64
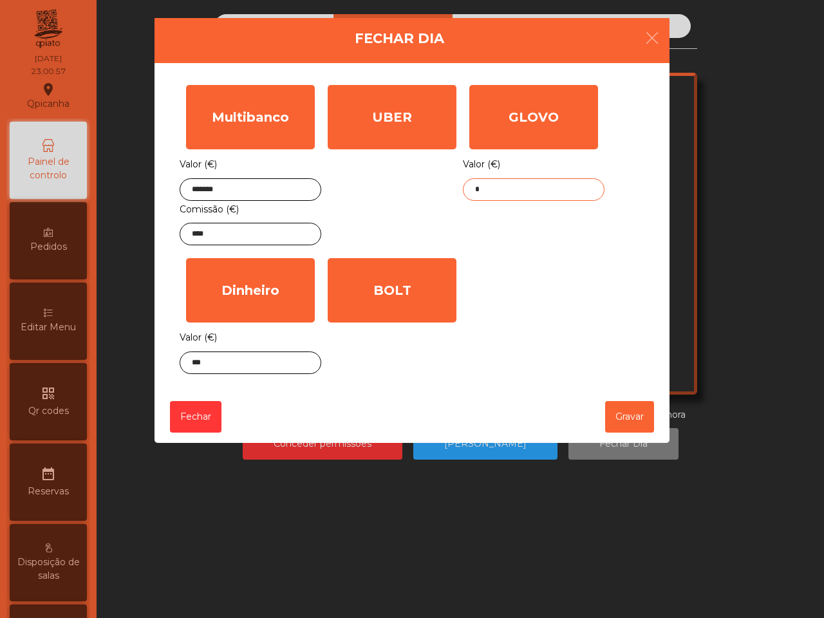
click at [490, 187] on input "*" at bounding box center [534, 189] width 142 height 23
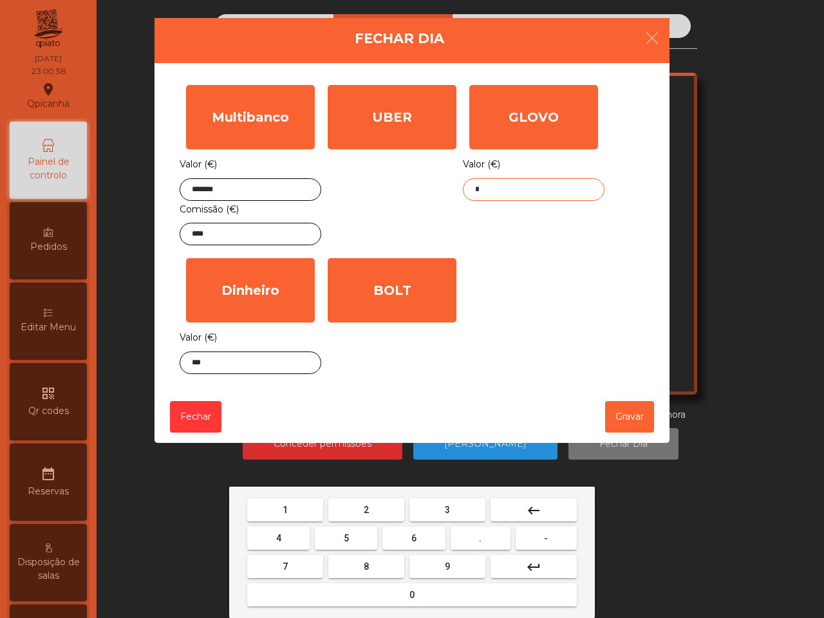
click at [382, 512] on button "2" at bounding box center [366, 509] width 76 height 23
click at [455, 571] on button "9" at bounding box center [448, 566] width 76 height 23
click at [477, 539] on button "." at bounding box center [481, 538] width 60 height 23
click at [385, 507] on button "2" at bounding box center [366, 509] width 76 height 23
type input "****"
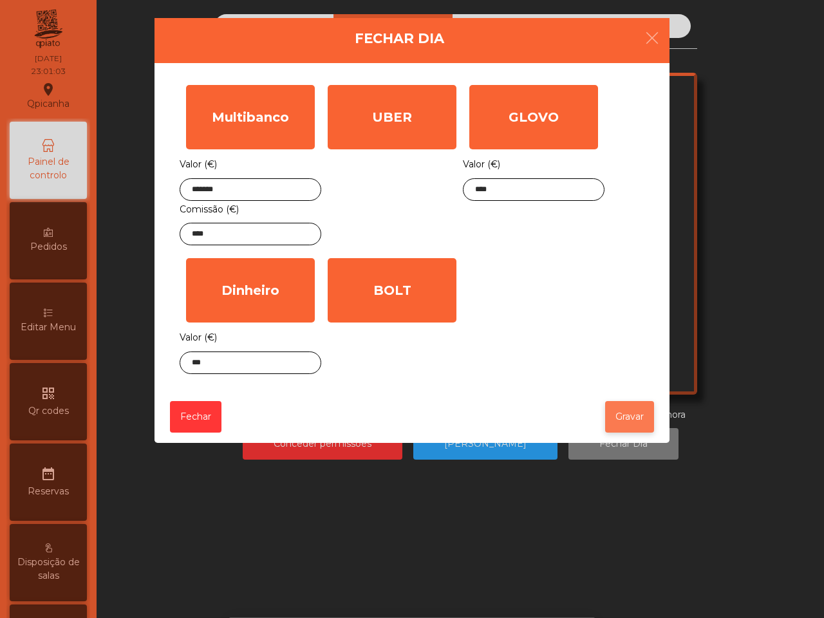
click at [643, 417] on button "Gravar" at bounding box center [629, 417] width 49 height 32
